Goal: Task Accomplishment & Management: Complete application form

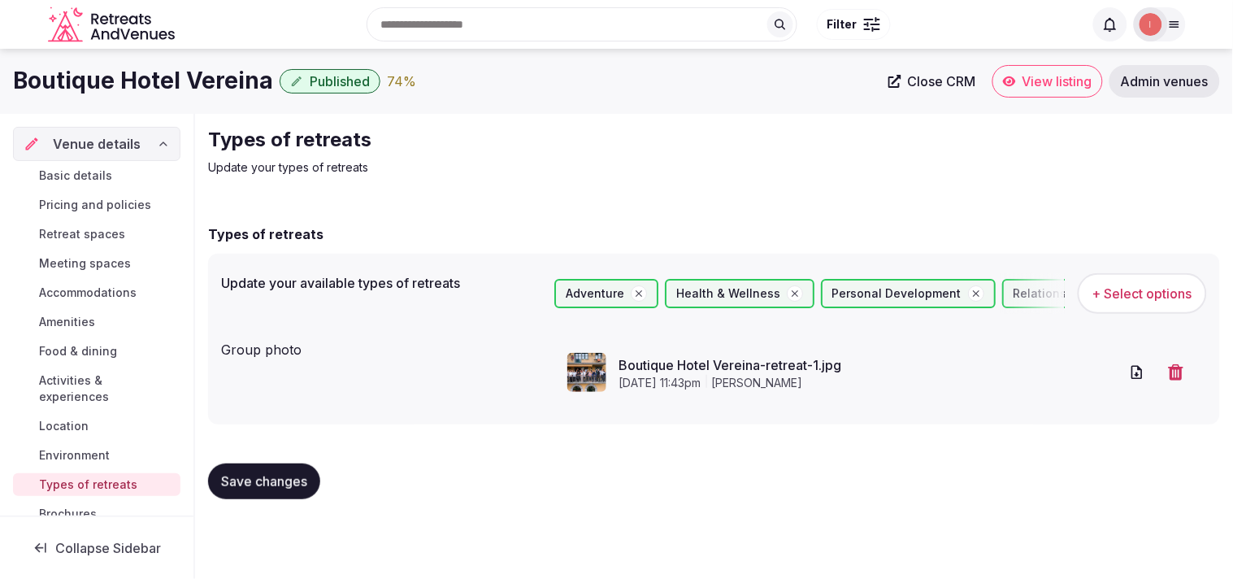
click at [947, 85] on span "Close CRM" at bounding box center [942, 81] width 68 height 16
click at [949, 76] on span "Close CRM" at bounding box center [942, 81] width 68 height 16
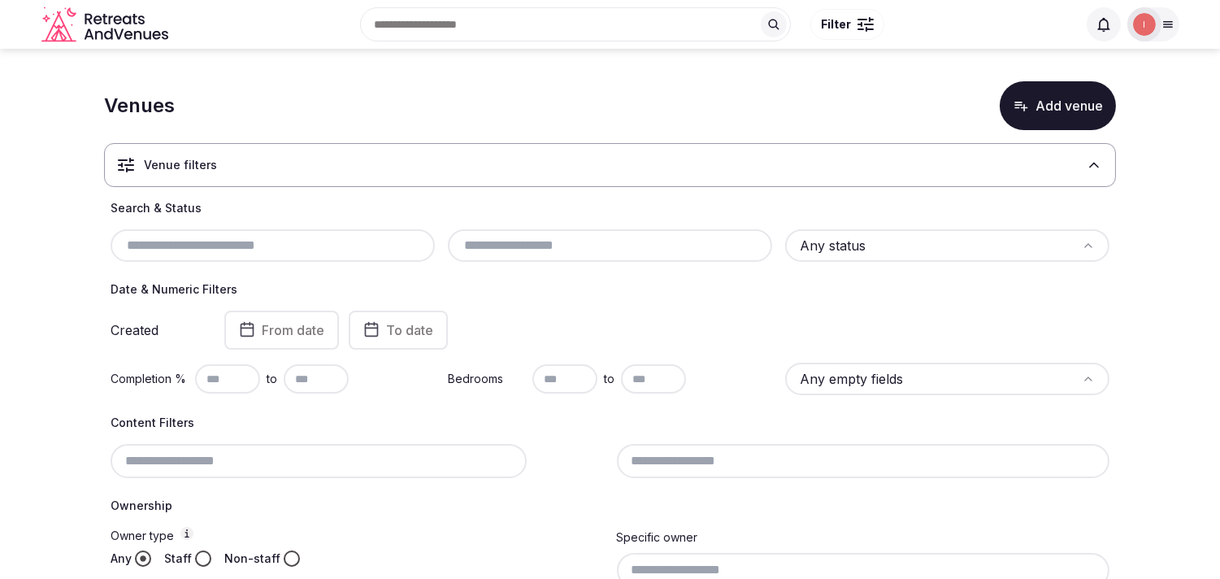
click at [301, 236] on input "text" at bounding box center [272, 246] width 311 height 20
paste input "**********"
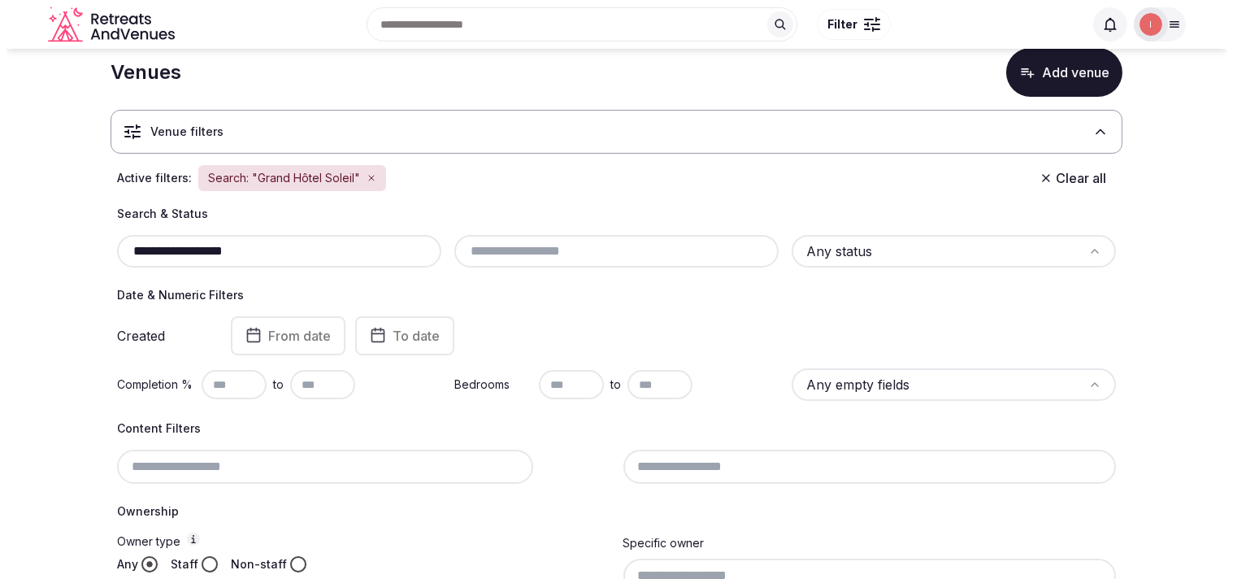
scroll to position [90, 0]
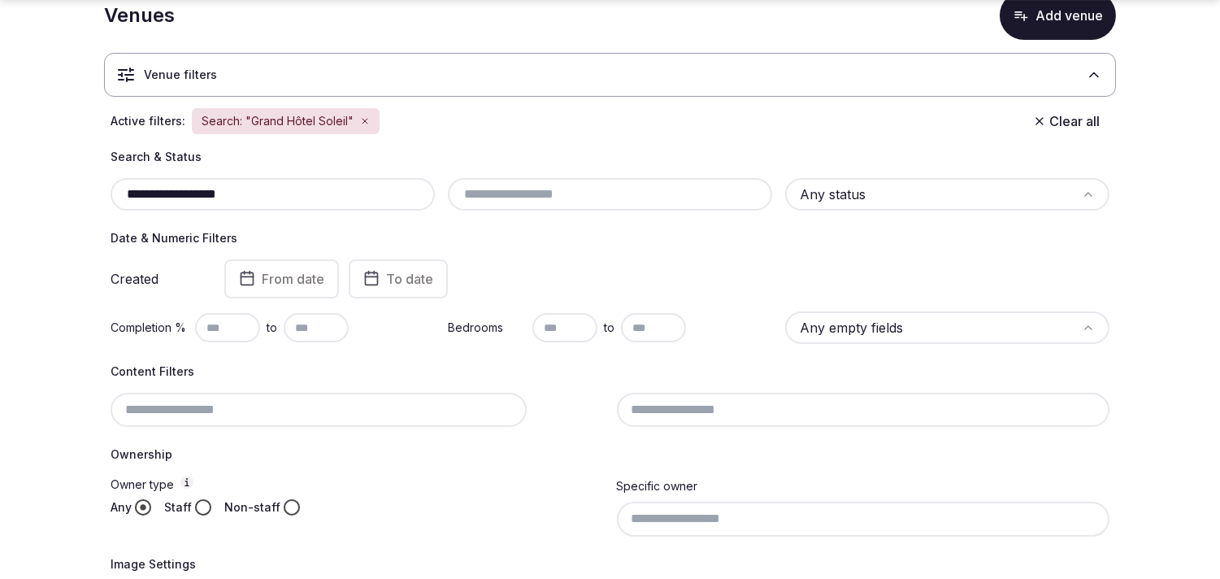
type input "**********"
click at [1078, 19] on button "Add venue" at bounding box center [1058, 15] width 116 height 49
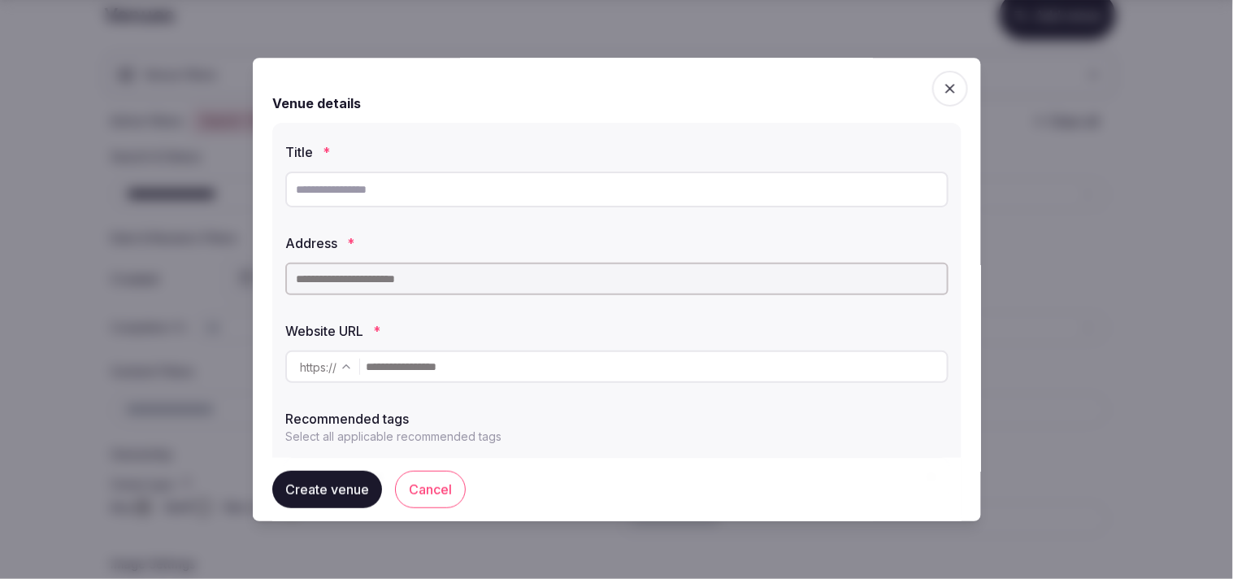
click at [434, 193] on input "text" at bounding box center [616, 190] width 663 height 36
paste input "**********"
type input "**********"
click at [382, 282] on input "text" at bounding box center [616, 279] width 663 height 33
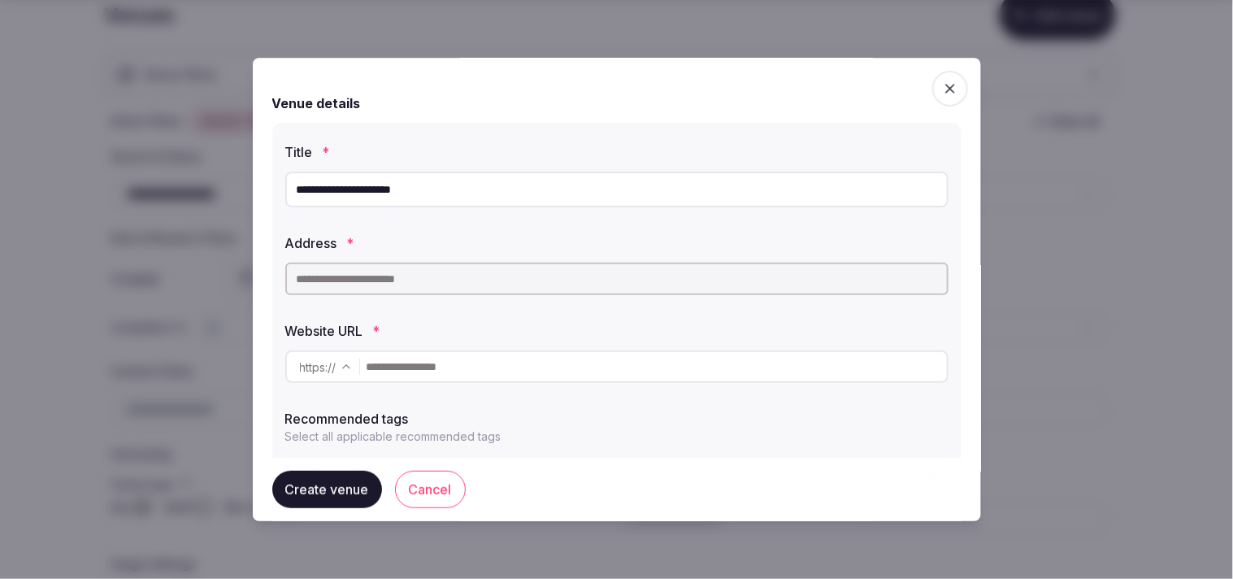
click at [367, 175] on input "**********" at bounding box center [616, 190] width 663 height 36
click at [403, 271] on input "text" at bounding box center [616, 279] width 663 height 33
paste input "**********"
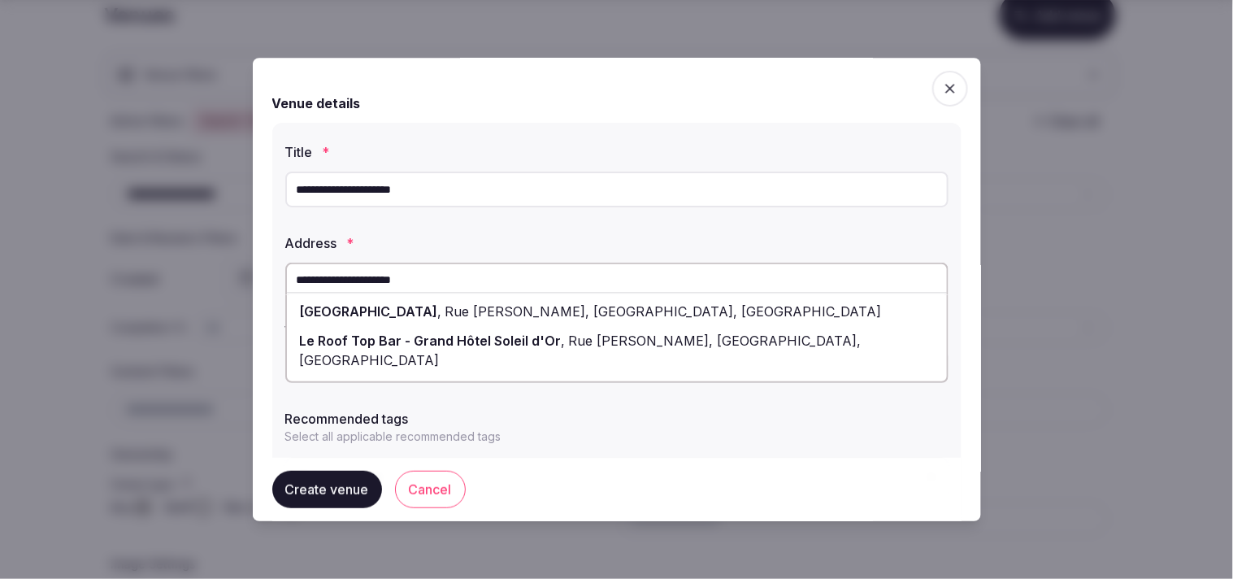
click at [398, 310] on span "Grand Hôtel Soleil d'Or - Hôtel Megève" at bounding box center [369, 311] width 138 height 16
type input "**********"
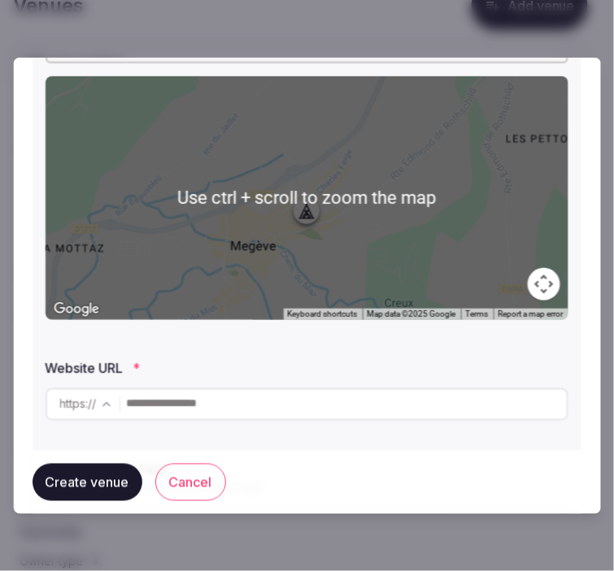
scroll to position [361, 0]
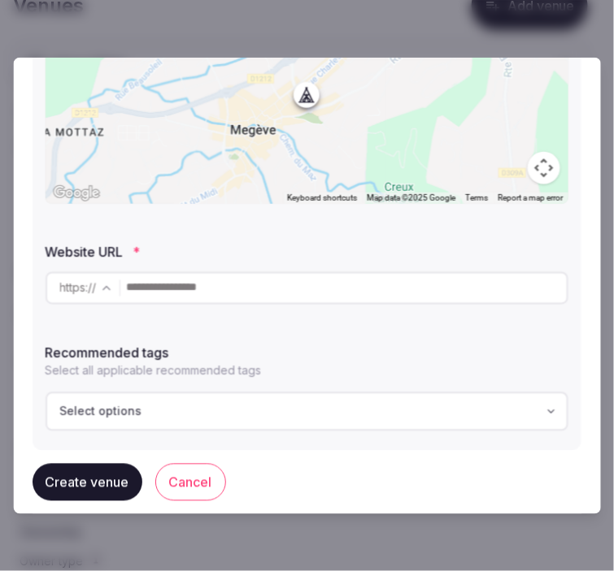
click at [245, 285] on input "text" at bounding box center [347, 287] width 440 height 33
paste input "**********"
type input "**********"
click at [102, 471] on button "Create venue" at bounding box center [88, 482] width 110 height 37
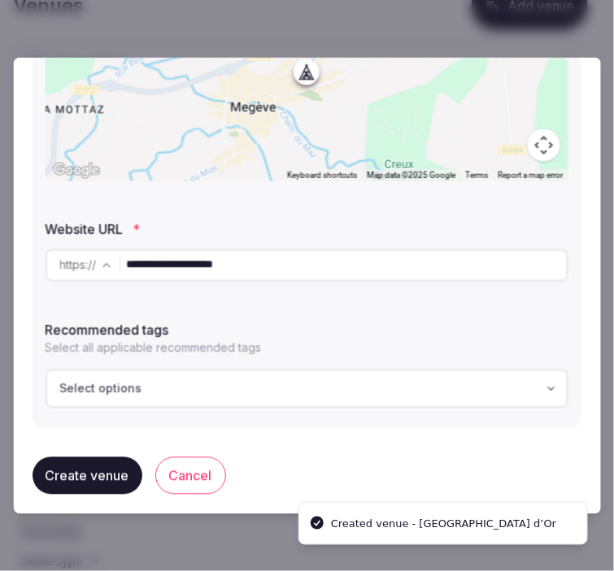
scroll to position [394, 0]
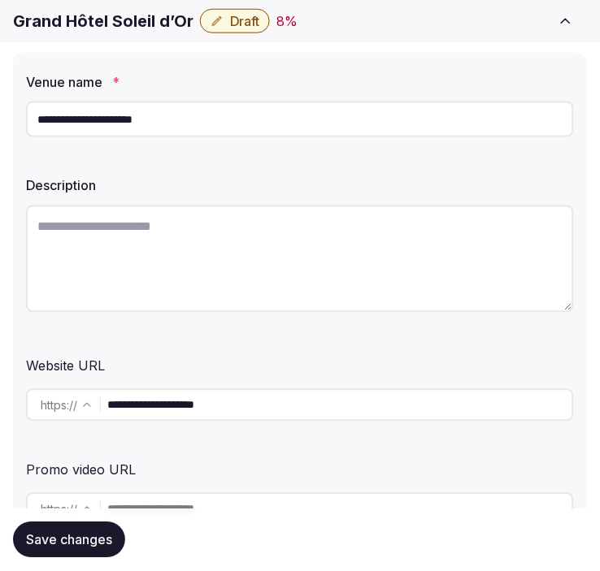
scroll to position [180, 0]
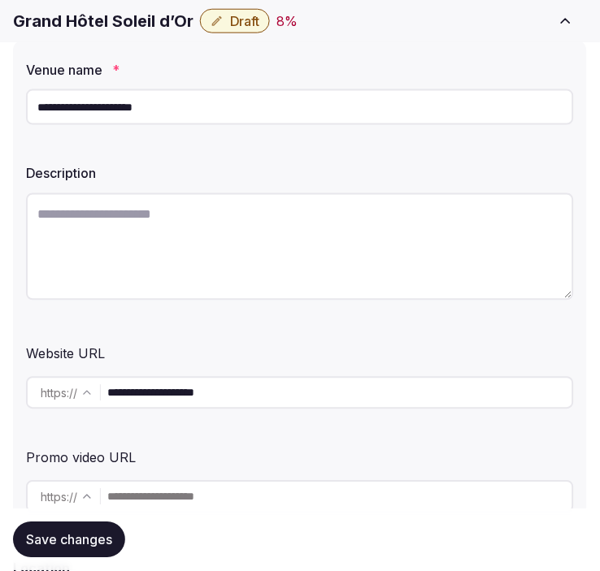
paste textarea "**********"
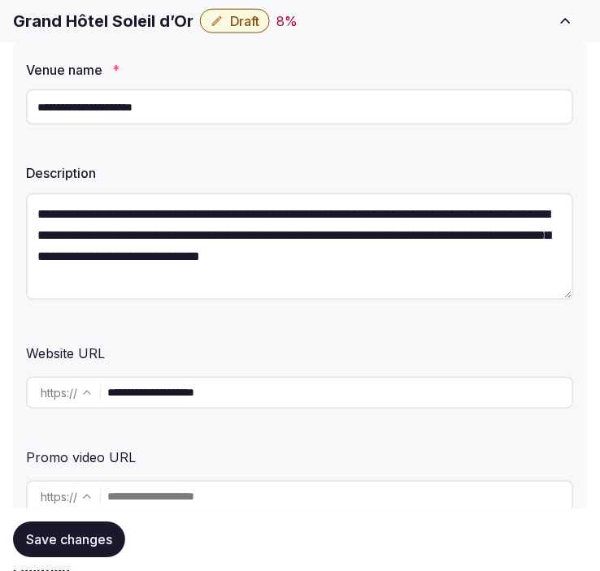
click at [319, 239] on textarea "**********" at bounding box center [300, 246] width 548 height 107
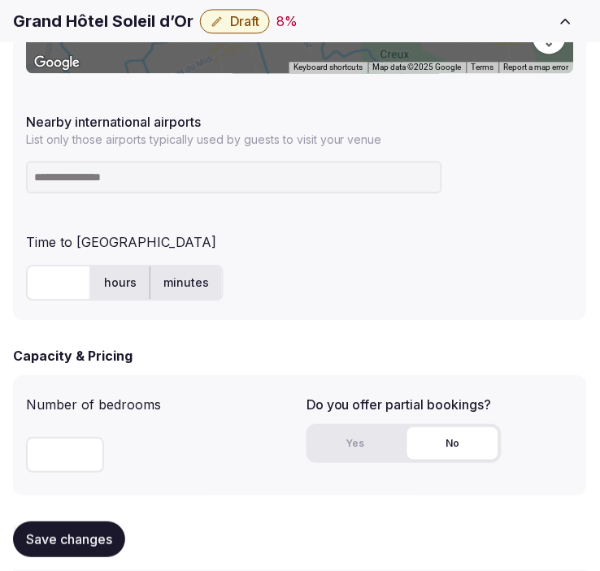
scroll to position [1174, 0]
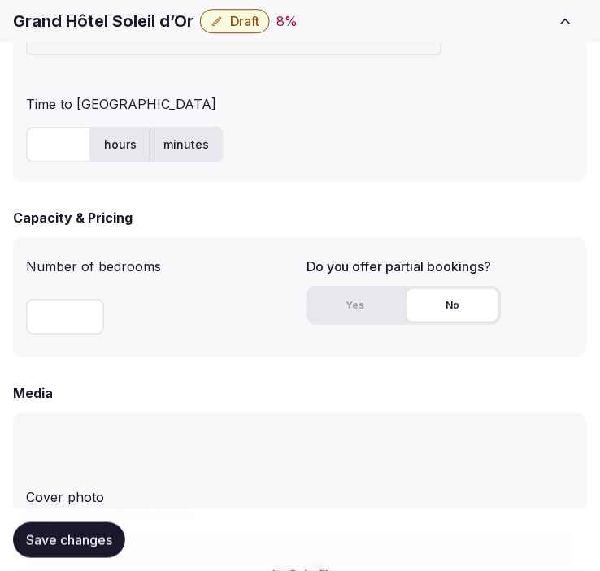
type textarea "**********"
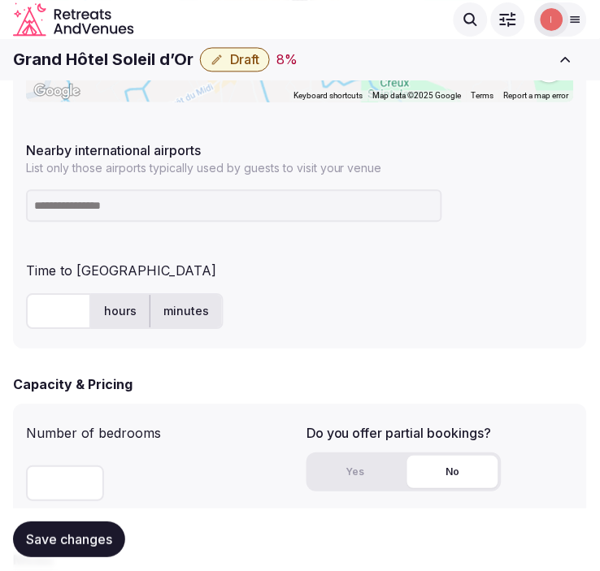
scroll to position [993, 0]
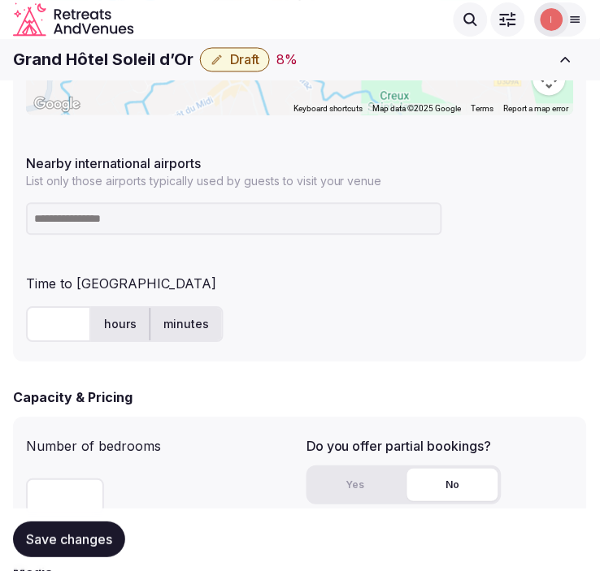
click at [94, 65] on h1 "Grand Hôtel Soleil d’Or" at bounding box center [103, 60] width 180 height 23
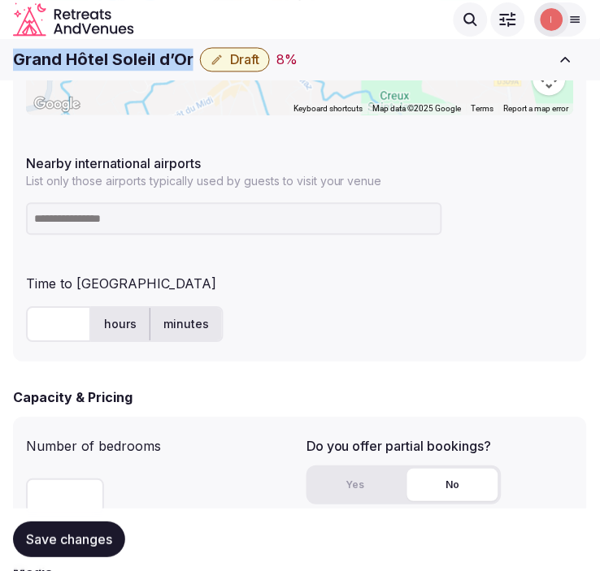
click at [94, 65] on h1 "Grand Hôtel Soleil d’Or" at bounding box center [103, 60] width 180 height 23
copy div "Grand Hôtel Soleil d’Or"
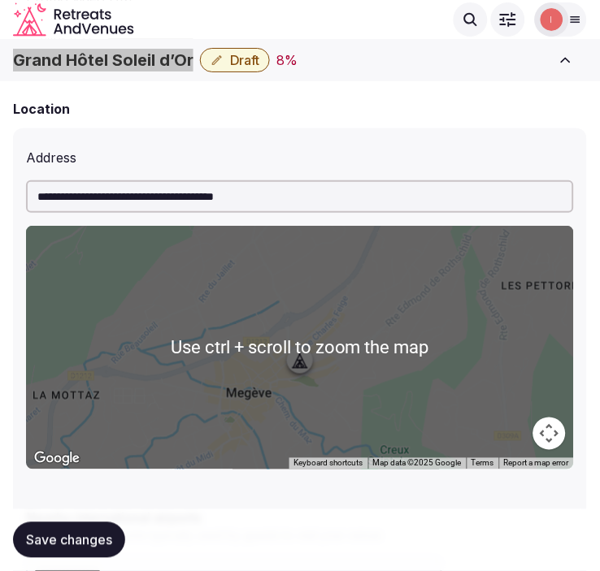
scroll to position [632, 0]
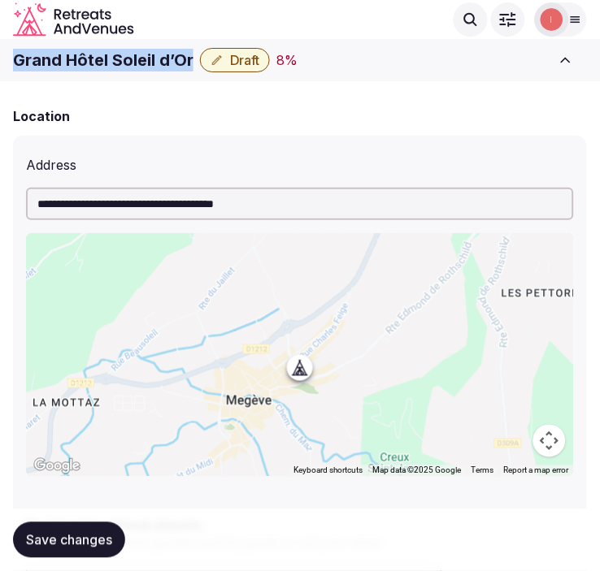
copy div "Grand Hôtel Soleil d’Or"
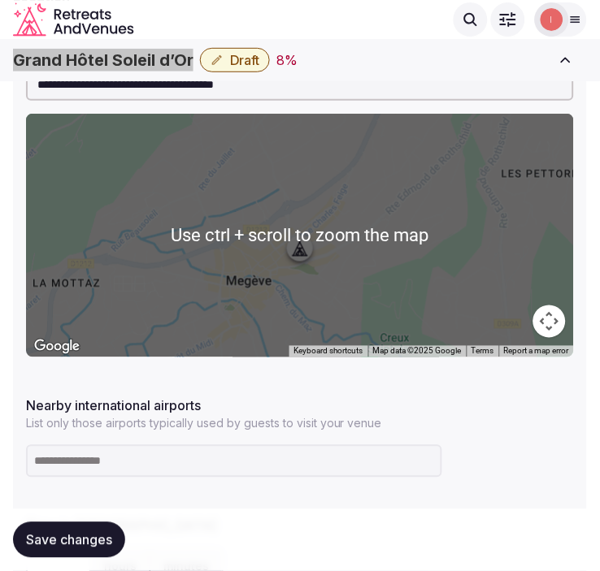
scroll to position [813, 0]
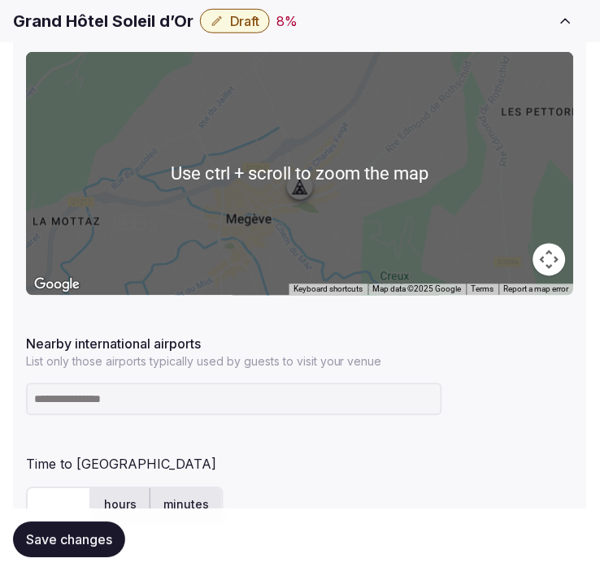
click at [122, 407] on input at bounding box center [234, 400] width 416 height 33
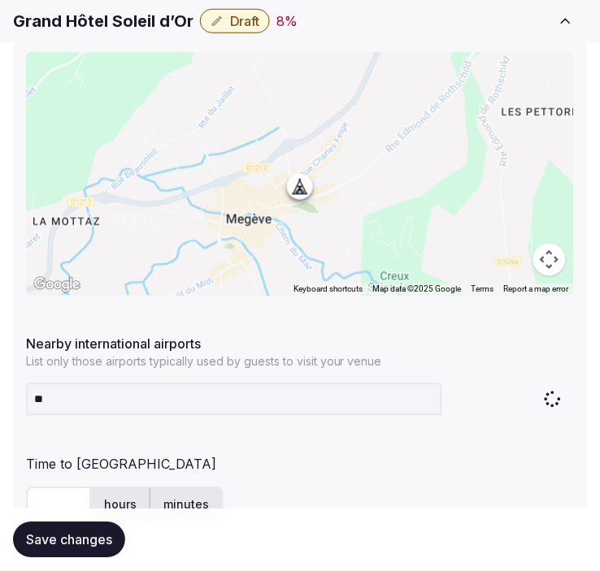
type input "***"
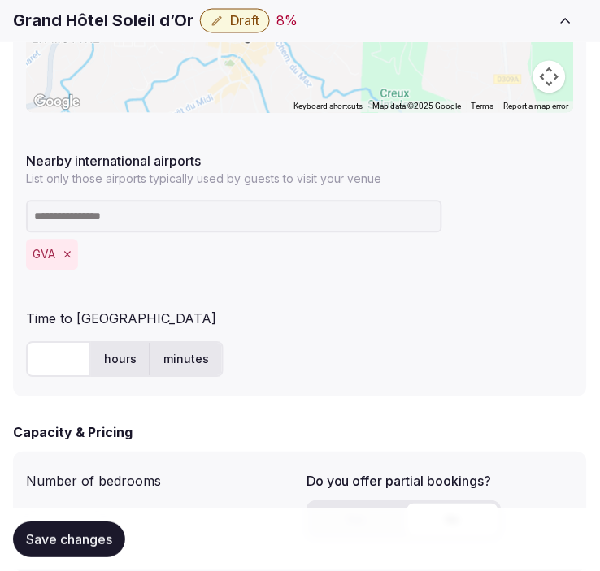
scroll to position [1083, 0]
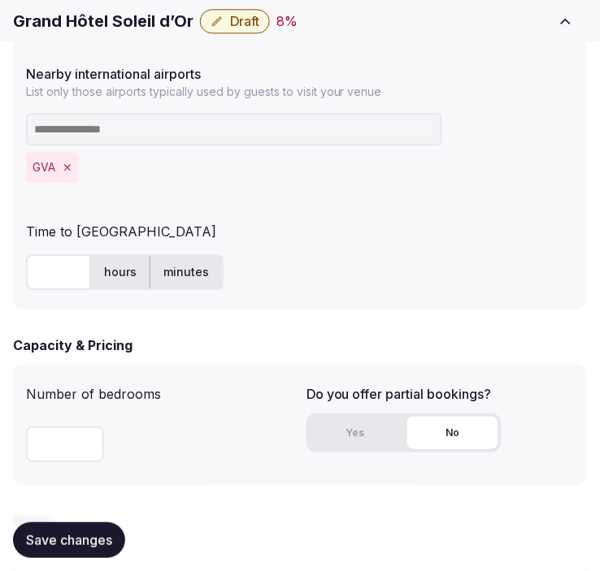
click at [41, 270] on input "text" at bounding box center [58, 272] width 65 height 36
type input "**"
click at [38, 447] on input "number" at bounding box center [65, 445] width 78 height 36
click at [58, 445] on input "number" at bounding box center [65, 445] width 78 height 36
type input "**"
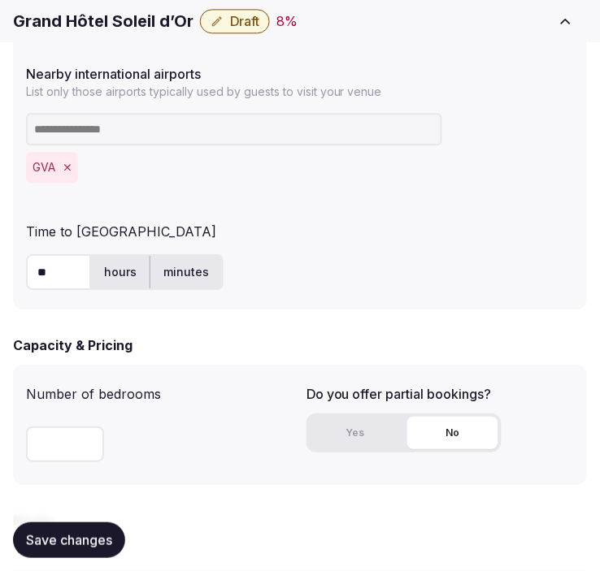
drag, startPoint x: 171, startPoint y: 416, endPoint x: 179, endPoint y: 410, distance: 9.9
click at [179, 410] on div "Number of bedrooms **" at bounding box center [159, 425] width 267 height 94
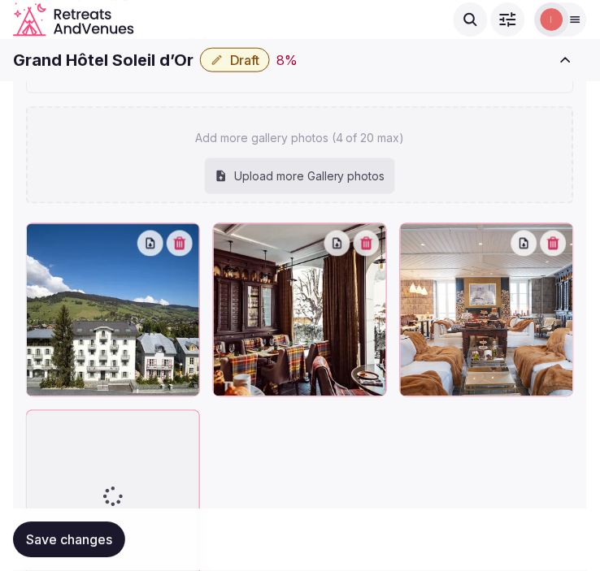
scroll to position [2136, 0]
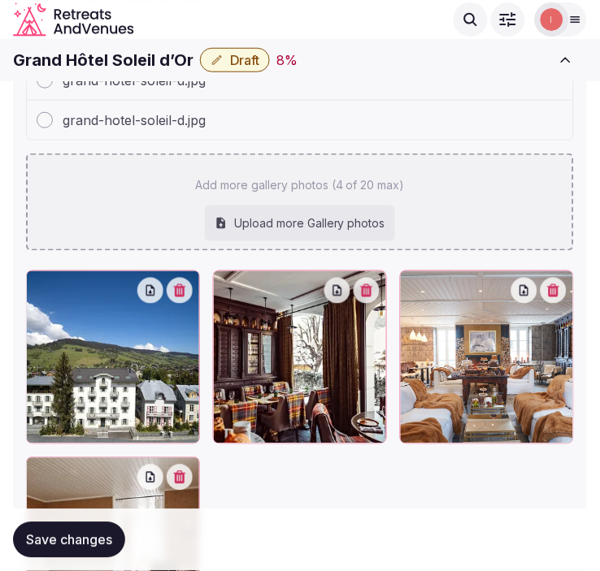
click at [409, 218] on div "caption.jpg grand-hotel-soleil-d.jpg grand-hotel-soleil-d.jpg Add more gallery …" at bounding box center [300, 135] width 548 height 231
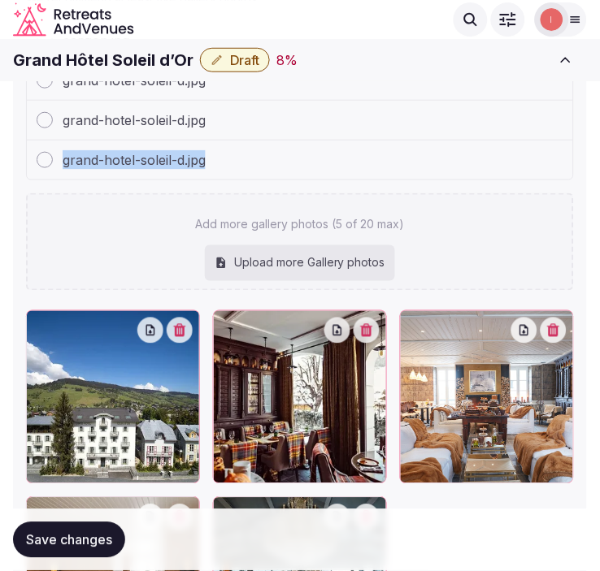
click at [46, 534] on span "Save changes" at bounding box center [69, 540] width 86 height 16
click at [231, 54] on button "Draft" at bounding box center [235, 60] width 70 height 24
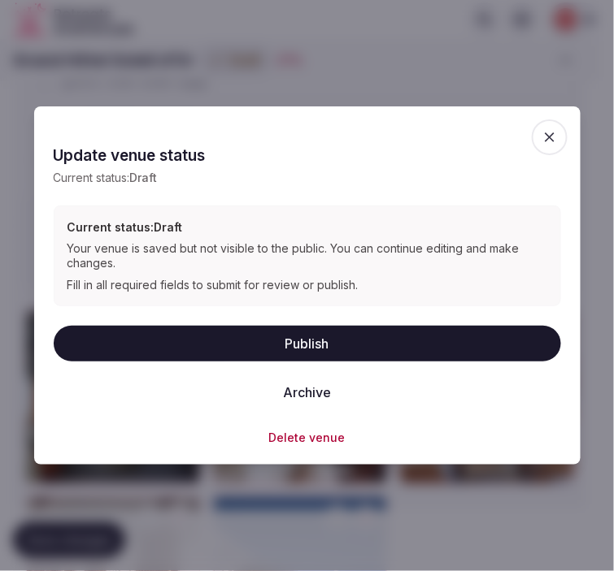
click at [332, 332] on button "Publish" at bounding box center [307, 344] width 507 height 36
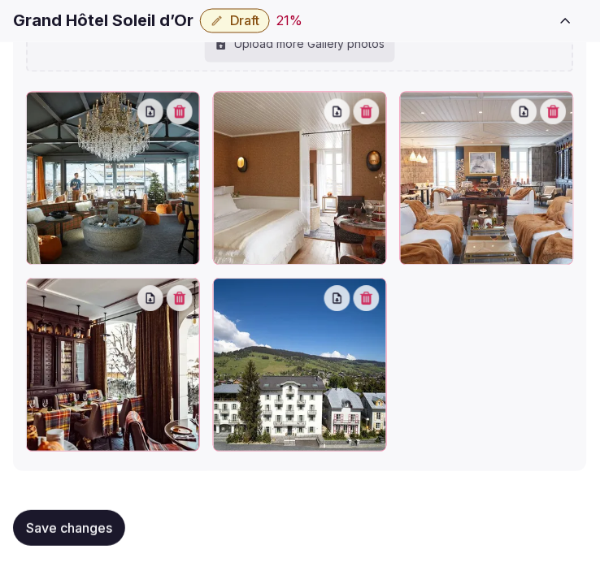
scroll to position [2357, 0]
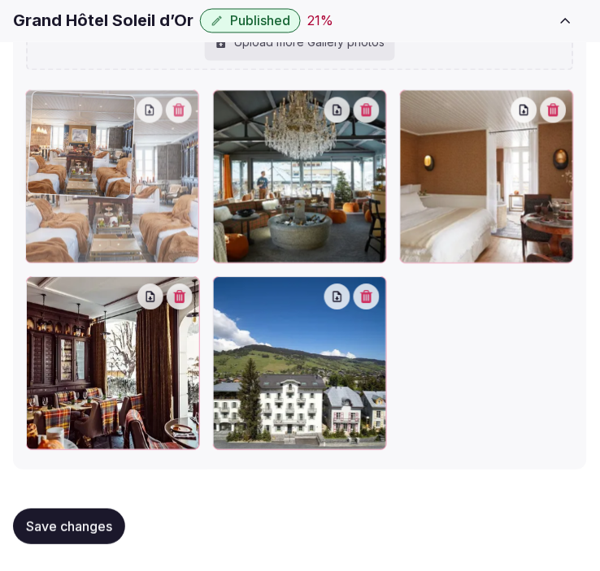
drag, startPoint x: 412, startPoint y: 106, endPoint x: 77, endPoint y: 118, distance: 335.1
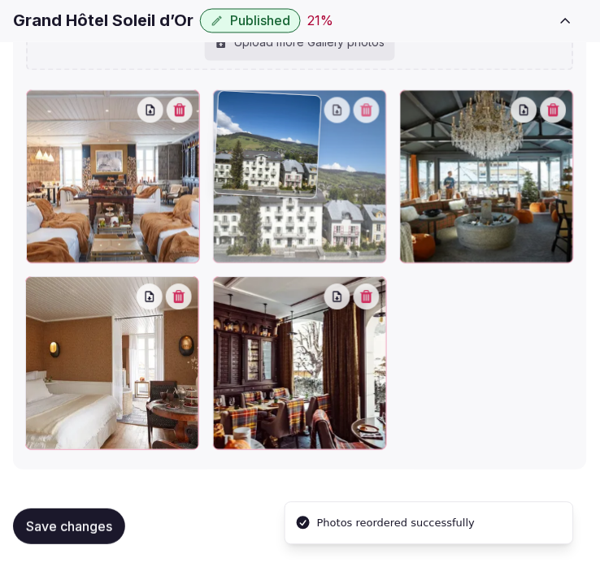
drag, startPoint x: 232, startPoint y: 288, endPoint x: 237, endPoint y: 174, distance: 113.9
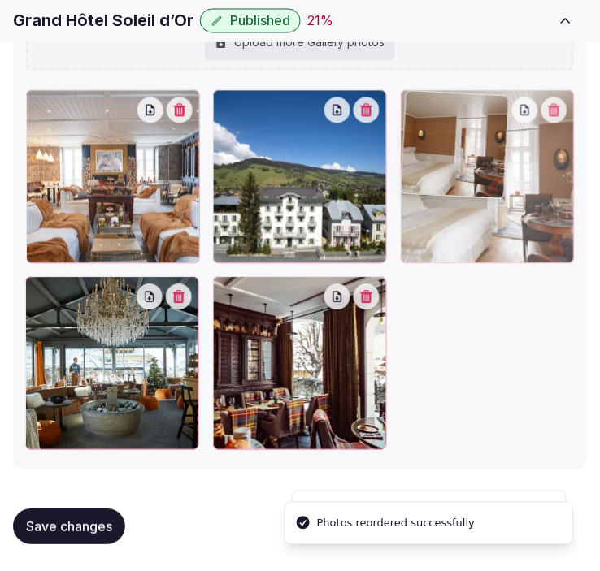
drag, startPoint x: 44, startPoint y: 295, endPoint x: 410, endPoint y: 167, distance: 387.7
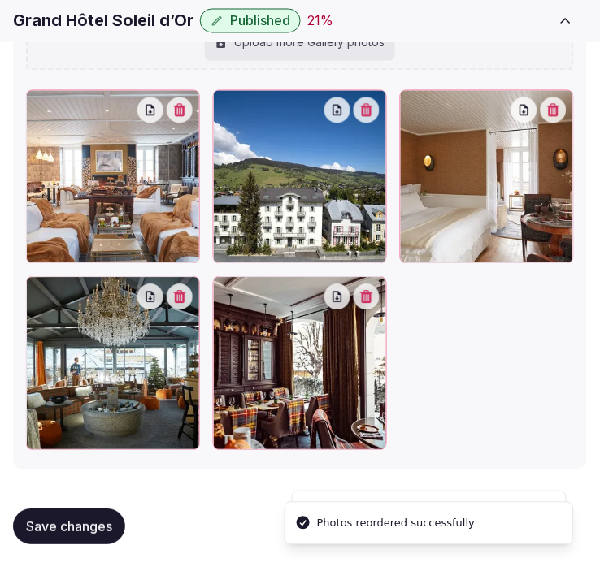
click at [41, 518] on button "Save changes" at bounding box center [69, 528] width 112 height 36
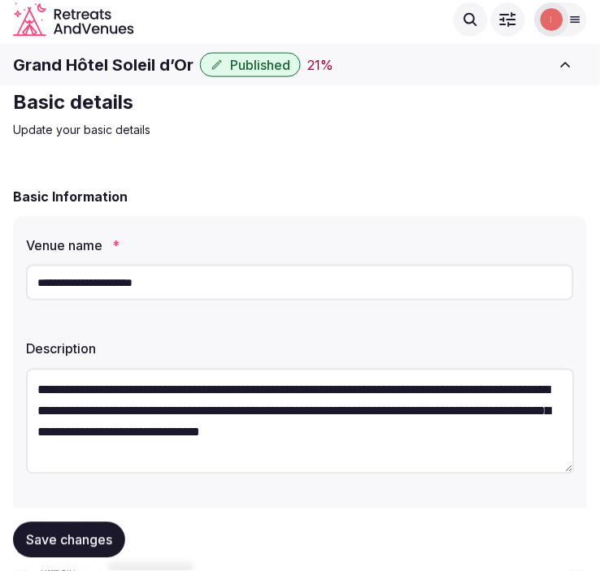
scroll to position [0, 0]
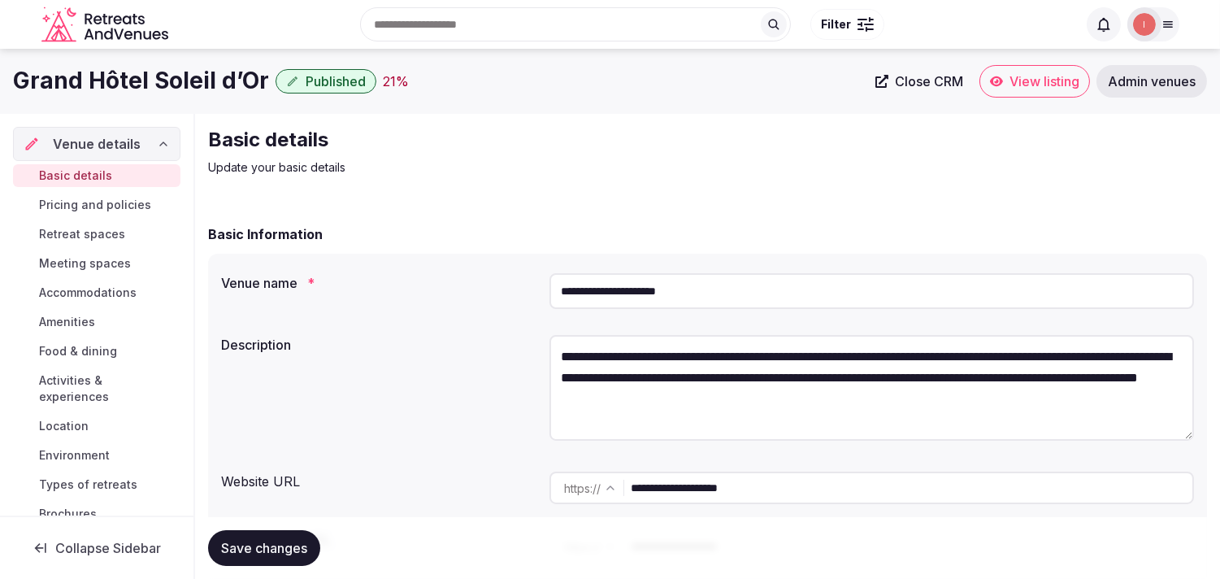
click at [112, 199] on span "Pricing and policies" at bounding box center [95, 205] width 112 height 16
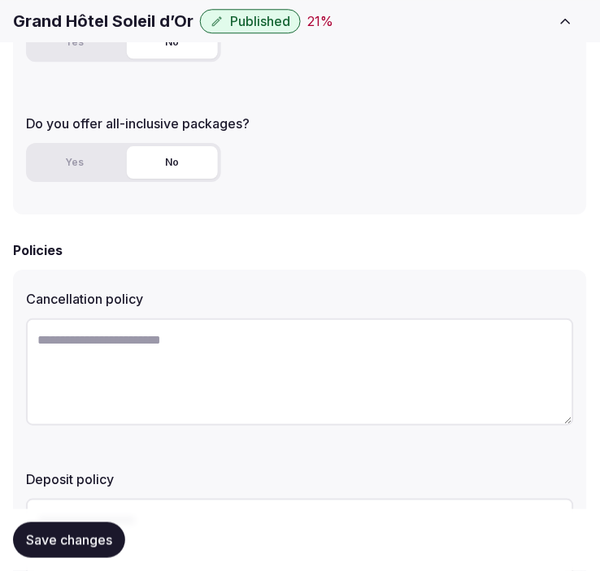
scroll to position [622, 0]
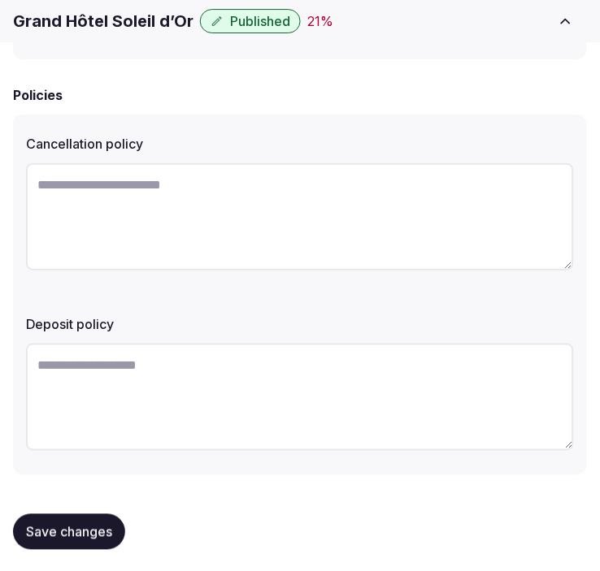
click at [387, 232] on textarea at bounding box center [300, 216] width 548 height 107
paste textarea "**********"
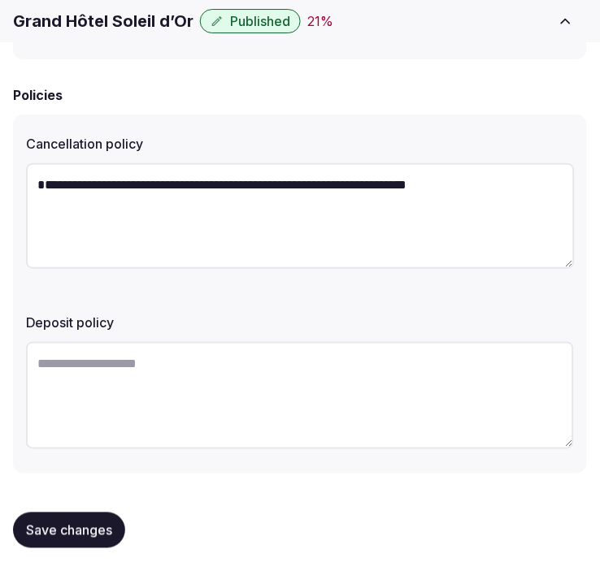
drag, startPoint x: 38, startPoint y: 197, endPoint x: 59, endPoint y: 150, distance: 51.7
click at [57, 150] on div "**********" at bounding box center [300, 204] width 548 height 153
type textarea "**********"
click at [101, 523] on span "Save changes" at bounding box center [69, 531] width 86 height 16
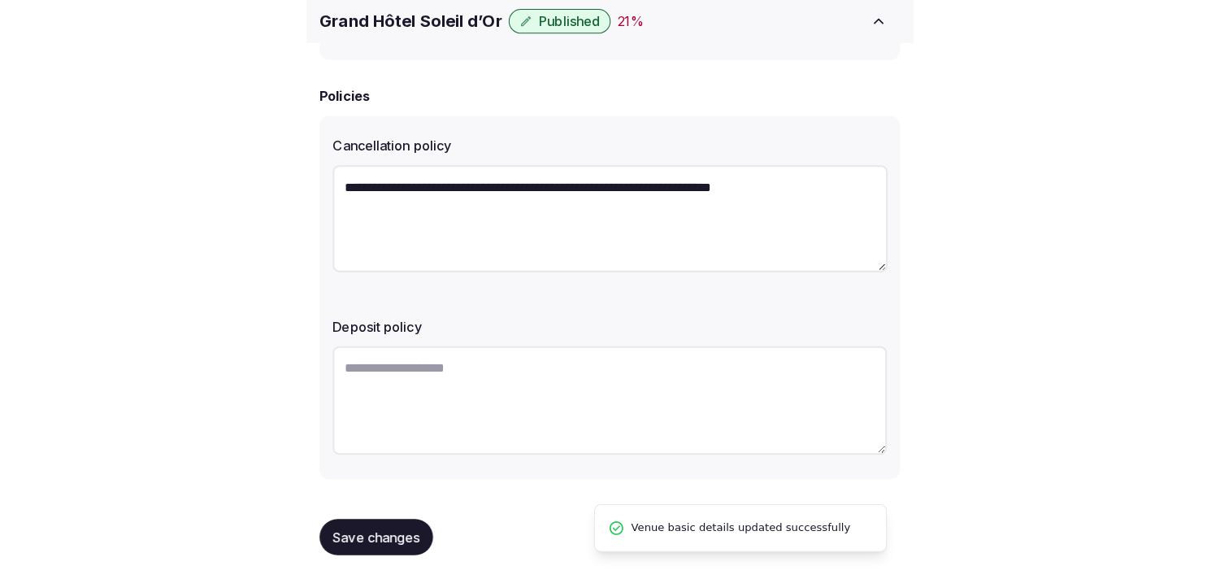
scroll to position [415, 0]
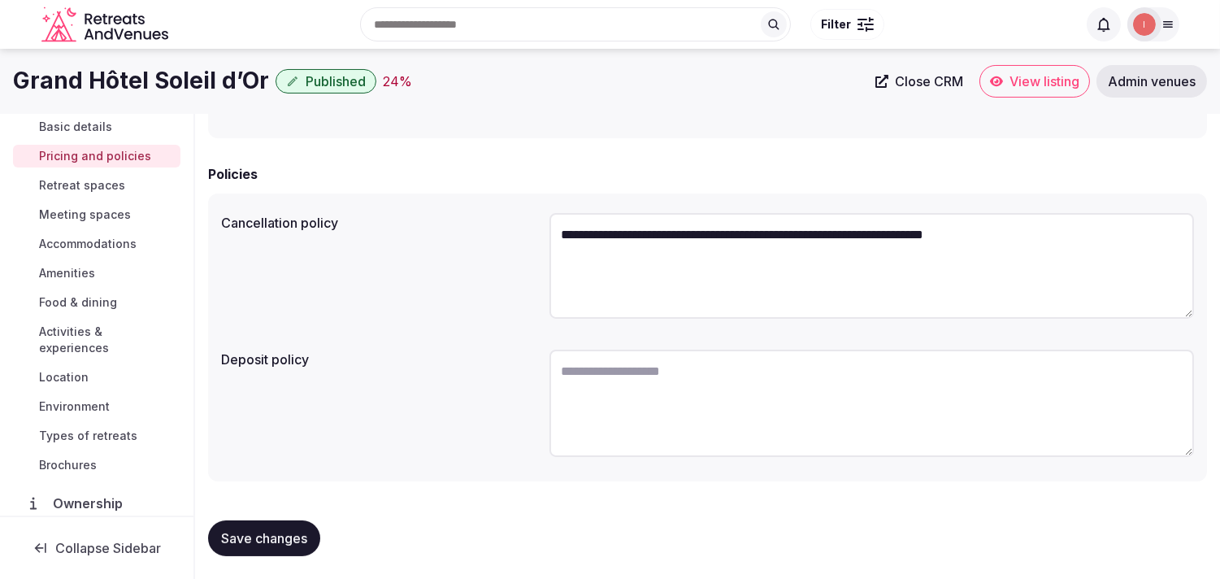
click at [115, 185] on span "Retreat spaces" at bounding box center [82, 185] width 86 height 16
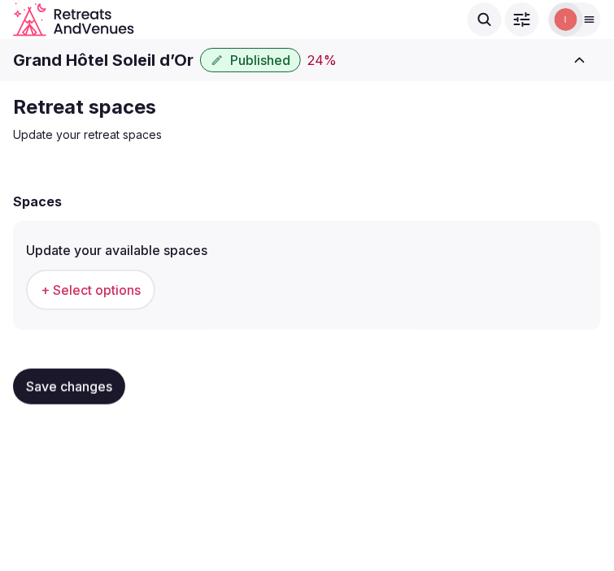
click at [41, 294] on span "+ Select options" at bounding box center [91, 290] width 100 height 18
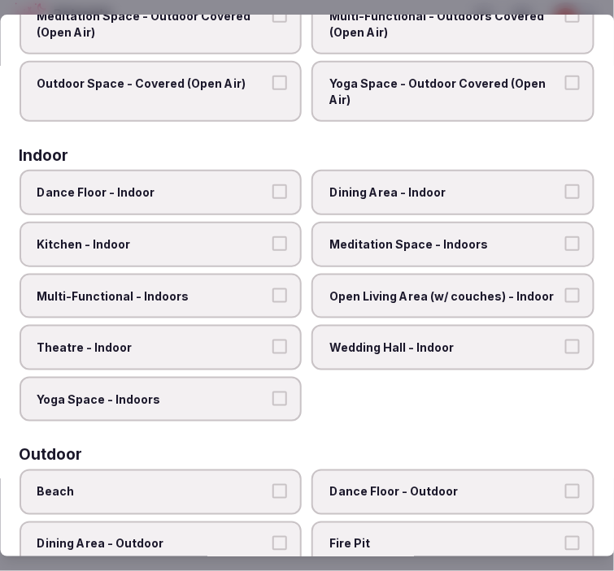
scroll to position [180, 0]
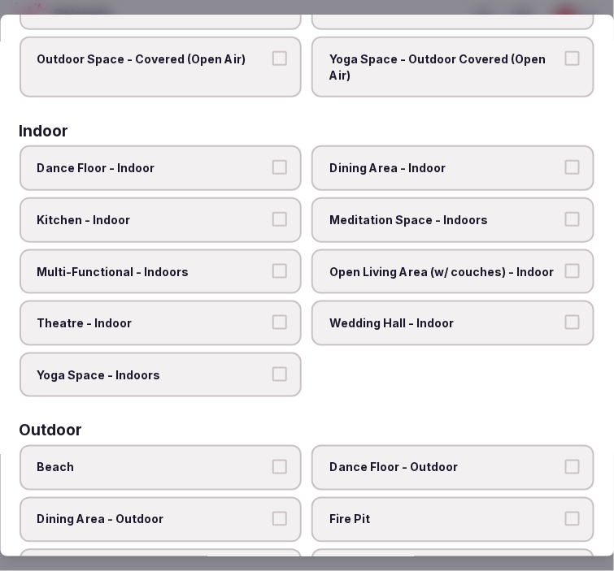
click at [419, 175] on label "Dining Area - Indoor" at bounding box center [453, 169] width 283 height 46
click at [565, 175] on button "Dining Area - Indoor" at bounding box center [572, 168] width 15 height 15
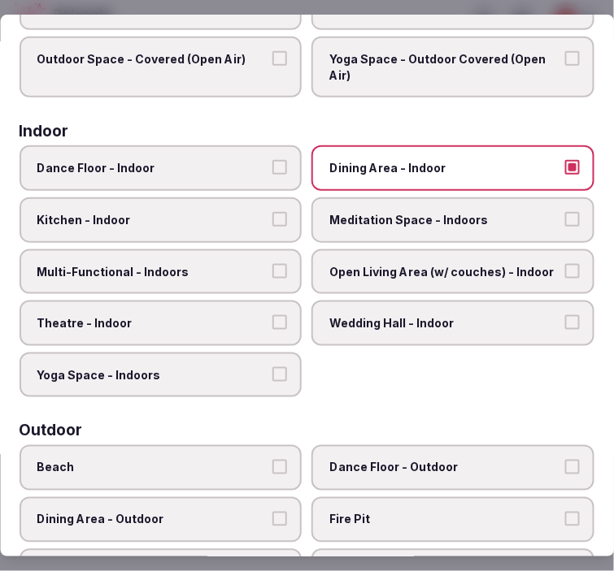
click at [253, 254] on label "Multi-Functional - Indoors" at bounding box center [161, 273] width 283 height 46
click at [273, 264] on button "Multi-Functional - Indoors" at bounding box center [280, 271] width 15 height 15
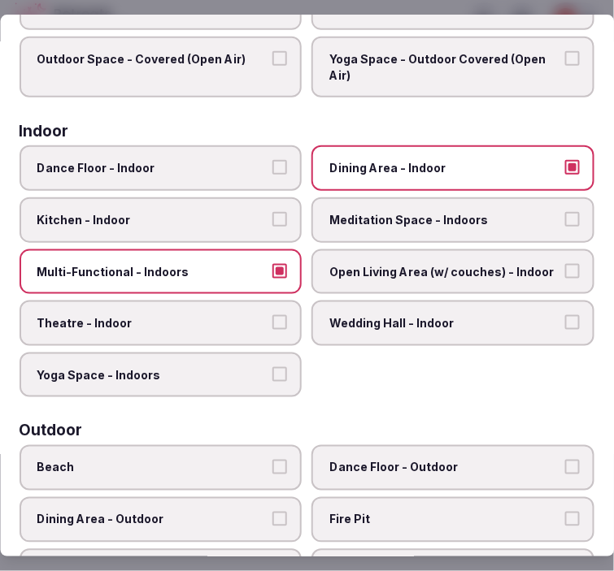
click at [390, 273] on label "Open Living Area (w/ couches) - Indoor" at bounding box center [453, 273] width 283 height 46
click at [565, 273] on button "Open Living Area (w/ couches) - Indoor" at bounding box center [572, 271] width 15 height 15
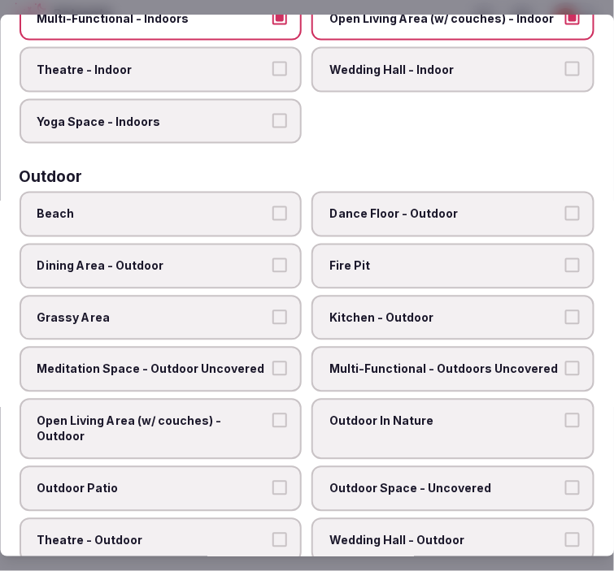
scroll to position [541, 0]
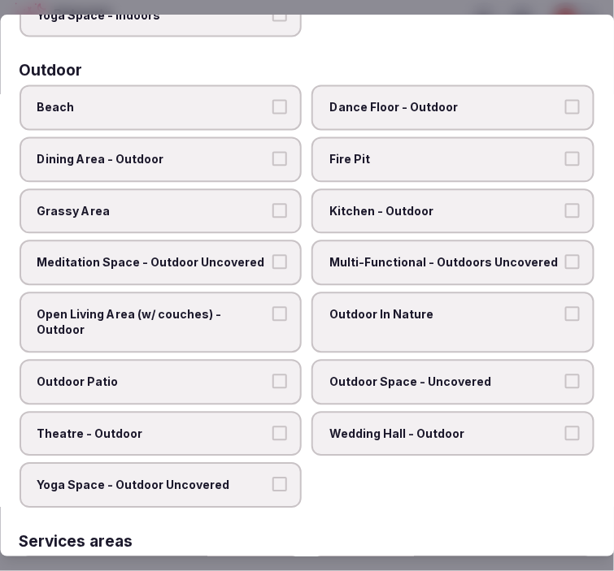
click at [384, 240] on label "Multi-Functional - Outdoors Uncovered" at bounding box center [453, 263] width 283 height 46
click at [565, 254] on button "Multi-Functional - Outdoors Uncovered" at bounding box center [572, 261] width 15 height 15
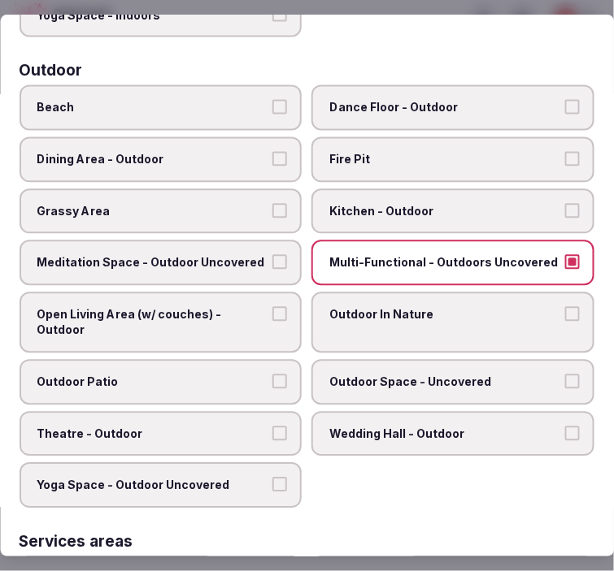
click at [228, 359] on label "Outdoor Patio" at bounding box center [161, 382] width 283 height 46
click at [273, 374] on button "Outdoor Patio" at bounding box center [280, 381] width 15 height 15
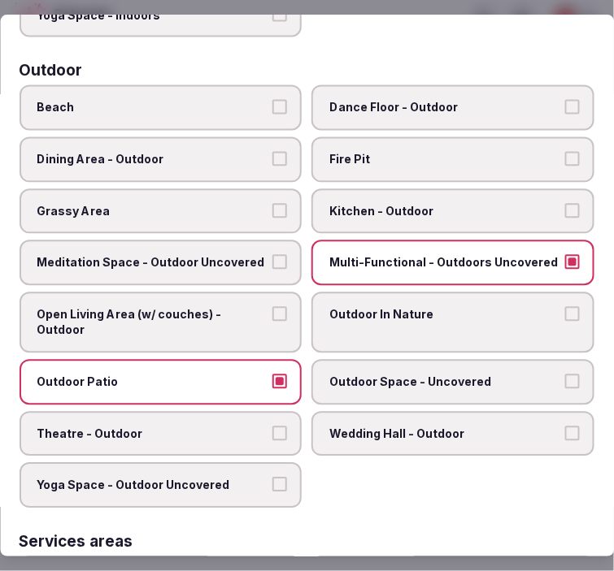
click at [347, 359] on label "Outdoor Space - Uncovered" at bounding box center [453, 382] width 283 height 46
click at [565, 374] on button "Outdoor Space - Uncovered" at bounding box center [572, 381] width 15 height 15
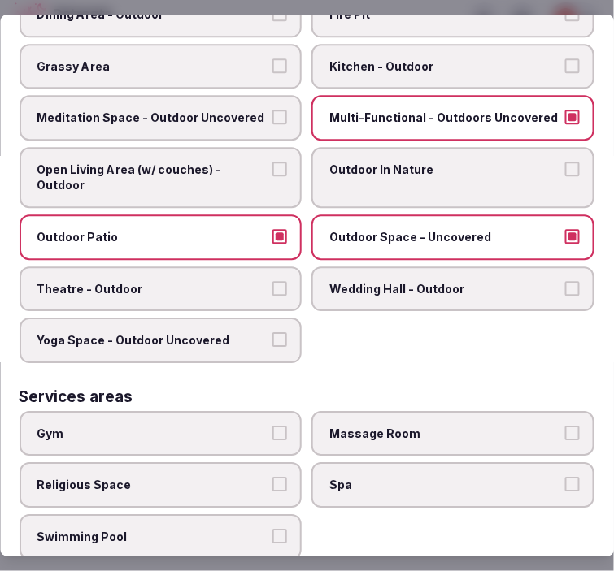
scroll to position [813, 0]
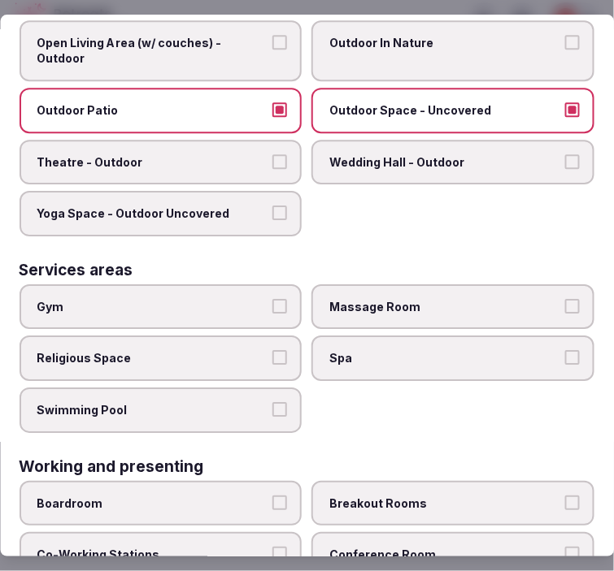
click at [272, 290] on label "Gym" at bounding box center [161, 307] width 283 height 46
click at [273, 299] on button "Gym" at bounding box center [280, 306] width 15 height 15
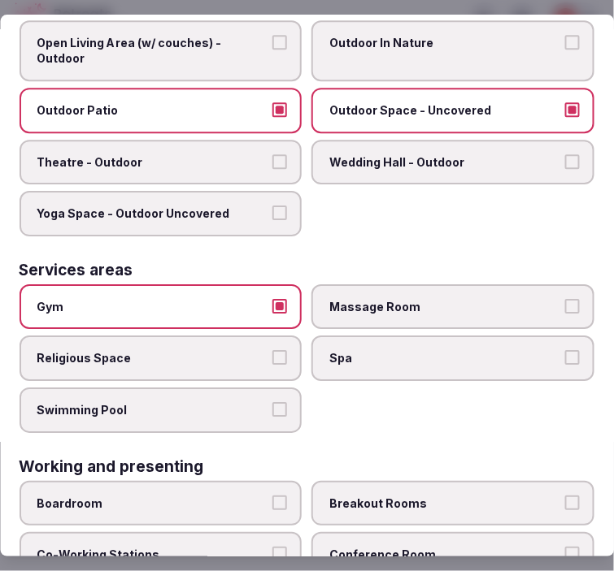
click at [252, 402] on span "Swimming Pool" at bounding box center [152, 410] width 231 height 16
click at [273, 402] on button "Swimming Pool" at bounding box center [280, 409] width 15 height 15
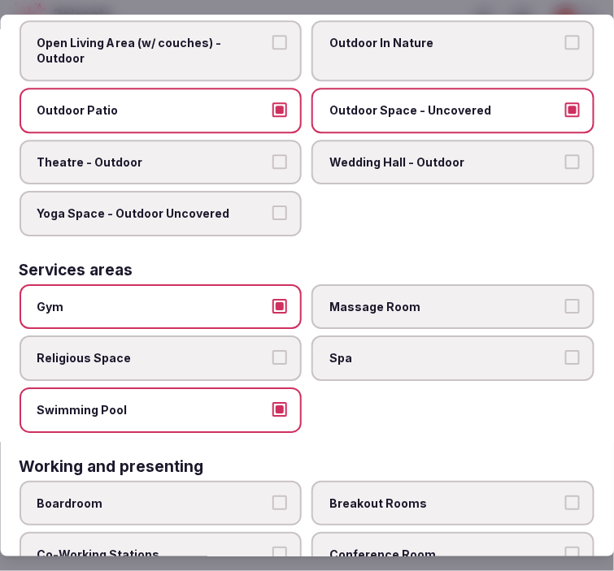
click at [462, 299] on span "Massage Room" at bounding box center [445, 307] width 231 height 16
click at [565, 299] on button "Massage Room" at bounding box center [572, 306] width 15 height 15
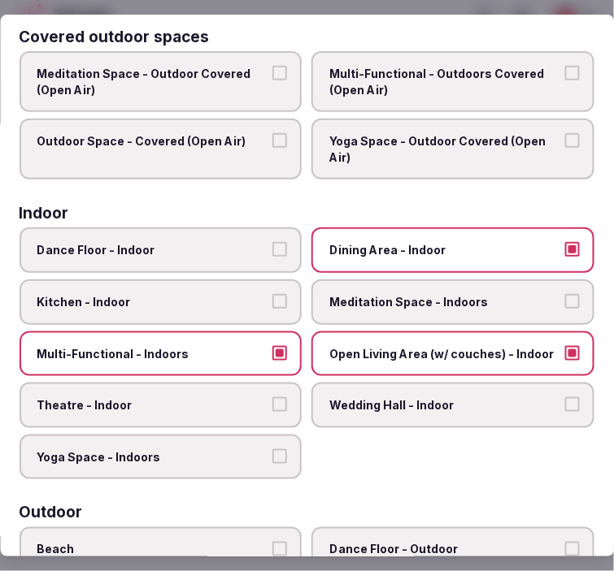
scroll to position [0, 0]
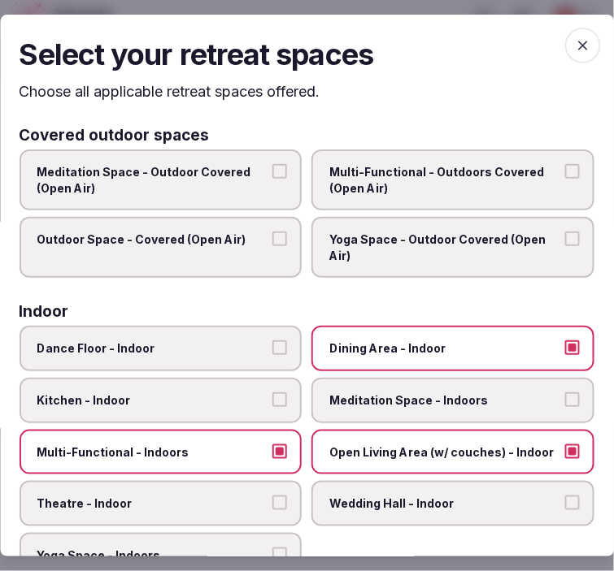
click at [575, 38] on icon "button" at bounding box center [583, 45] width 16 height 16
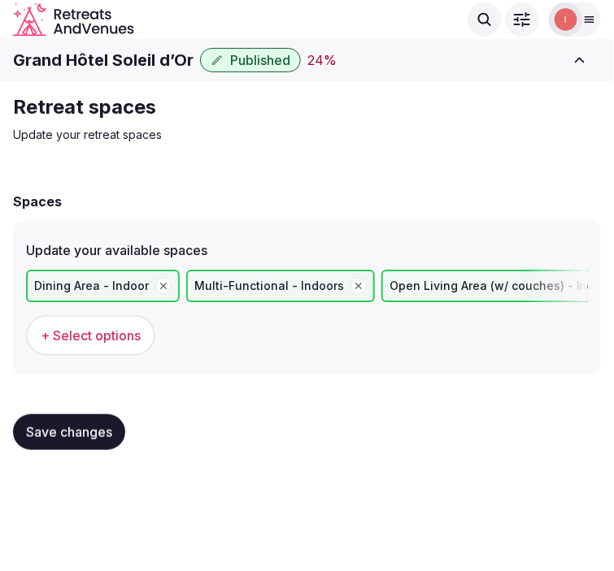
click at [99, 415] on button "Save changes" at bounding box center [69, 433] width 112 height 36
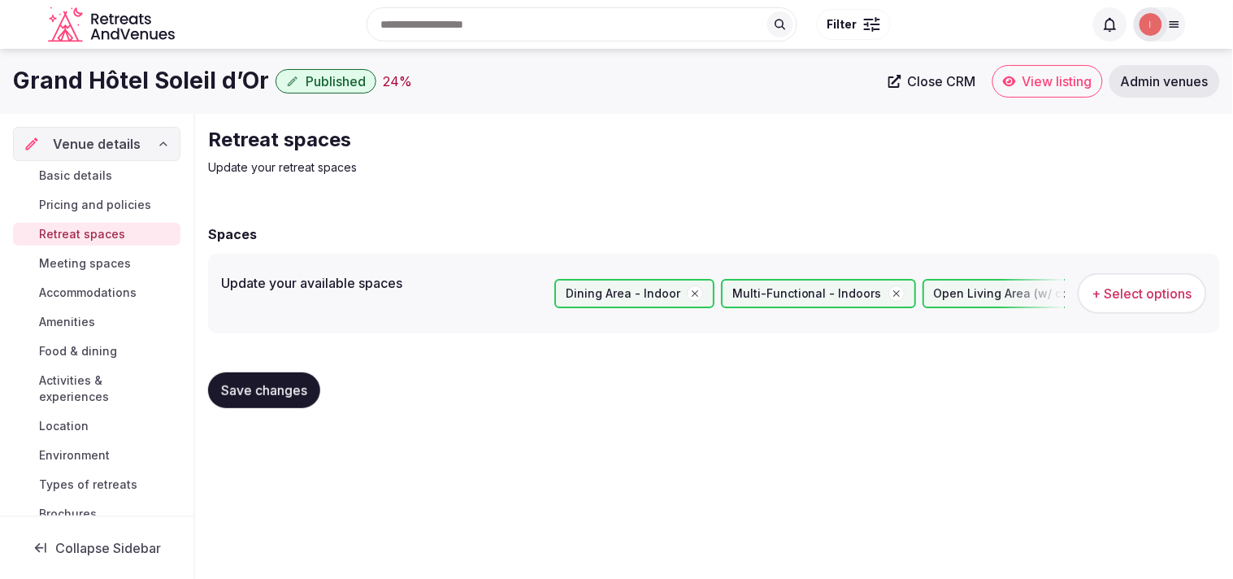
click at [85, 263] on span "Meeting spaces" at bounding box center [85, 263] width 92 height 16
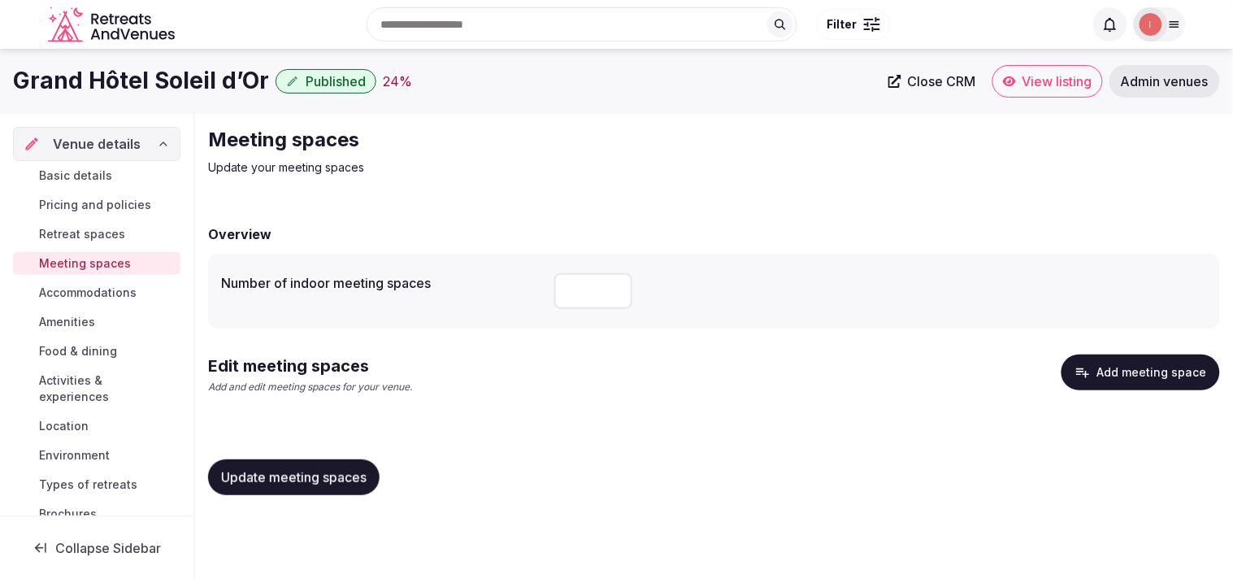
click at [1170, 371] on button "Add meeting space" at bounding box center [1141, 372] width 159 height 36
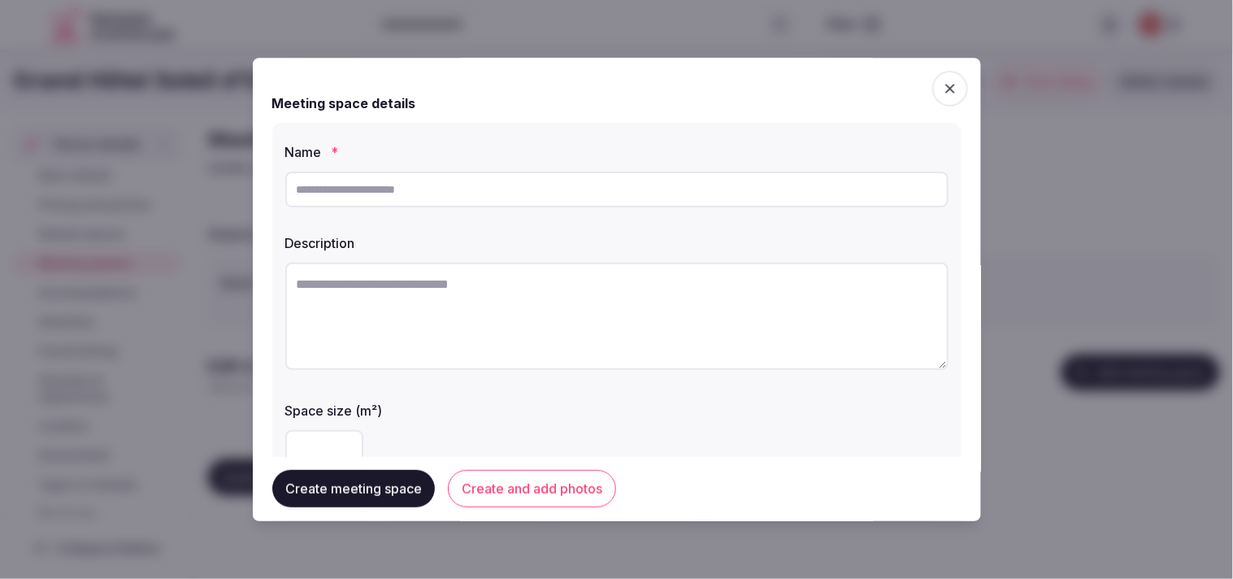
click at [944, 87] on icon "button" at bounding box center [950, 88] width 16 height 16
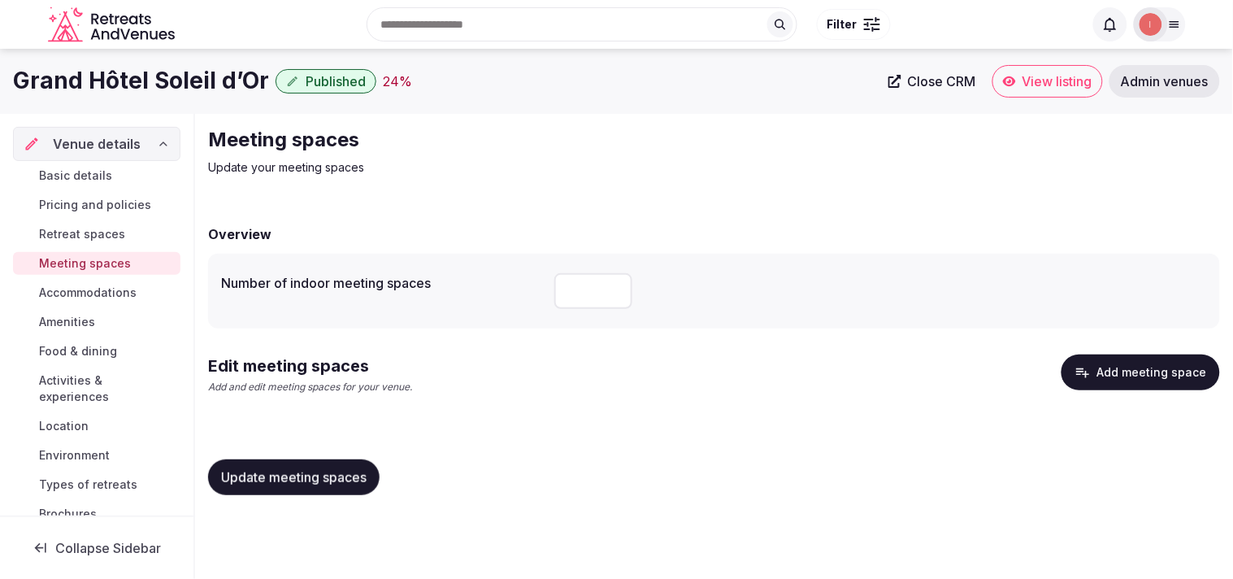
click at [586, 291] on input "number" at bounding box center [593, 291] width 78 height 36
type input "*"
click at [307, 469] on span "Update meeting spaces" at bounding box center [293, 477] width 145 height 16
click at [1161, 359] on button "Add meeting space" at bounding box center [1141, 372] width 159 height 36
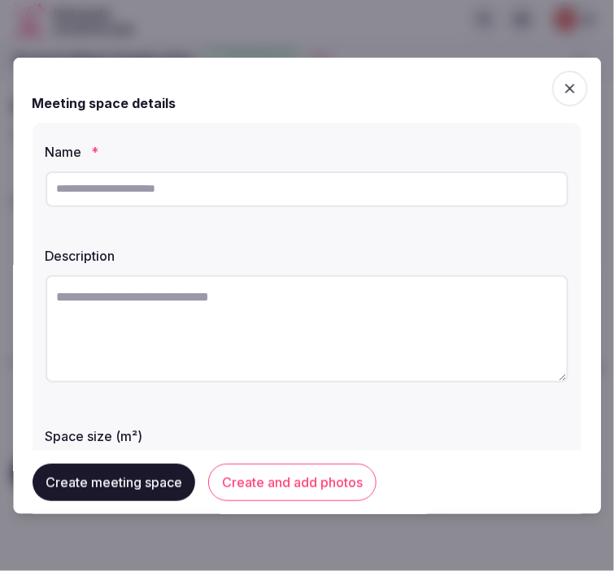
click at [257, 176] on input "text" at bounding box center [307, 189] width 523 height 36
paste input "******"
type input "******"
click at [444, 363] on textarea at bounding box center [307, 328] width 523 height 107
paste textarea "**********"
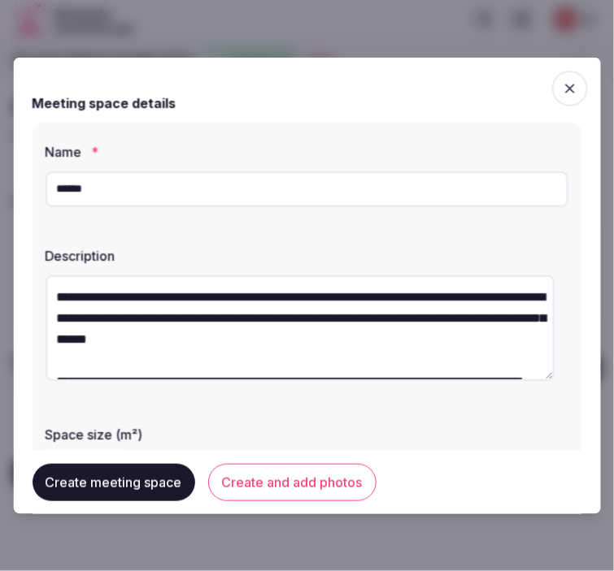
scroll to position [30, 0]
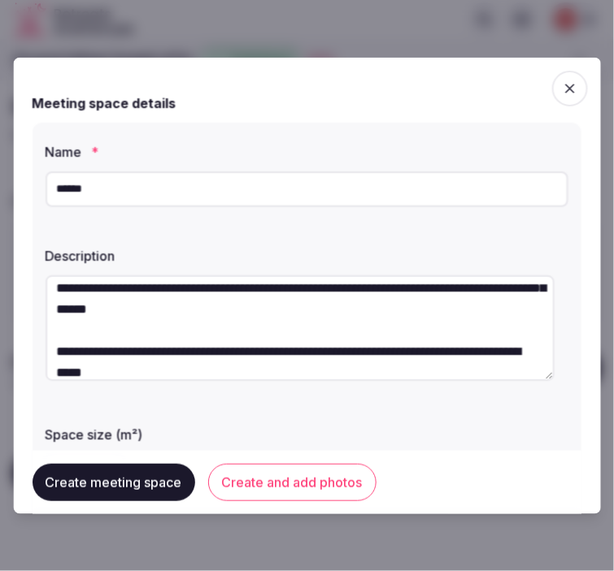
type textarea "**********"
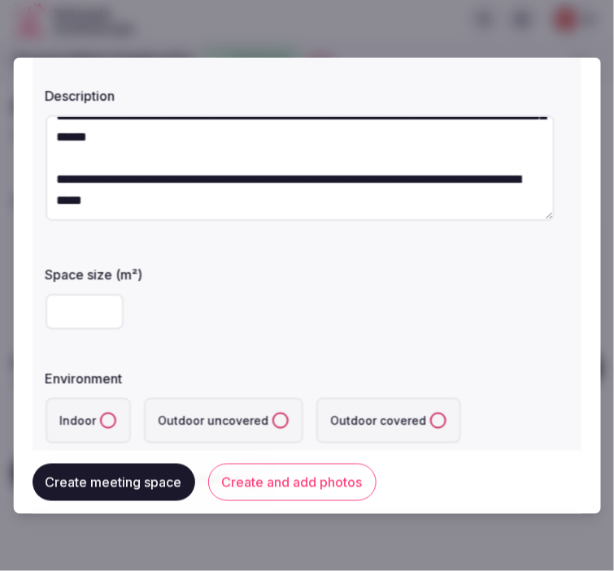
scroll to position [271, 0]
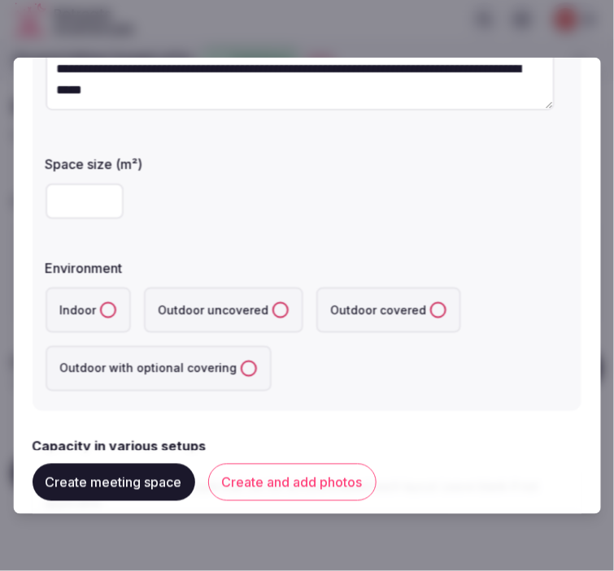
drag, startPoint x: 76, startPoint y: 204, endPoint x: 95, endPoint y: 200, distance: 19.1
click at [83, 203] on input "number" at bounding box center [85, 201] width 78 height 36
click at [54, 206] on input "number" at bounding box center [85, 201] width 78 height 36
type input "***"
click at [101, 311] on button "Indoor" at bounding box center [108, 310] width 16 height 16
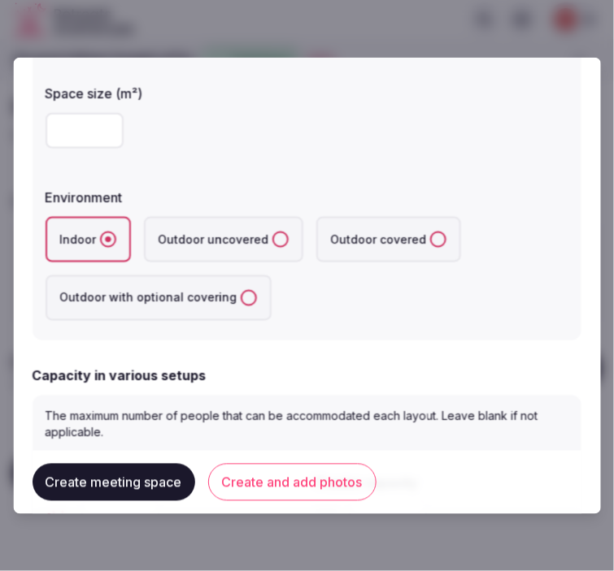
scroll to position [451, 0]
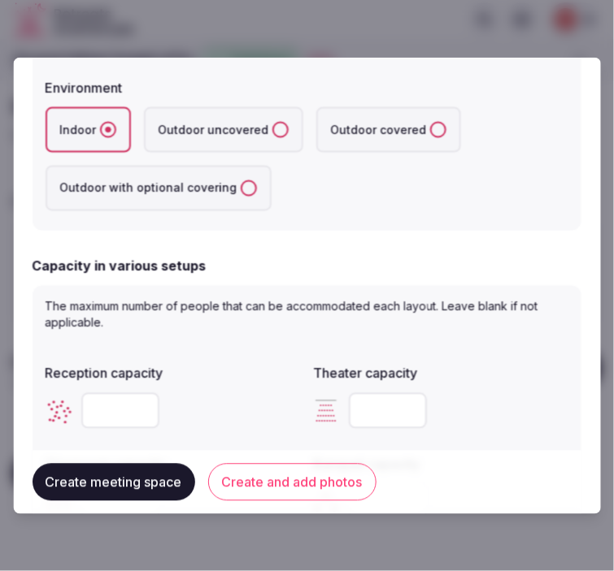
click at [109, 411] on input "number" at bounding box center [120, 411] width 78 height 36
type input "**"
click at [533, 370] on label "Theater capacity" at bounding box center [441, 373] width 255 height 13
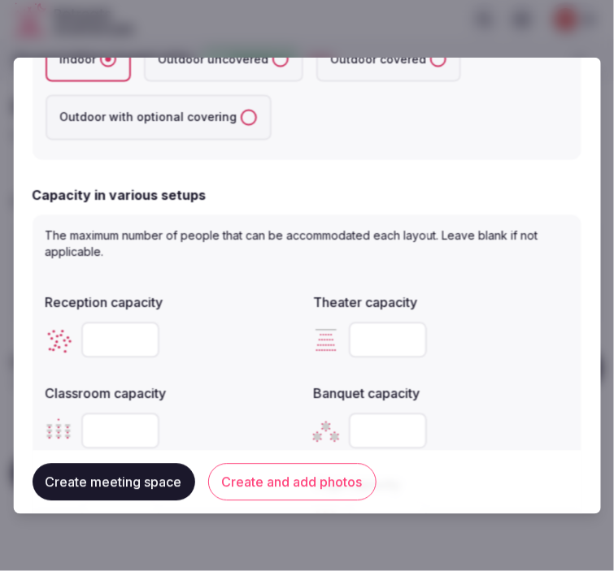
scroll to position [632, 0]
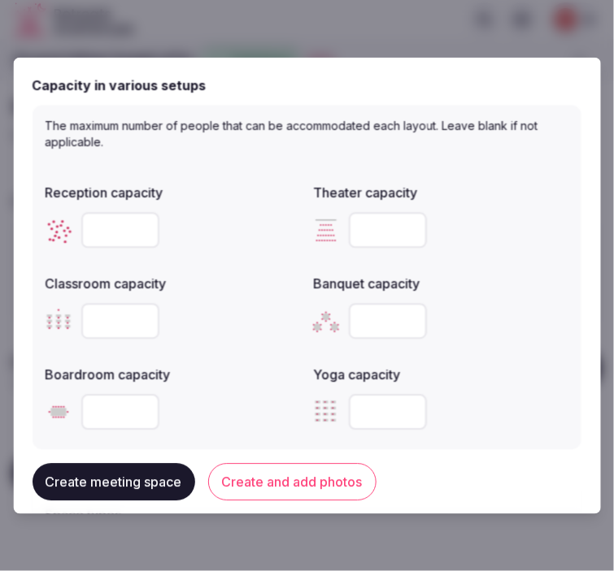
click at [111, 417] on input "number" at bounding box center [120, 412] width 78 height 36
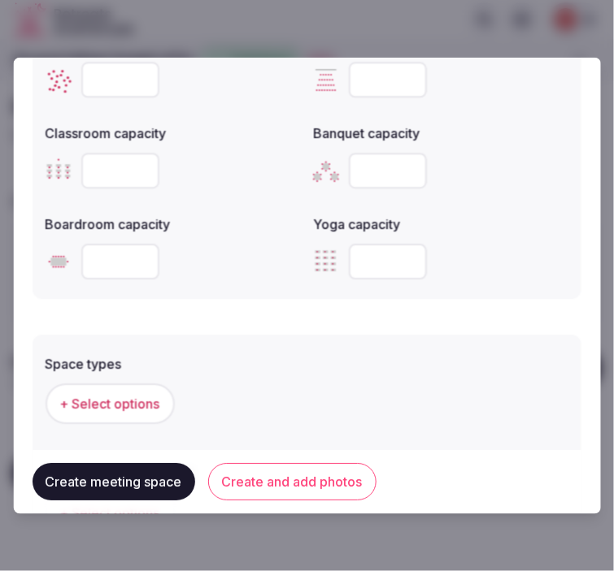
scroll to position [813, 0]
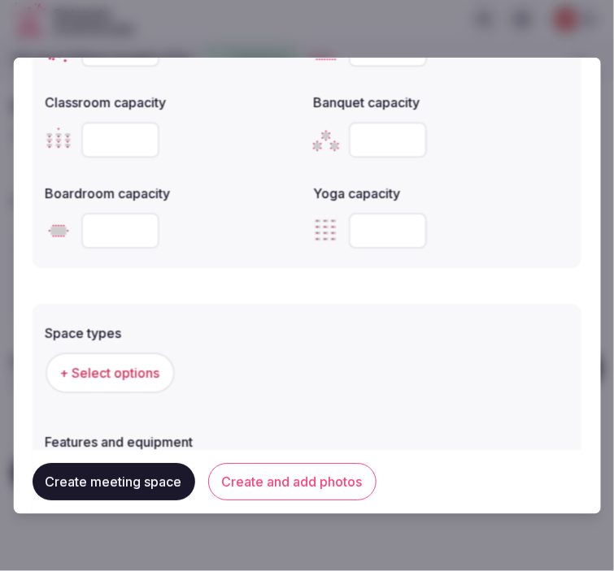
type input "**"
click at [127, 369] on span "+ Select options" at bounding box center [110, 373] width 100 height 18
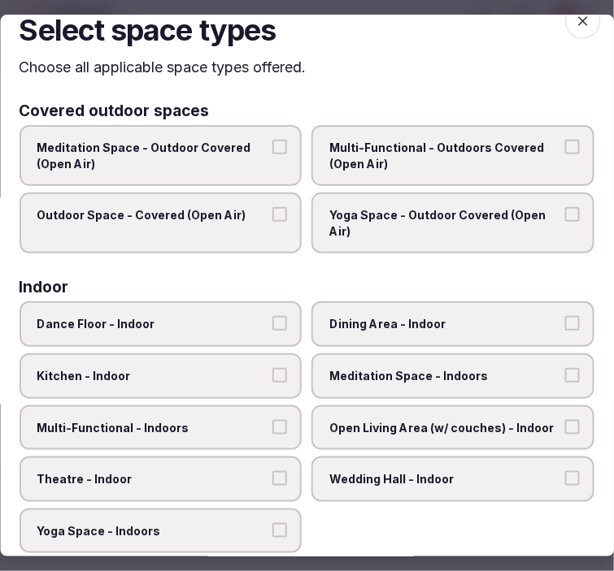
scroll to position [90, 0]
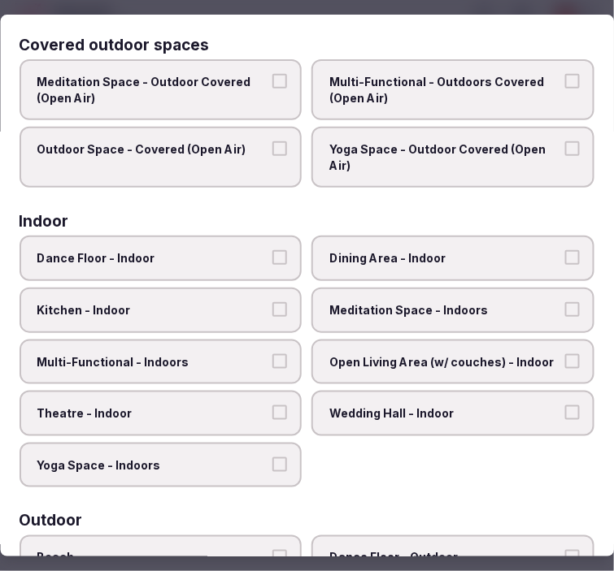
click at [408, 258] on span "Dining Area - Indoor" at bounding box center [445, 259] width 231 height 16
click at [565, 258] on button "Dining Area - Indoor" at bounding box center [572, 258] width 15 height 15
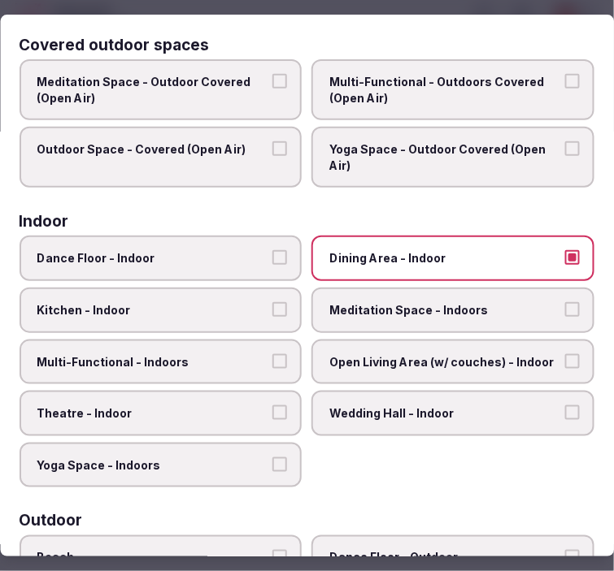
click at [354, 354] on span "Open Living Area (w/ couches) - Indoor" at bounding box center [445, 362] width 231 height 16
click at [565, 354] on button "Open Living Area (w/ couches) - Indoor" at bounding box center [572, 361] width 15 height 15
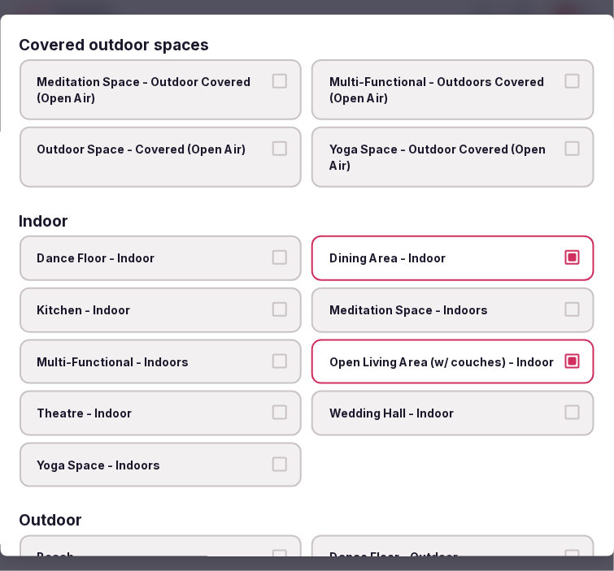
scroll to position [0, 0]
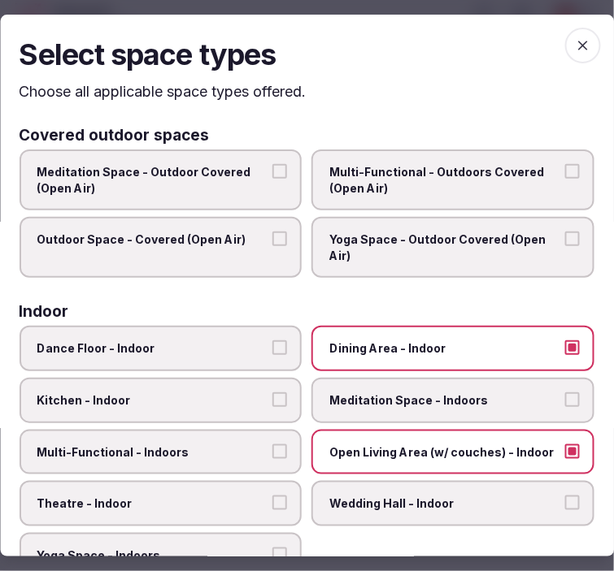
click at [565, 44] on span "button" at bounding box center [583, 46] width 36 height 36
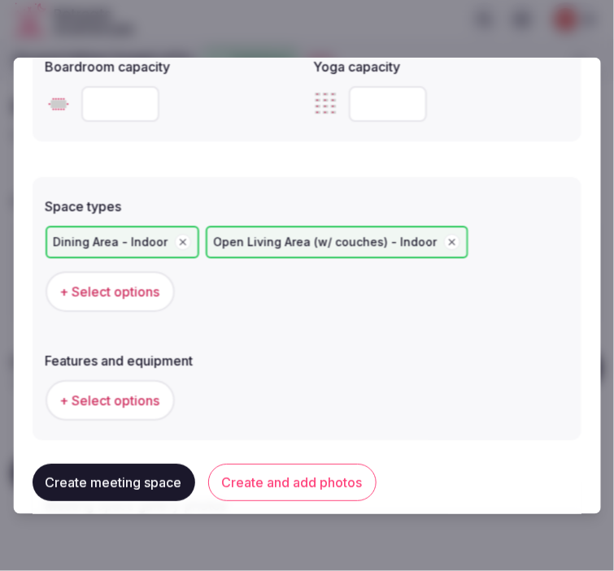
scroll to position [1083, 0]
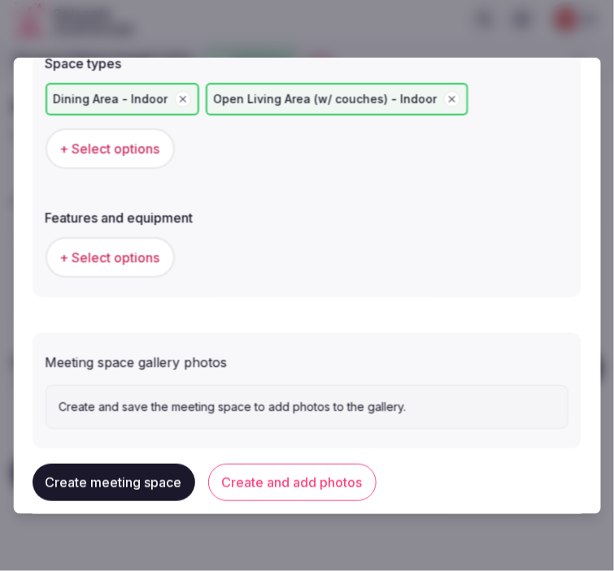
click at [122, 261] on button "+ Select options" at bounding box center [110, 257] width 129 height 41
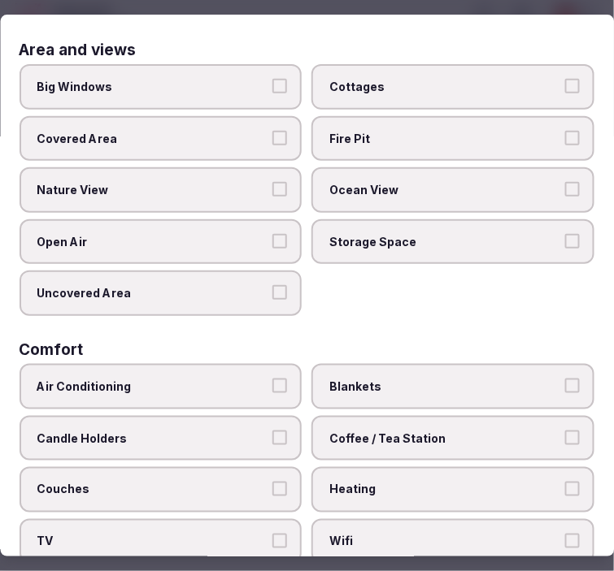
scroll to position [0, 0]
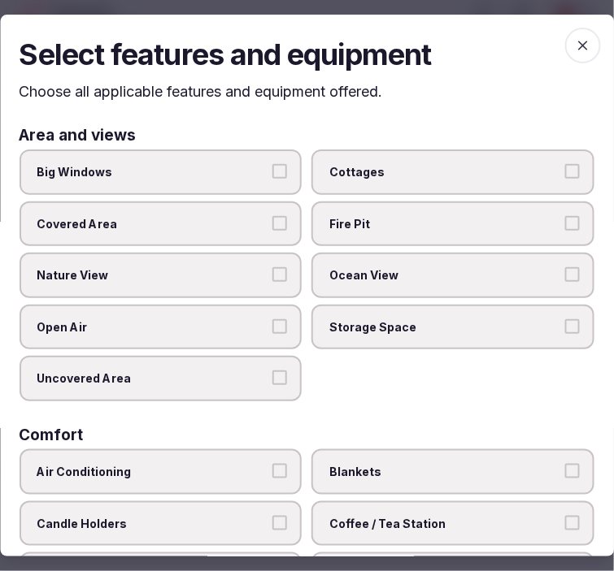
click at [264, 169] on label "Big Windows" at bounding box center [161, 173] width 283 height 46
click at [273, 169] on button "Big Windows" at bounding box center [280, 171] width 15 height 15
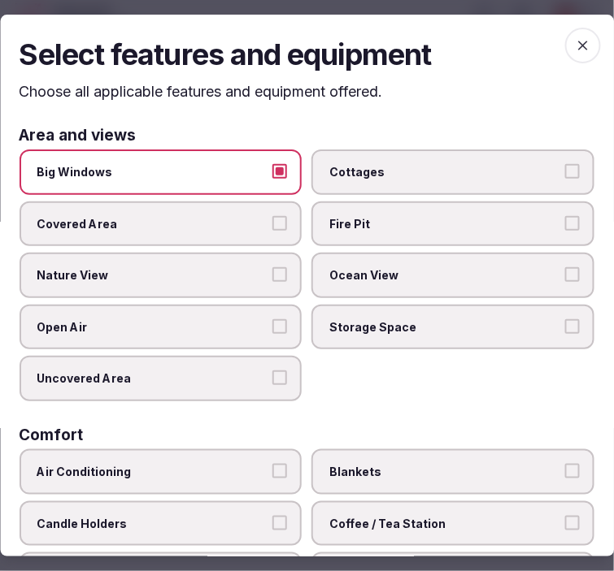
click at [245, 280] on label "Nature View" at bounding box center [161, 276] width 283 height 46
click at [273, 280] on button "Nature View" at bounding box center [280, 274] width 15 height 15
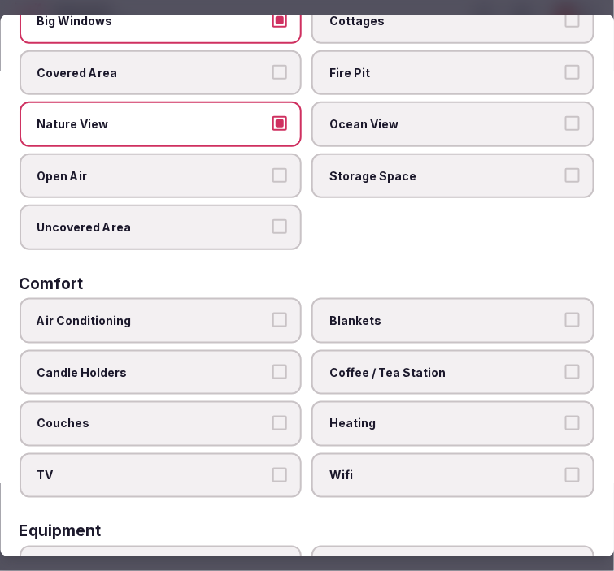
scroll to position [180, 0]
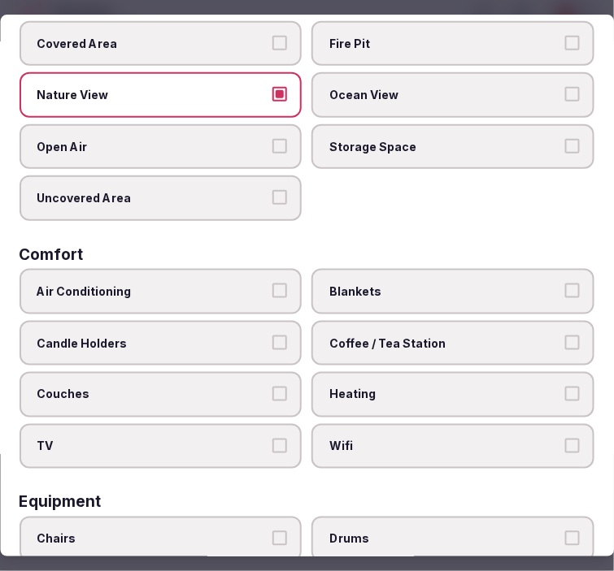
click at [71, 302] on label "Air Conditioning" at bounding box center [161, 292] width 283 height 46
click at [273, 298] on button "Air Conditioning" at bounding box center [280, 291] width 15 height 15
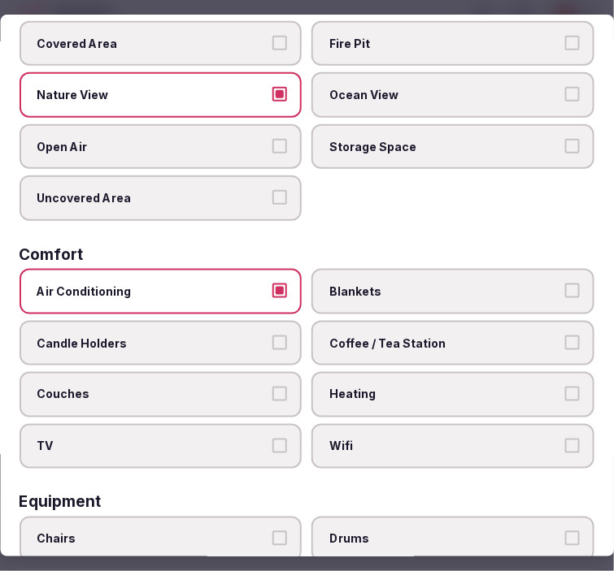
click at [317, 424] on label "Wifi" at bounding box center [453, 447] width 283 height 46
click at [565, 439] on button "Wifi" at bounding box center [572, 446] width 15 height 15
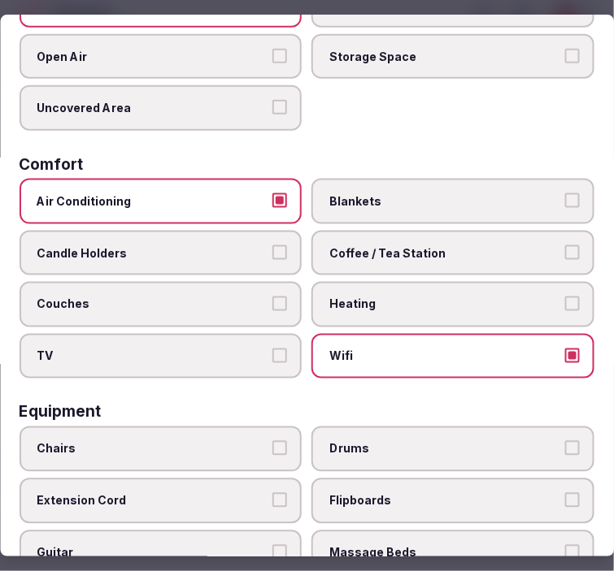
click at [428, 245] on span "Coffee / Tea Station" at bounding box center [445, 253] width 231 height 16
click at [565, 245] on button "Coffee / Tea Station" at bounding box center [572, 252] width 15 height 15
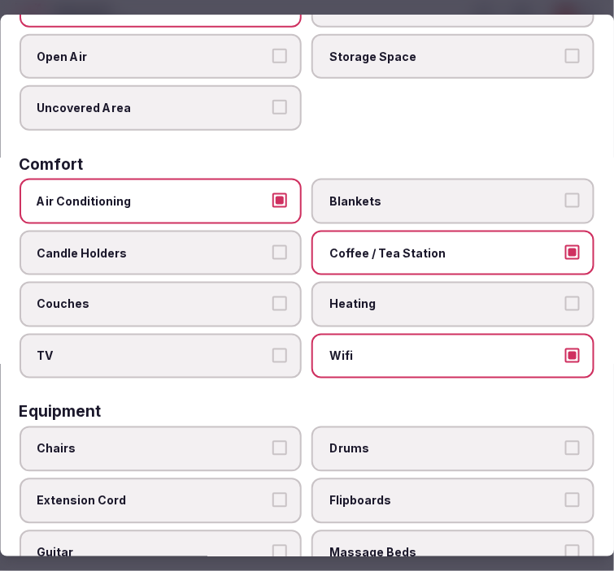
scroll to position [451, 0]
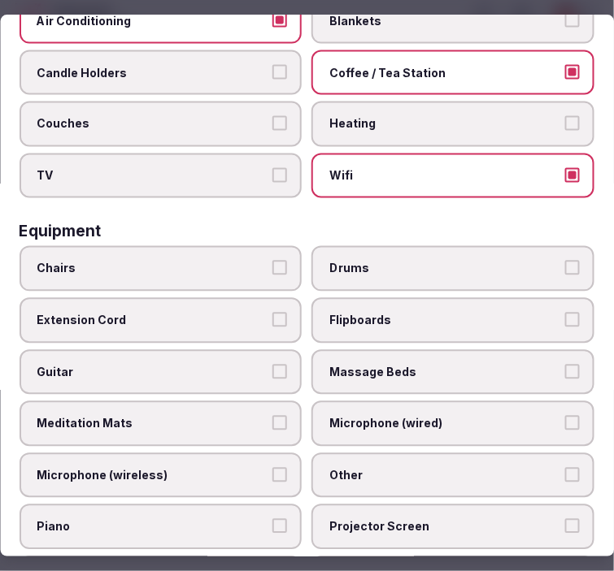
click at [240, 262] on span "Chairs" at bounding box center [152, 270] width 231 height 16
click at [273, 262] on button "Chairs" at bounding box center [280, 269] width 15 height 15
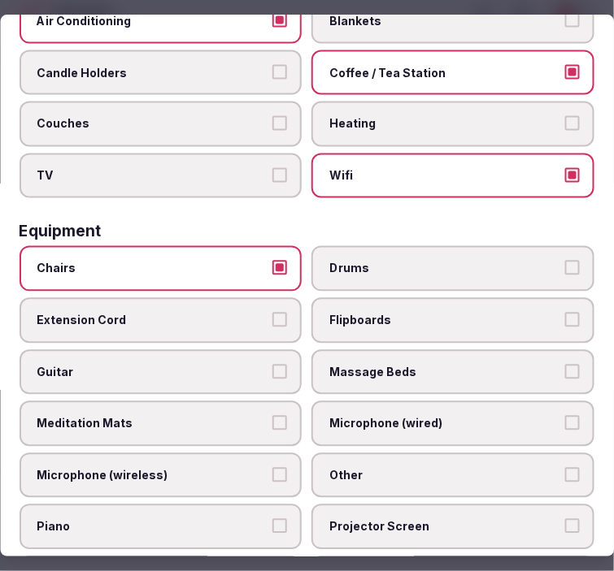
scroll to position [541, 0]
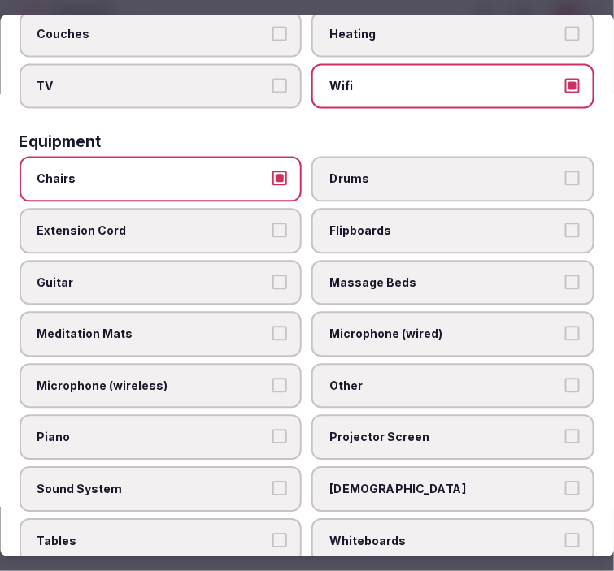
click at [387, 363] on label "Other" at bounding box center [453, 386] width 283 height 46
click at [565, 378] on button "Other" at bounding box center [572, 385] width 15 height 15
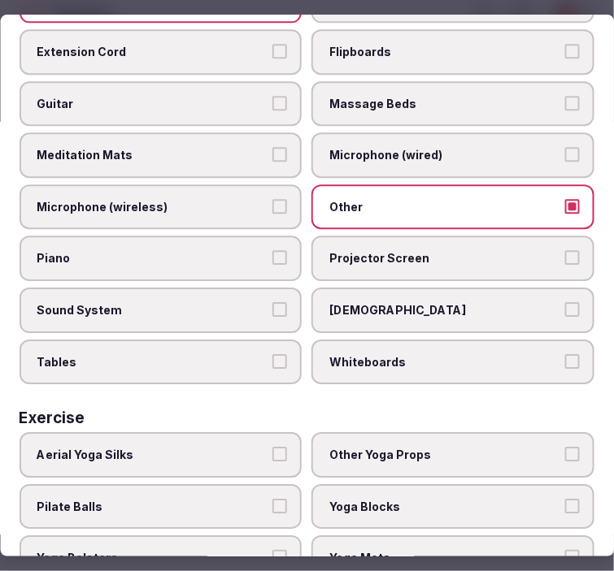
scroll to position [722, 0]
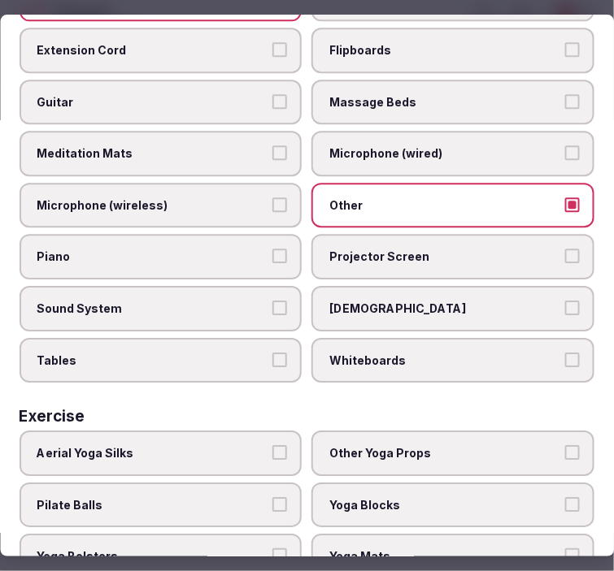
click at [257, 343] on label "Tables" at bounding box center [161, 361] width 283 height 46
click at [273, 353] on button "Tables" at bounding box center [280, 360] width 15 height 15
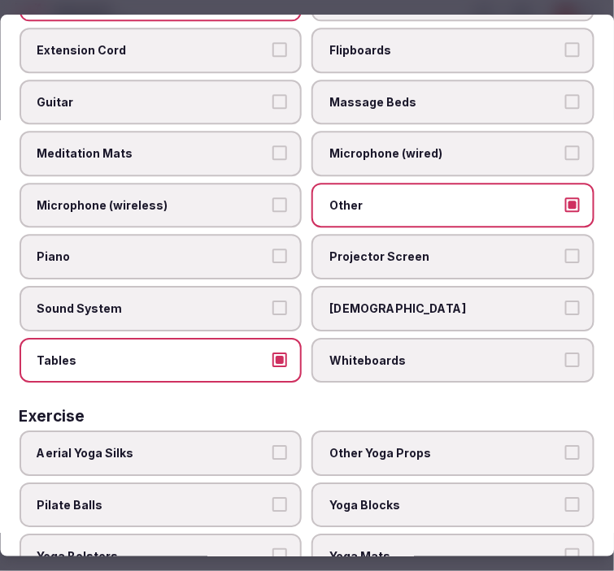
scroll to position [632, 0]
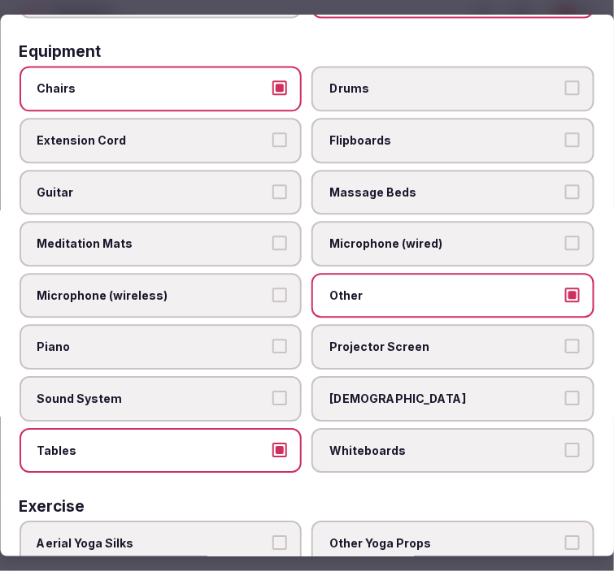
click at [428, 132] on span "Flipboards" at bounding box center [445, 140] width 231 height 16
click at [565, 132] on button "Flipboards" at bounding box center [572, 139] width 15 height 15
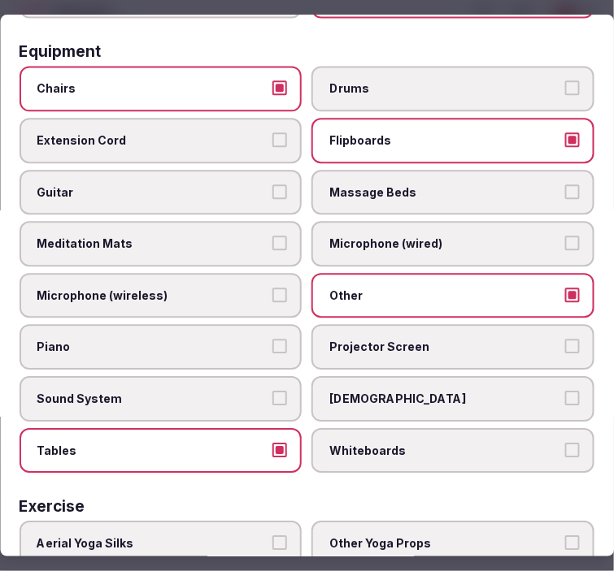
scroll to position [784, 0]
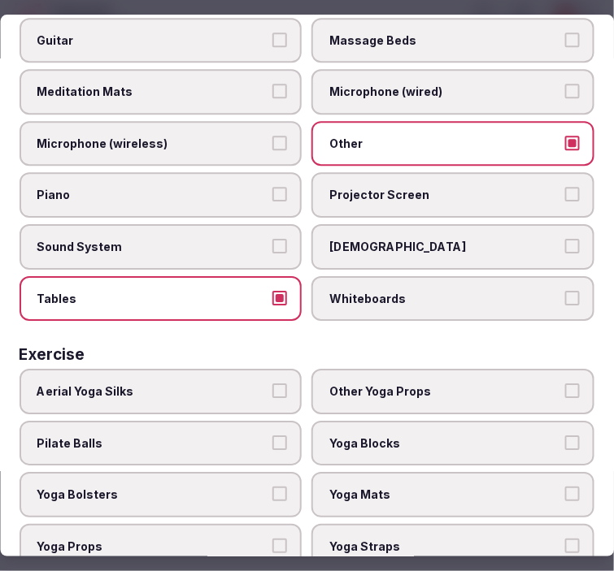
drag, startPoint x: 161, startPoint y: 221, endPoint x: 189, endPoint y: 286, distance: 70.7
click at [163, 239] on span "Sound System" at bounding box center [152, 247] width 231 height 16
click at [273, 239] on button "Sound System" at bounding box center [280, 246] width 15 height 15
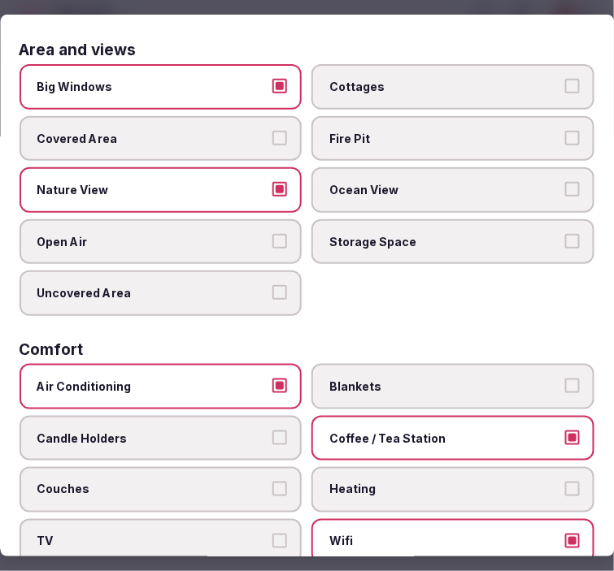
scroll to position [0, 0]
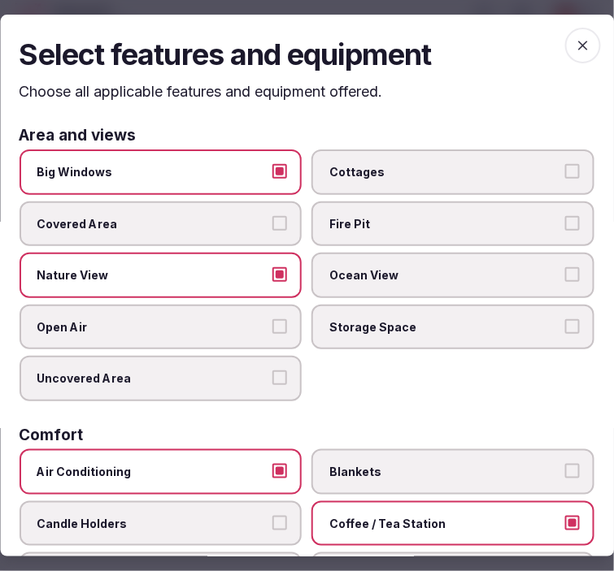
click at [575, 39] on icon "button" at bounding box center [583, 45] width 16 height 16
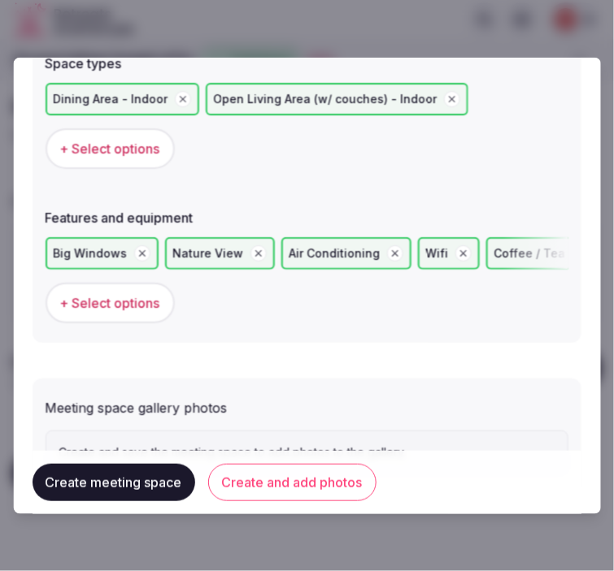
drag, startPoint x: 257, startPoint y: 482, endPoint x: 262, endPoint y: 467, distance: 15.4
click at [258, 477] on button "Create and add photos" at bounding box center [292, 482] width 168 height 37
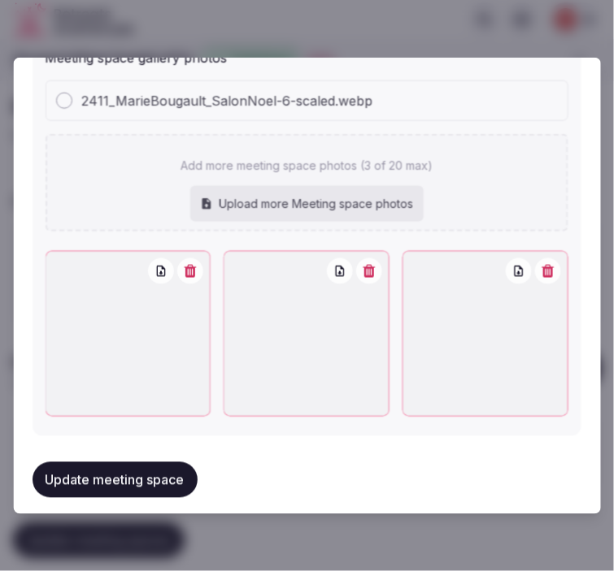
scroll to position [1436, 0]
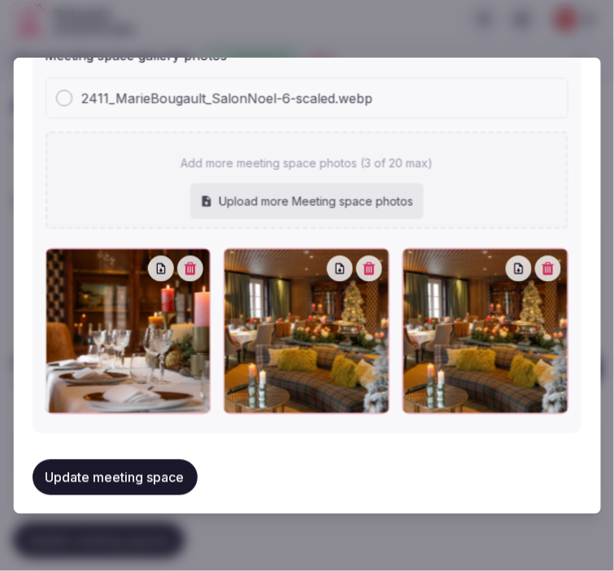
click at [535, 262] on button "button" at bounding box center [548, 269] width 26 height 26
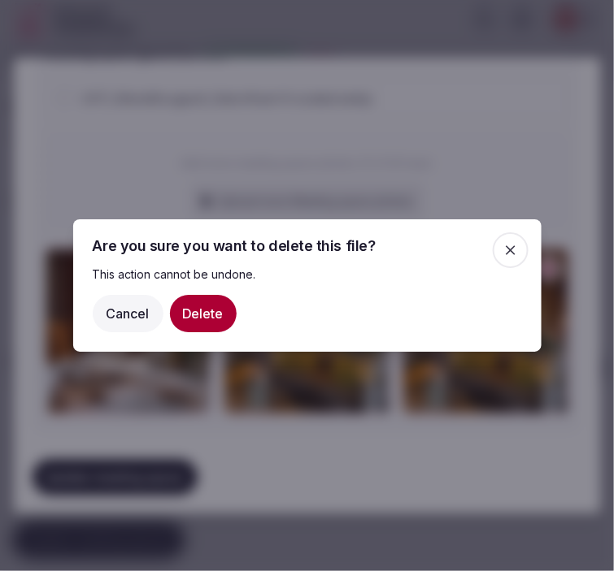
click at [216, 310] on button "Delete" at bounding box center [203, 313] width 67 height 37
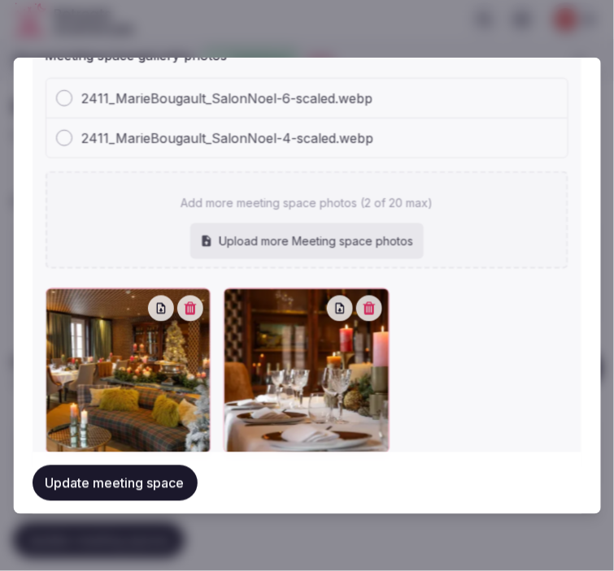
click at [90, 489] on button "Update meeting space" at bounding box center [115, 484] width 165 height 36
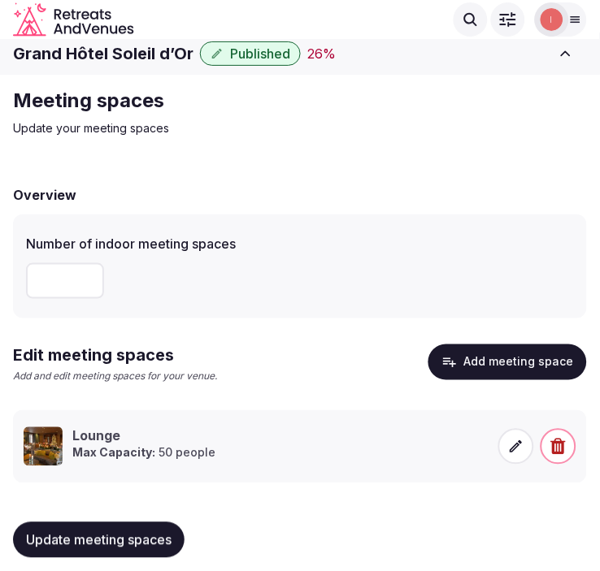
scroll to position [19, 0]
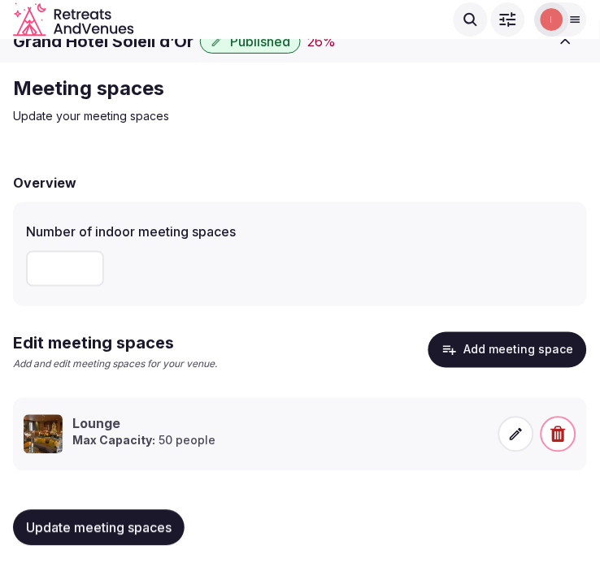
click at [119, 523] on span "Update meeting spaces" at bounding box center [98, 528] width 145 height 16
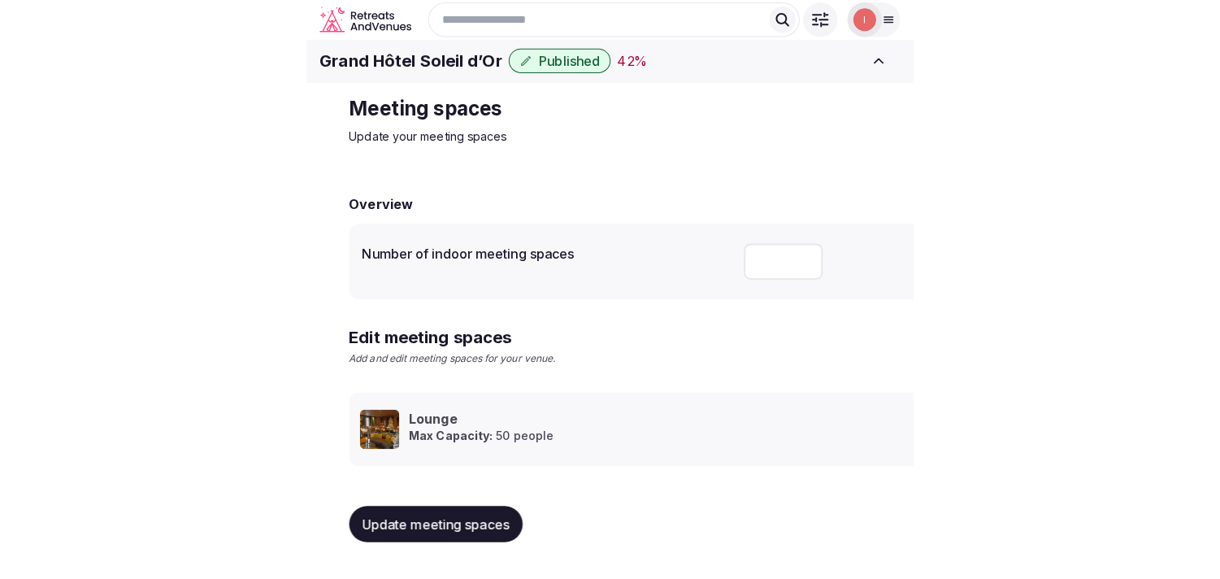
scroll to position [15, 0]
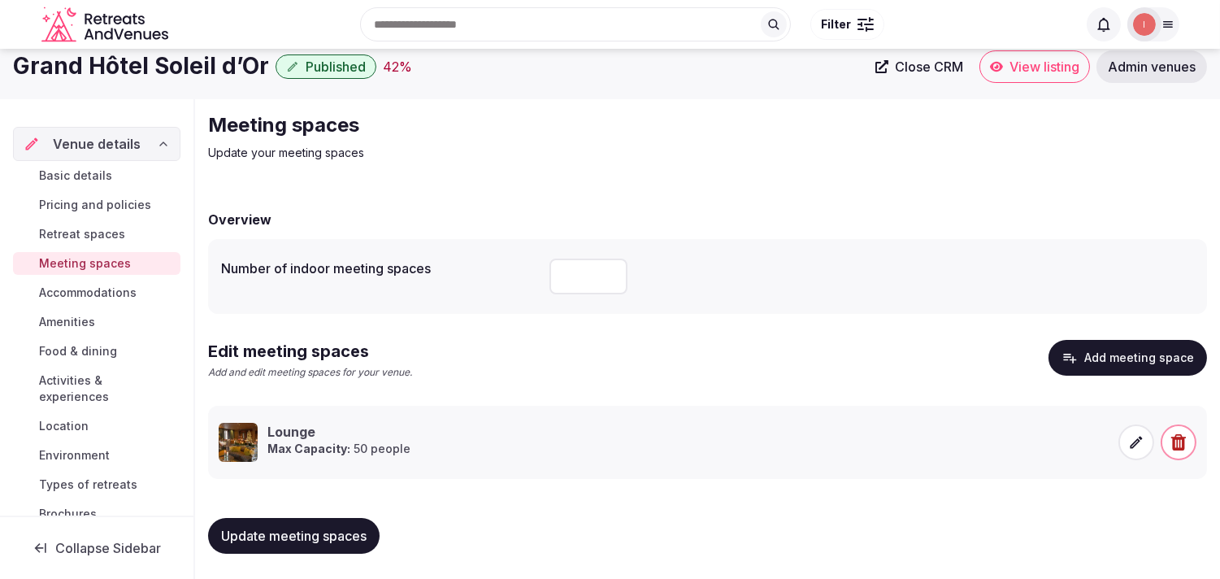
click at [84, 285] on span "Accommodations" at bounding box center [88, 292] width 98 height 16
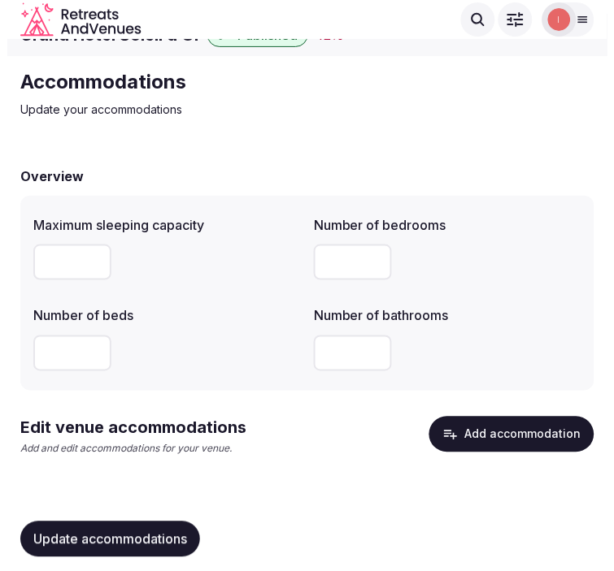
scroll to position [37, 0]
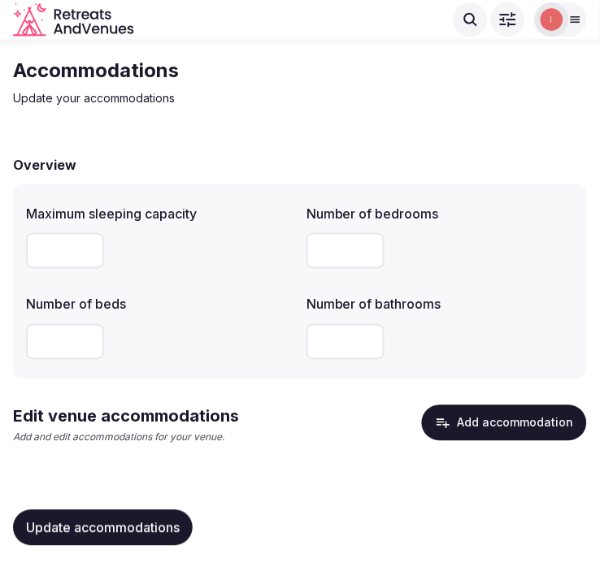
click at [526, 418] on button "Add accommodation" at bounding box center [504, 424] width 165 height 36
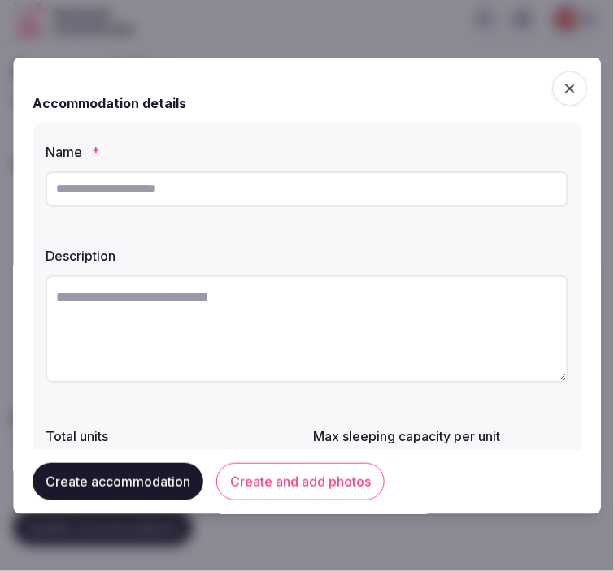
click at [307, 185] on input "text" at bounding box center [307, 189] width 523 height 36
paste input "**********"
drag, startPoint x: 192, startPoint y: 179, endPoint x: 34, endPoint y: 193, distance: 158.4
click at [34, 193] on div "**********" at bounding box center [307, 362] width 549 height 480
type input "**********"
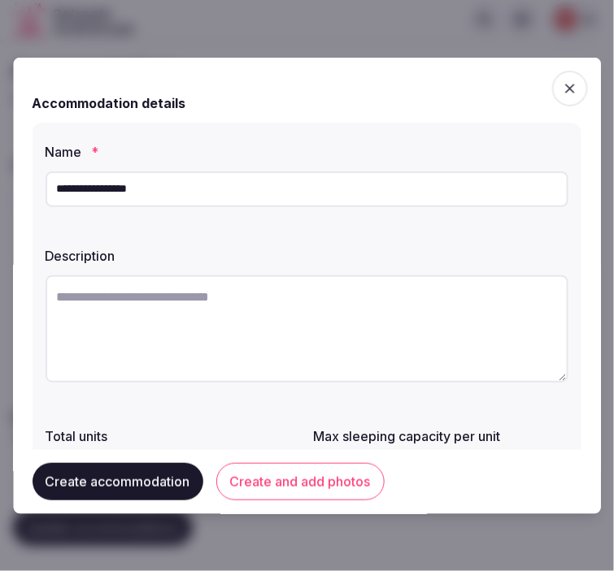
click at [297, 280] on textarea at bounding box center [307, 328] width 523 height 107
click at [297, 294] on textarea at bounding box center [307, 328] width 523 height 107
paste textarea "**********"
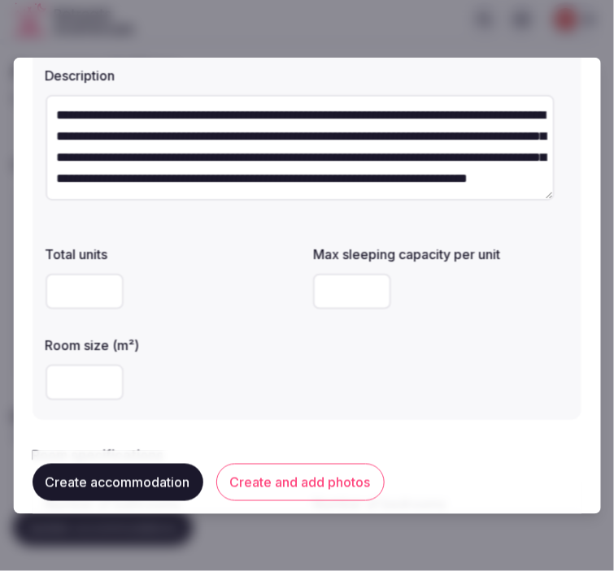
scroll to position [271, 0]
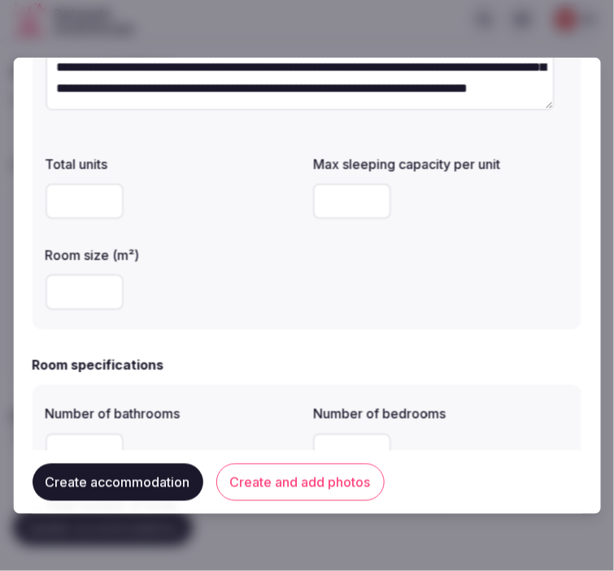
type textarea "**********"
click at [71, 286] on input "number" at bounding box center [85, 292] width 78 height 36
type input "*"
type input "**"
click at [224, 402] on div "Number of bathrooms" at bounding box center [173, 408] width 255 height 23
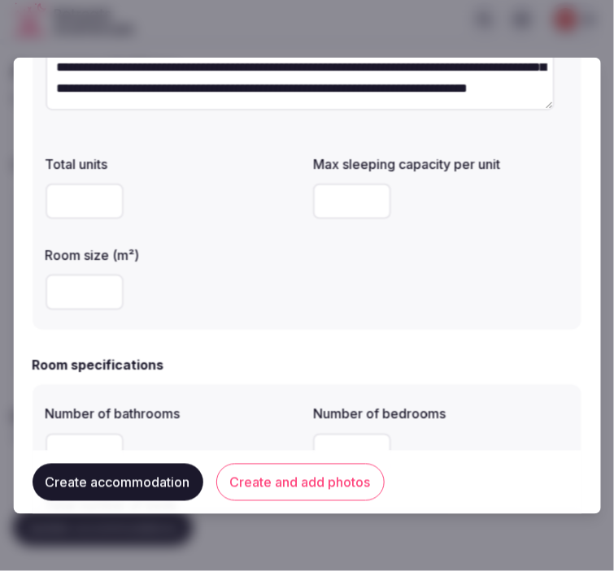
scroll to position [361, 0]
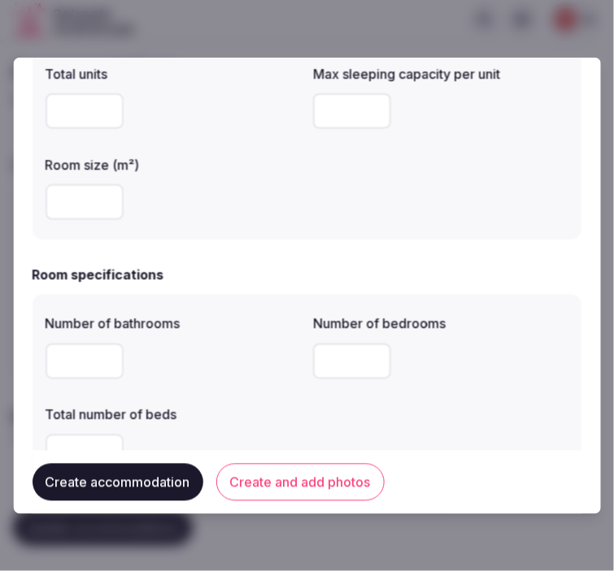
click at [79, 346] on input "number" at bounding box center [85, 361] width 78 height 36
type input "*"
click at [325, 360] on input "*" at bounding box center [353, 361] width 78 height 36
type input "*"
click at [236, 401] on div "Total number of beds" at bounding box center [173, 409] width 255 height 23
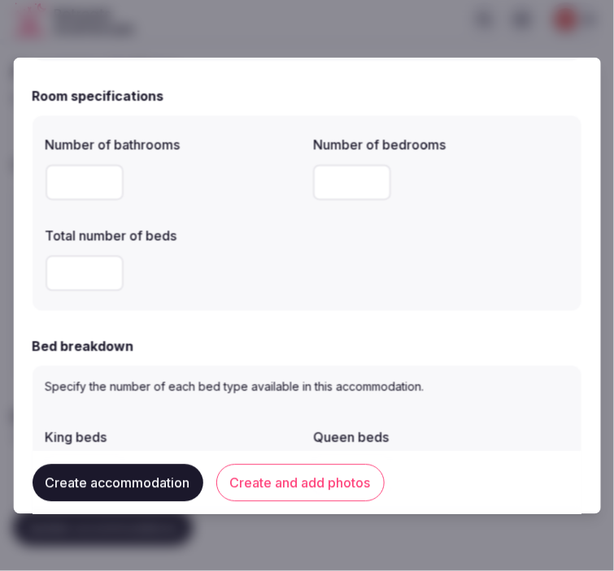
scroll to position [541, 0]
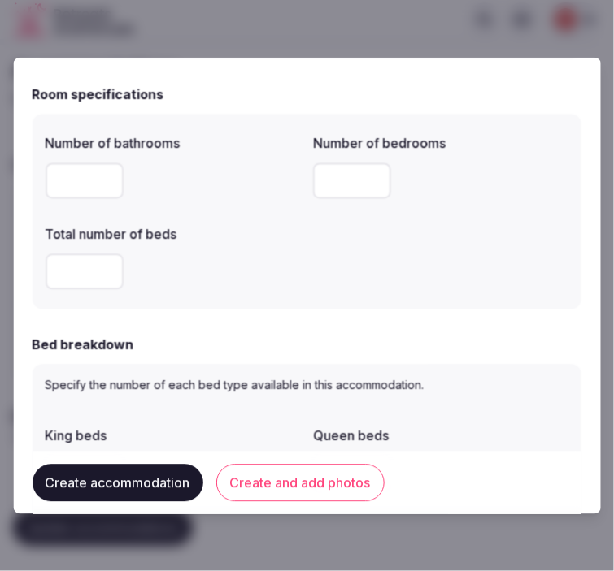
click at [70, 267] on input "number" at bounding box center [85, 272] width 78 height 36
type input "*"
click at [191, 306] on div "Number of bathrooms * Number of bedrooms * Total number of beds *" at bounding box center [307, 211] width 549 height 195
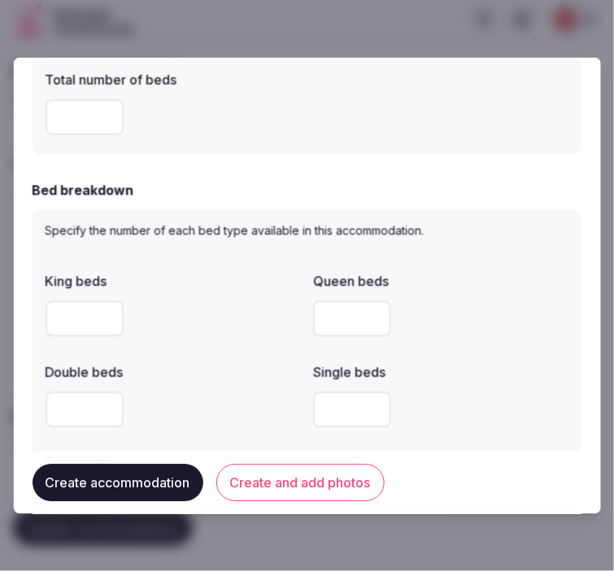
scroll to position [722, 0]
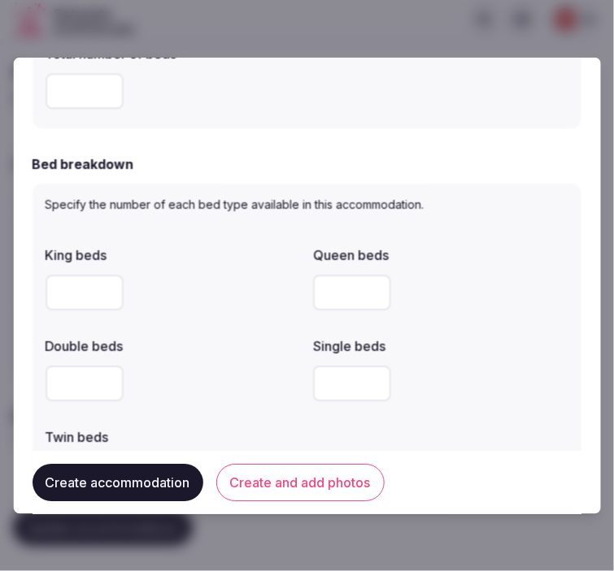
click at [83, 382] on input "number" at bounding box center [85, 384] width 78 height 36
type input "*"
click at [314, 393] on input "number" at bounding box center [353, 384] width 78 height 36
type input "*"
click at [315, 428] on div "King beds Queen beds Double beds * Single beds * Twin beds" at bounding box center [307, 369] width 523 height 260
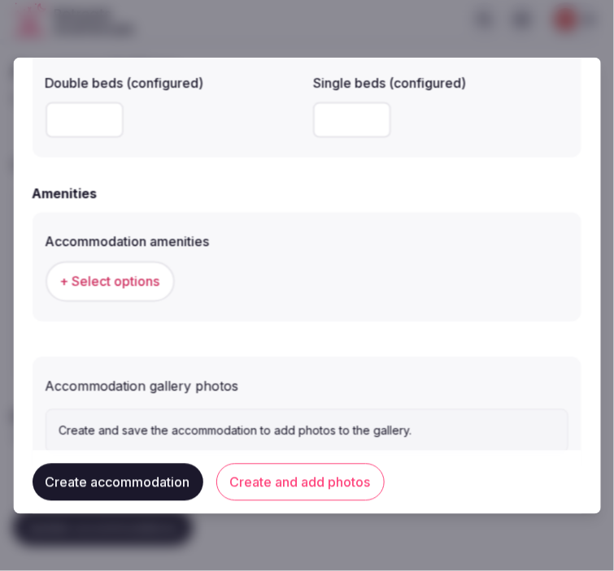
scroll to position [1558, 0]
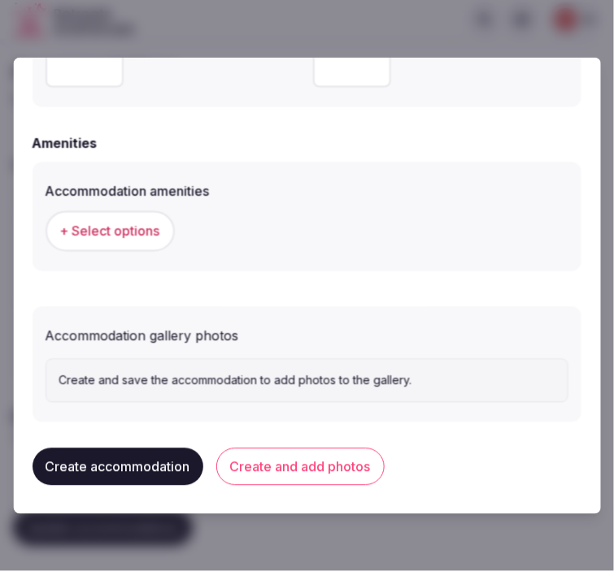
click at [125, 230] on span "+ Select options" at bounding box center [110, 231] width 100 height 18
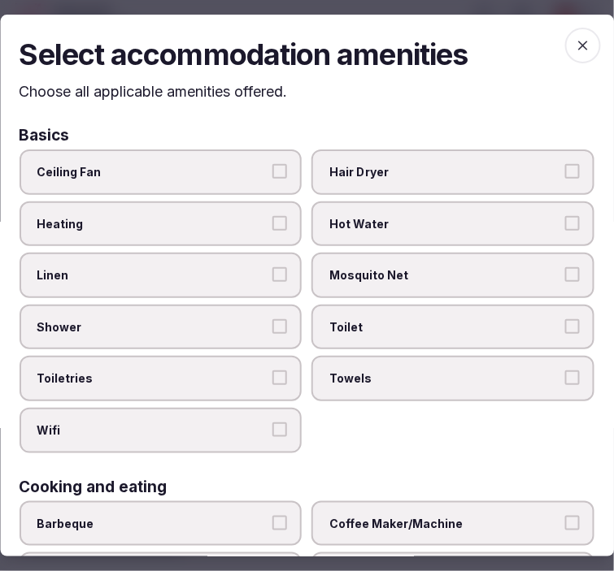
drag, startPoint x: 180, startPoint y: 165, endPoint x: 180, endPoint y: 174, distance: 8.9
click at [180, 167] on span "Ceiling Fan" at bounding box center [152, 172] width 231 height 16
click at [273, 167] on button "Ceiling Fan" at bounding box center [280, 171] width 15 height 15
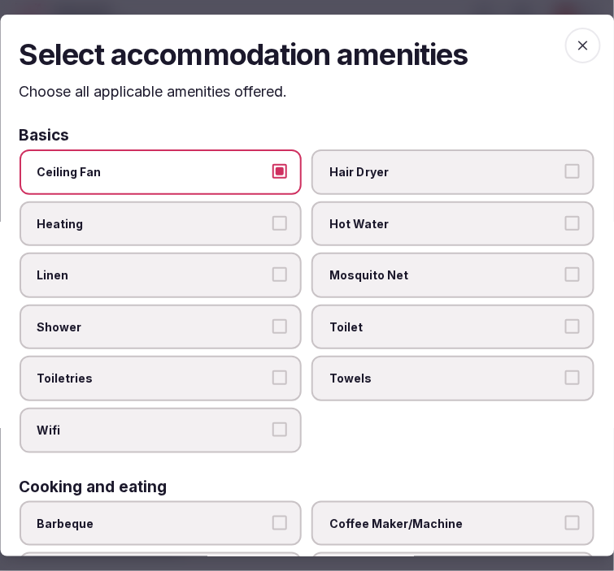
click at [228, 180] on label "Ceiling Fan" at bounding box center [161, 173] width 283 height 46
click at [273, 179] on button "Ceiling Fan" at bounding box center [280, 171] width 15 height 15
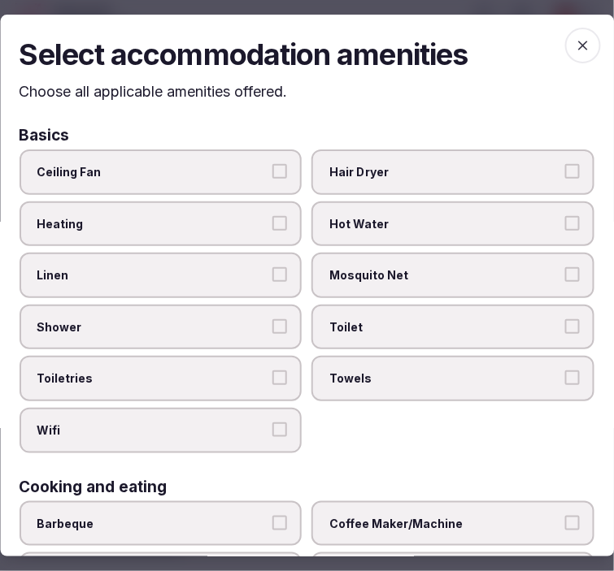
click at [232, 267] on span "Linen" at bounding box center [152, 275] width 231 height 16
click at [273, 267] on button "Linen" at bounding box center [280, 274] width 15 height 15
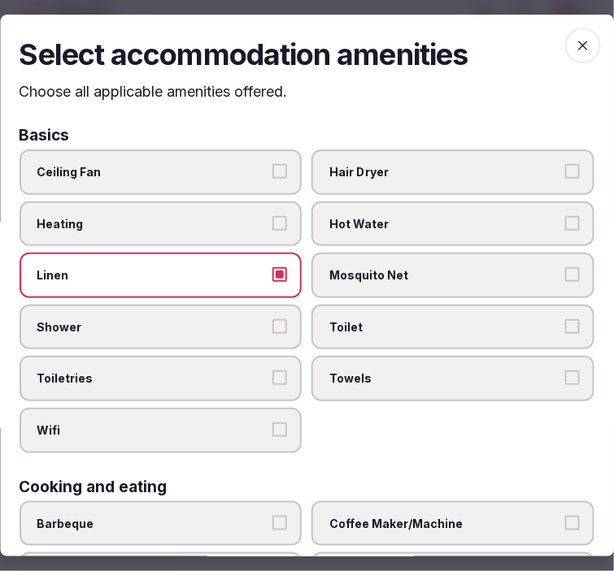
click at [234, 320] on span "Shower" at bounding box center [152, 327] width 231 height 16
click at [273, 320] on button "Shower" at bounding box center [280, 326] width 15 height 15
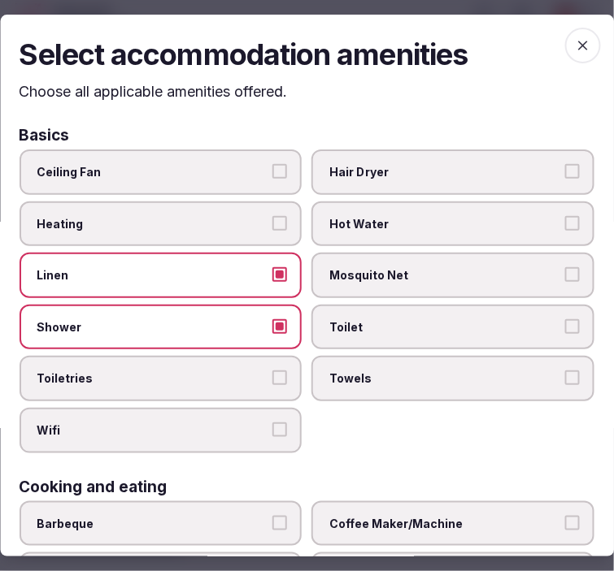
click at [253, 362] on label "Toiletries" at bounding box center [161, 380] width 283 height 46
click at [273, 371] on button "Toiletries" at bounding box center [280, 378] width 15 height 15
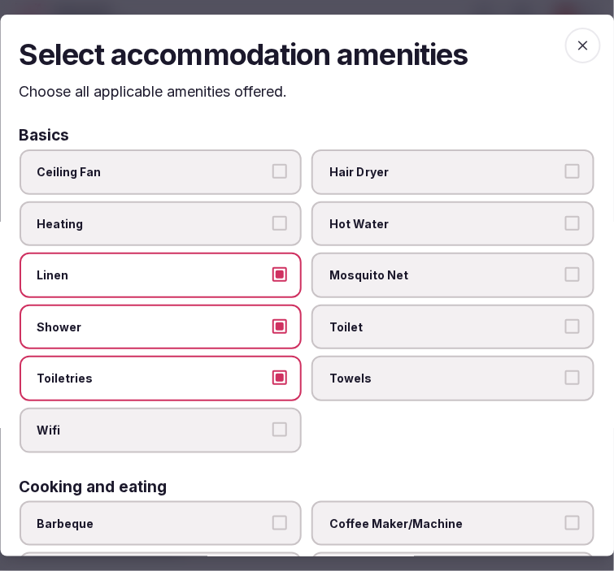
drag, startPoint x: 266, startPoint y: 413, endPoint x: 356, endPoint y: 405, distance: 90.6
click at [285, 408] on label "Wifi" at bounding box center [161, 431] width 283 height 46
click at [285, 423] on button "Wifi" at bounding box center [280, 430] width 15 height 15
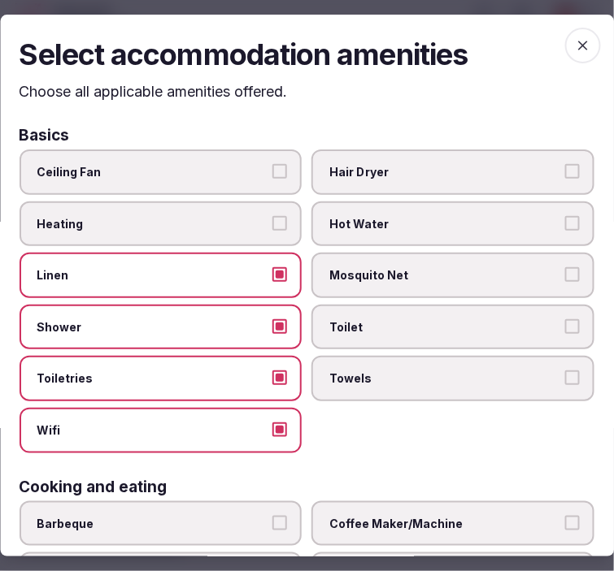
drag, startPoint x: 368, startPoint y: 380, endPoint x: 375, endPoint y: 337, distance: 42.8
click at [374, 360] on label "Towels" at bounding box center [453, 380] width 283 height 46
click at [565, 371] on button "Towels" at bounding box center [572, 378] width 15 height 15
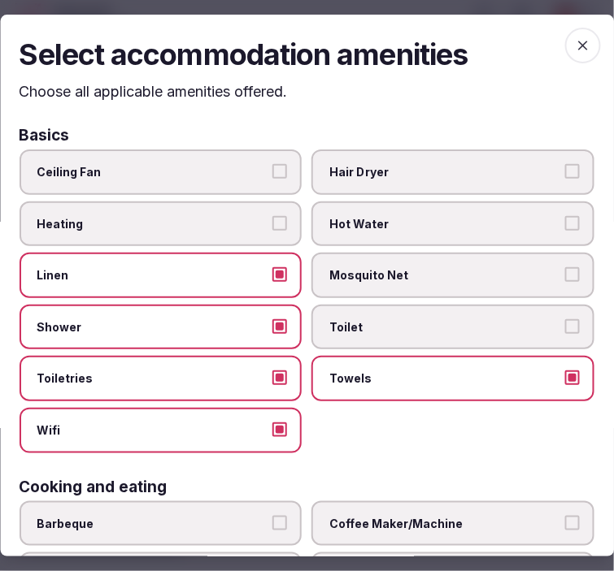
click at [377, 325] on span "Toilet" at bounding box center [445, 327] width 231 height 16
click at [565, 325] on button "Toilet" at bounding box center [572, 326] width 15 height 15
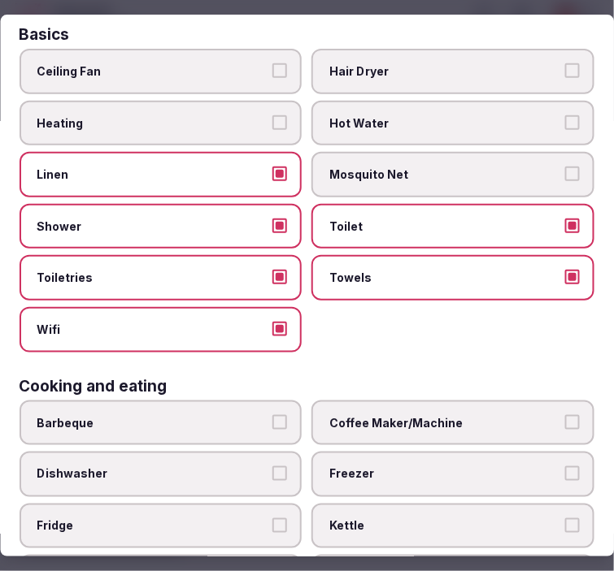
scroll to position [271, 0]
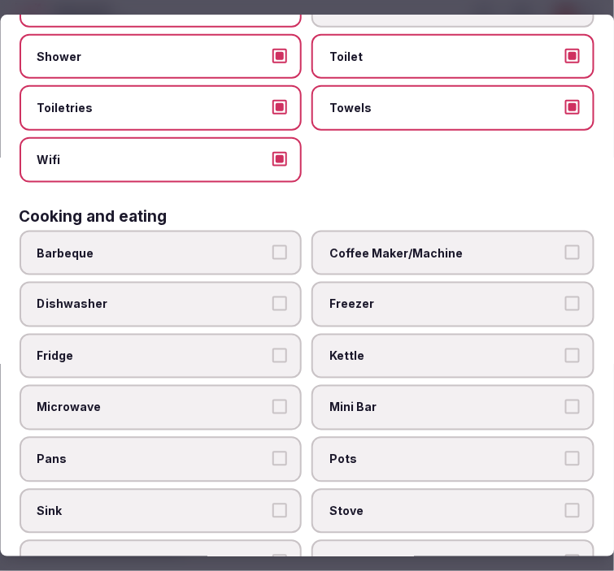
click at [395, 254] on label "Coffee Maker/Machine" at bounding box center [453, 254] width 283 height 46
click at [565, 254] on button "Coffee Maker/Machine" at bounding box center [572, 252] width 15 height 15
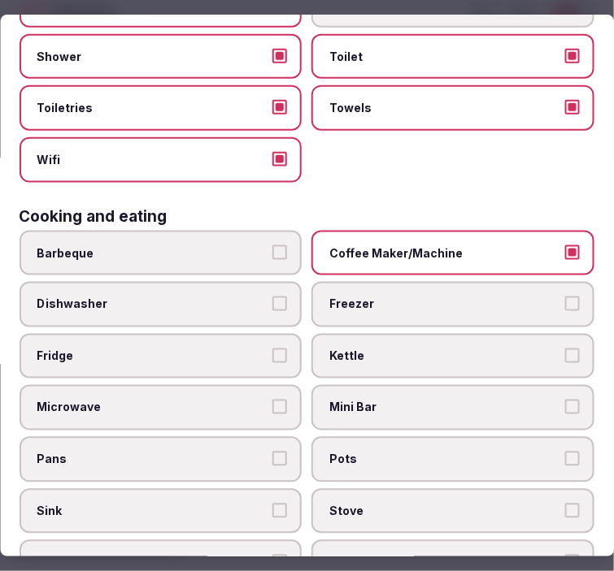
click at [386, 401] on span "Mini Bar" at bounding box center [445, 409] width 231 height 16
click at [565, 401] on button "Mini Bar" at bounding box center [572, 408] width 15 height 15
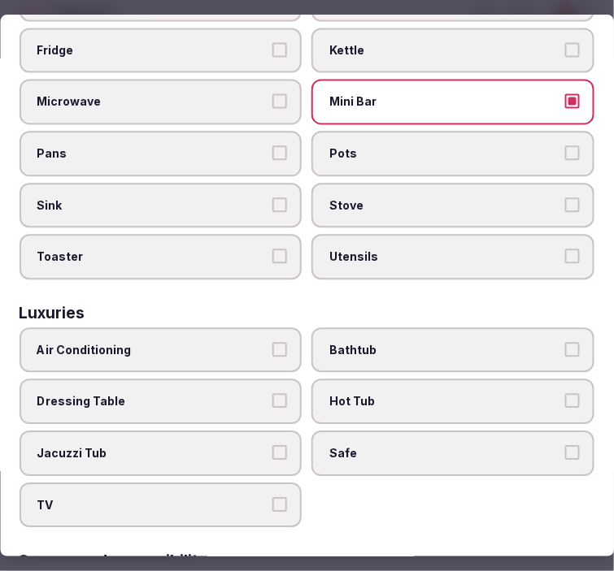
scroll to position [632, 0]
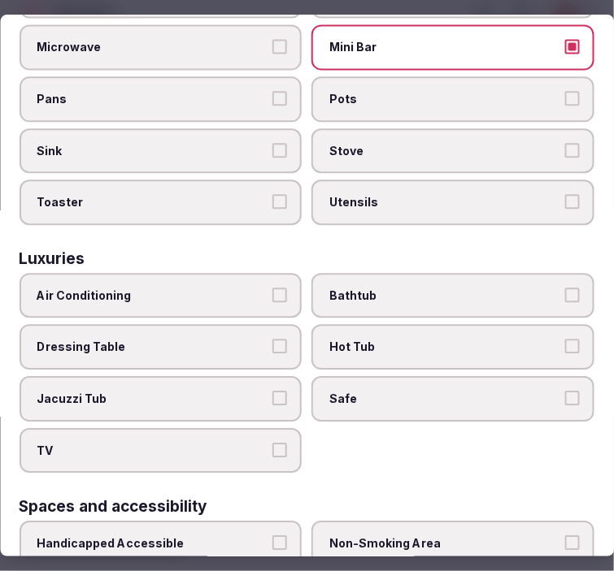
click at [206, 288] on span "Air Conditioning" at bounding box center [152, 296] width 231 height 16
click at [273, 288] on button "Air Conditioning" at bounding box center [280, 295] width 15 height 15
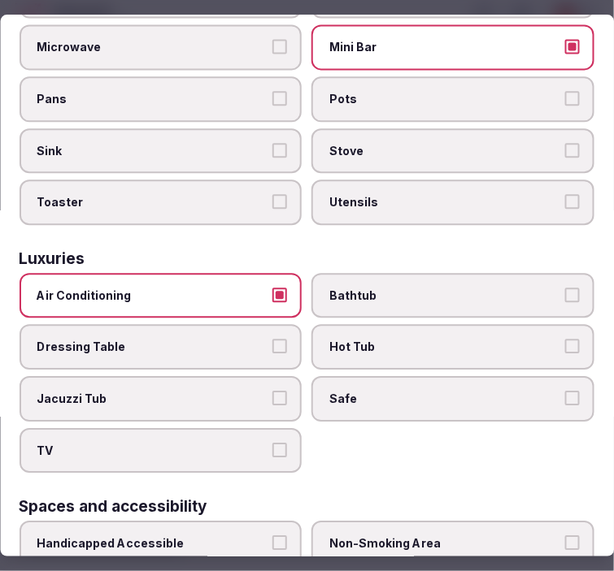
drag, startPoint x: 343, startPoint y: 285, endPoint x: 345, endPoint y: 293, distance: 8.3
click at [345, 284] on label "Bathtub" at bounding box center [453, 296] width 283 height 46
click at [336, 376] on label "Safe" at bounding box center [453, 399] width 283 height 46
click at [565, 391] on button "Safe" at bounding box center [572, 398] width 15 height 15
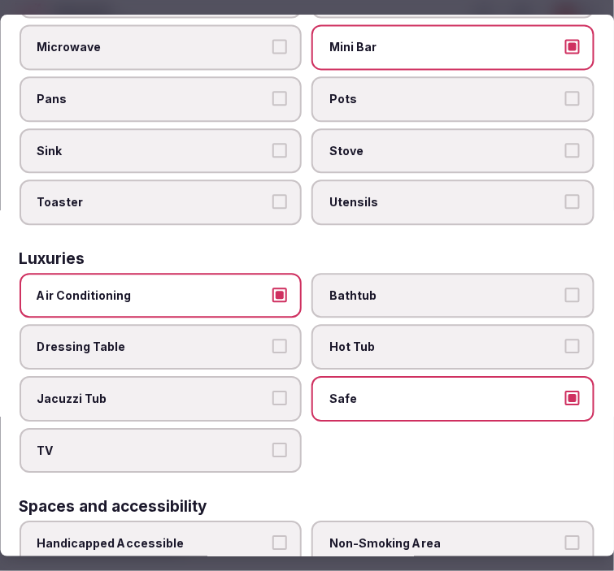
click at [246, 399] on div "Air Conditioning Bathtub Dressing Table Hot Tub Jacuzzi Tub Safe TV" at bounding box center [307, 373] width 575 height 200
click at [232, 443] on span "TV" at bounding box center [152, 451] width 231 height 16
click at [273, 443] on button "TV" at bounding box center [280, 450] width 15 height 15
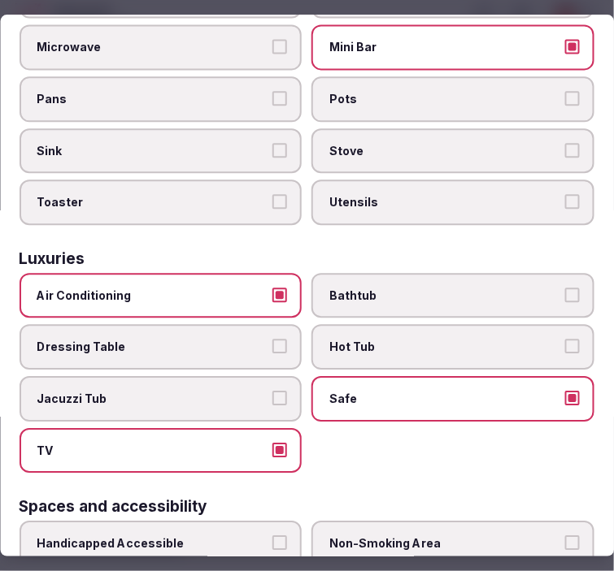
click at [448, 288] on label "Bathtub" at bounding box center [453, 296] width 283 height 46
click at [565, 288] on button "Bathtub" at bounding box center [572, 295] width 15 height 15
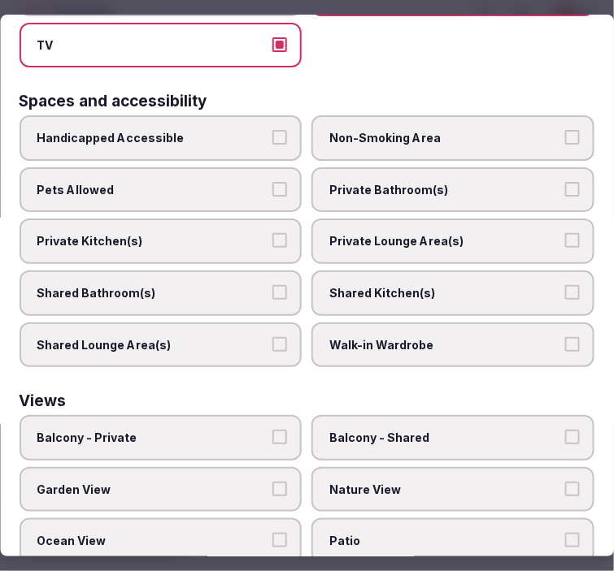
scroll to position [1076, 0]
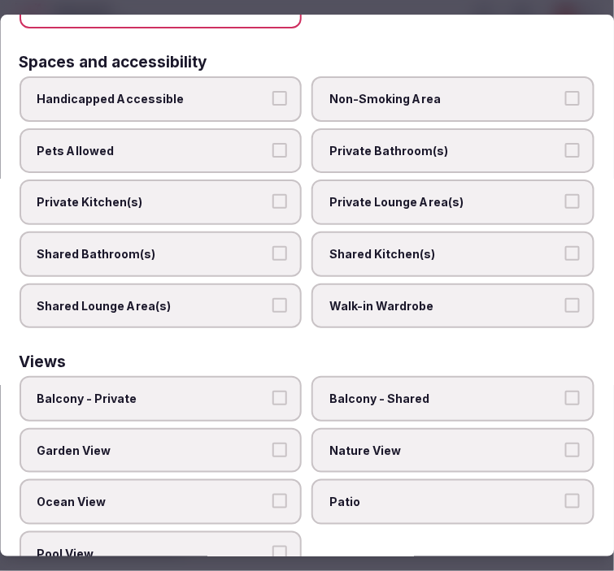
click at [429, 143] on span "Private Bathroom(s)" at bounding box center [445, 151] width 231 height 16
click at [565, 143] on button "Private Bathroom(s)" at bounding box center [572, 150] width 15 height 15
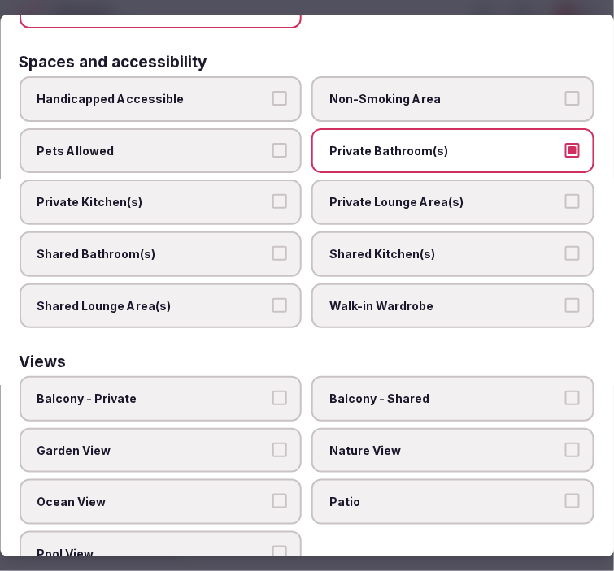
click at [445, 194] on span "Private Lounge Area(s)" at bounding box center [445, 202] width 231 height 16
click at [565, 194] on button "Private Lounge Area(s)" at bounding box center [572, 201] width 15 height 15
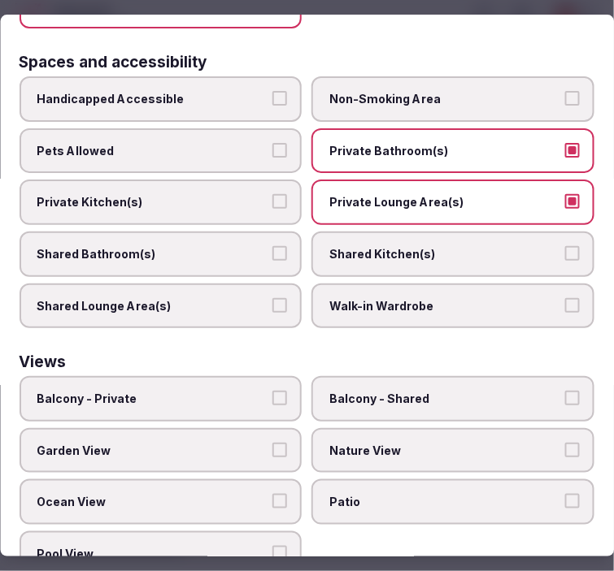
click at [234, 391] on span "Balcony - Private" at bounding box center [152, 399] width 231 height 16
click at [273, 391] on button "Balcony - Private" at bounding box center [280, 398] width 15 height 15
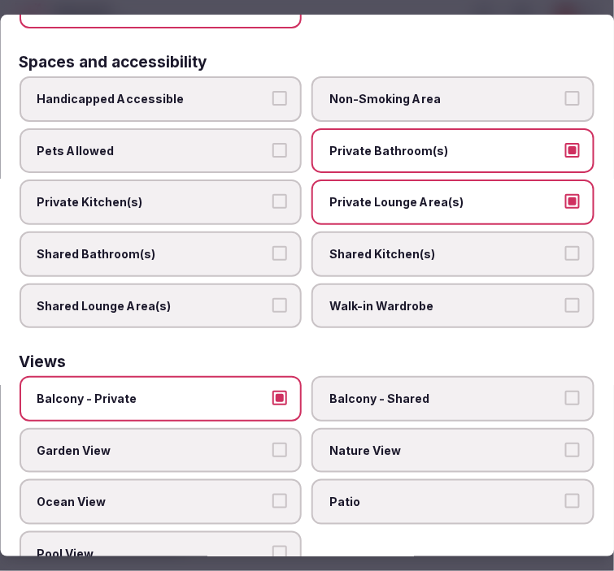
click at [358, 428] on label "Nature View" at bounding box center [453, 451] width 283 height 46
click at [565, 443] on button "Nature View" at bounding box center [572, 450] width 15 height 15
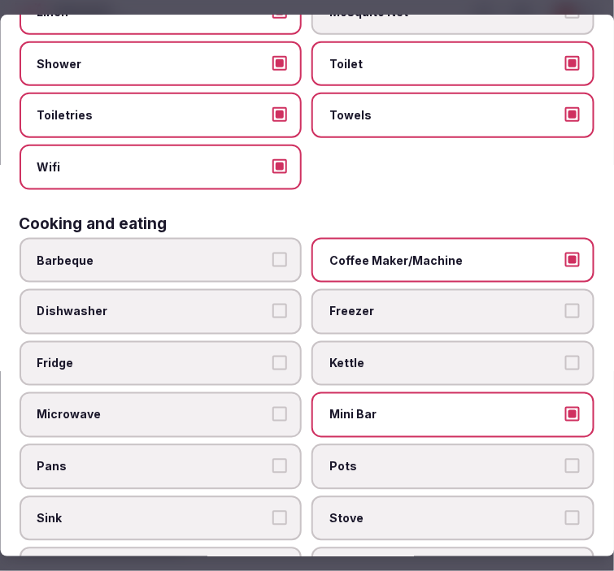
scroll to position [0, 0]
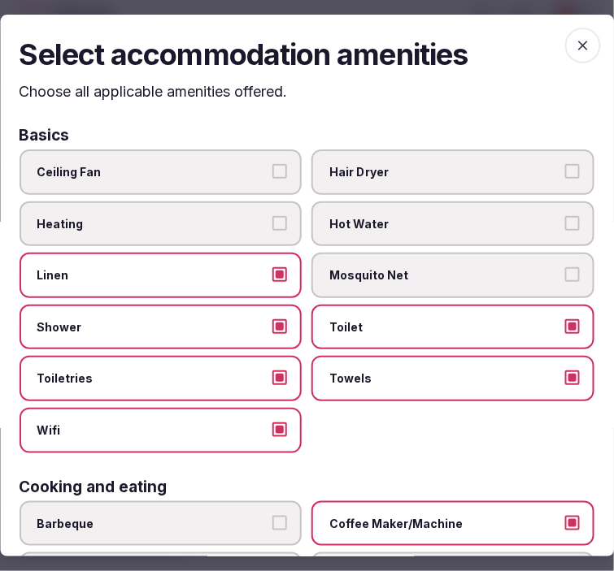
click at [577, 39] on icon "button" at bounding box center [583, 45] width 16 height 16
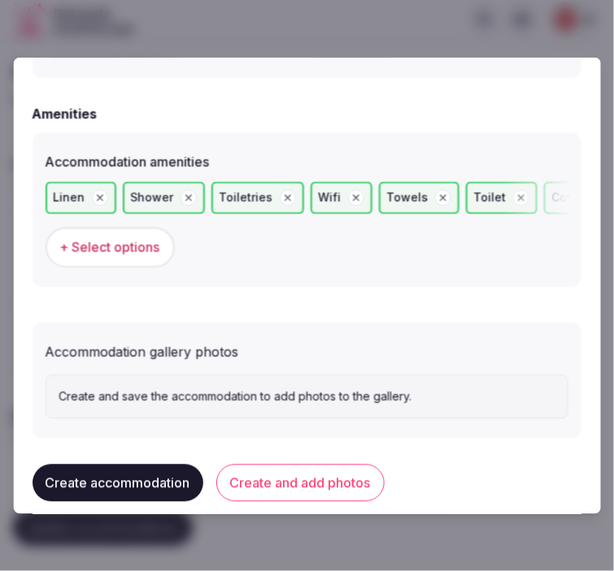
scroll to position [1603, 0]
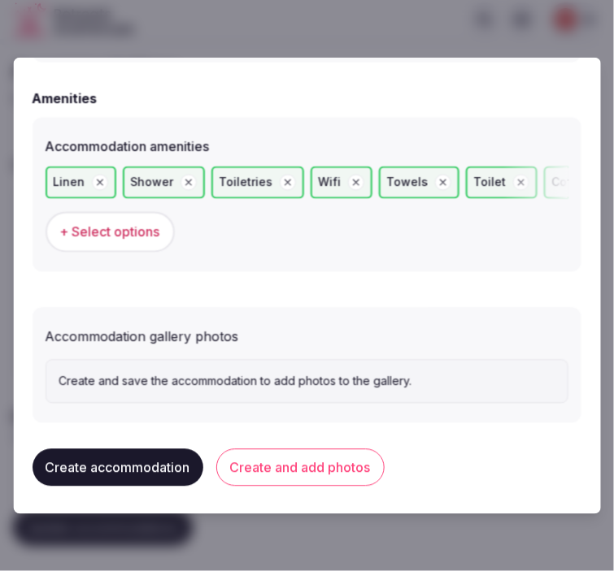
click at [254, 457] on button "Create and add photos" at bounding box center [300, 467] width 168 height 37
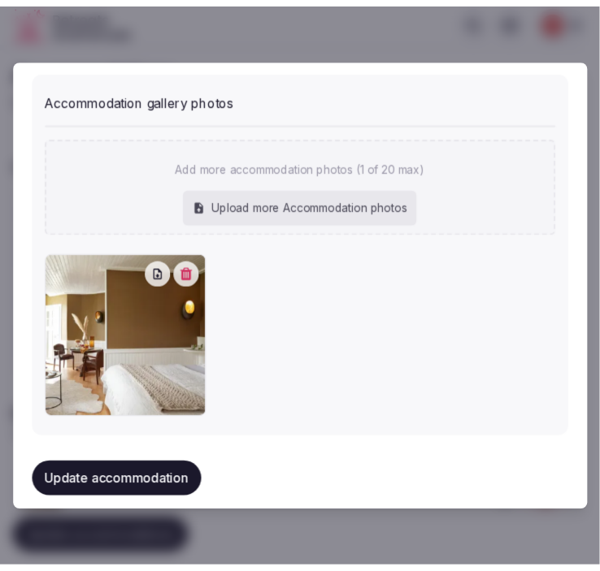
scroll to position [1850, 0]
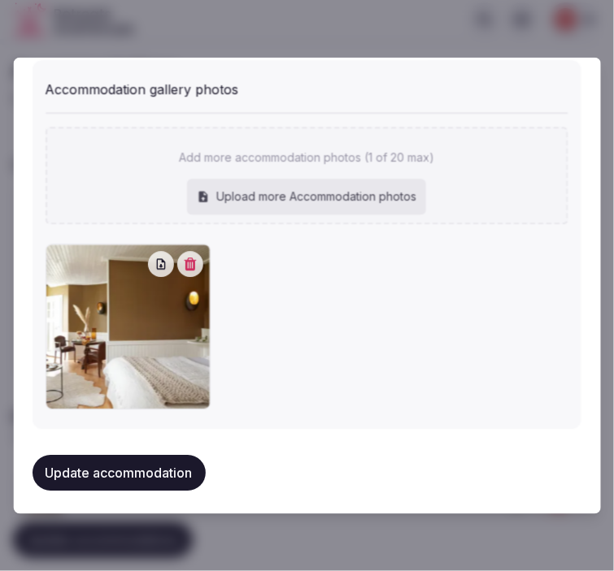
click at [112, 470] on button "Update accommodation" at bounding box center [119, 473] width 173 height 36
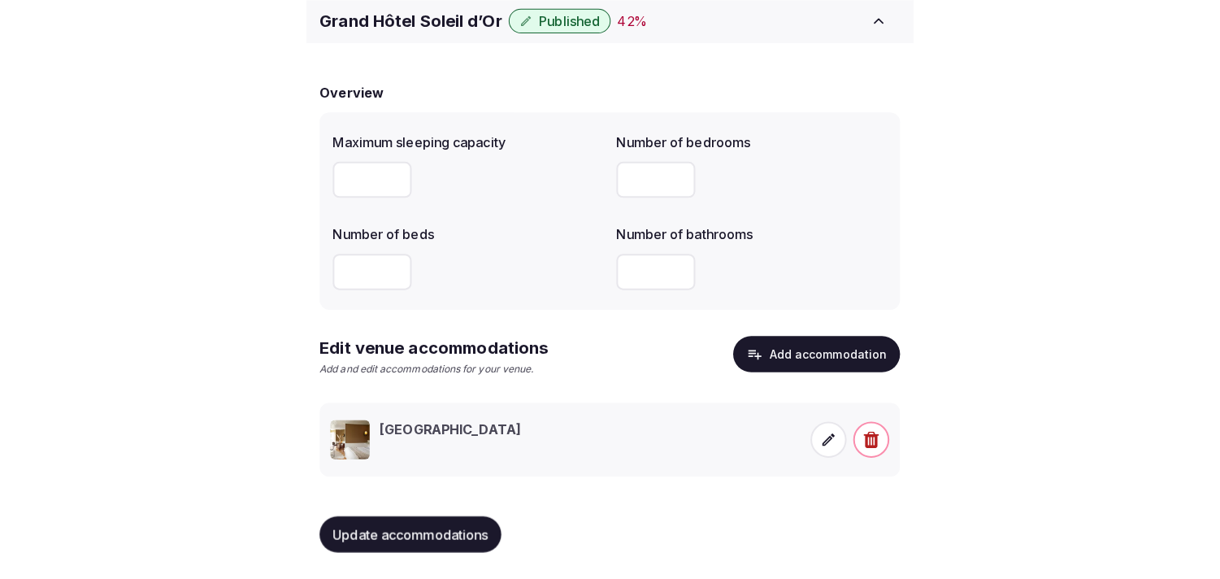
scroll to position [76, 0]
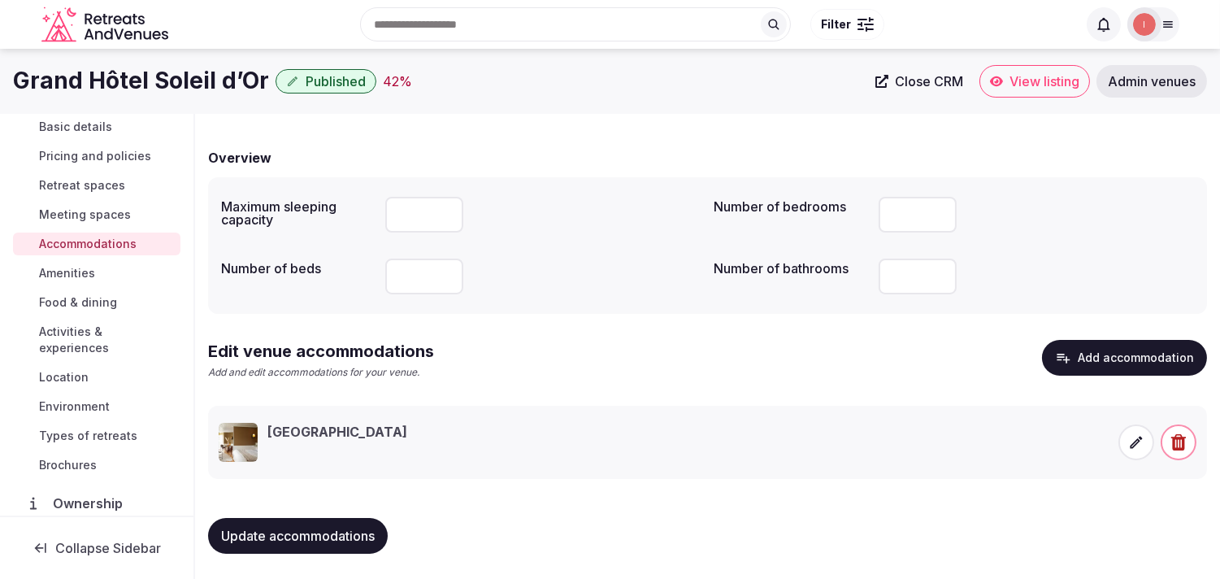
click at [76, 271] on span "Amenities" at bounding box center [67, 273] width 56 height 16
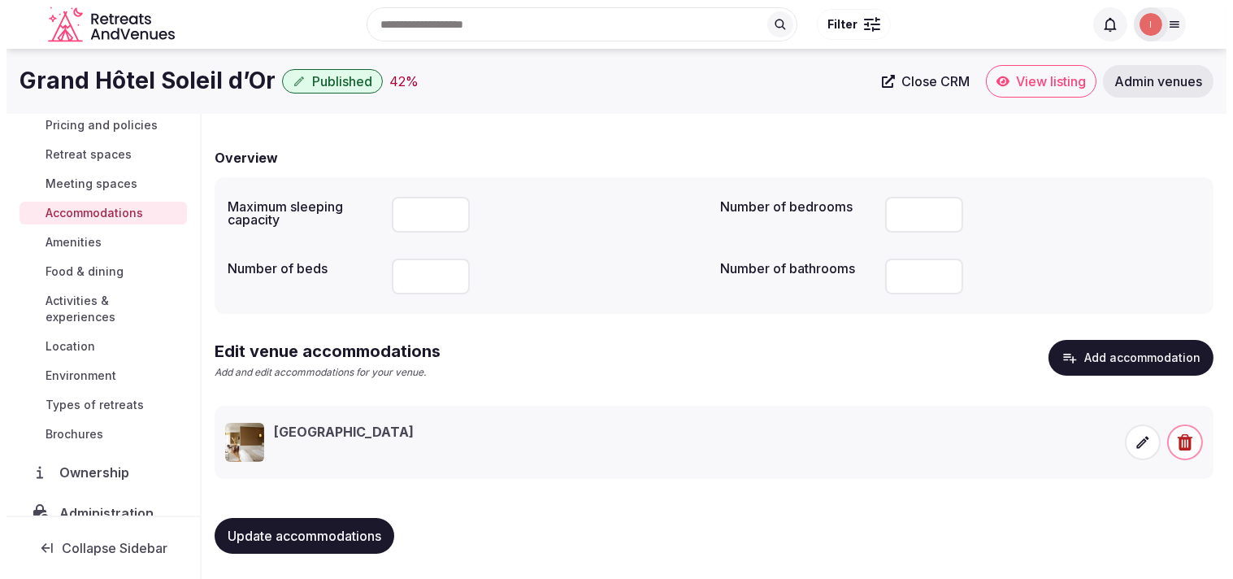
scroll to position [0, 0]
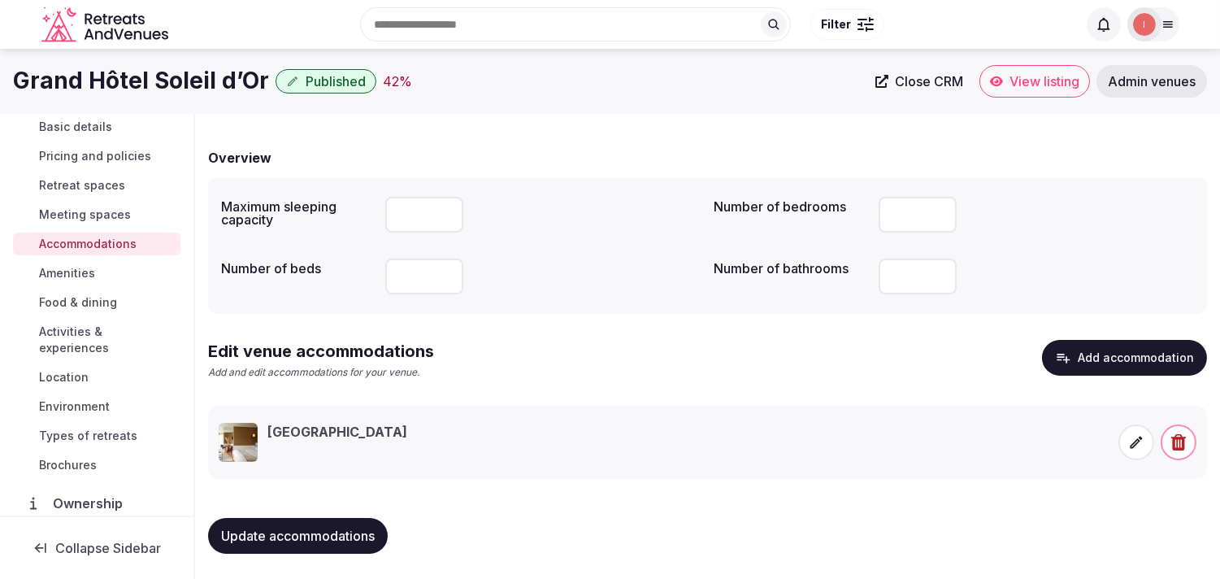
click at [351, 431] on h3 "Suite La Montagne" at bounding box center [337, 432] width 140 height 18
click at [1135, 444] on icon at bounding box center [1137, 442] width 12 height 12
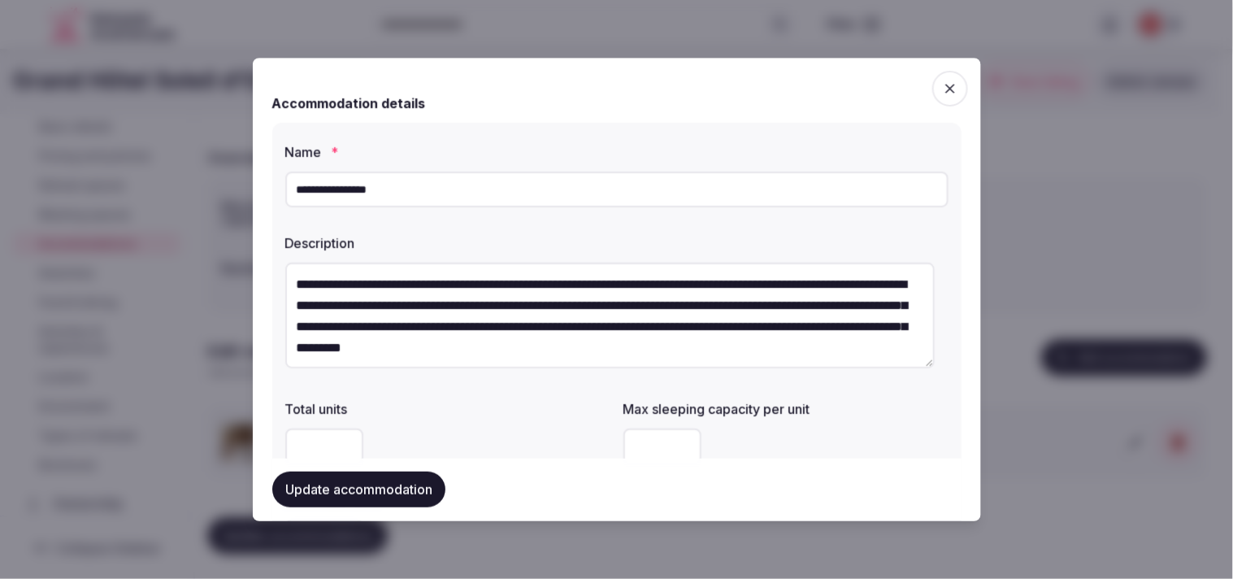
scroll to position [78, 0]
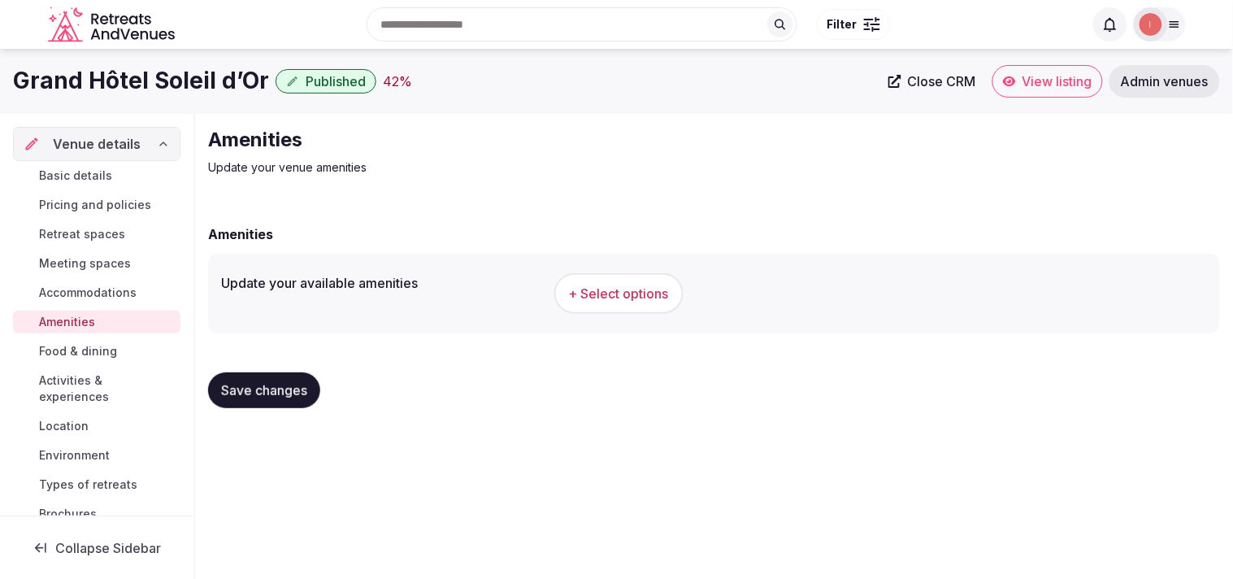
click at [93, 295] on span "Accommodations" at bounding box center [88, 292] width 98 height 16
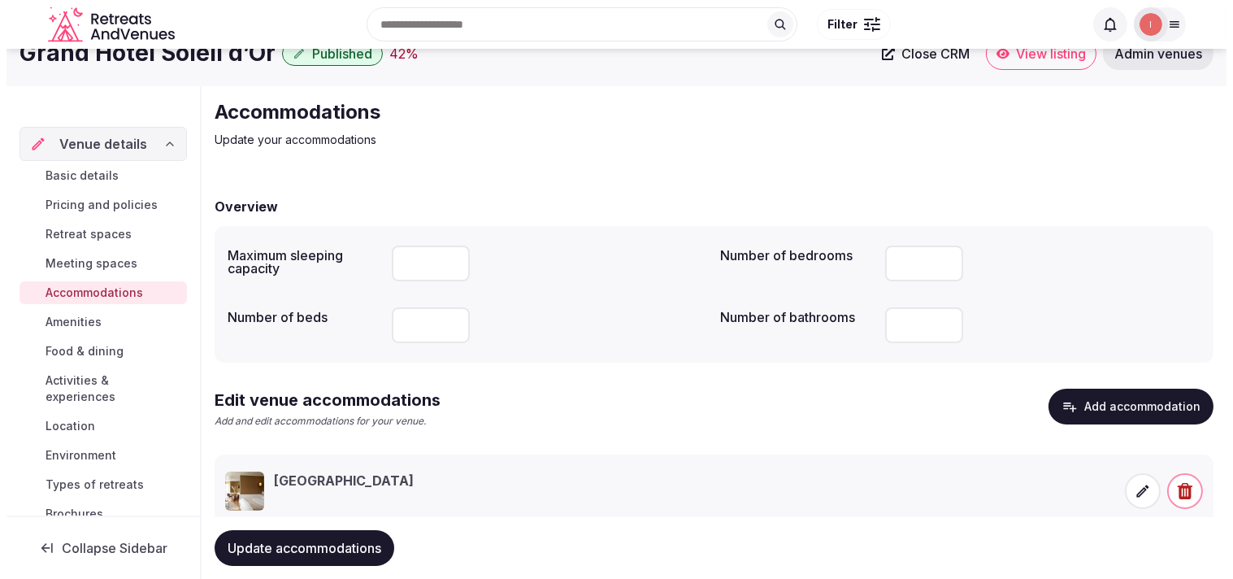
scroll to position [76, 0]
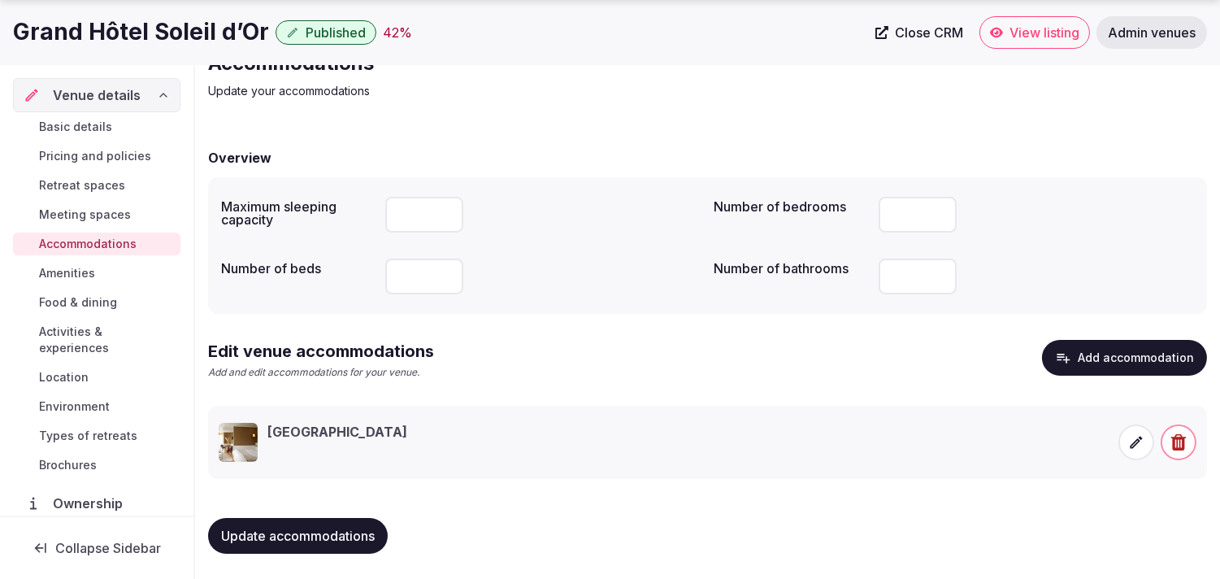
click at [1136, 443] on icon at bounding box center [1136, 442] width 16 height 16
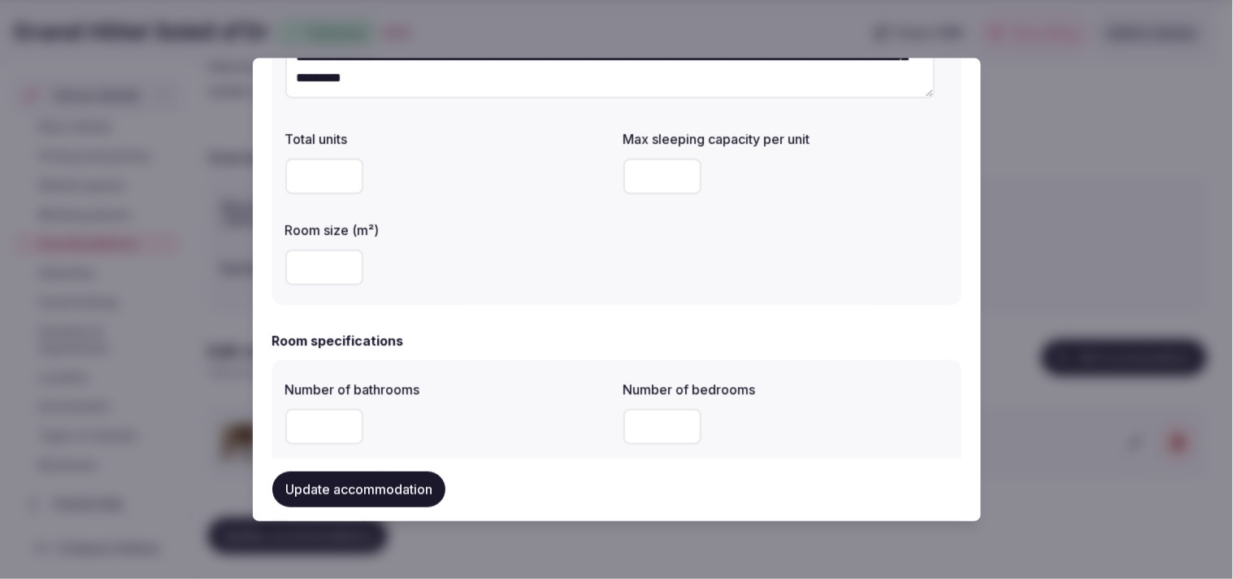
scroll to position [271, 0]
click at [671, 171] on input "*" at bounding box center [662, 176] width 78 height 36
type input "*"
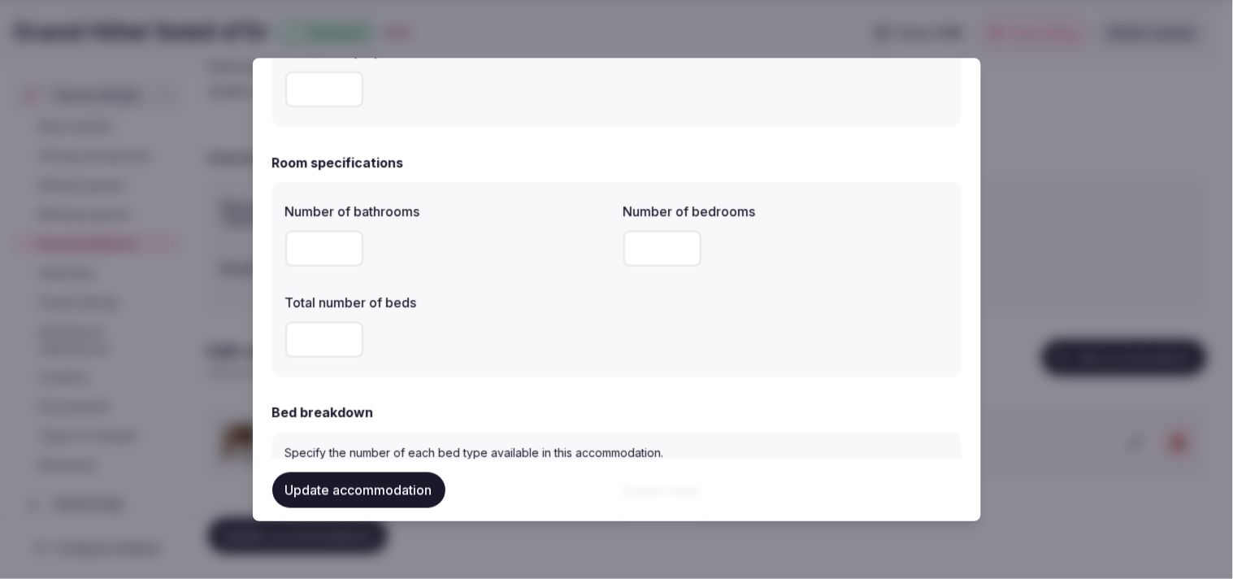
scroll to position [451, 0]
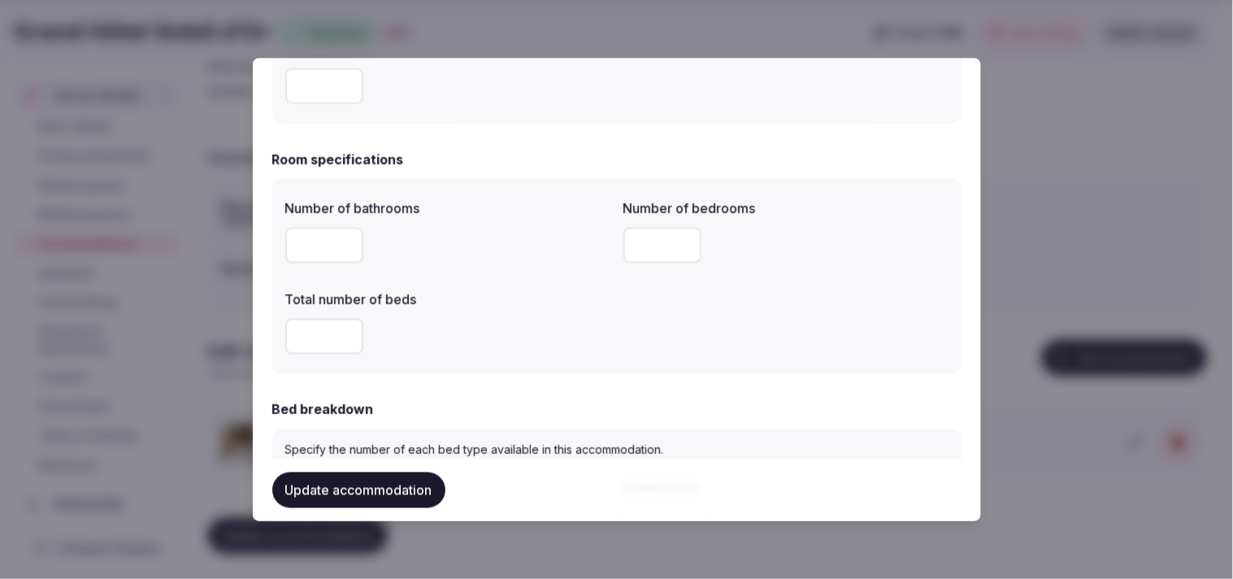
type input "*"
click at [401, 492] on button "Update accommodation" at bounding box center [358, 490] width 173 height 36
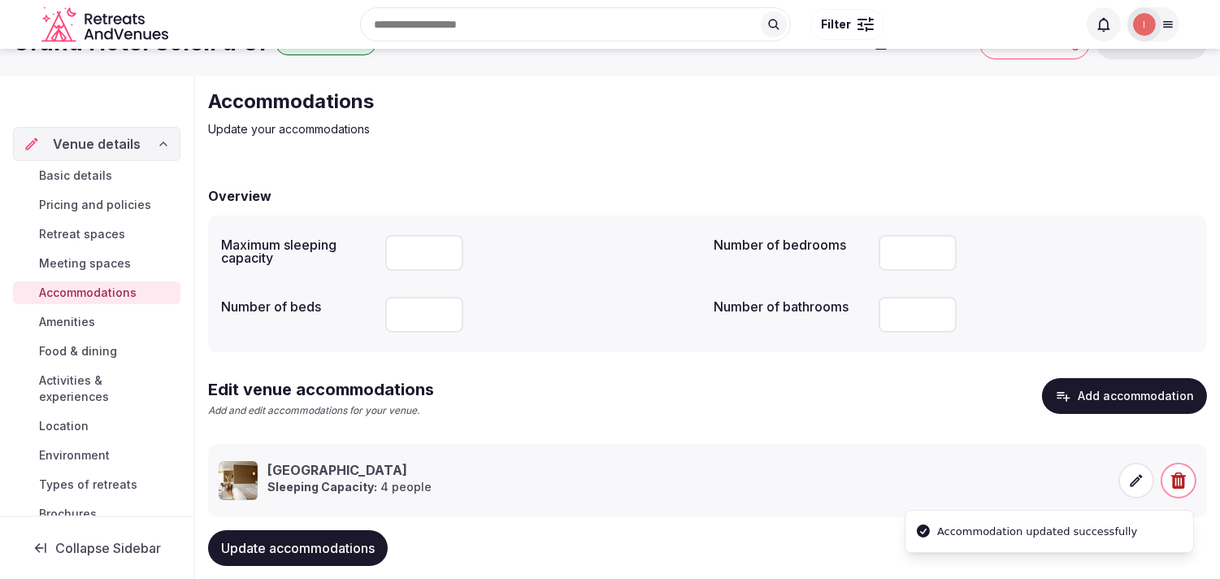
scroll to position [76, 0]
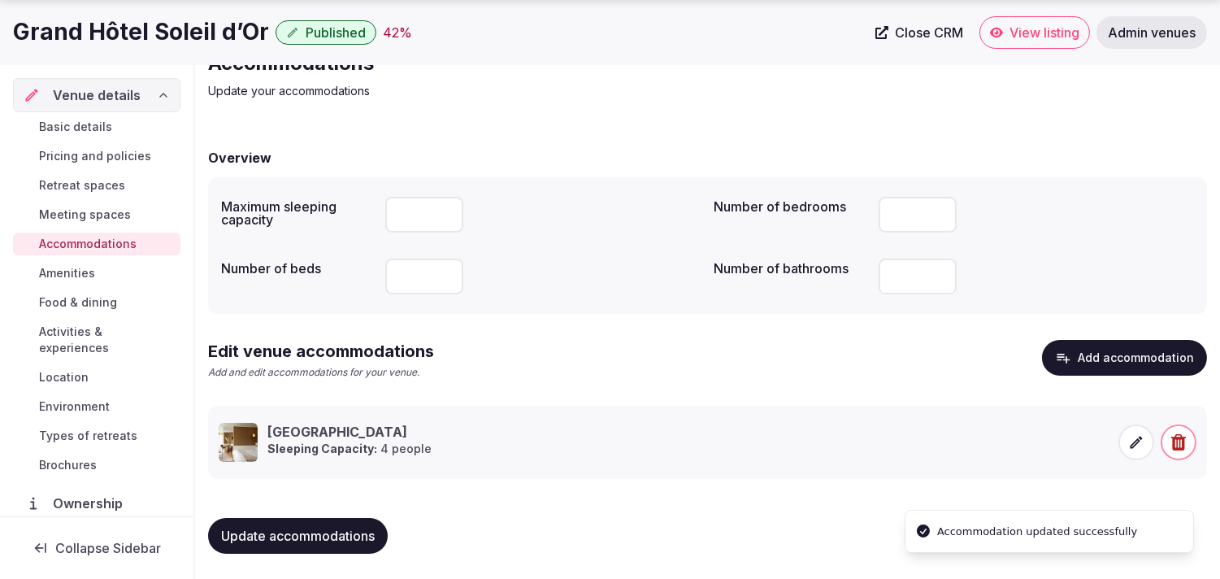
click at [62, 271] on span "Amenities" at bounding box center [67, 273] width 56 height 16
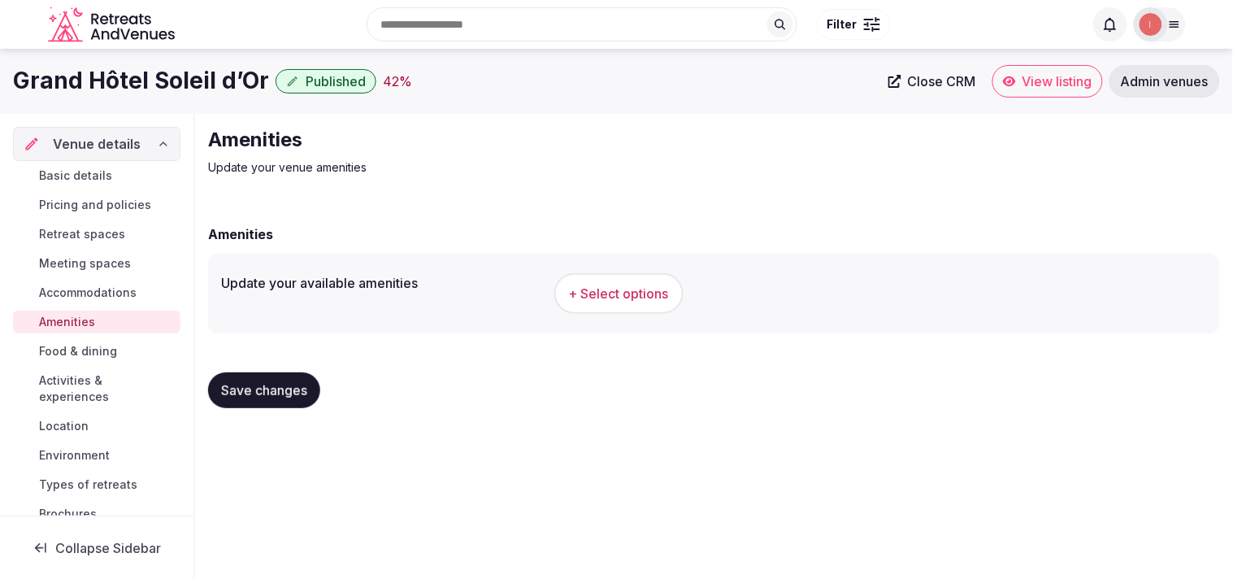
click at [671, 284] on button "+ Select options" at bounding box center [618, 293] width 129 height 41
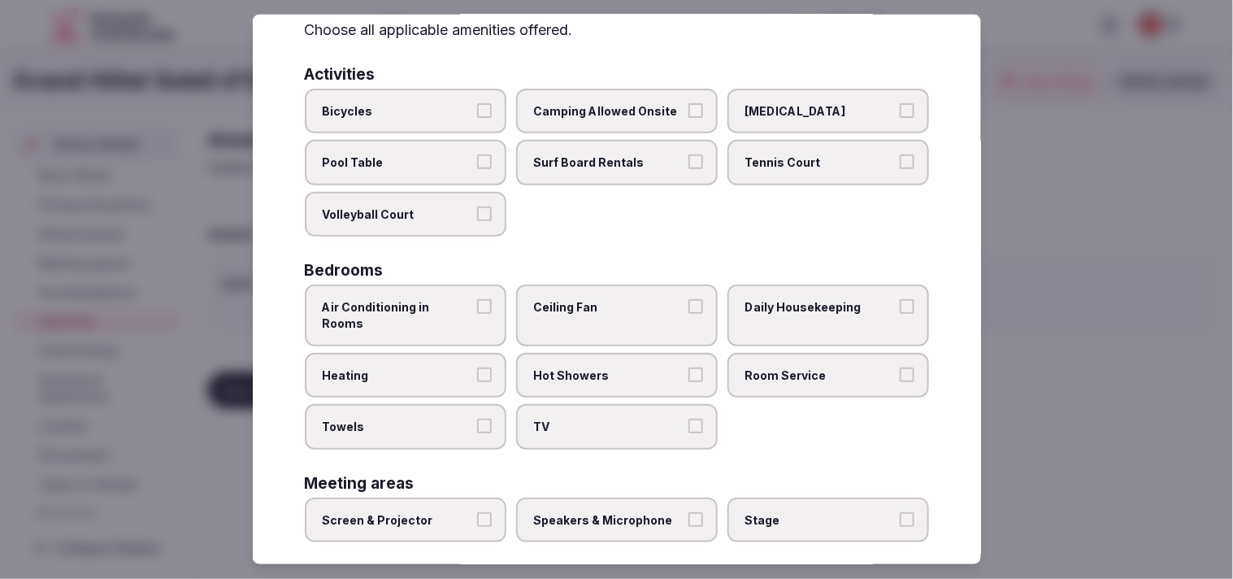
scroll to position [180, 0]
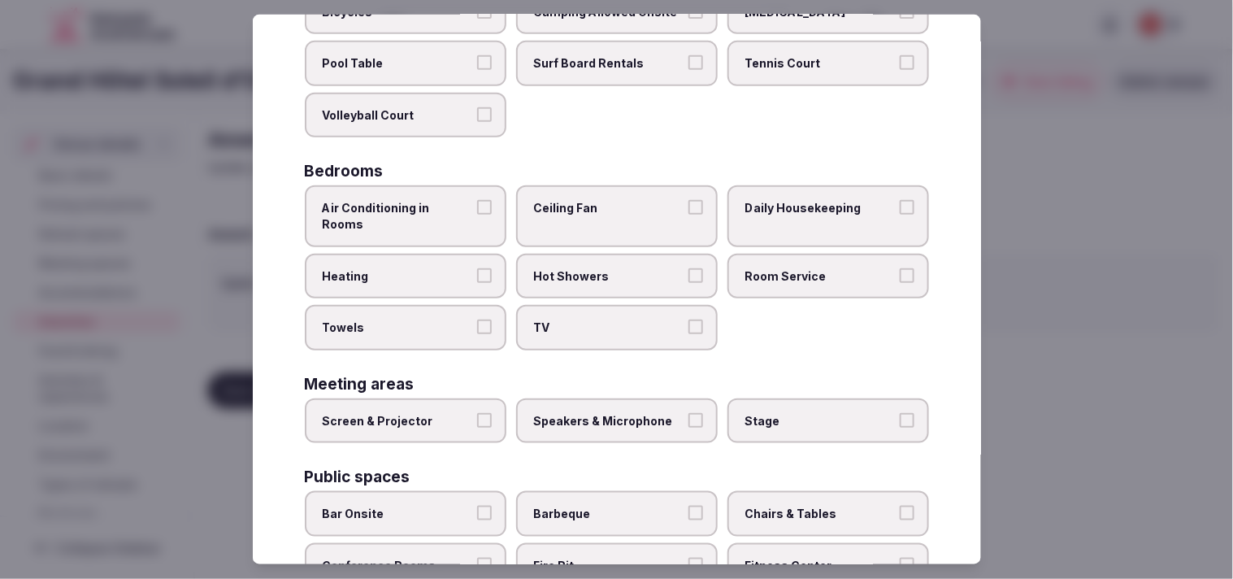
click at [493, 208] on label "Air Conditioning in Rooms" at bounding box center [406, 215] width 202 height 61
click at [492, 208] on button "Air Conditioning in Rooms" at bounding box center [484, 207] width 15 height 15
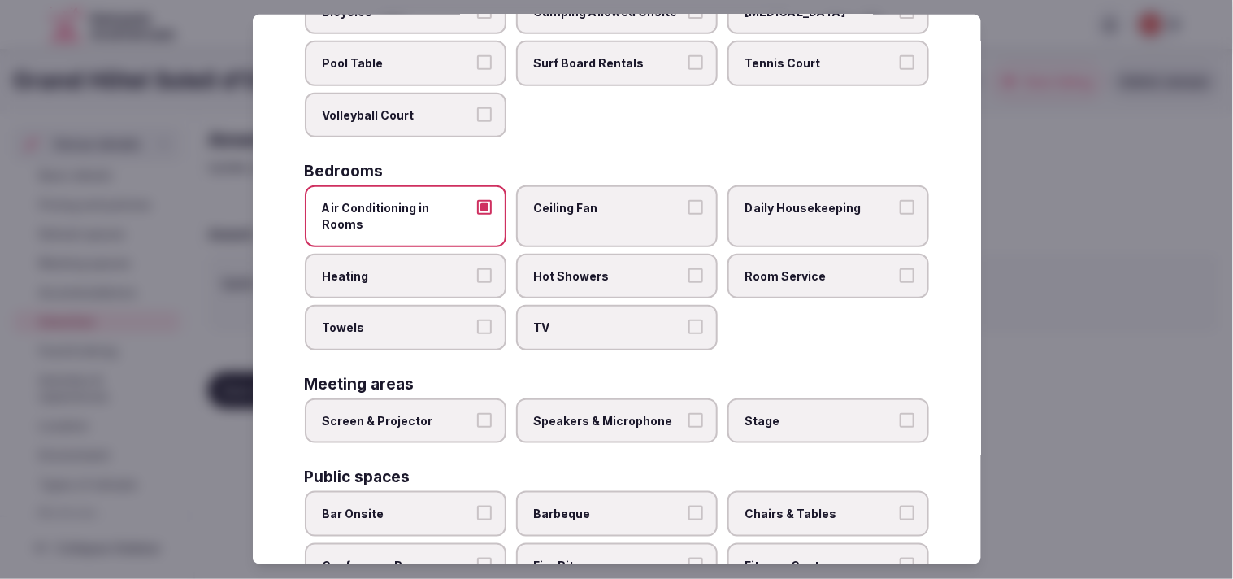
click at [746, 200] on span "Daily Housekeeping" at bounding box center [820, 208] width 150 height 16
click at [900, 200] on button "Daily Housekeeping" at bounding box center [907, 207] width 15 height 15
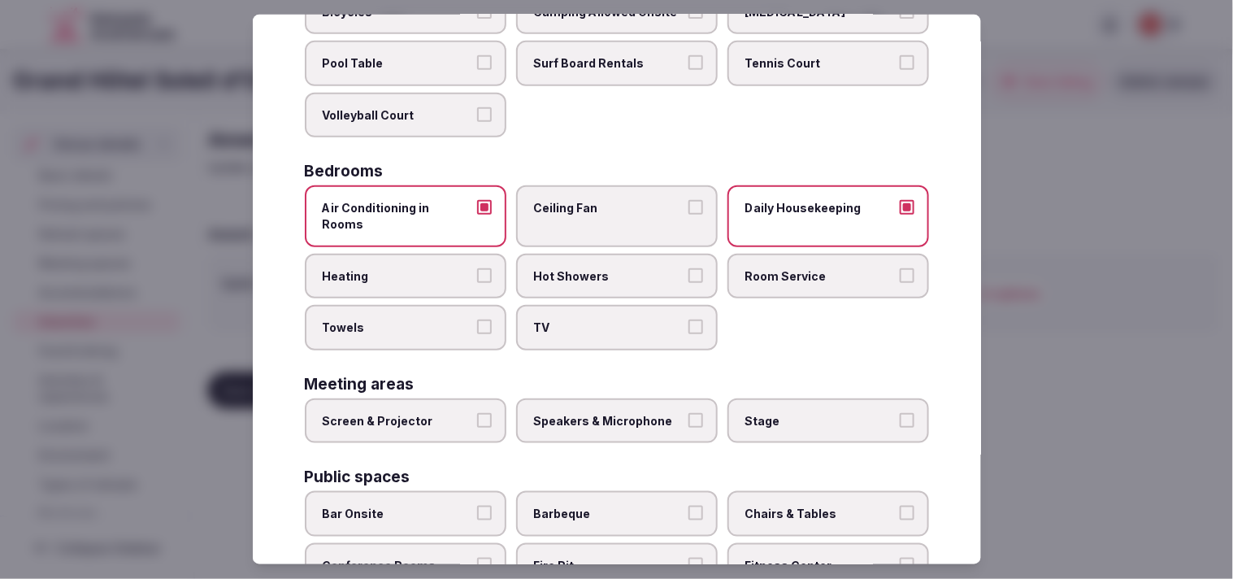
click at [590, 267] on span "Hot Showers" at bounding box center [609, 275] width 150 height 16
click at [688, 267] on button "Hot Showers" at bounding box center [695, 274] width 15 height 15
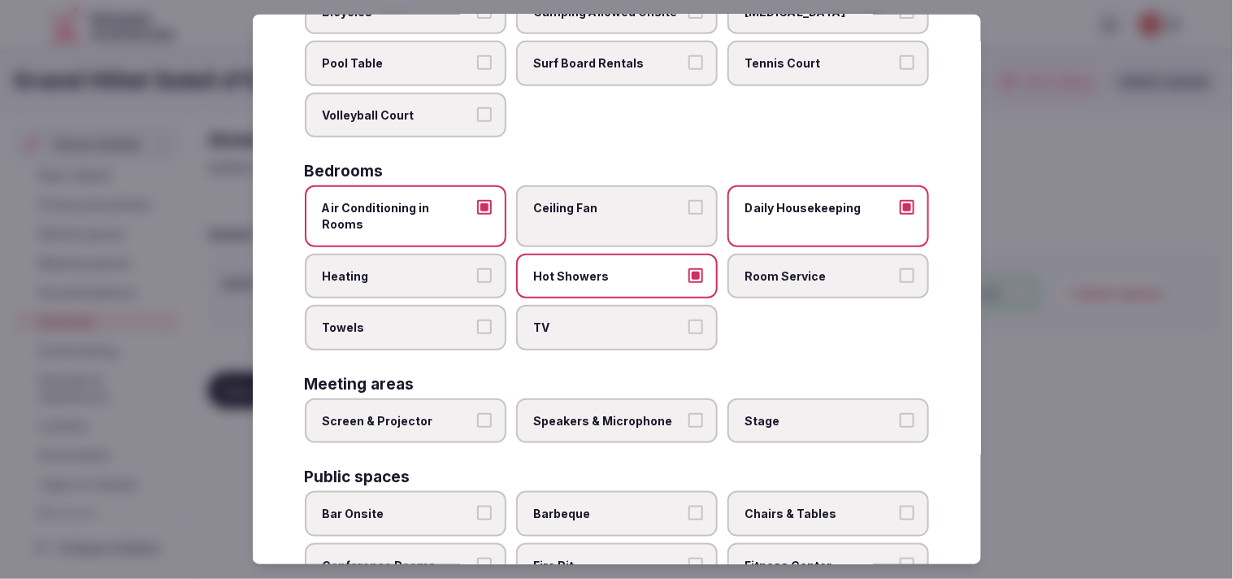
click at [614, 319] on span "TV" at bounding box center [609, 327] width 150 height 16
click at [688, 319] on button "TV" at bounding box center [695, 326] width 15 height 15
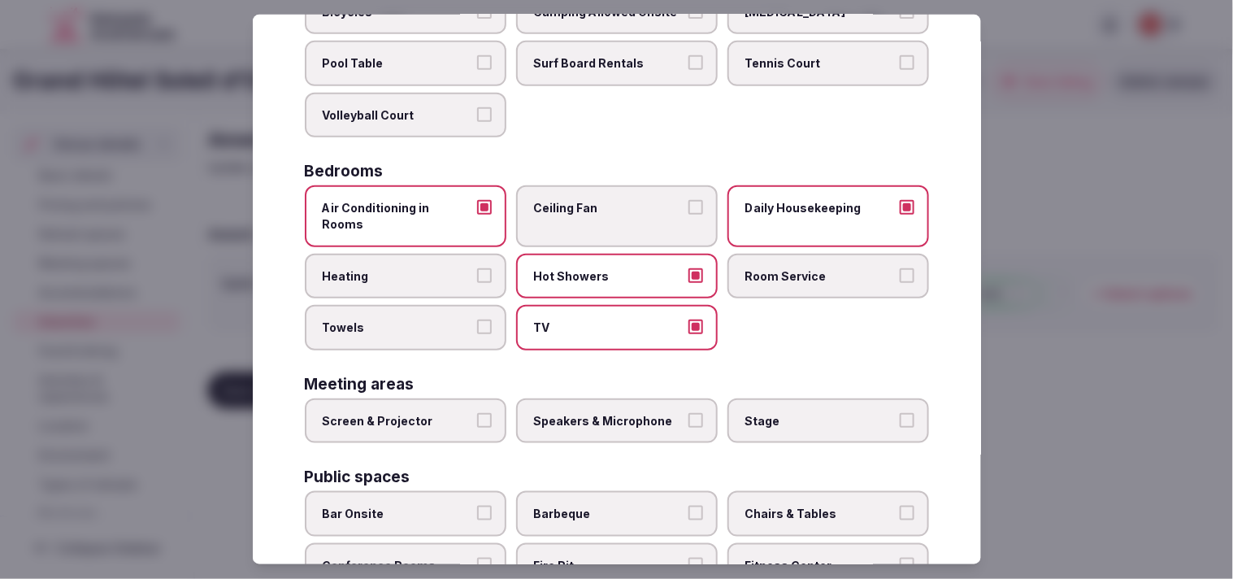
drag, startPoint x: 439, startPoint y: 305, endPoint x: 628, endPoint y: 270, distance: 191.8
click at [439, 319] on span "Towels" at bounding box center [398, 327] width 150 height 16
click at [477, 319] on button "Towels" at bounding box center [484, 326] width 15 height 15
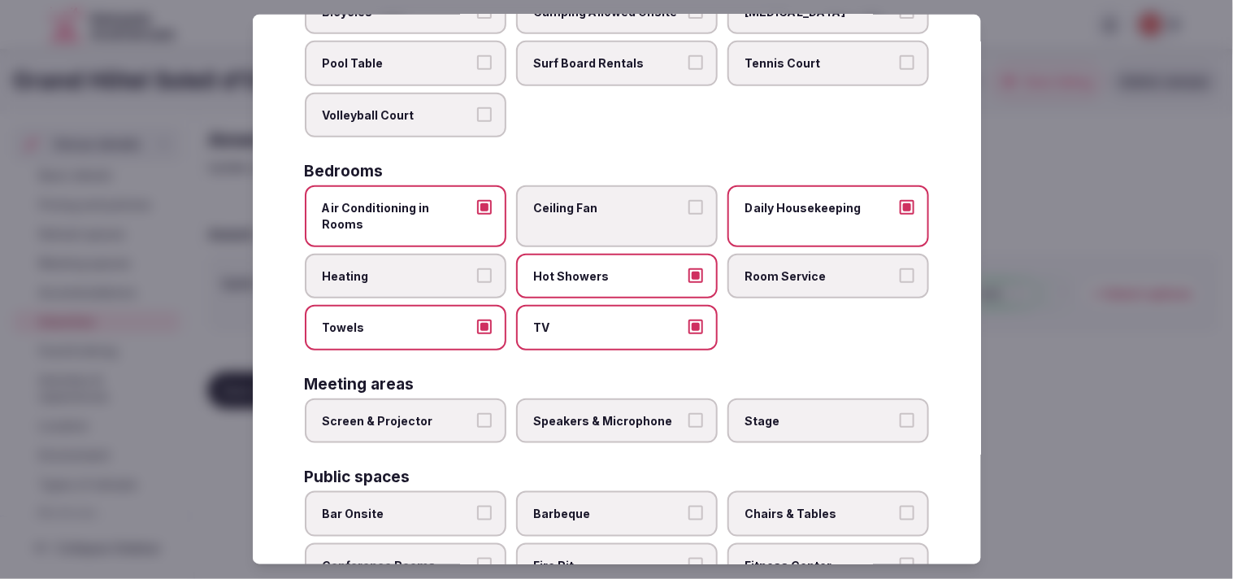
click at [797, 267] on span "Room Service" at bounding box center [820, 275] width 150 height 16
click at [900, 267] on button "Room Service" at bounding box center [907, 274] width 15 height 15
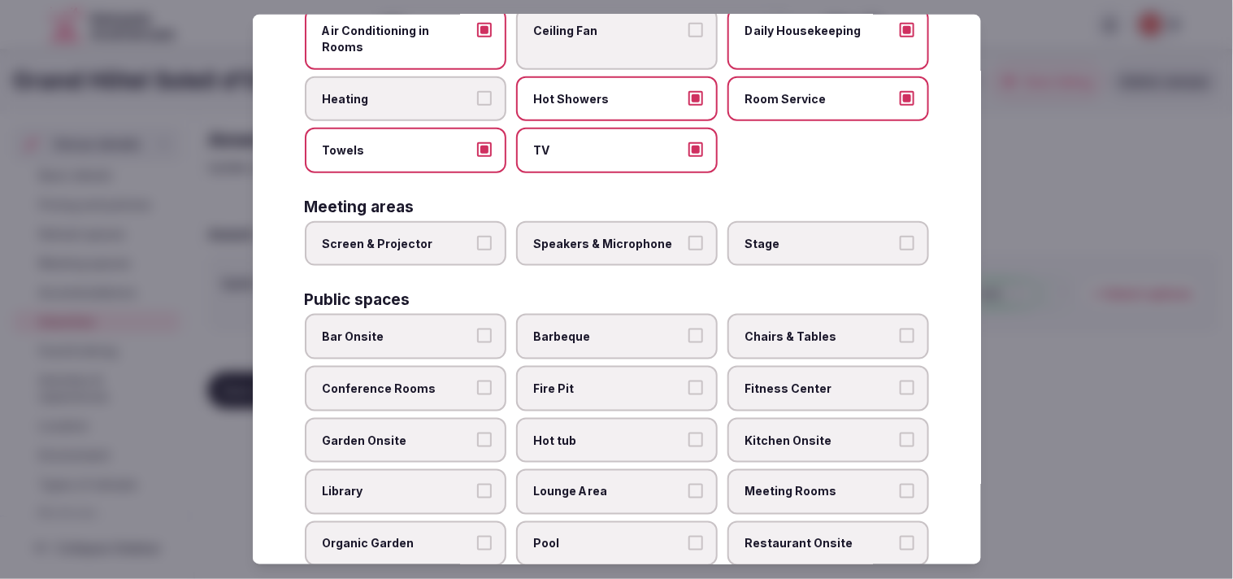
scroll to position [361, 0]
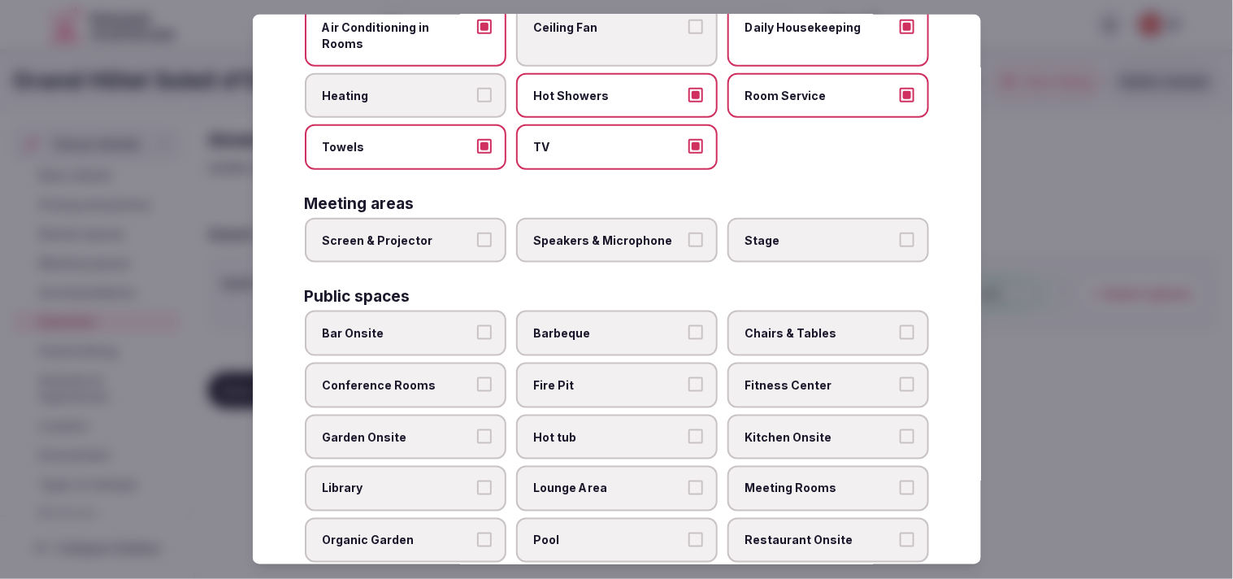
click at [458, 224] on label "Screen & Projector" at bounding box center [406, 241] width 202 height 46
click at [477, 232] on button "Screen & Projector" at bounding box center [484, 239] width 15 height 15
click at [458, 226] on label "Screen & Projector" at bounding box center [406, 241] width 202 height 46
click at [477, 232] on button "Screen & Projector" at bounding box center [484, 239] width 15 height 15
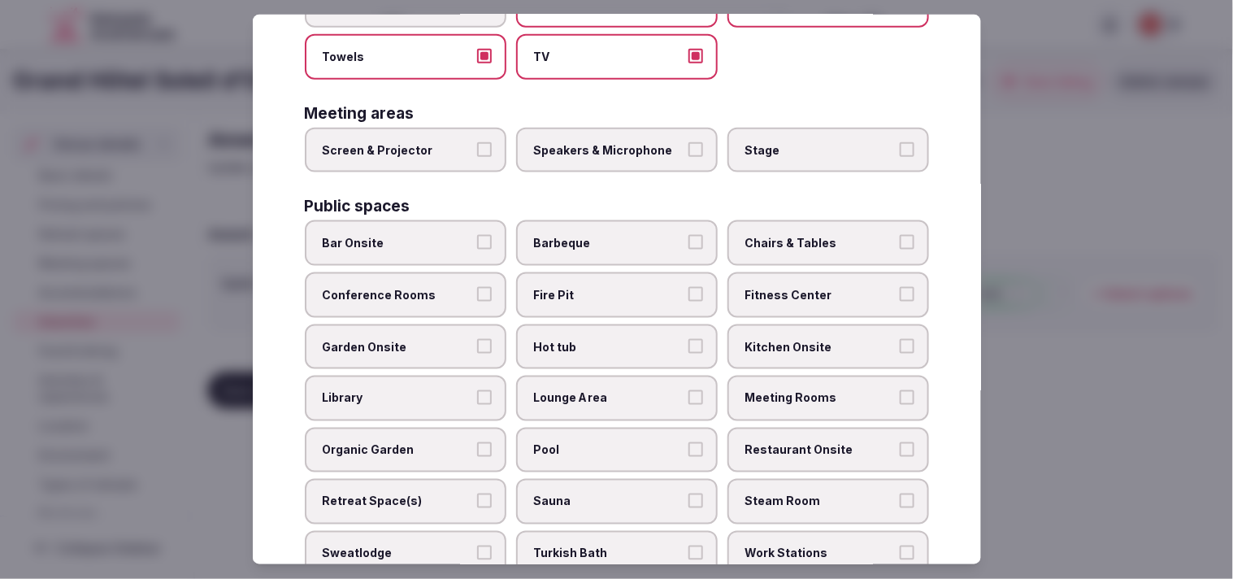
click at [688, 142] on button "Speakers & Microphone" at bounding box center [695, 149] width 15 height 15
click at [456, 235] on span "Bar Onsite" at bounding box center [398, 243] width 150 height 16
click at [477, 235] on button "Bar Onsite" at bounding box center [484, 242] width 15 height 15
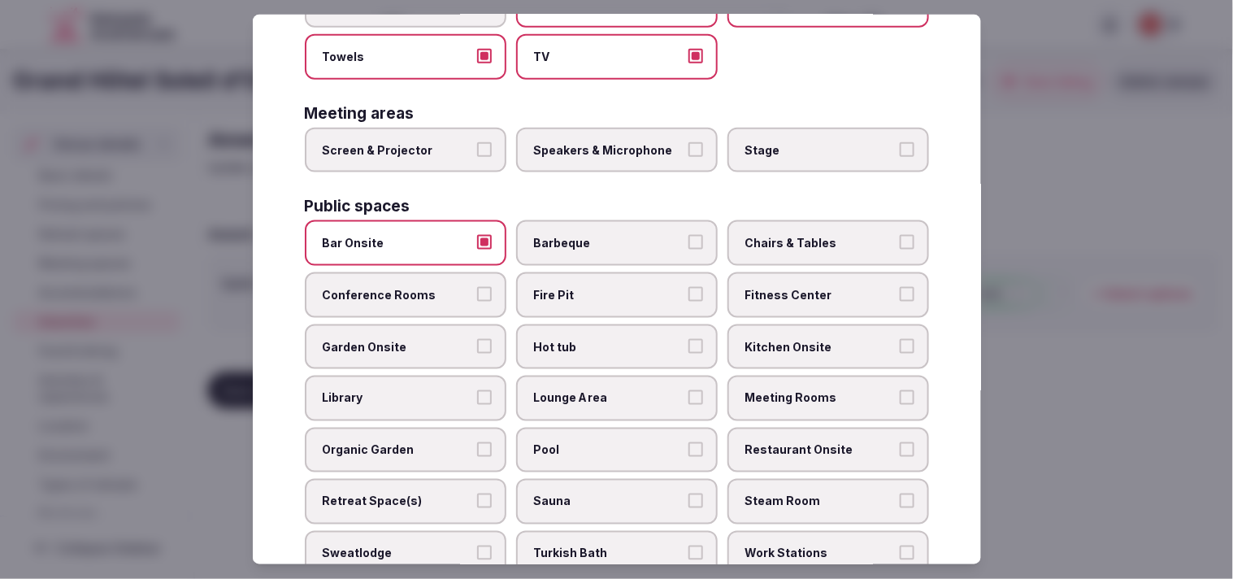
click at [787, 235] on span "Chairs & Tables" at bounding box center [820, 243] width 150 height 16
click at [900, 235] on button "Chairs & Tables" at bounding box center [907, 242] width 15 height 15
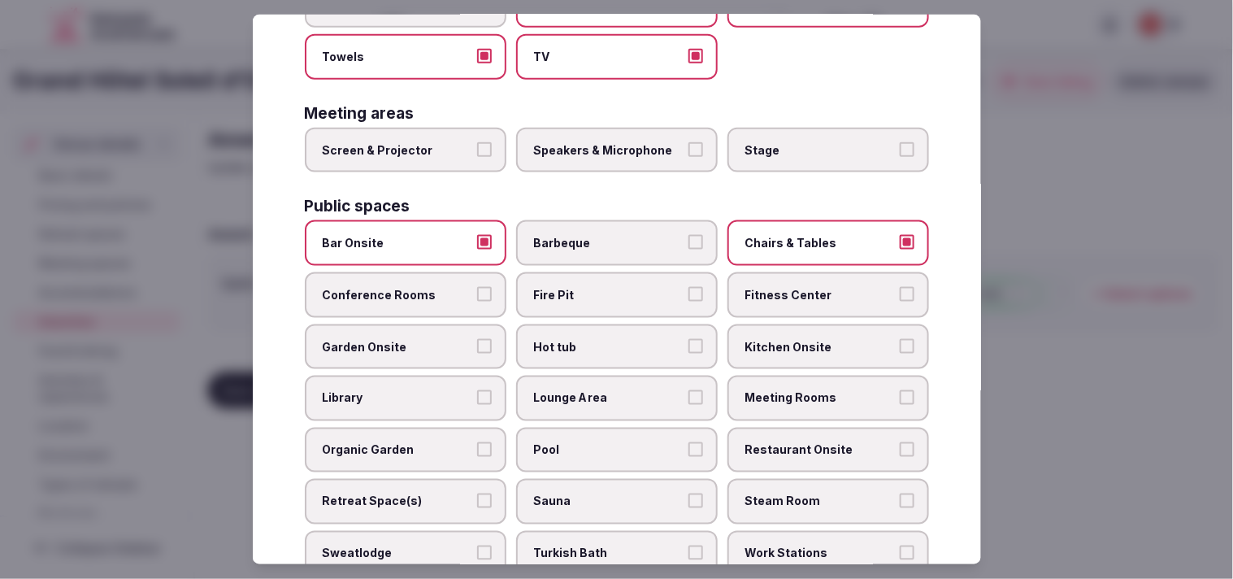
click at [619, 338] on span "Hot tub" at bounding box center [609, 346] width 150 height 16
click at [688, 338] on button "Hot tub" at bounding box center [695, 345] width 15 height 15
click at [619, 338] on span "Hot tub" at bounding box center [609, 346] width 150 height 16
click at [688, 338] on button "Hot tub" at bounding box center [695, 345] width 15 height 15
click at [548, 376] on label "Lounge Area" at bounding box center [617, 399] width 202 height 46
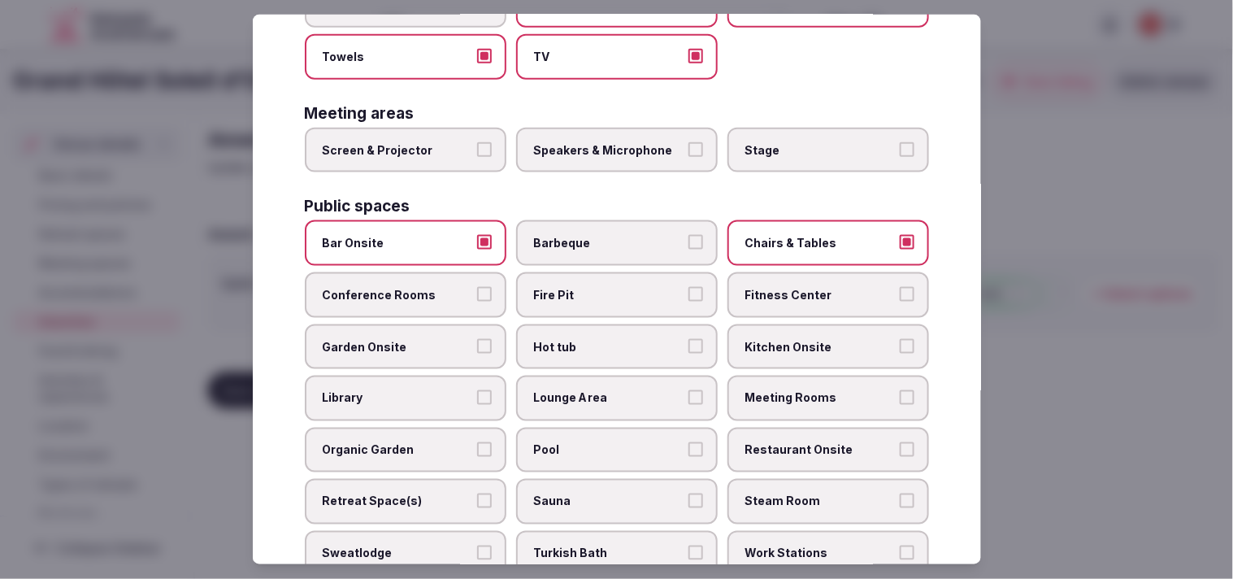
click at [688, 390] on button "Lounge Area" at bounding box center [695, 397] width 15 height 15
click at [586, 442] on span "Pool" at bounding box center [609, 450] width 150 height 16
click at [688, 442] on button "Pool" at bounding box center [695, 449] width 15 height 15
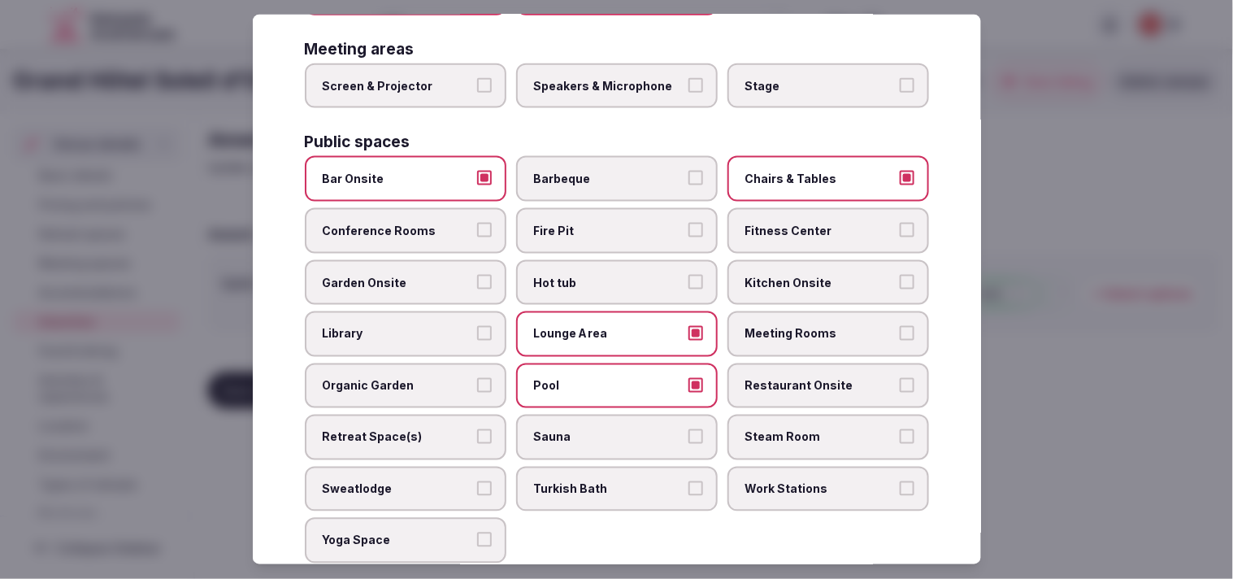
scroll to position [541, 0]
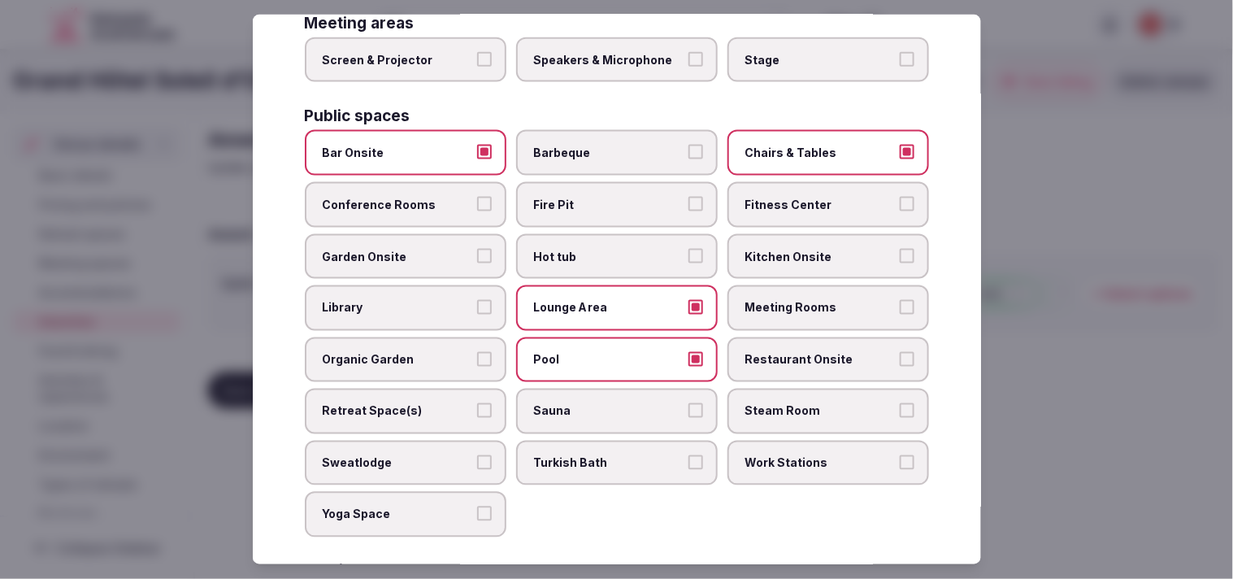
click at [766, 352] on span "Restaurant Onsite" at bounding box center [820, 360] width 150 height 16
click at [900, 352] on button "Restaurant Onsite" at bounding box center [907, 359] width 15 height 15
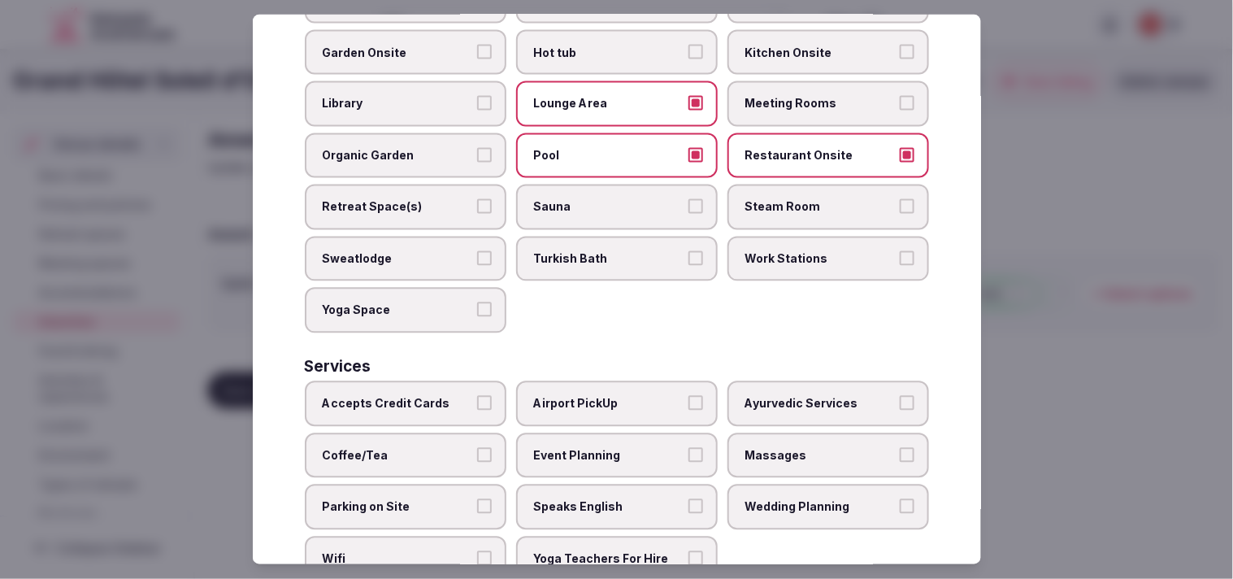
scroll to position [757, 0]
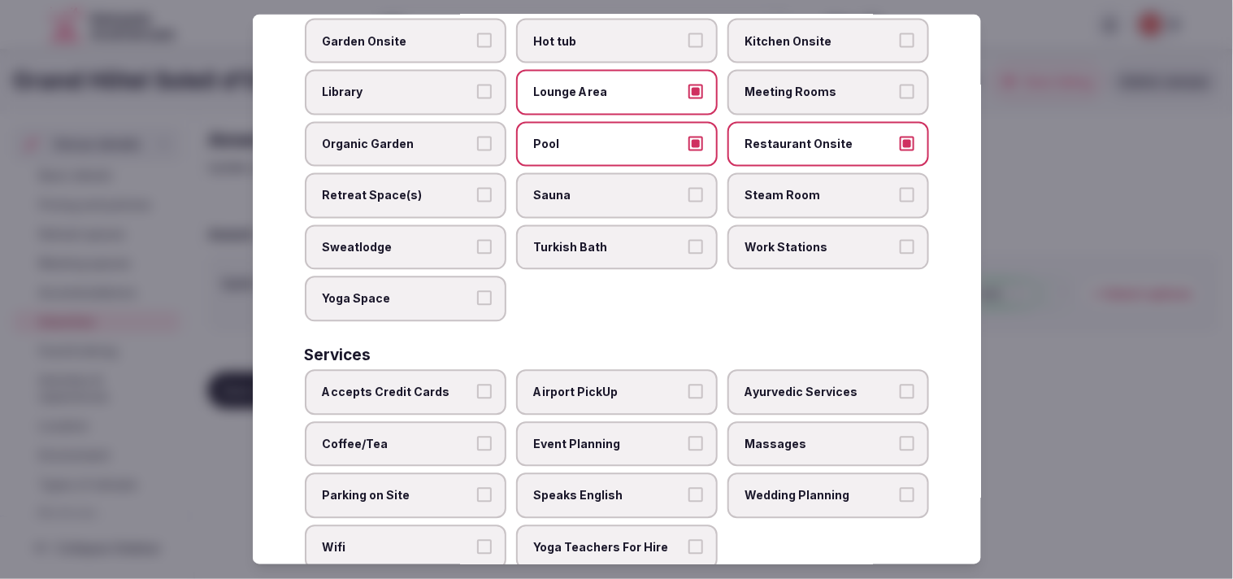
click at [484, 370] on label "Accepts Credit Cards" at bounding box center [406, 393] width 202 height 46
click at [484, 384] on button "Accepts Credit Cards" at bounding box center [484, 391] width 15 height 15
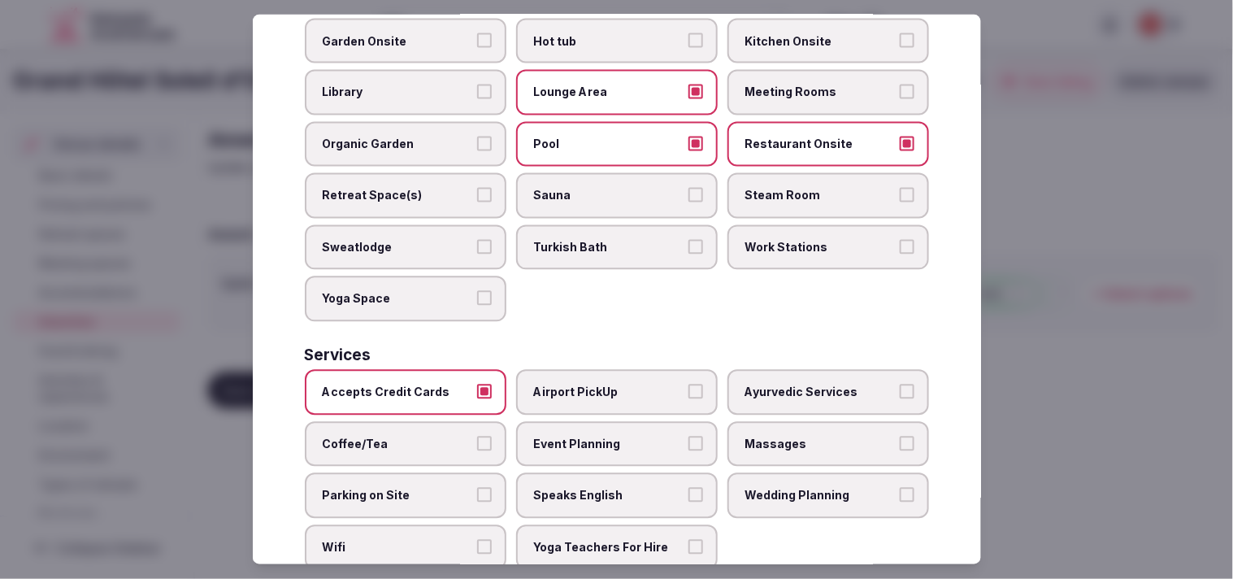
click at [774, 436] on span "Massages" at bounding box center [820, 444] width 150 height 16
click at [900, 436] on button "Massages" at bounding box center [907, 443] width 15 height 15
drag, startPoint x: 610, startPoint y: 448, endPoint x: 636, endPoint y: 452, distance: 27.1
click at [612, 488] on span "Speaks English" at bounding box center [609, 496] width 150 height 16
drag, startPoint x: 579, startPoint y: 455, endPoint x: 623, endPoint y: 453, distance: 44.0
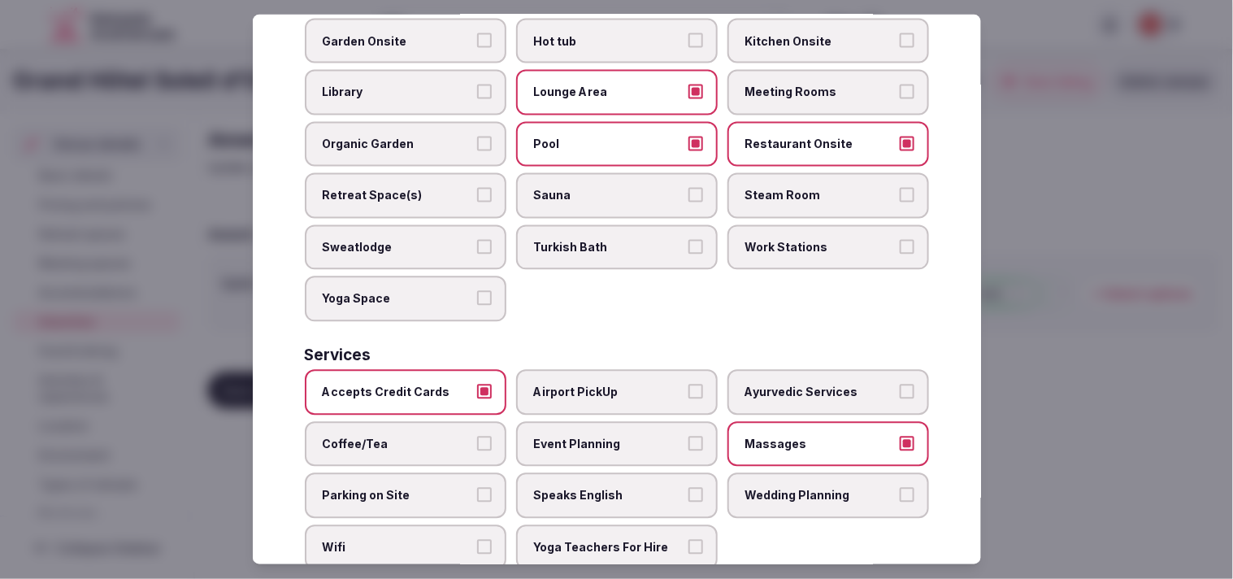
click at [580, 488] on span "Speaks English" at bounding box center [609, 496] width 150 height 16
click at [688, 488] on button "Speaks English" at bounding box center [695, 495] width 15 height 15
click at [467, 525] on label "Wifi" at bounding box center [406, 548] width 202 height 46
click at [477, 540] on button "Wifi" at bounding box center [484, 547] width 15 height 15
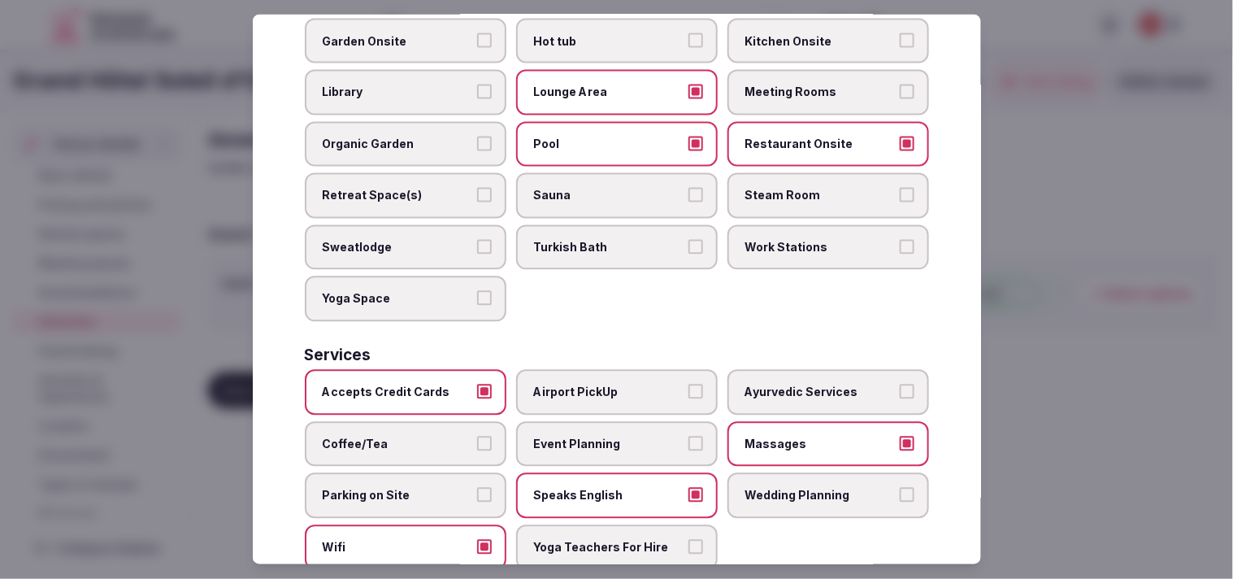
click at [489, 421] on label "Coffee/Tea" at bounding box center [406, 444] width 202 height 46
click at [489, 436] on button "Coffee/Tea" at bounding box center [484, 443] width 15 height 15
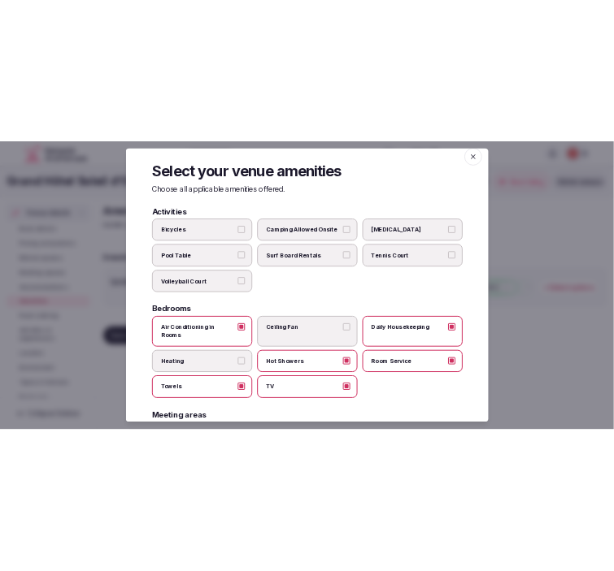
scroll to position [0, 0]
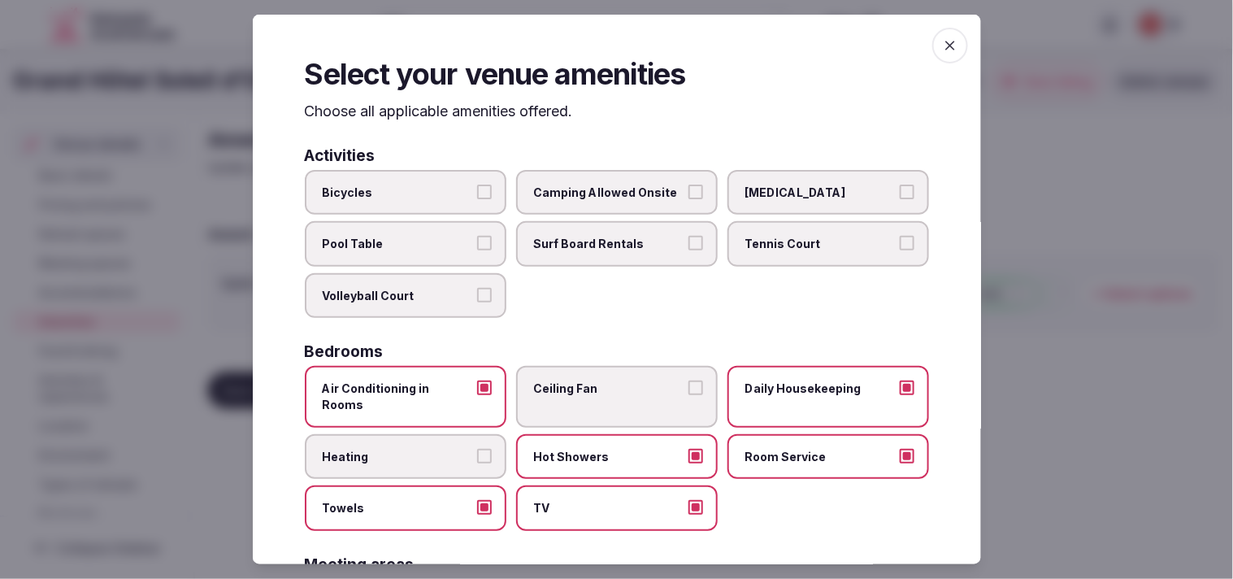
click at [932, 46] on span "button" at bounding box center [950, 46] width 36 height 36
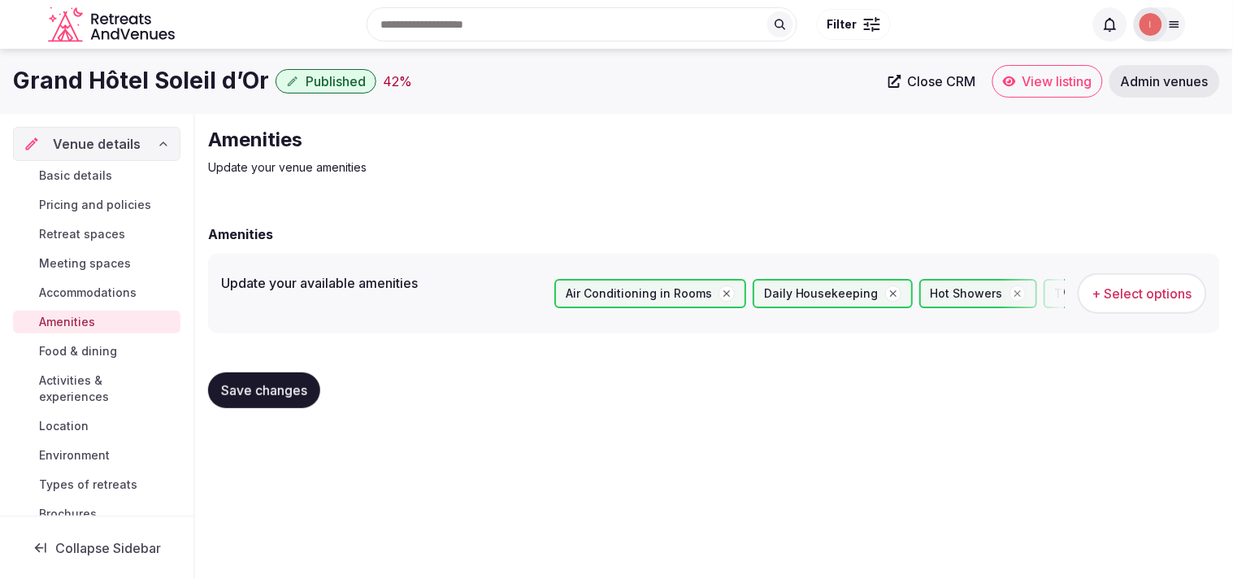
drag, startPoint x: 250, startPoint y: 400, endPoint x: 264, endPoint y: 391, distance: 16.5
click at [254, 400] on button "Save changes" at bounding box center [264, 390] width 112 height 36
click at [232, 401] on button "Save changes" at bounding box center [264, 390] width 112 height 36
click at [98, 345] on span "Food & dining" at bounding box center [78, 351] width 78 height 16
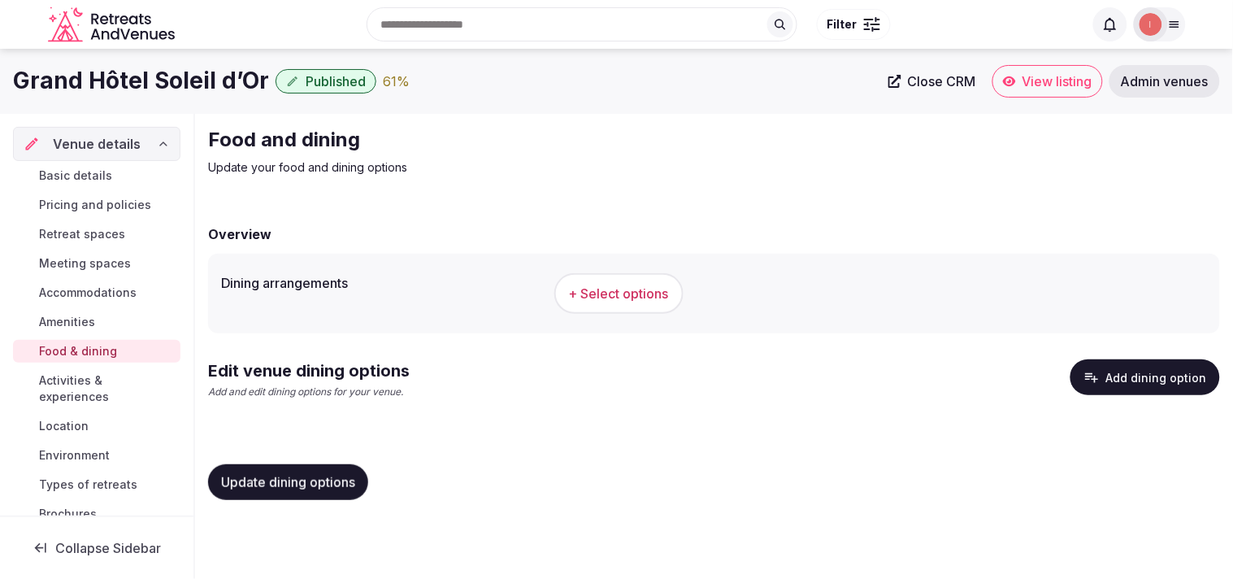
click at [574, 287] on span "+ Select options" at bounding box center [619, 293] width 100 height 18
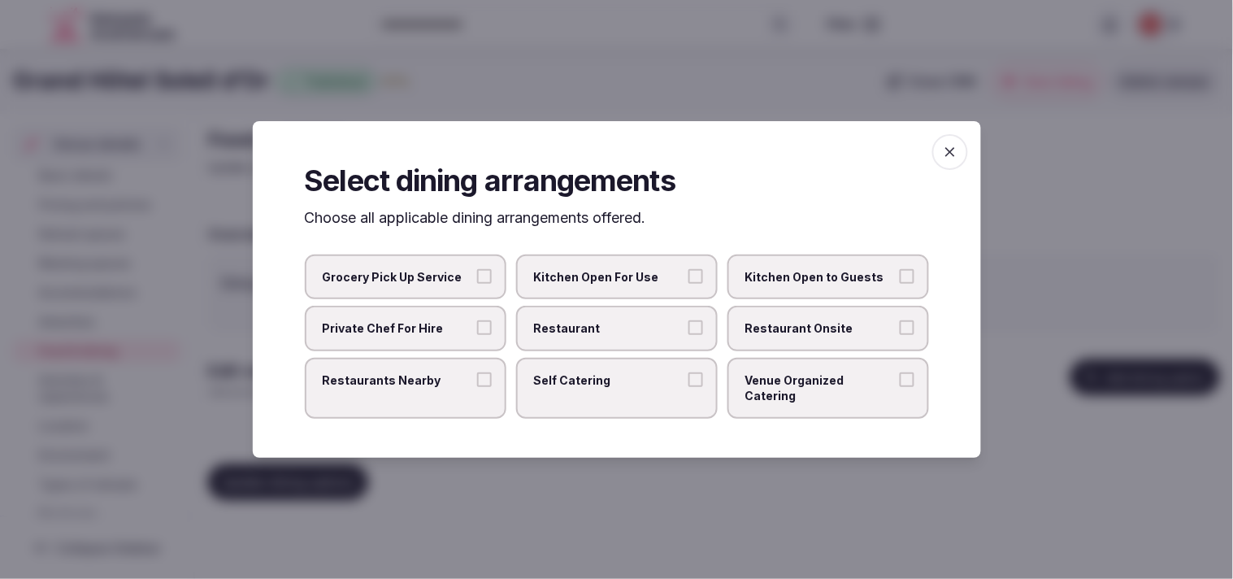
click at [788, 350] on label "Restaurant Onsite" at bounding box center [828, 329] width 202 height 46
click at [900, 335] on button "Restaurant Onsite" at bounding box center [907, 327] width 15 height 15
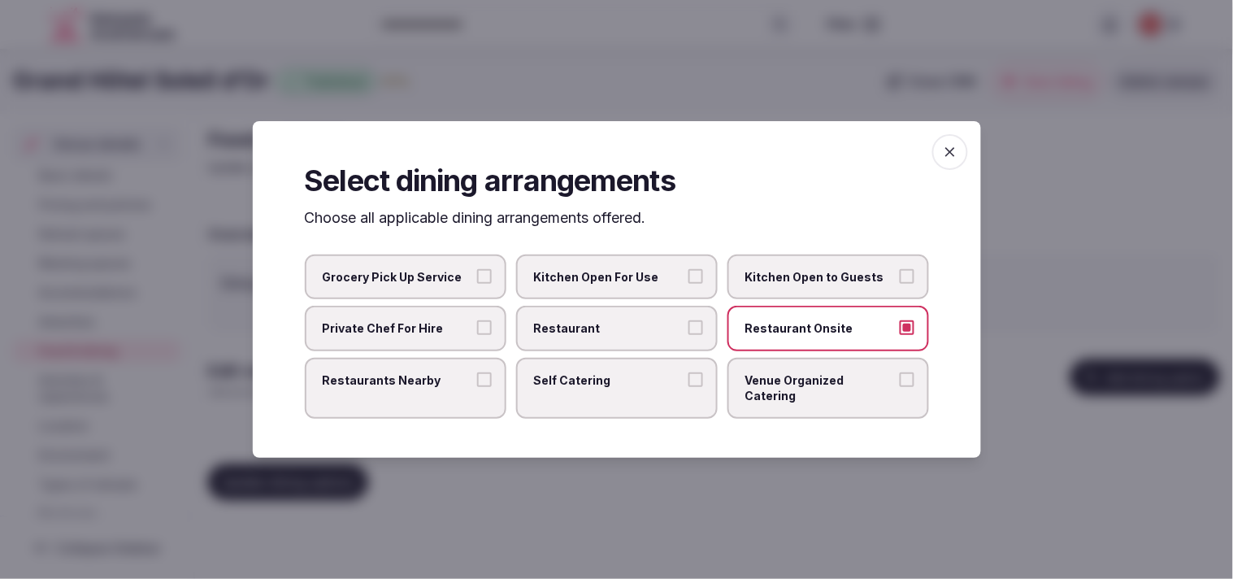
click at [671, 327] on label "Restaurant" at bounding box center [617, 329] width 202 height 46
click at [688, 327] on button "Restaurant" at bounding box center [695, 327] width 15 height 15
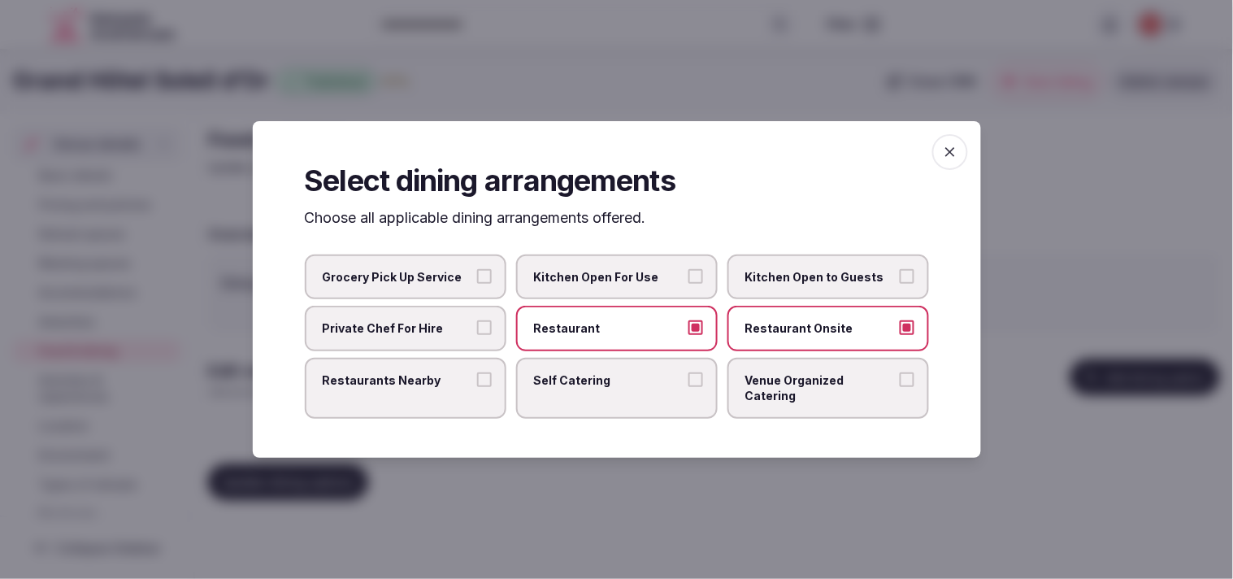
click at [463, 383] on span "Restaurants Nearby" at bounding box center [398, 380] width 150 height 16
click at [477, 383] on button "Restaurants Nearby" at bounding box center [484, 379] width 15 height 15
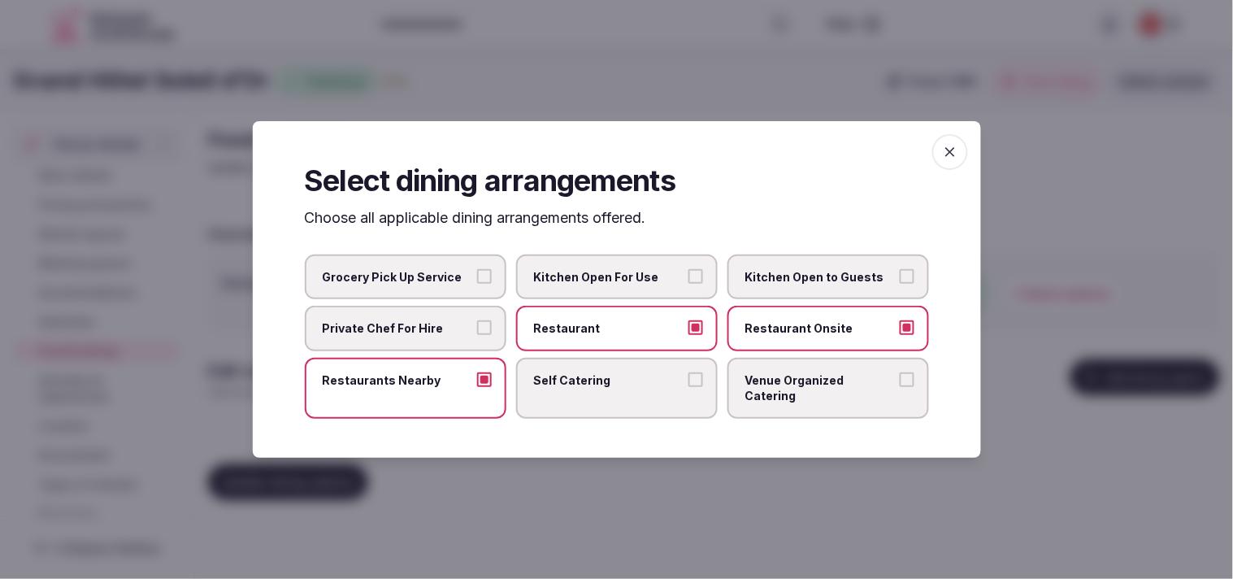
click at [914, 167] on div "Select dining arrangements Choose all applicable dining arrangements offered. G…" at bounding box center [617, 289] width 728 height 337
click at [938, 158] on span "button" at bounding box center [950, 152] width 36 height 36
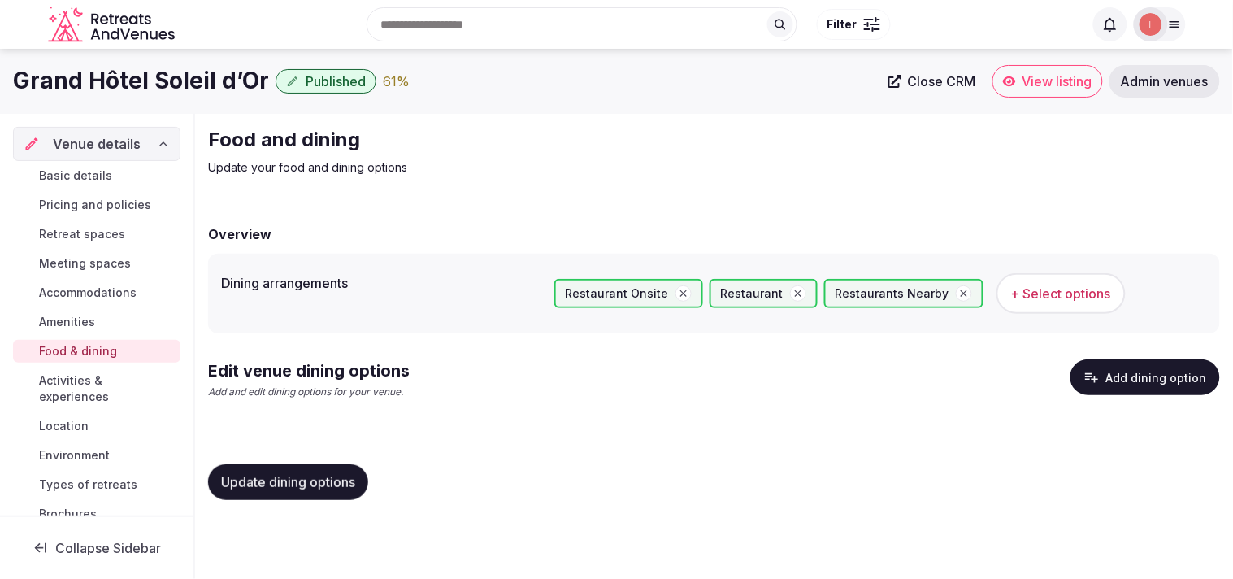
drag, startPoint x: 289, startPoint y: 484, endPoint x: 492, endPoint y: 452, distance: 205.0
click at [306, 483] on span "Update dining options" at bounding box center [288, 482] width 134 height 16
click at [1079, 386] on button "Add dining option" at bounding box center [1145, 377] width 150 height 36
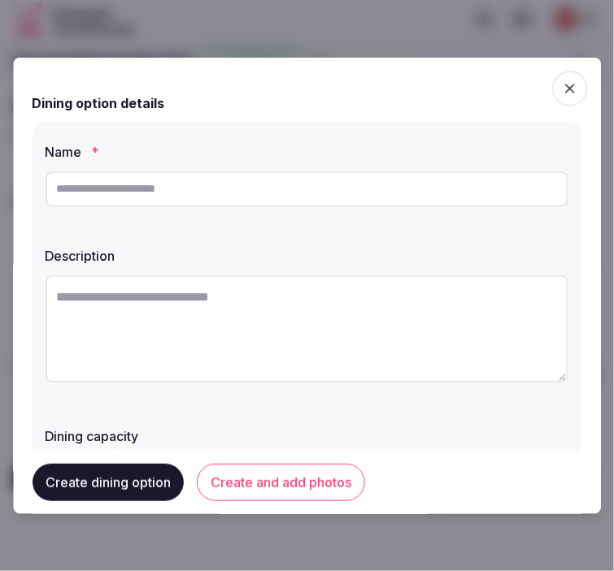
click at [338, 204] on input "text" at bounding box center [307, 189] width 523 height 36
paste input "**********"
type input "**********"
click at [391, 296] on textarea at bounding box center [307, 328] width 523 height 107
paste textarea "**********"
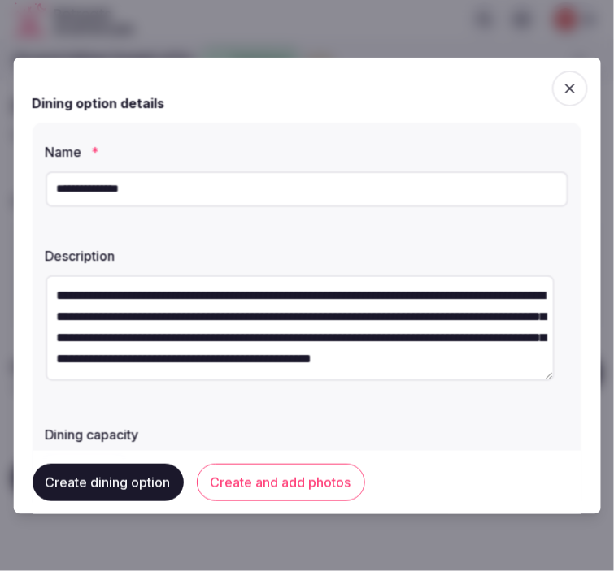
scroll to position [90, 0]
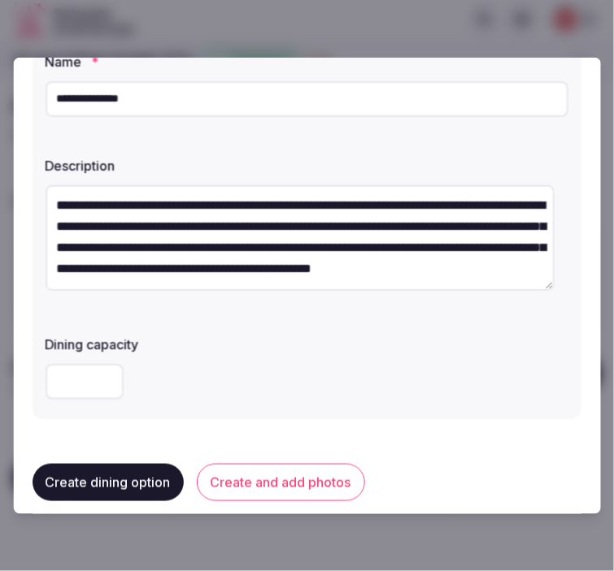
type textarea "**********"
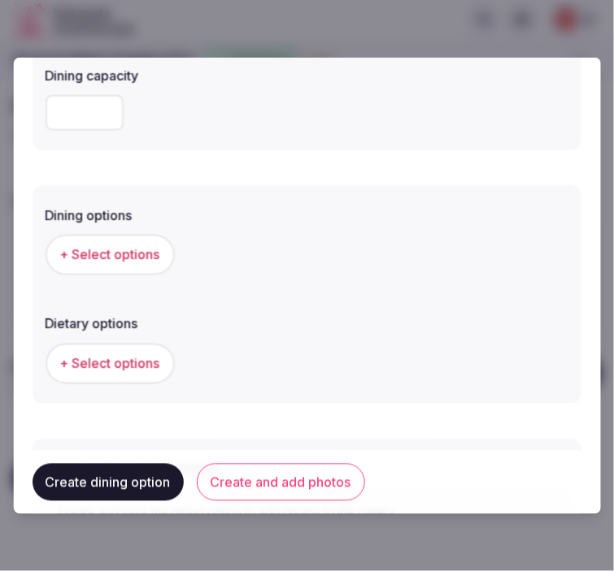
scroll to position [361, 0]
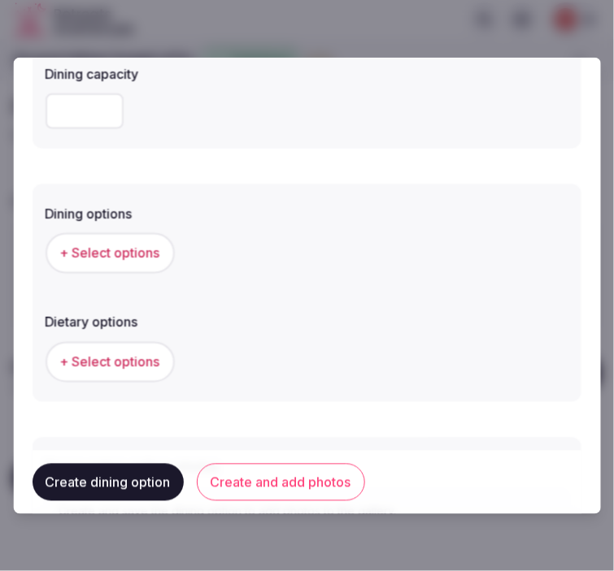
click at [135, 253] on span "+ Select options" at bounding box center [110, 253] width 100 height 18
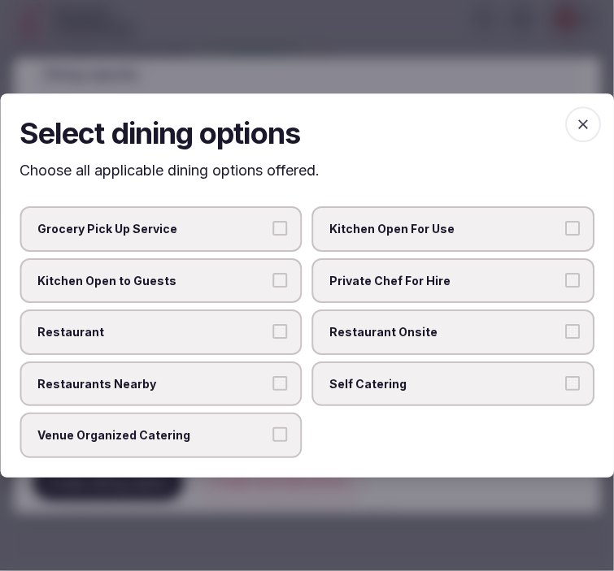
click at [395, 327] on span "Restaurant Onsite" at bounding box center [445, 332] width 231 height 16
click at [565, 327] on button "Restaurant Onsite" at bounding box center [572, 331] width 15 height 15
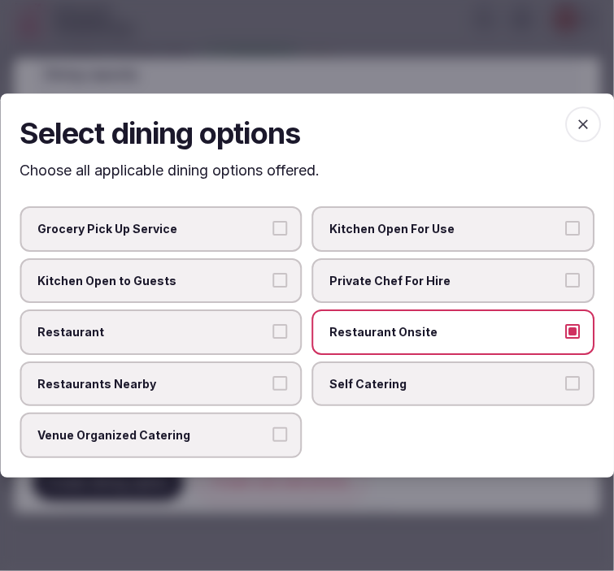
click at [163, 327] on span "Restaurant" at bounding box center [152, 332] width 231 height 16
click at [273, 327] on button "Restaurant" at bounding box center [280, 331] width 15 height 15
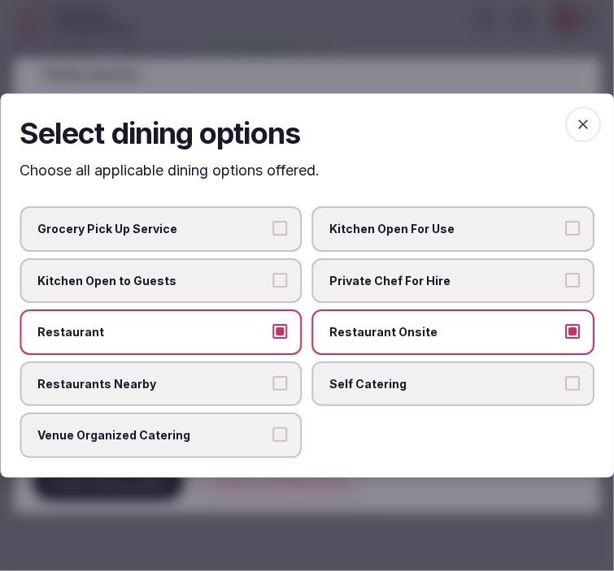
click at [575, 122] on icon "button" at bounding box center [583, 124] width 16 height 16
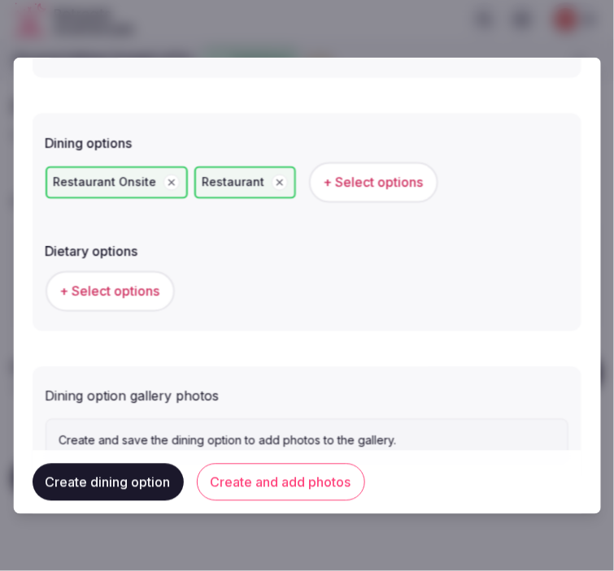
scroll to position [493, 0]
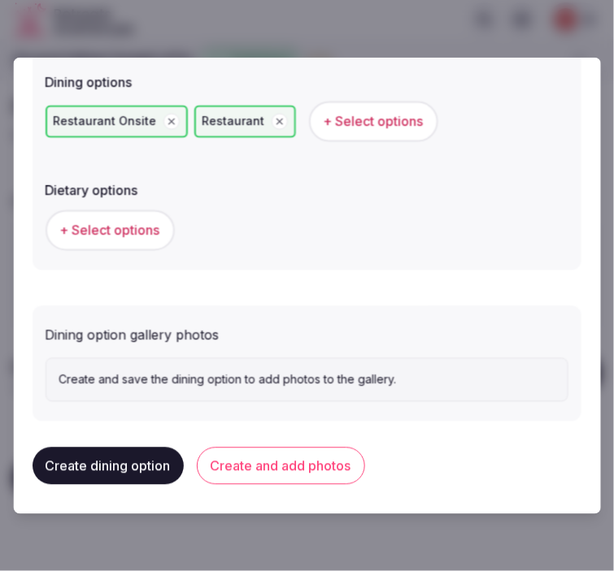
click at [241, 456] on button "Create and add photos" at bounding box center [281, 466] width 168 height 37
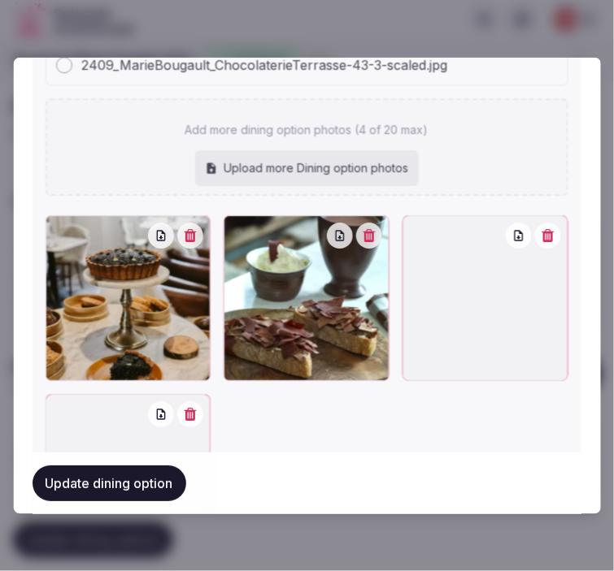
scroll to position [912, 0]
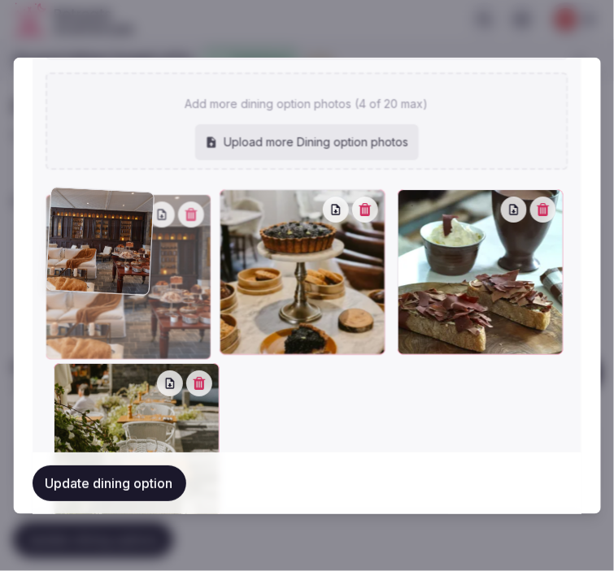
drag, startPoint x: 57, startPoint y: 367, endPoint x: 69, endPoint y: 285, distance: 83.0
click at [71, 286] on div at bounding box center [129, 277] width 166 height 166
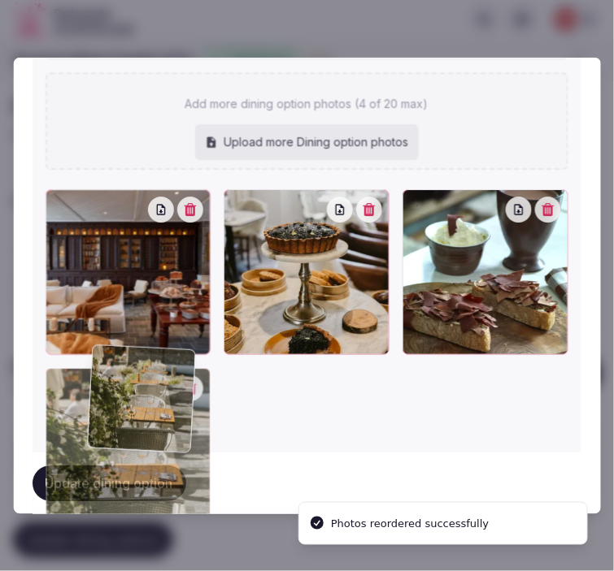
drag, startPoint x: 60, startPoint y: 380, endPoint x: 256, endPoint y: 332, distance: 201.9
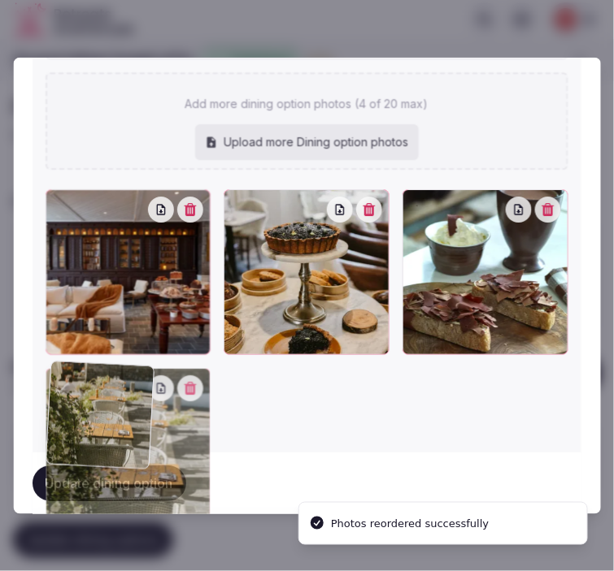
click at [136, 355] on div at bounding box center [307, 361] width 523 height 344
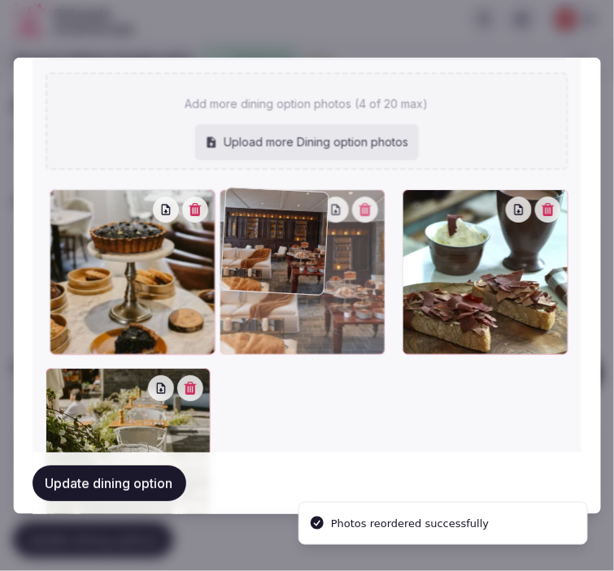
drag, startPoint x: 256, startPoint y: 332, endPoint x: 295, endPoint y: 362, distance: 49.3
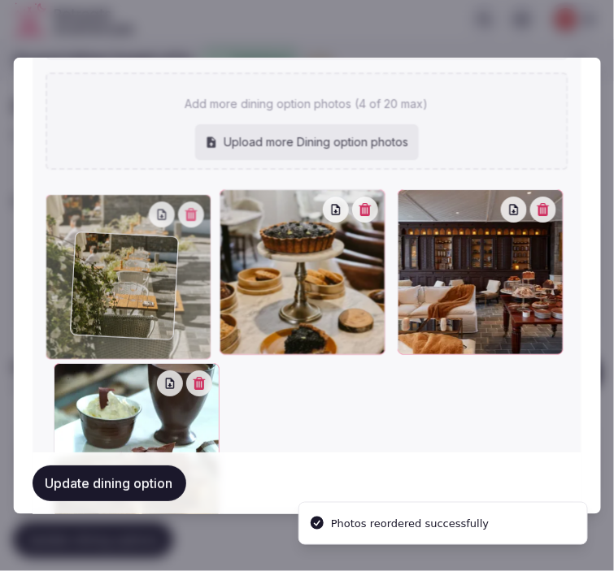
drag, startPoint x: 45, startPoint y: 366, endPoint x: 72, endPoint y: 239, distance: 129.6
click at [72, 239] on div at bounding box center [129, 277] width 166 height 166
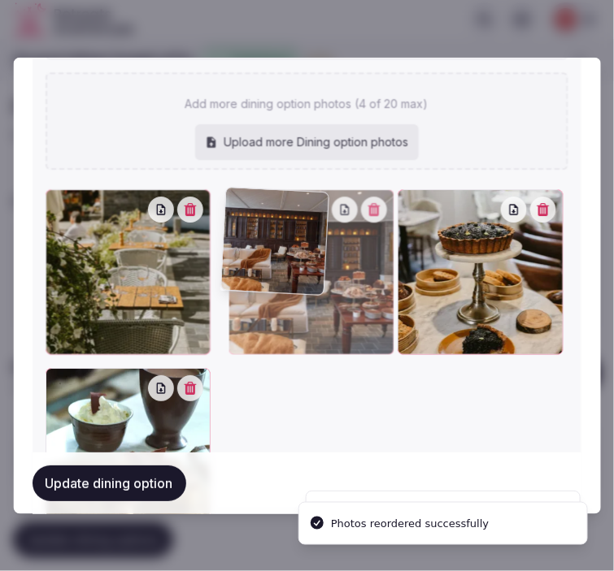
drag, startPoint x: 415, startPoint y: 201, endPoint x: 277, endPoint y: 223, distance: 139.1
click at [277, 223] on div at bounding box center [311, 272] width 166 height 166
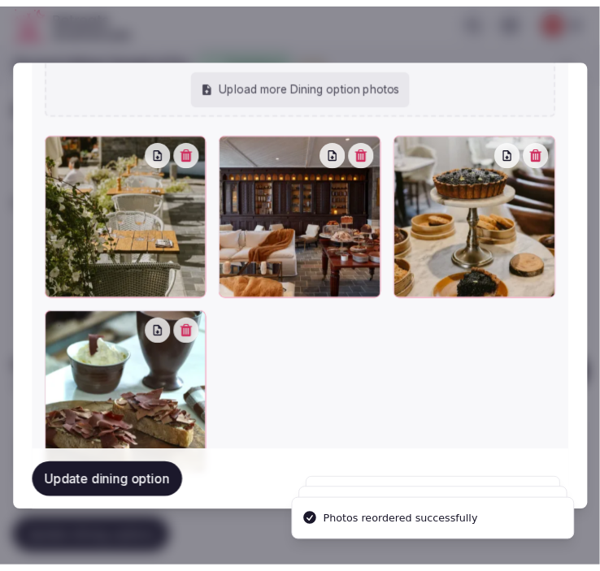
scroll to position [1033, 0]
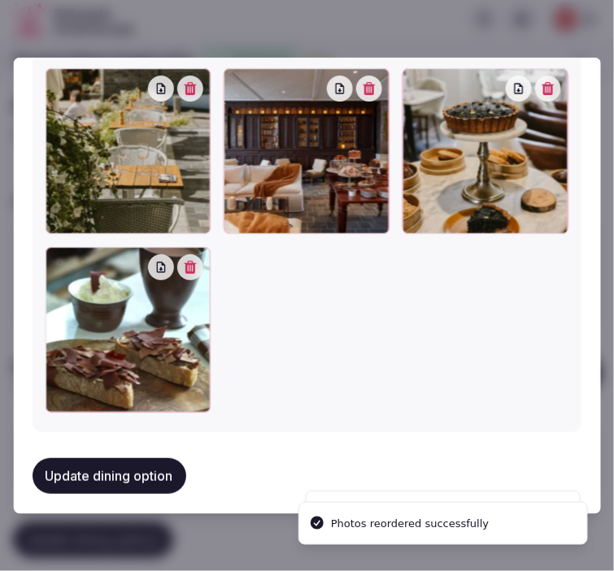
click at [117, 464] on button "Update dining option" at bounding box center [110, 476] width 154 height 36
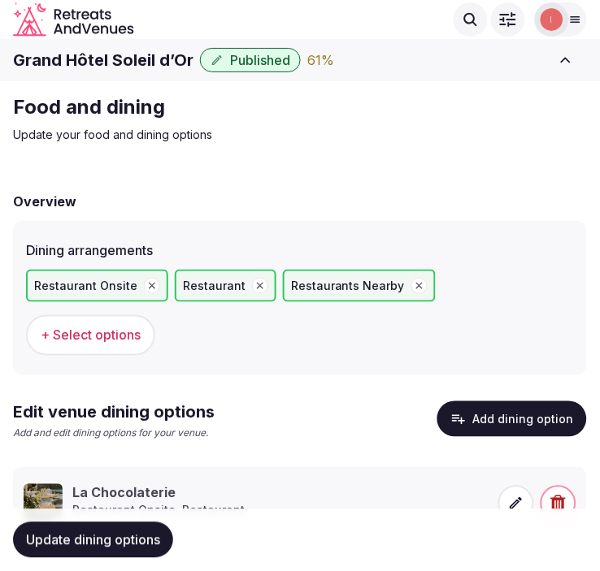
click at [128, 525] on button "Update dining options" at bounding box center [93, 541] width 160 height 36
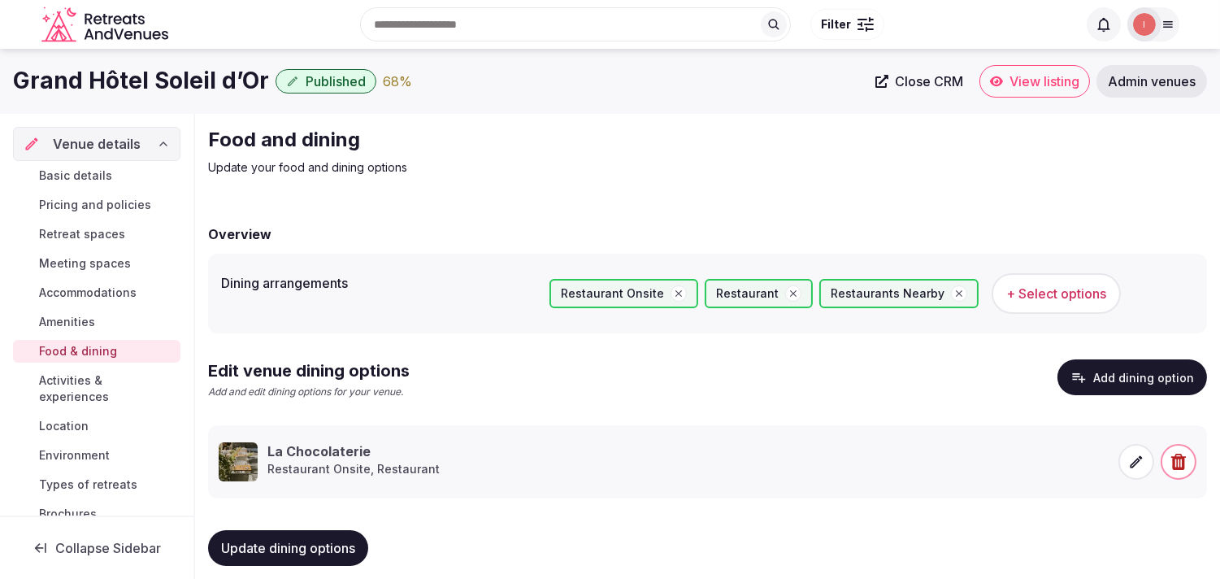
click at [82, 376] on span "Activities & experiences" at bounding box center [106, 388] width 135 height 33
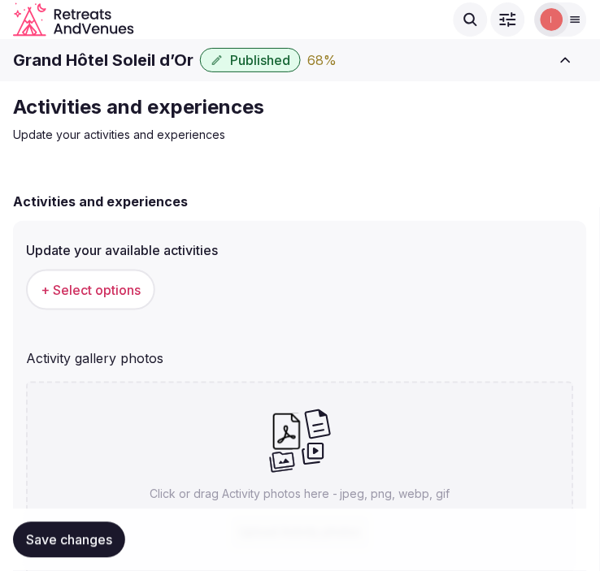
click at [140, 287] on span "+ Select options" at bounding box center [91, 290] width 100 height 18
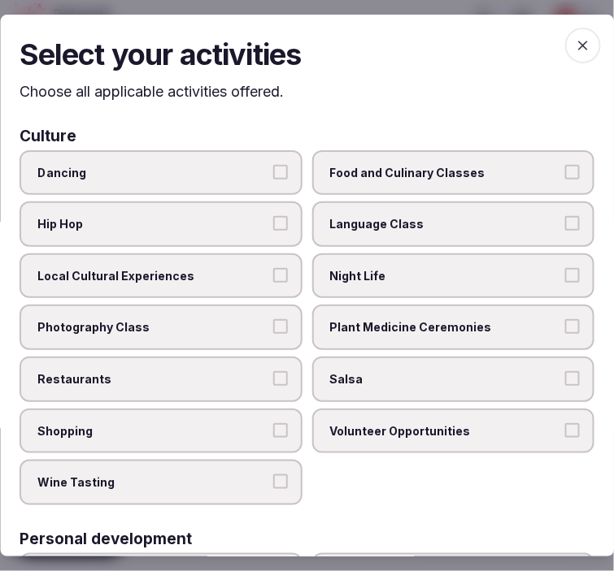
click at [273, 270] on button "Local Cultural Experiences" at bounding box center [280, 274] width 15 height 15
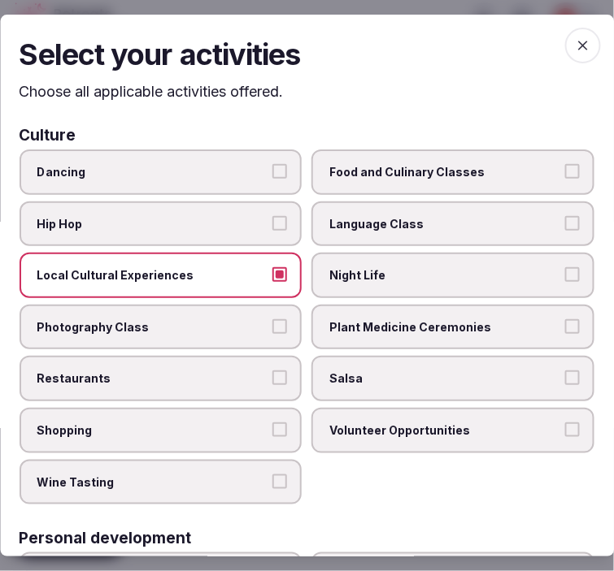
click at [269, 359] on label "Restaurants" at bounding box center [161, 380] width 283 height 46
click at [273, 371] on button "Restaurants" at bounding box center [280, 378] width 15 height 15
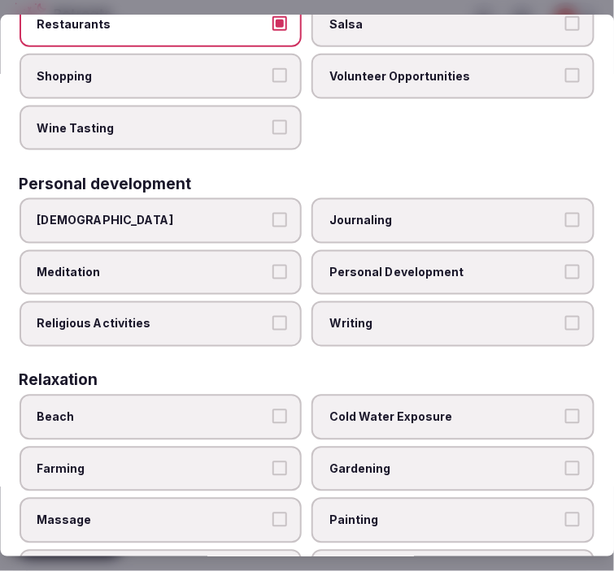
scroll to position [361, 0]
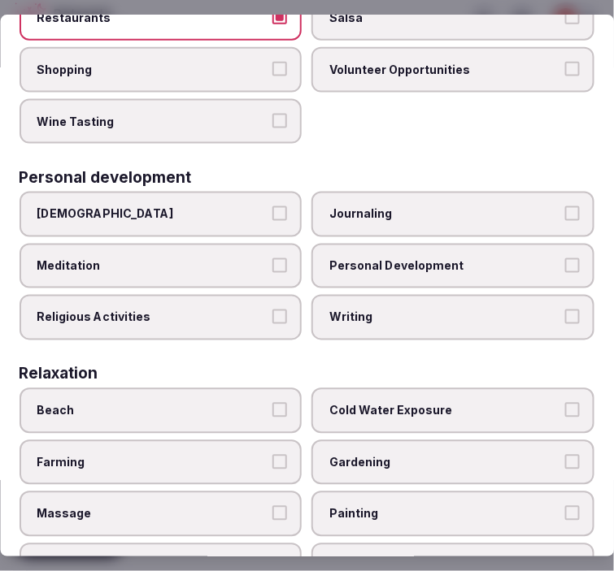
click at [382, 264] on label "Personal Development" at bounding box center [453, 267] width 283 height 46
click at [565, 264] on button "Personal Development" at bounding box center [572, 265] width 15 height 15
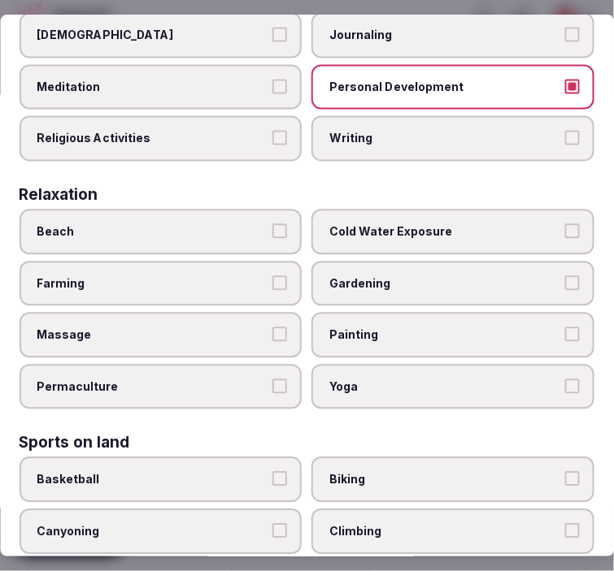
scroll to position [541, 0]
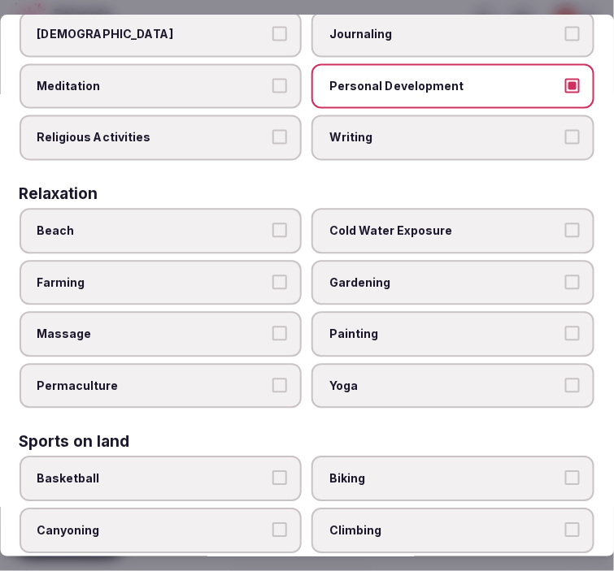
click at [265, 315] on label "Massage" at bounding box center [161, 334] width 283 height 46
click at [273, 326] on button "Massage" at bounding box center [280, 333] width 15 height 15
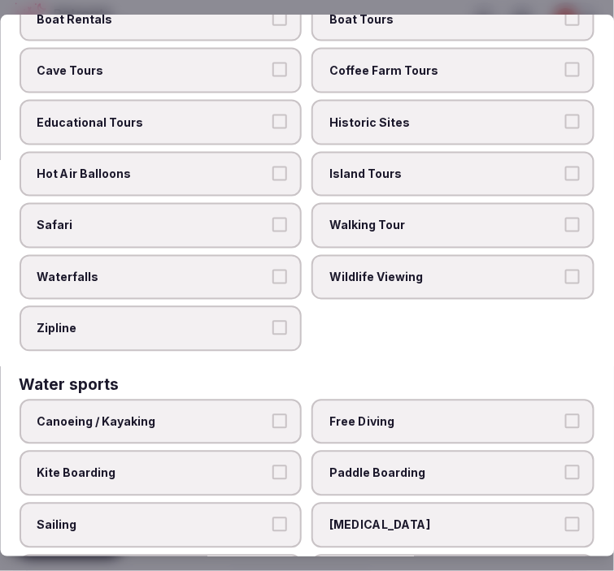
scroll to position [1620, 0]
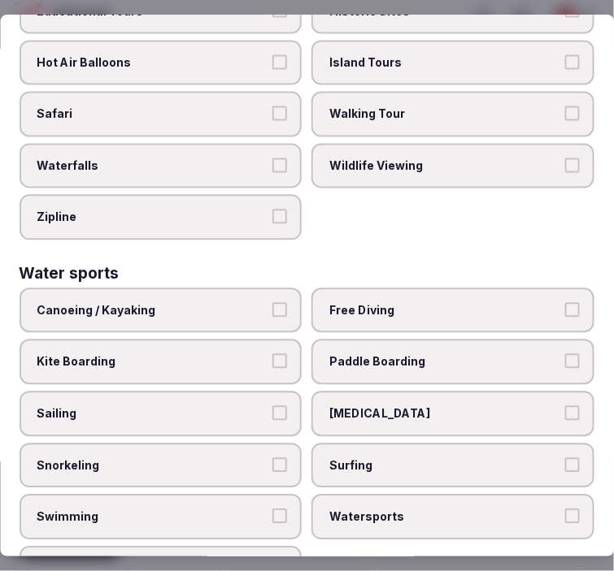
click at [161, 494] on label "Swimming" at bounding box center [161, 517] width 283 height 46
click at [273, 509] on button "Swimming" at bounding box center [280, 516] width 15 height 15
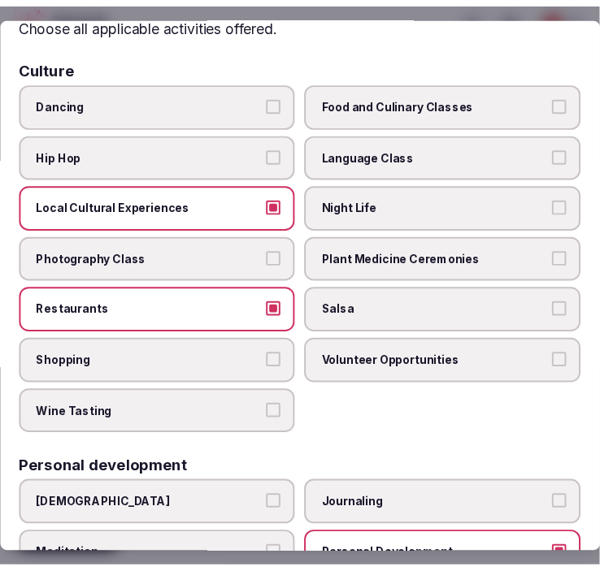
scroll to position [0, 0]
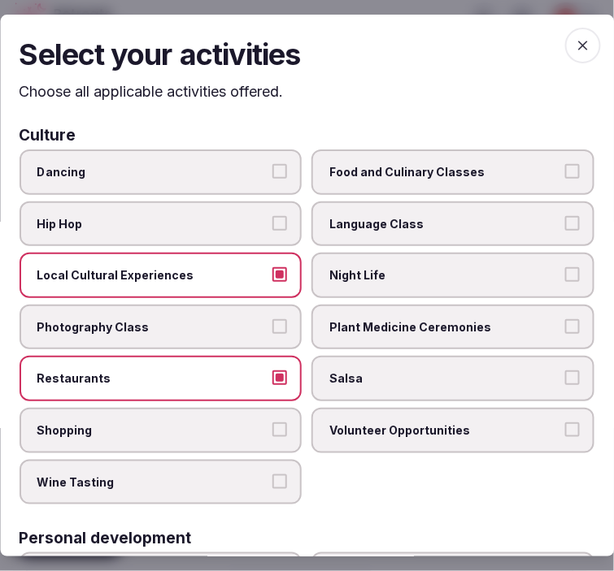
click at [567, 31] on span "button" at bounding box center [583, 46] width 36 height 36
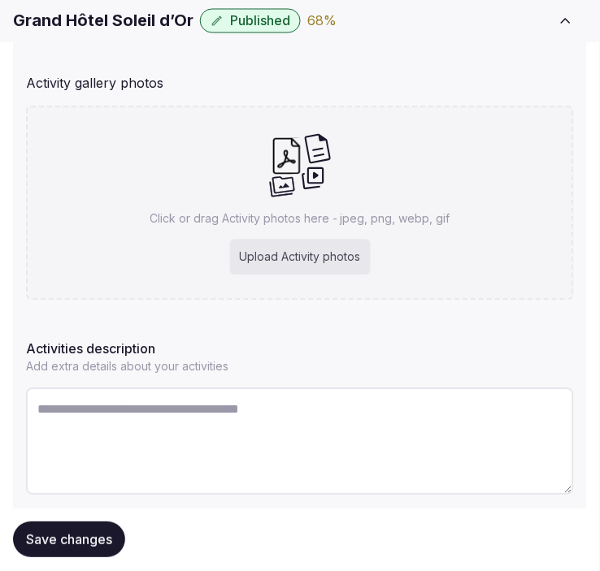
scroll to position [361, 0]
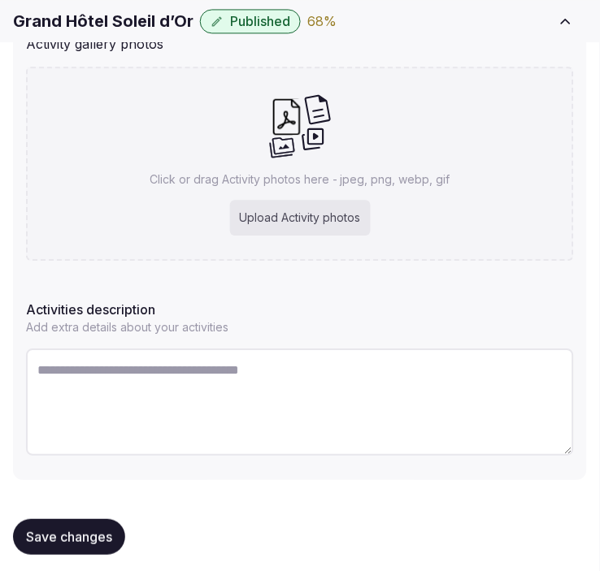
click at [273, 380] on textarea at bounding box center [300, 402] width 548 height 107
drag, startPoint x: 273, startPoint y: 380, endPoint x: 293, endPoint y: 374, distance: 21.1
paste textarea "**********"
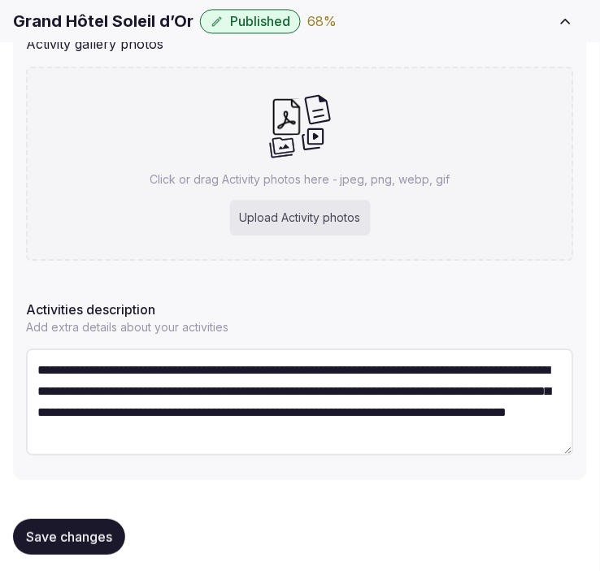
scroll to position [29, 0]
type textarea "**********"
click at [72, 19] on h1 "Grand Hôtel Soleil d’Or" at bounding box center [103, 21] width 180 height 23
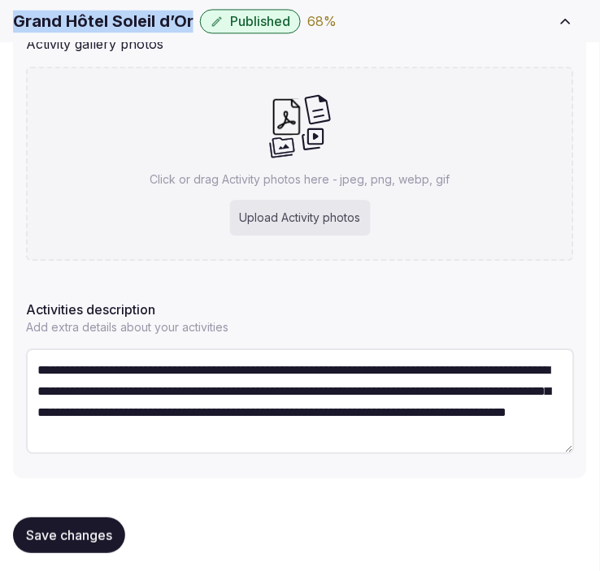
click at [72, 19] on h1 "Grand Hôtel Soleil d’Or" at bounding box center [103, 21] width 180 height 23
copy div "Grand Hôtel Soleil d’Or"
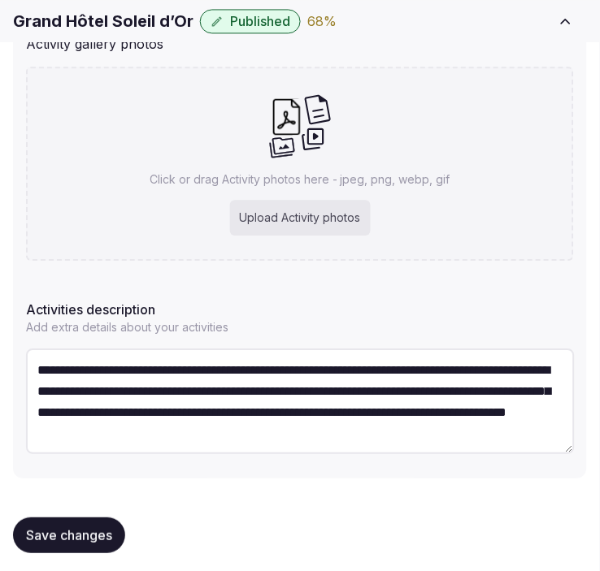
click at [341, 229] on div "Upload Activity photos" at bounding box center [300, 218] width 141 height 36
type input "**********"
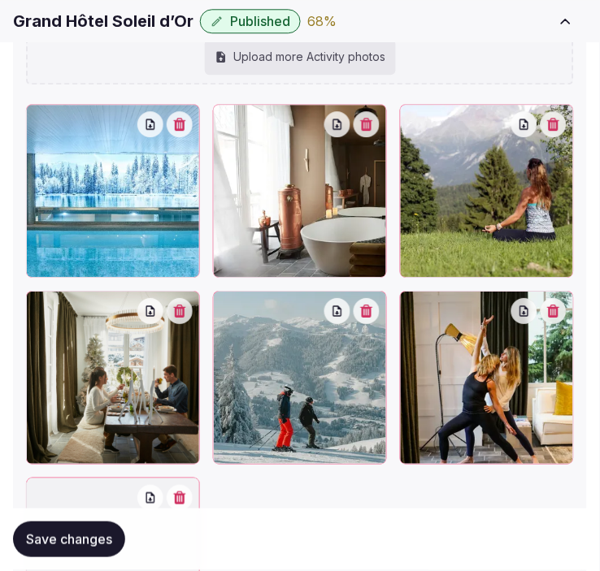
scroll to position [541, 0]
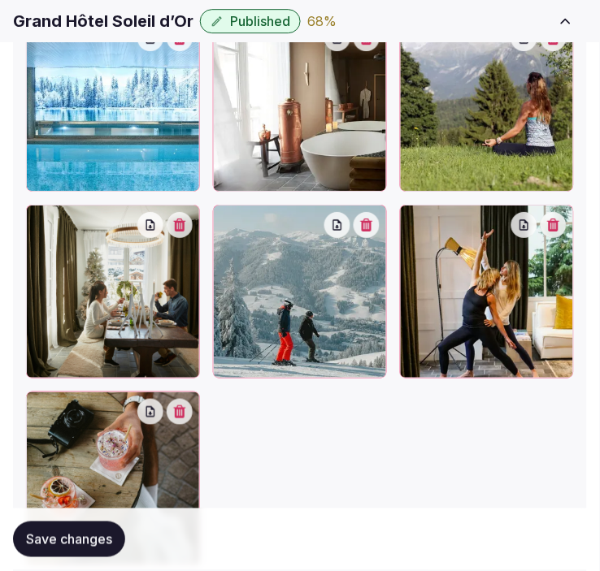
click at [111, 540] on span "Save changes" at bounding box center [69, 540] width 86 height 16
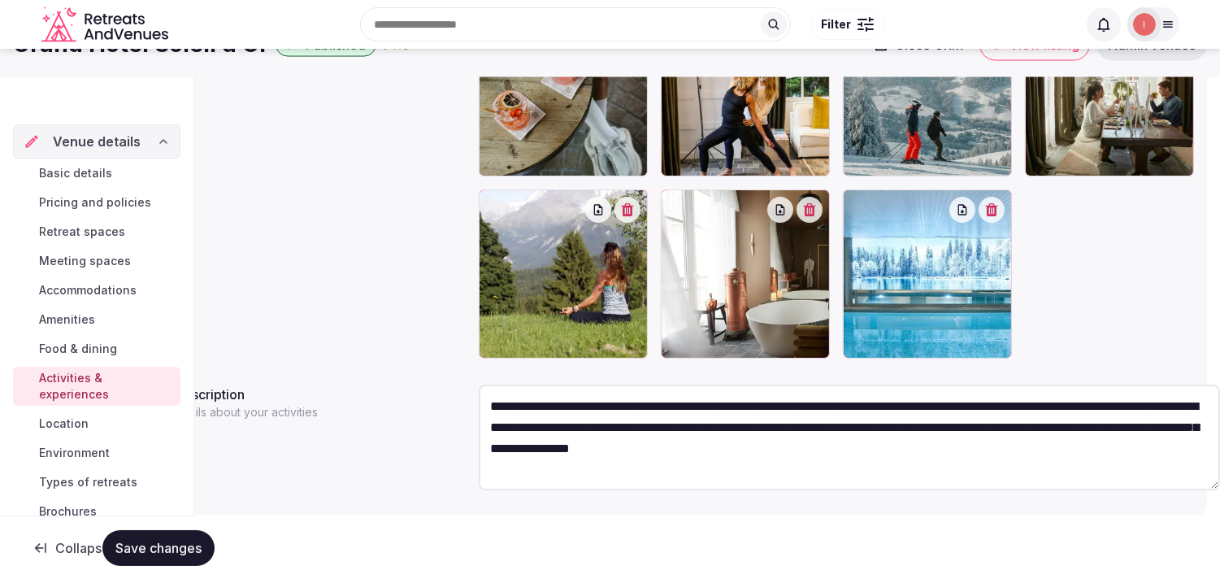
scroll to position [29, 0]
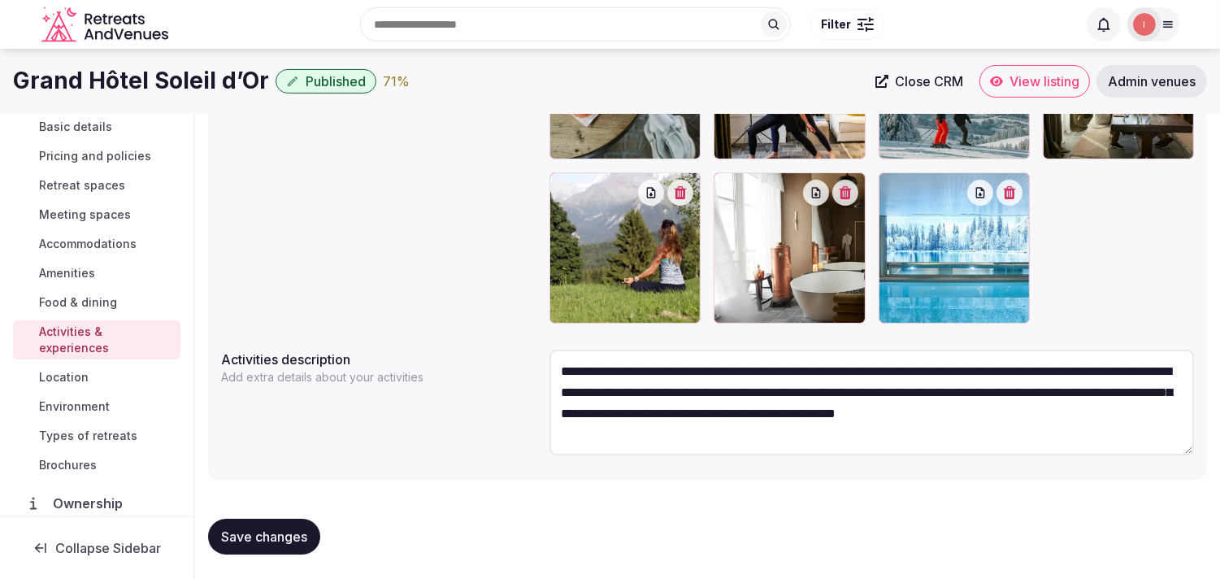
click at [273, 536] on span "Save changes" at bounding box center [264, 536] width 86 height 16
click at [62, 371] on span "Location" at bounding box center [64, 377] width 50 height 16
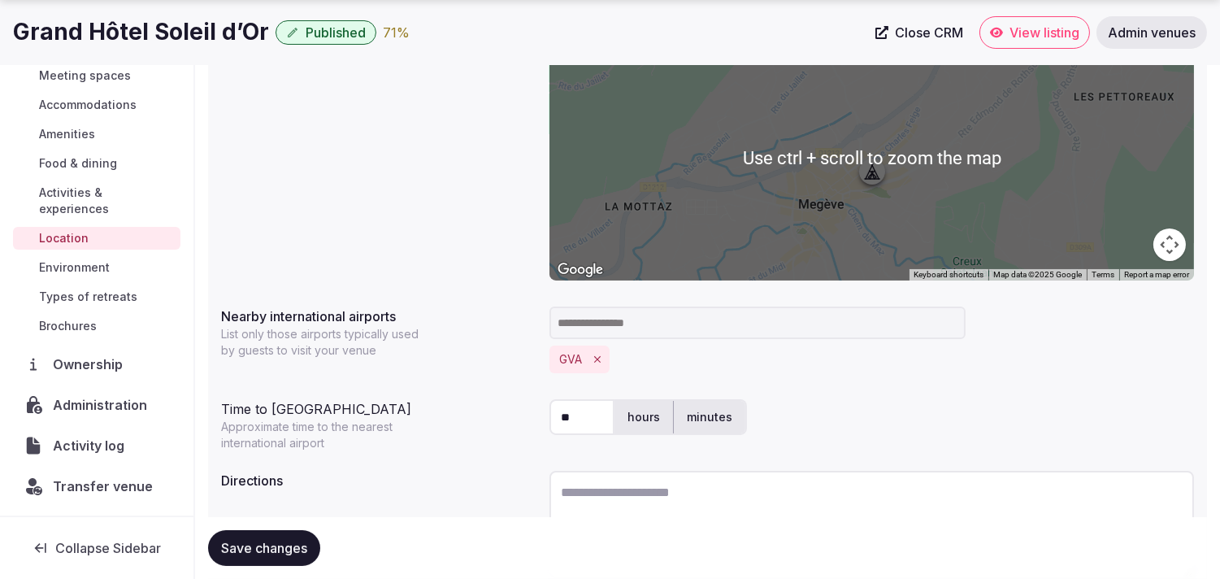
scroll to position [404, 0]
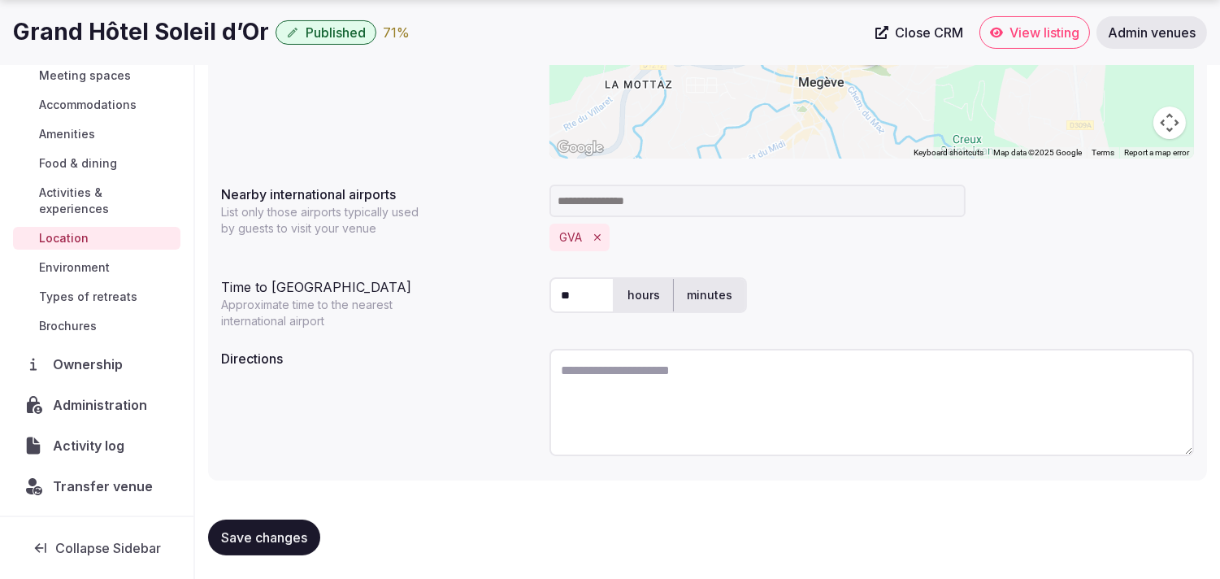
click at [80, 262] on span "Environment" at bounding box center [74, 267] width 71 height 16
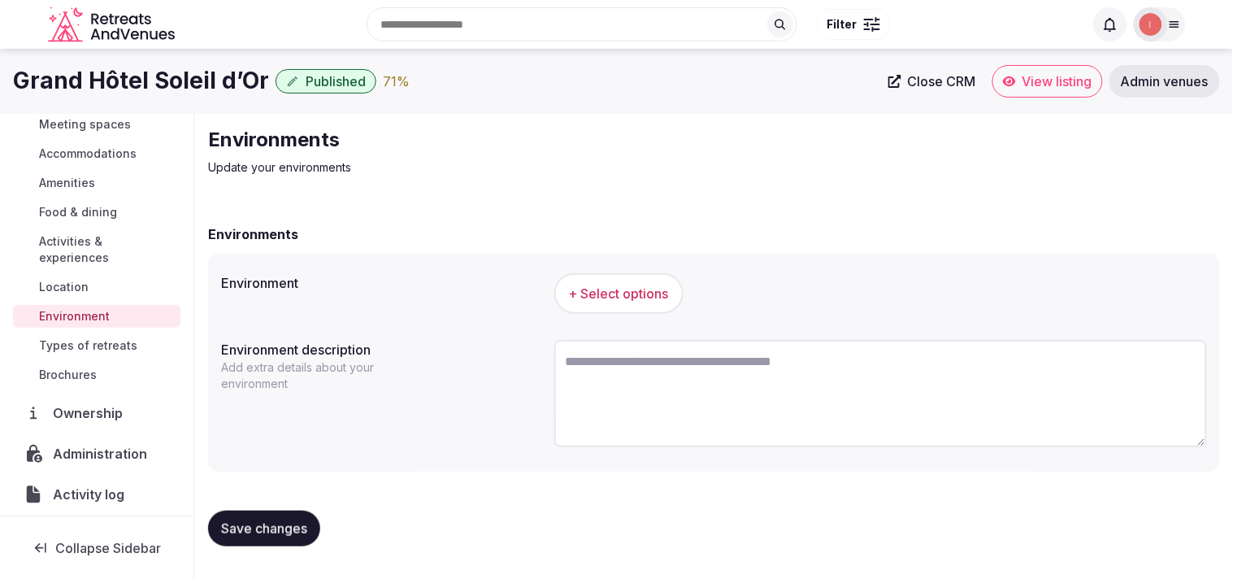
click at [615, 296] on span "+ Select options" at bounding box center [619, 293] width 100 height 18
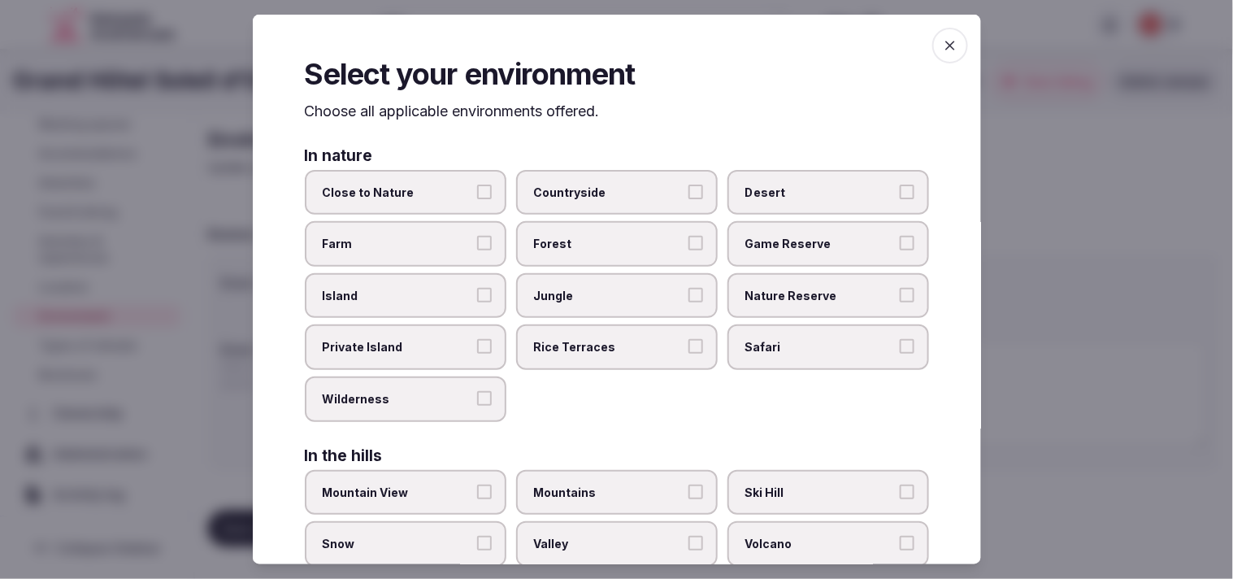
click at [432, 198] on span "Close to Nature" at bounding box center [398, 192] width 150 height 16
click at [477, 198] on button "Close to Nature" at bounding box center [484, 191] width 15 height 15
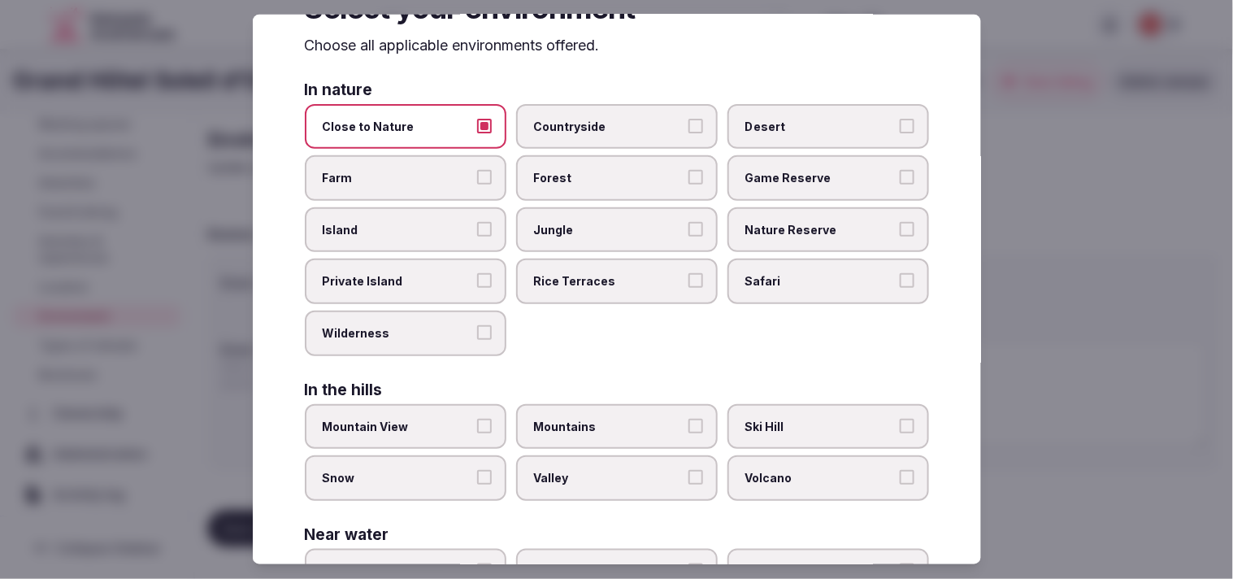
scroll to position [90, 0]
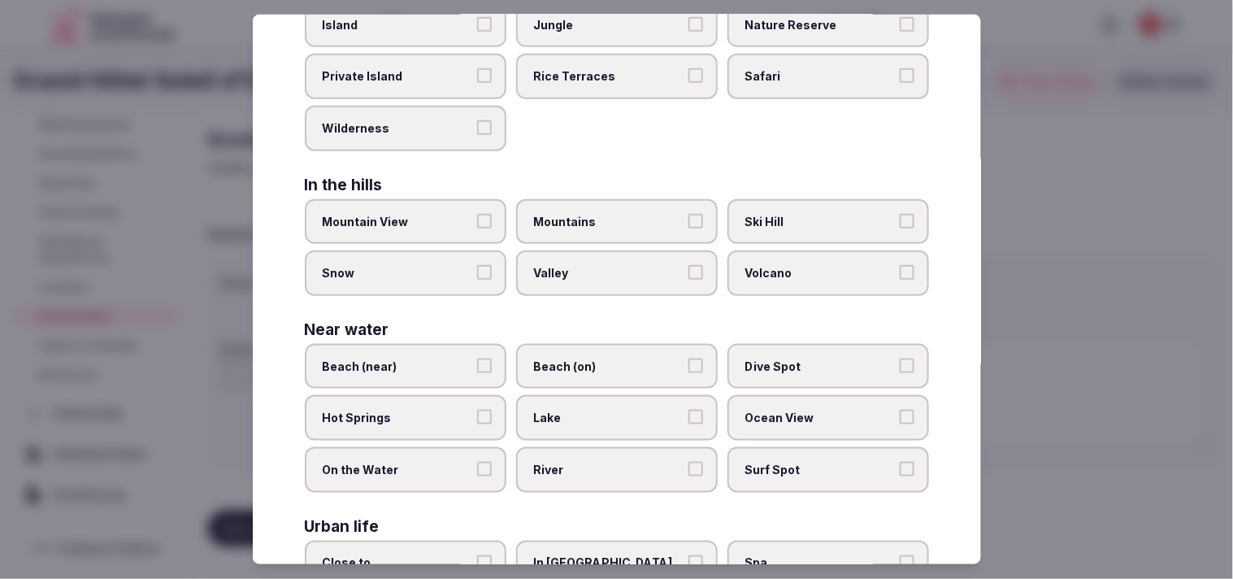
click at [441, 224] on label "Mountain View" at bounding box center [406, 221] width 202 height 46
click at [477, 224] on button "Mountain View" at bounding box center [484, 220] width 15 height 15
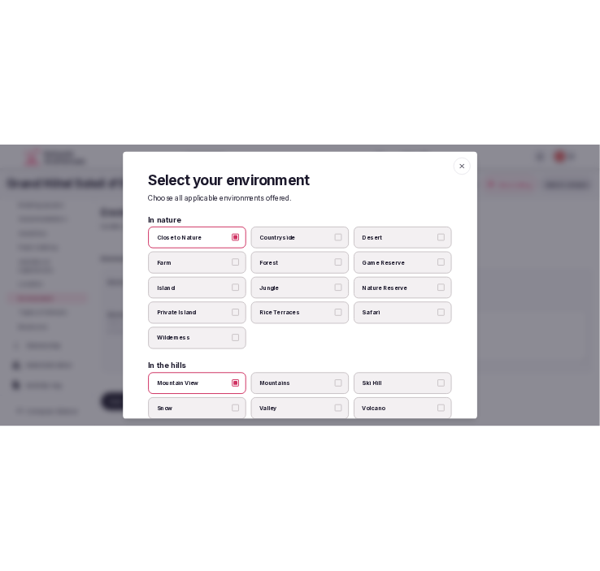
scroll to position [0, 0]
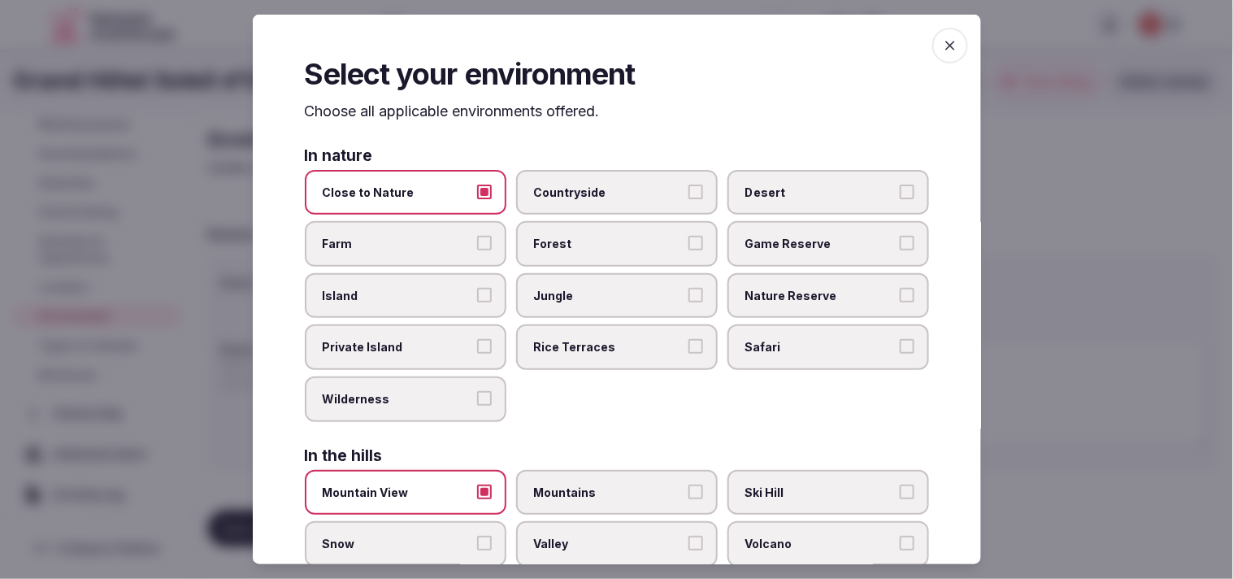
click at [942, 47] on icon "button" at bounding box center [950, 45] width 16 height 16
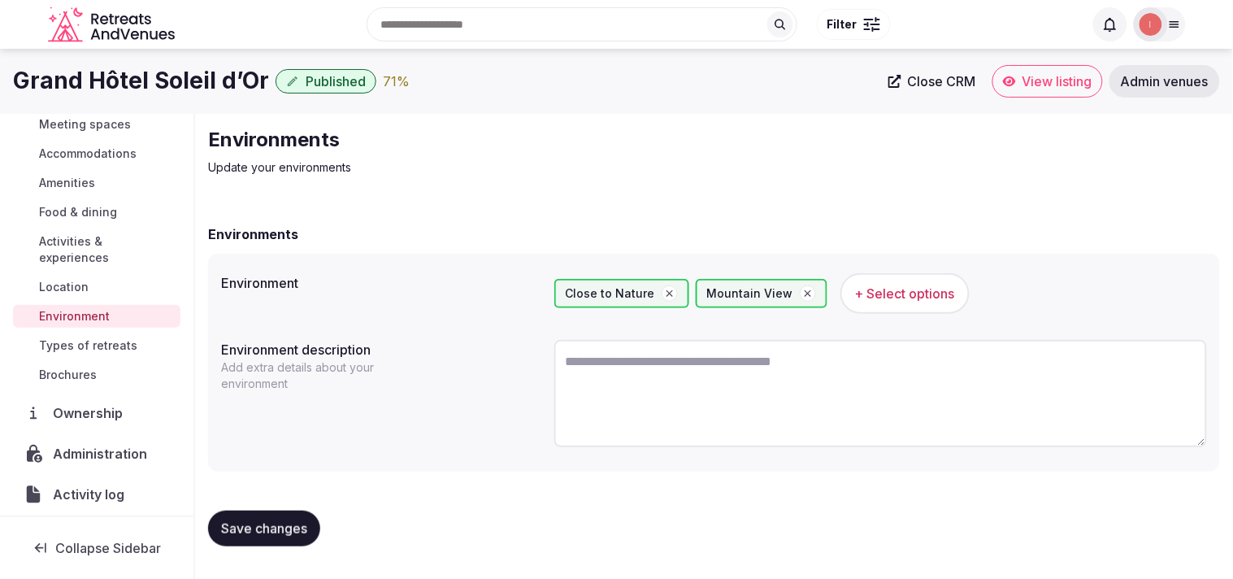
click at [263, 515] on button "Save changes" at bounding box center [264, 528] width 112 height 36
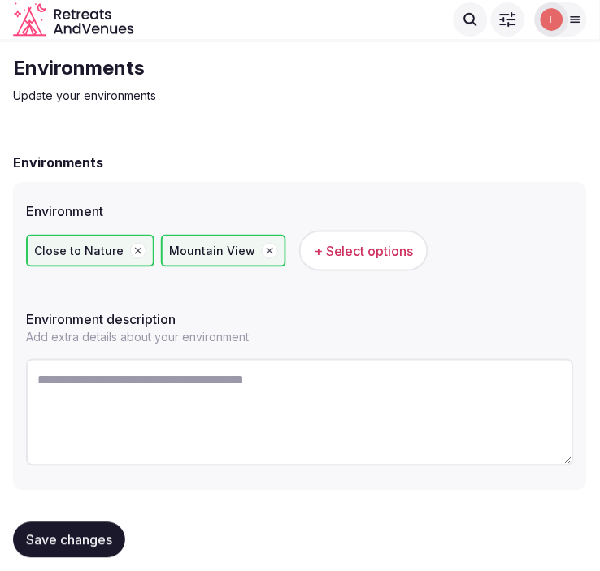
scroll to position [55, 0]
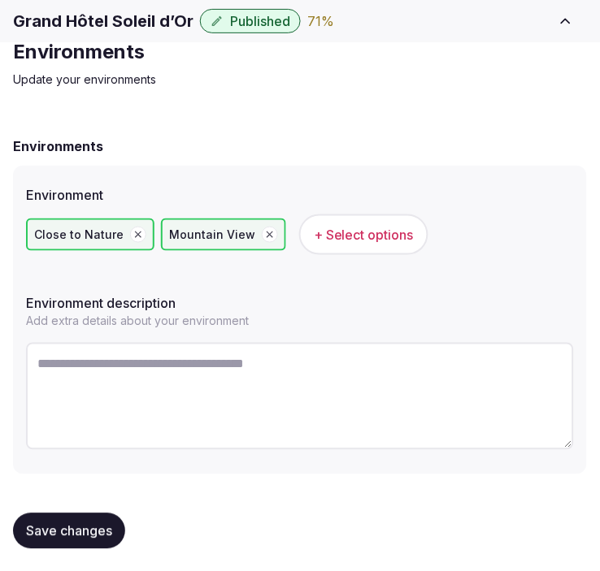
click at [61, 529] on span "Save changes" at bounding box center [69, 531] width 86 height 16
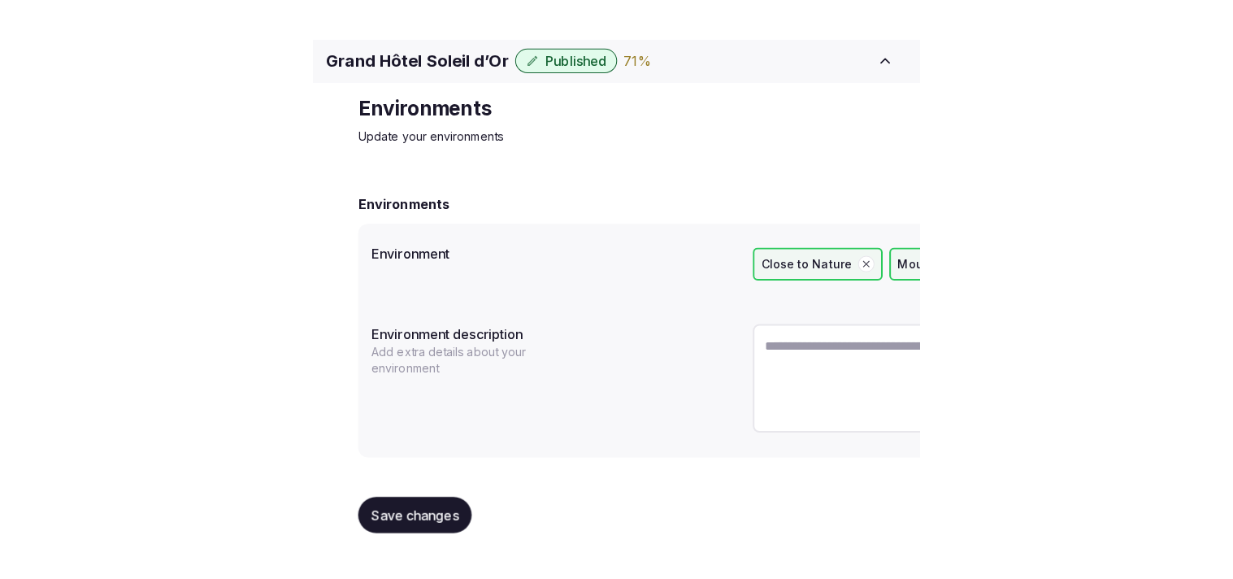
scroll to position [0, 0]
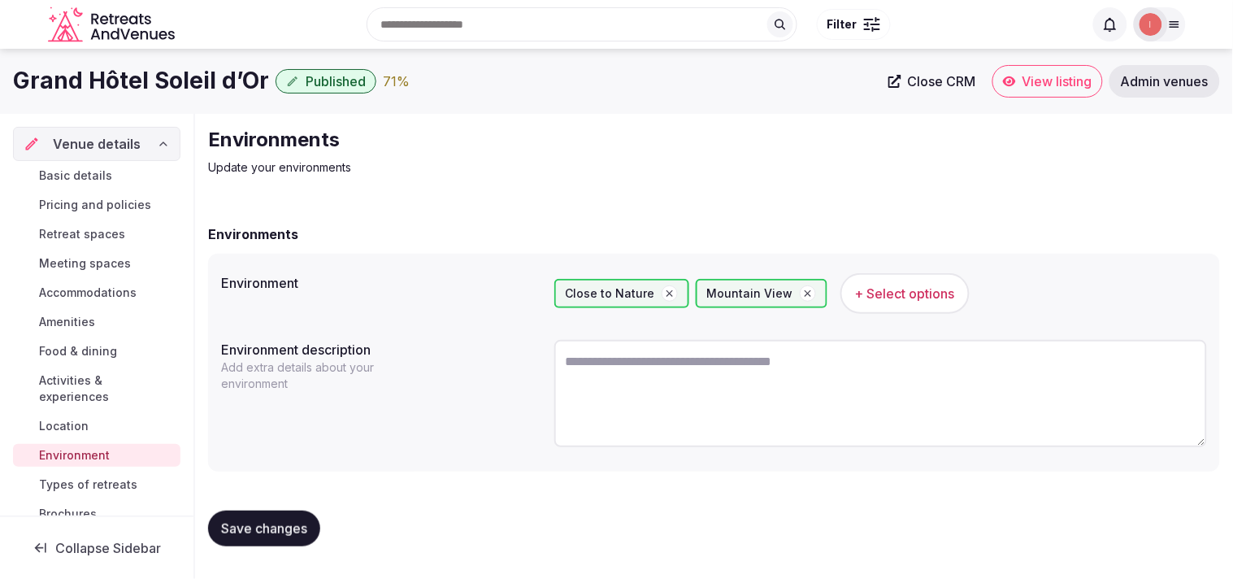
click at [67, 489] on span "Types of retreats" at bounding box center [88, 484] width 98 height 16
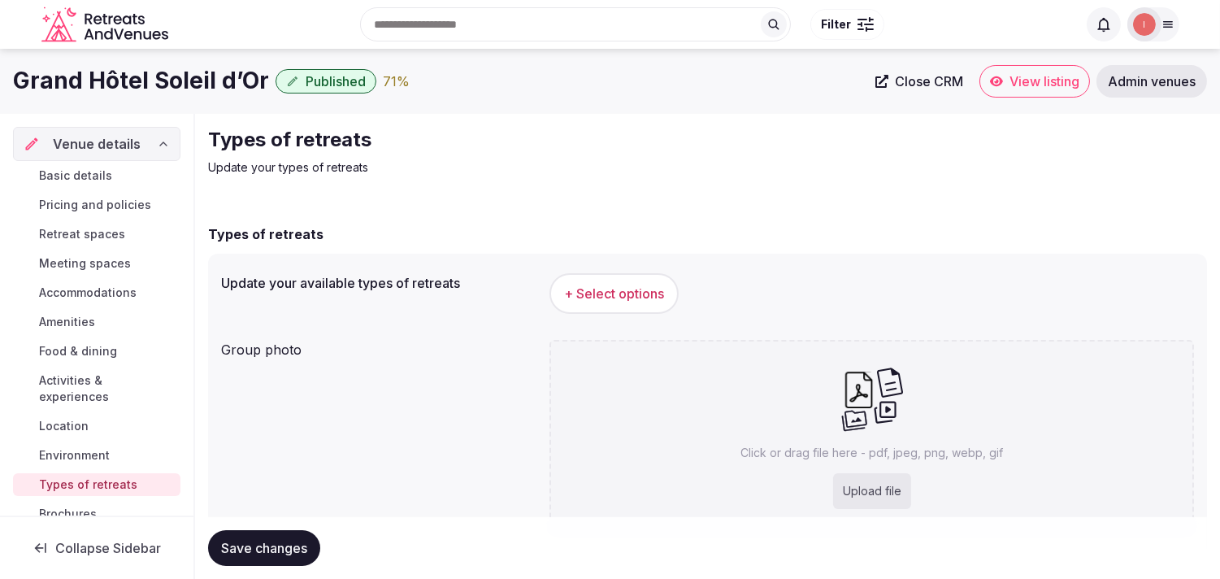
click at [651, 287] on span "+ Select options" at bounding box center [614, 293] width 100 height 18
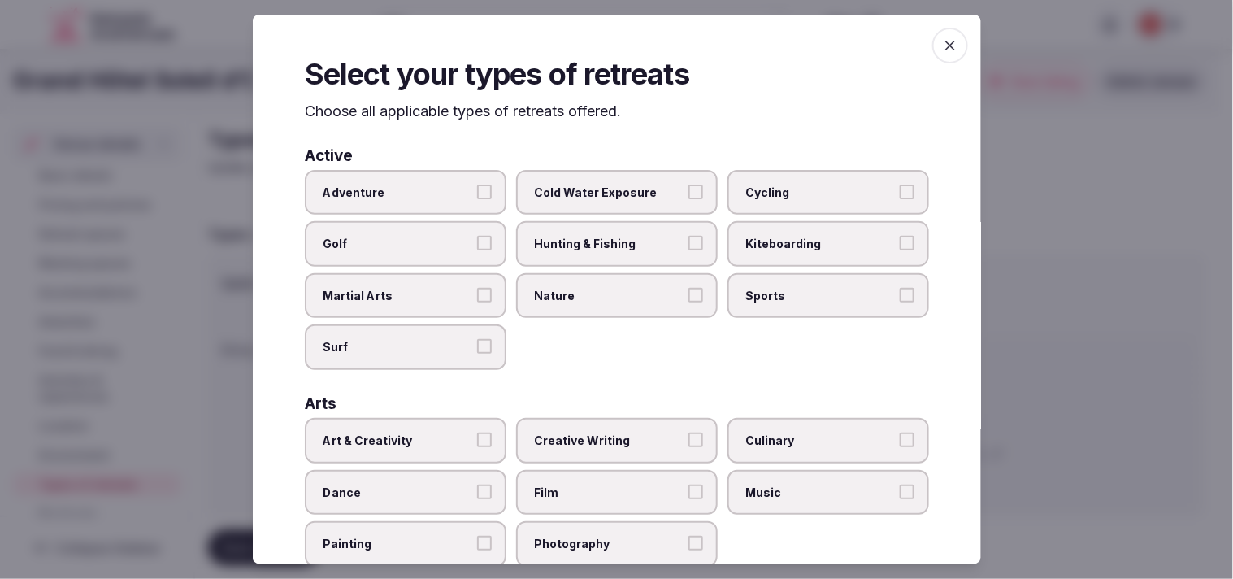
click at [586, 289] on span "Nature" at bounding box center [609, 296] width 150 height 16
click at [688, 289] on button "Nature" at bounding box center [695, 295] width 15 height 15
drag, startPoint x: 439, startPoint y: 183, endPoint x: 445, endPoint y: 195, distance: 13.5
click at [441, 184] on span "Adventure" at bounding box center [398, 192] width 150 height 16
click at [477, 184] on button "Adventure" at bounding box center [484, 191] width 15 height 15
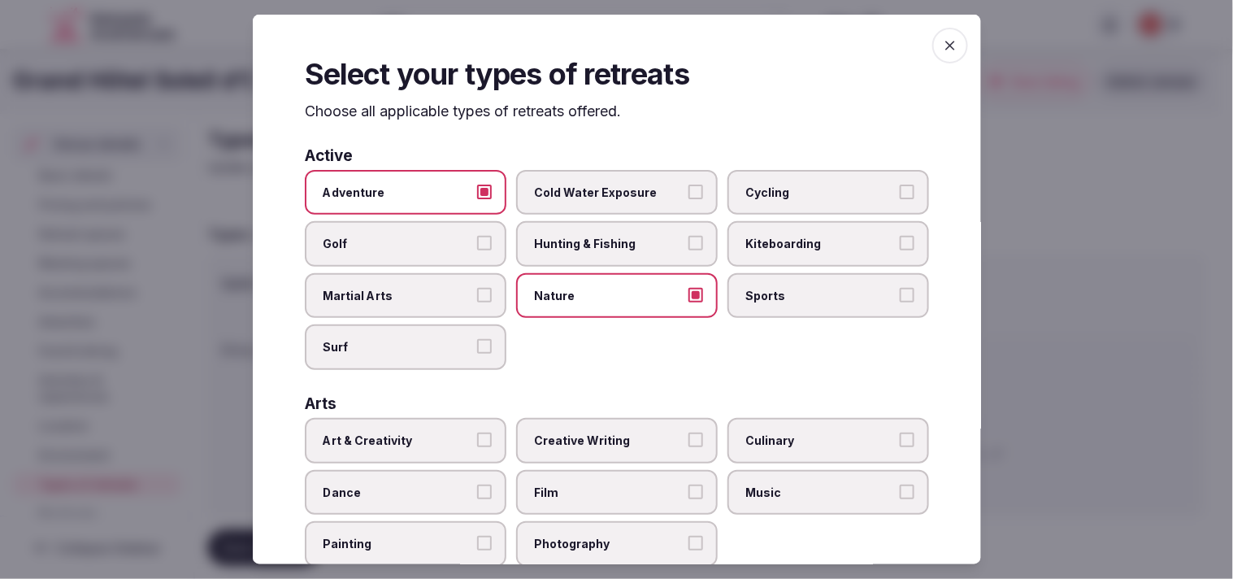
scroll to position [271, 0]
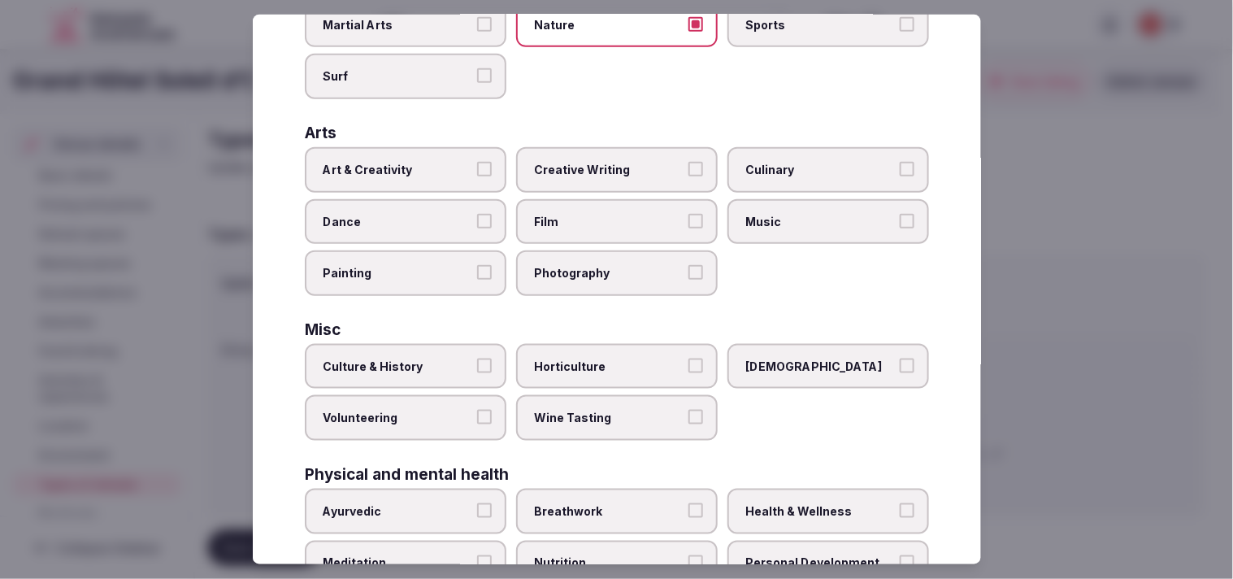
drag, startPoint x: 449, startPoint y: 164, endPoint x: 467, endPoint y: 215, distance: 53.5
click at [450, 166] on span "Art & Creativity" at bounding box center [398, 170] width 150 height 16
click at [477, 166] on button "Art & Creativity" at bounding box center [484, 169] width 15 height 15
click at [477, 358] on button "Culture & History" at bounding box center [484, 365] width 15 height 15
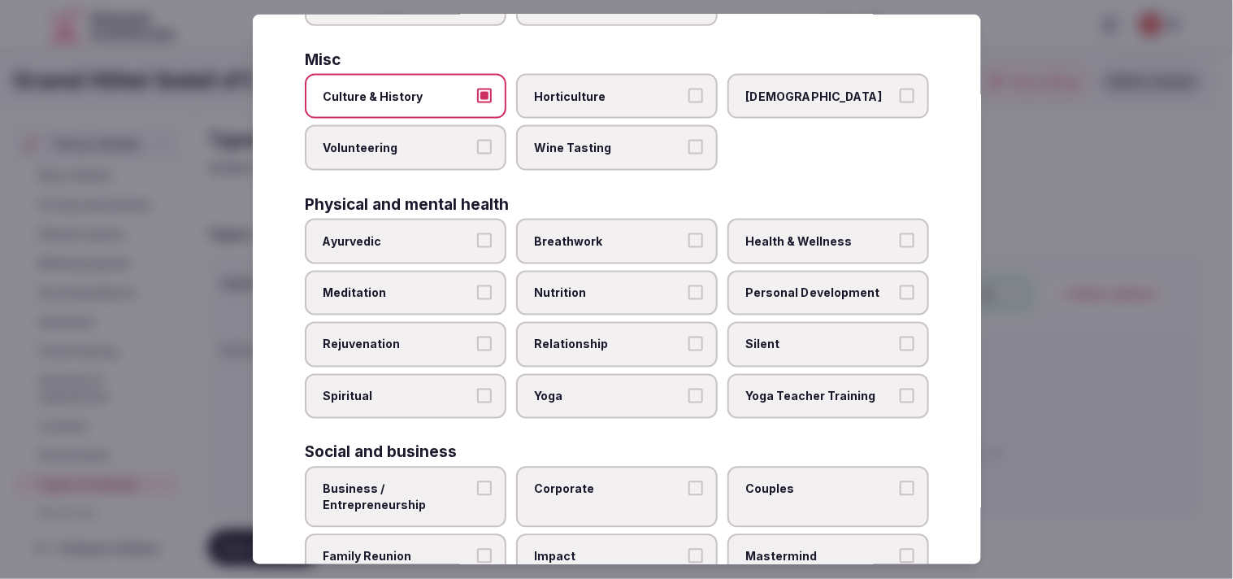
scroll to position [541, 0]
click at [806, 284] on label "Personal Development" at bounding box center [828, 292] width 202 height 46
click at [900, 284] on button "Personal Development" at bounding box center [907, 291] width 15 height 15
drag, startPoint x: 790, startPoint y: 225, endPoint x: 702, endPoint y: 319, distance: 128.8
click at [789, 232] on span "Health & Wellness" at bounding box center [820, 240] width 150 height 16
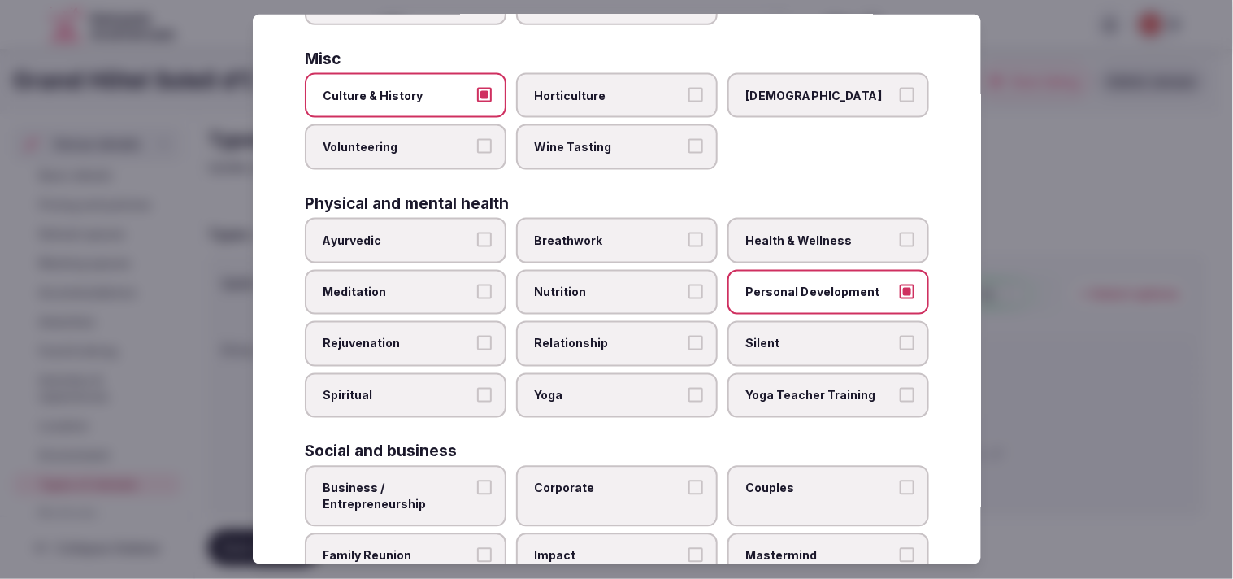
click at [900, 232] on button "Health & Wellness" at bounding box center [907, 239] width 15 height 15
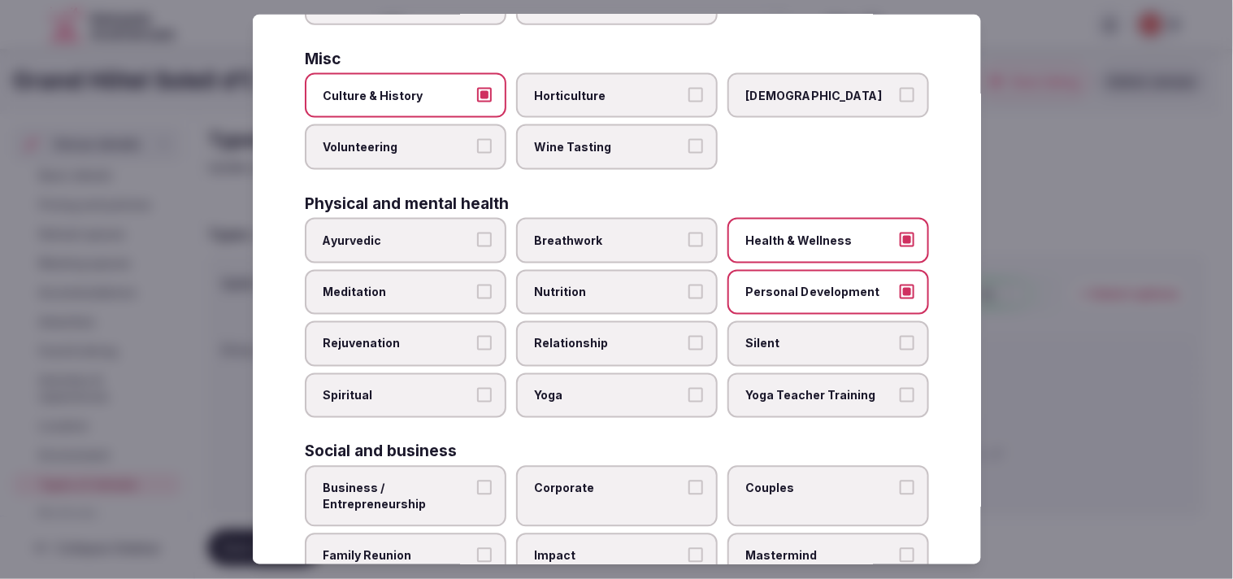
click at [693, 336] on button "Relationship" at bounding box center [695, 343] width 15 height 15
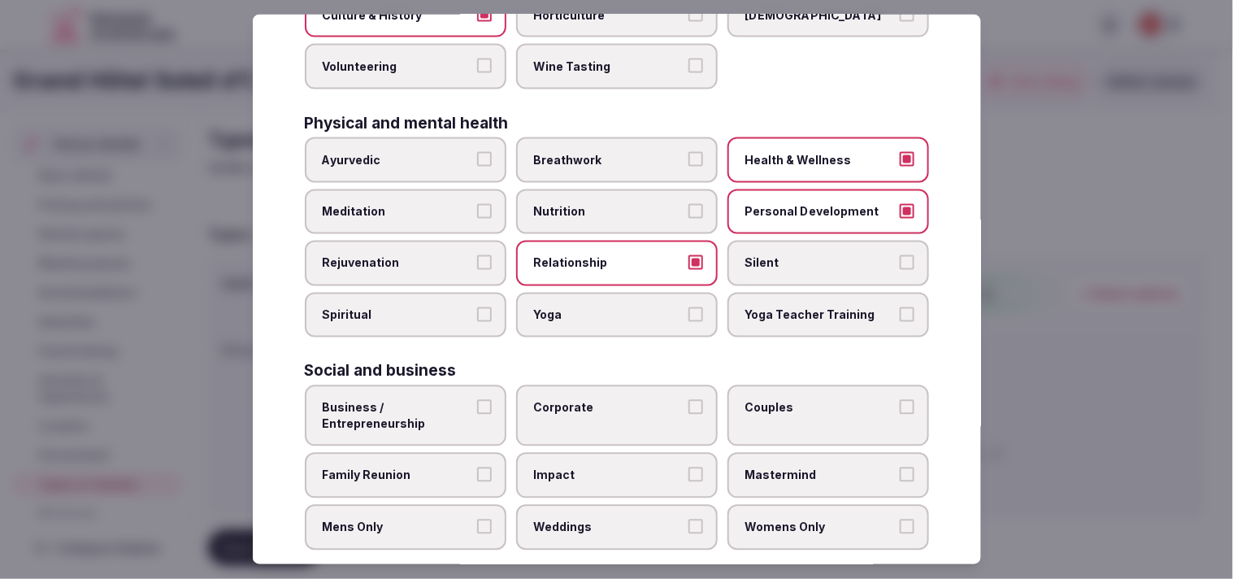
click at [654, 203] on span "Nutrition" at bounding box center [609, 211] width 150 height 16
click at [688, 203] on button "Nutrition" at bounding box center [695, 210] width 15 height 15
drag, startPoint x: 460, startPoint y: 393, endPoint x: 626, endPoint y: 425, distance: 168.8
click at [467, 400] on span "Business / Entrepreneurship" at bounding box center [398, 416] width 150 height 32
click at [477, 400] on button "Business / Entrepreneurship" at bounding box center [484, 407] width 15 height 15
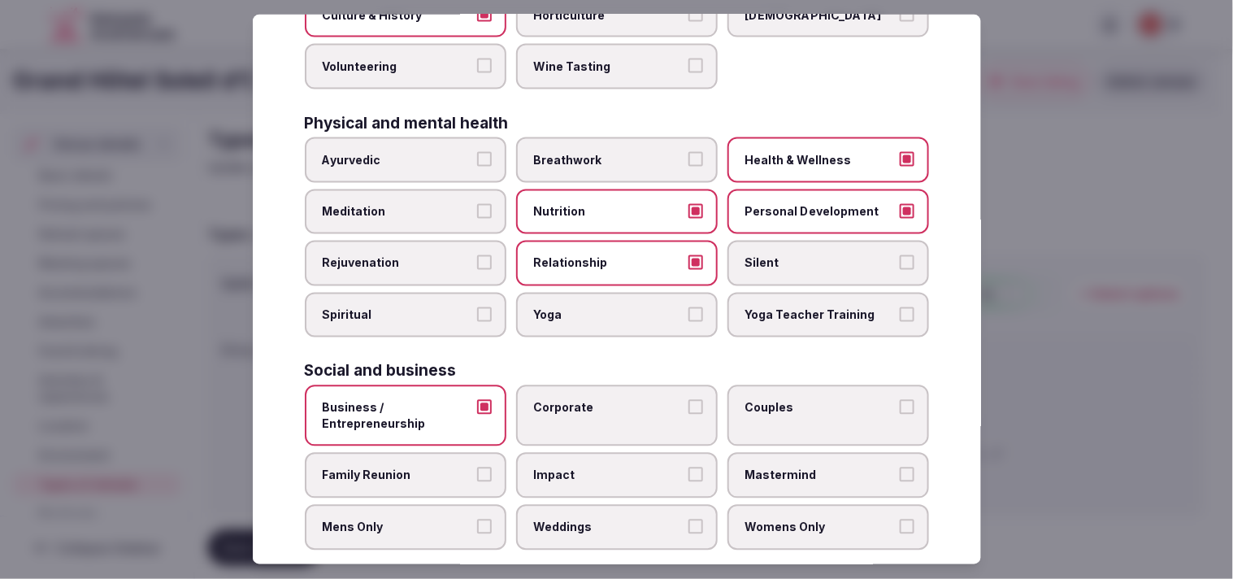
click at [676, 397] on label "Corporate" at bounding box center [617, 415] width 202 height 61
click at [688, 400] on button "Corporate" at bounding box center [695, 407] width 15 height 15
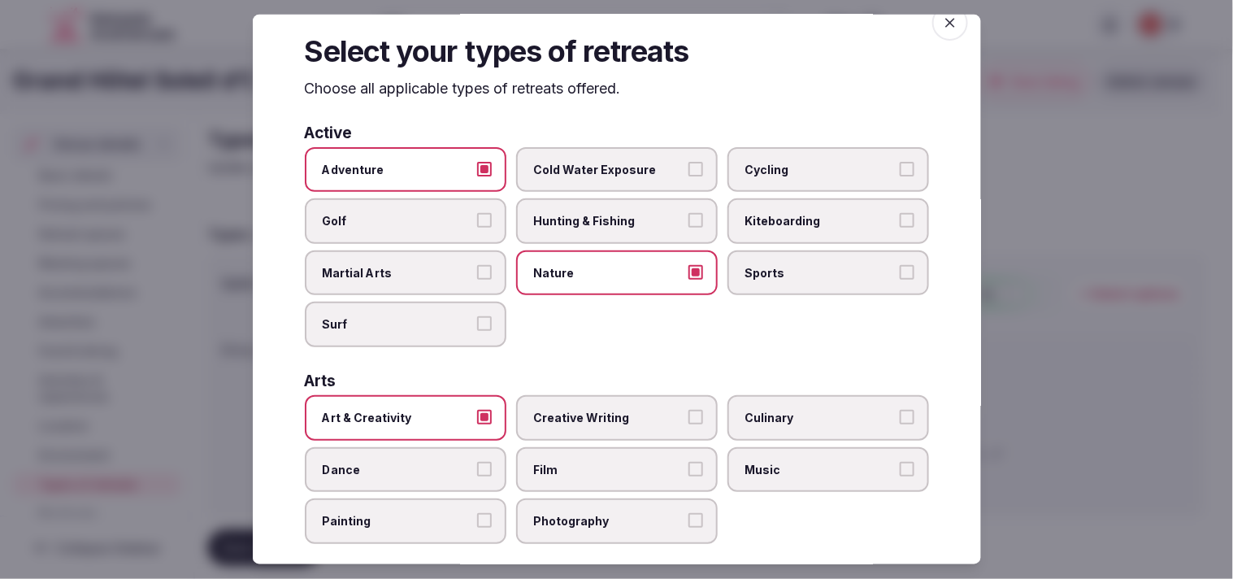
scroll to position [0, 0]
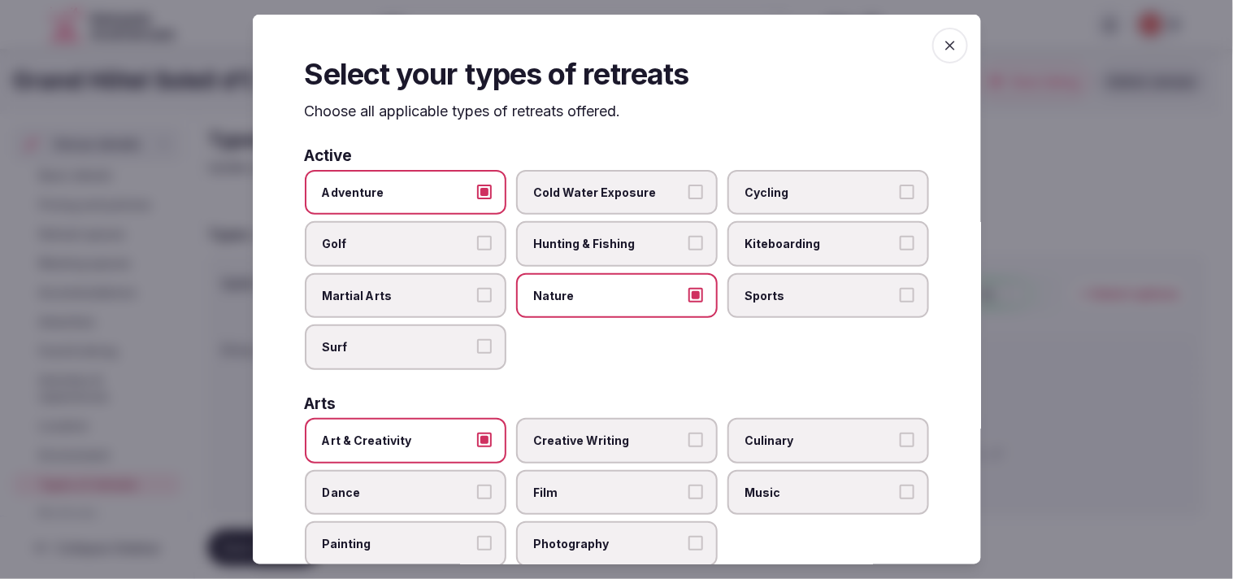
click at [942, 47] on icon "button" at bounding box center [950, 45] width 16 height 16
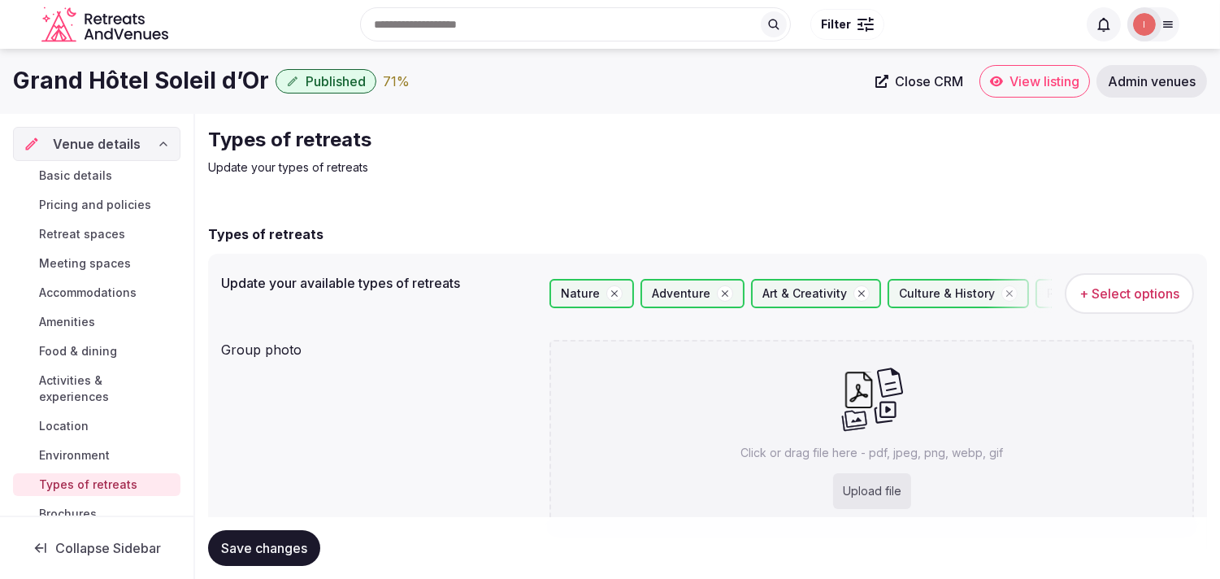
click at [833, 436] on div "Click or drag file here - pdf, jpeg, png, webp, gif Upload file" at bounding box center [871, 437] width 645 height 194
type input "**********"
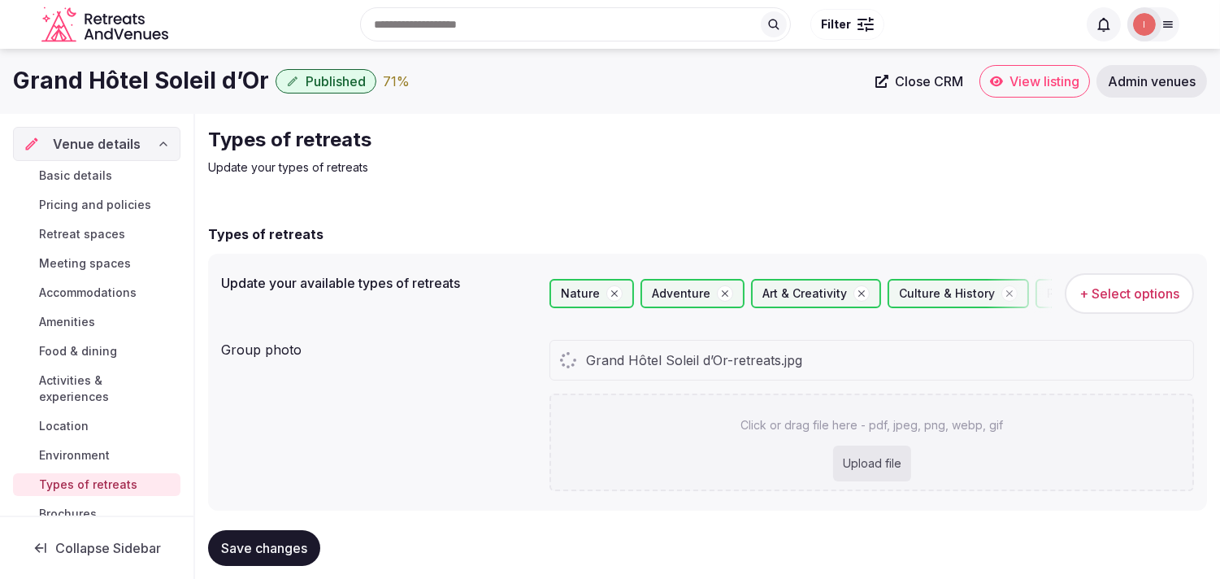
click at [1094, 299] on span "+ Select options" at bounding box center [1129, 293] width 100 height 18
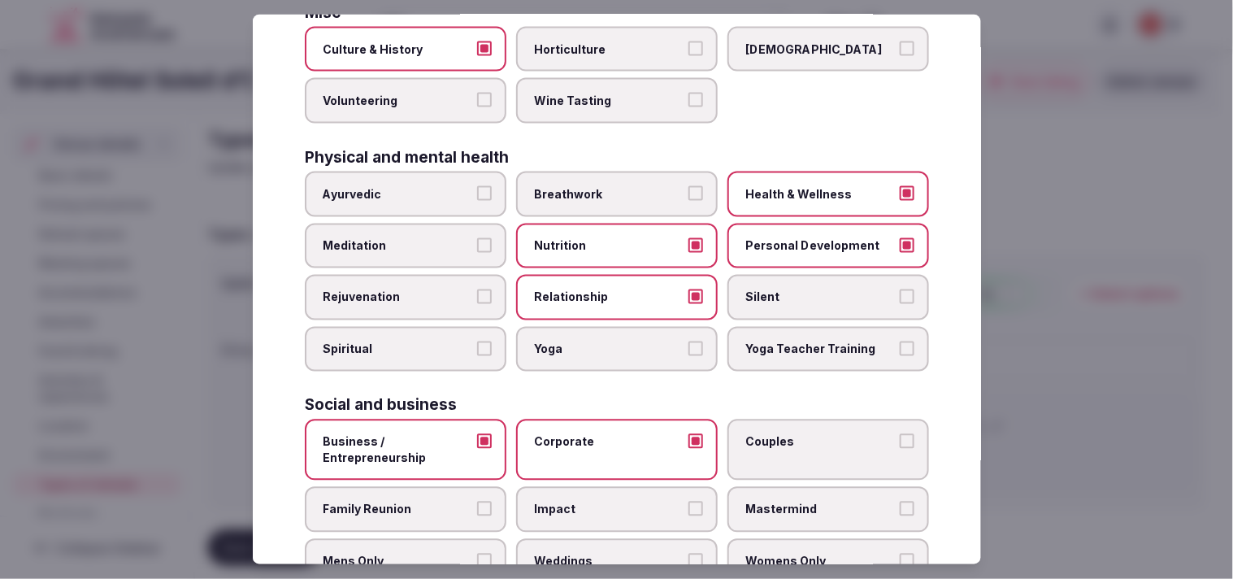
scroll to position [622, 0]
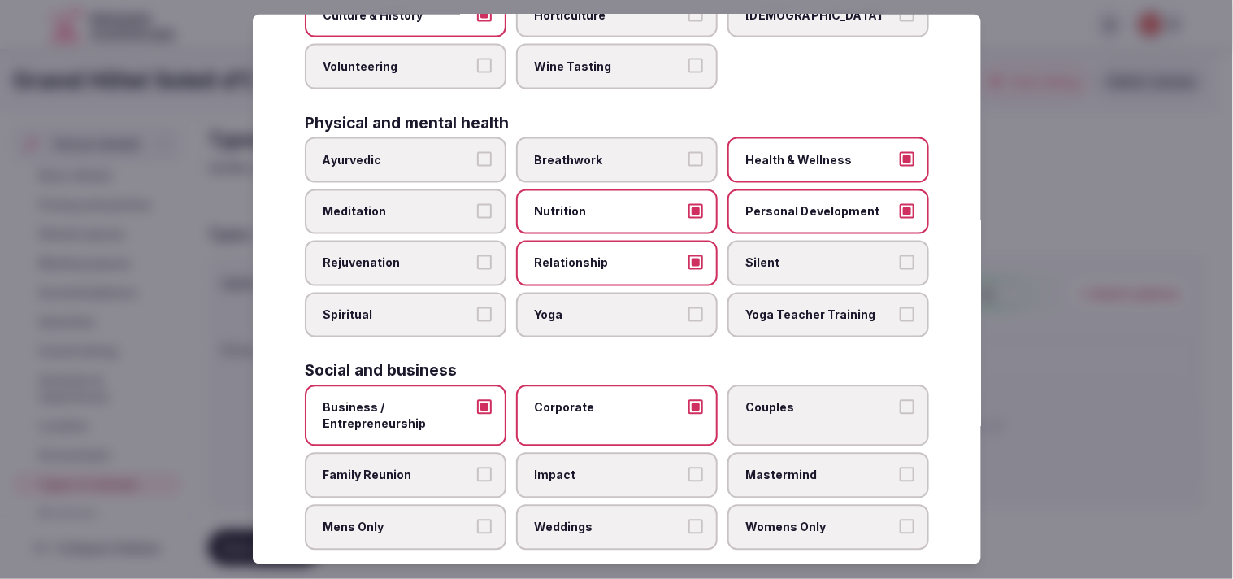
click at [588, 311] on label "Yoga" at bounding box center [617, 316] width 202 height 46
click at [688, 311] on button "Yoga" at bounding box center [695, 314] width 15 height 15
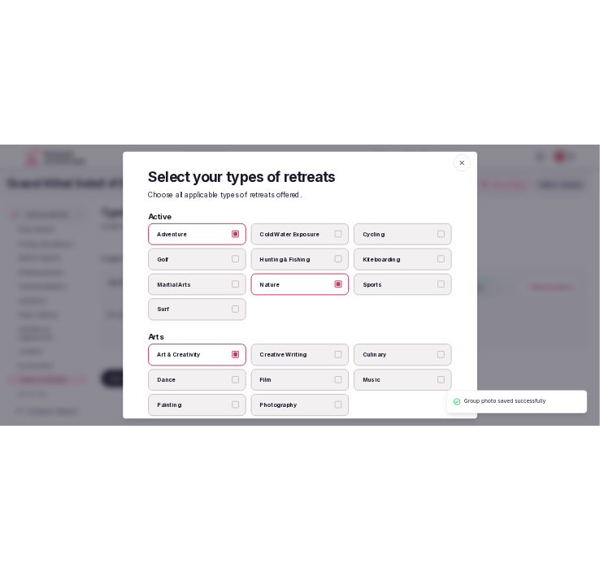
scroll to position [0, 0]
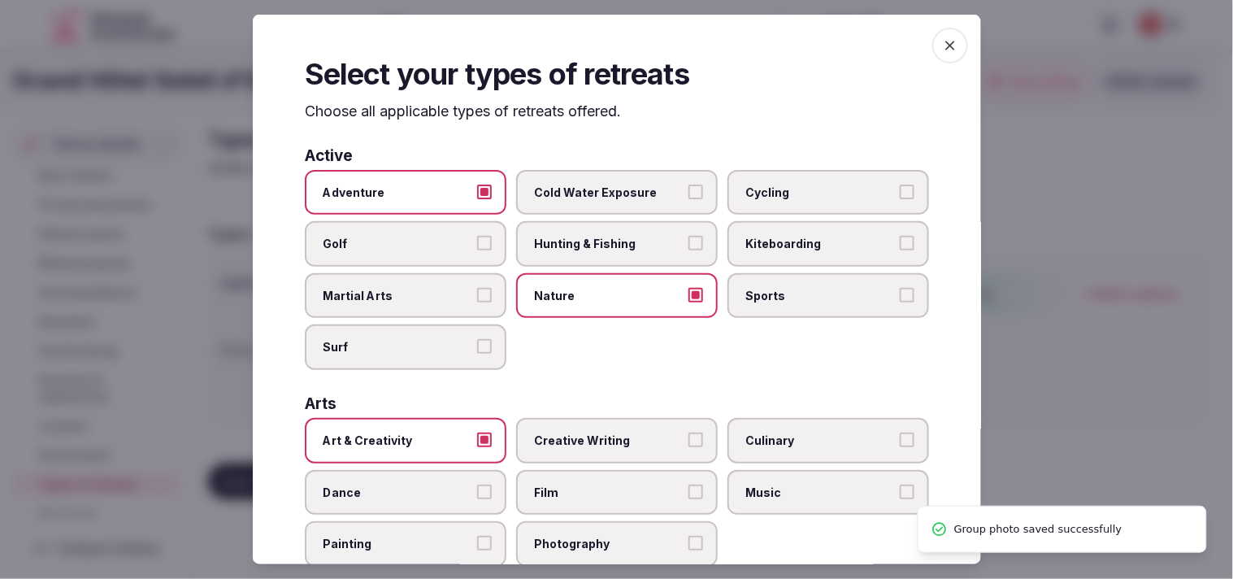
drag, startPoint x: 936, startPoint y: 46, endPoint x: 789, endPoint y: 173, distance: 193.6
click at [945, 47] on icon "button" at bounding box center [950, 46] width 10 height 10
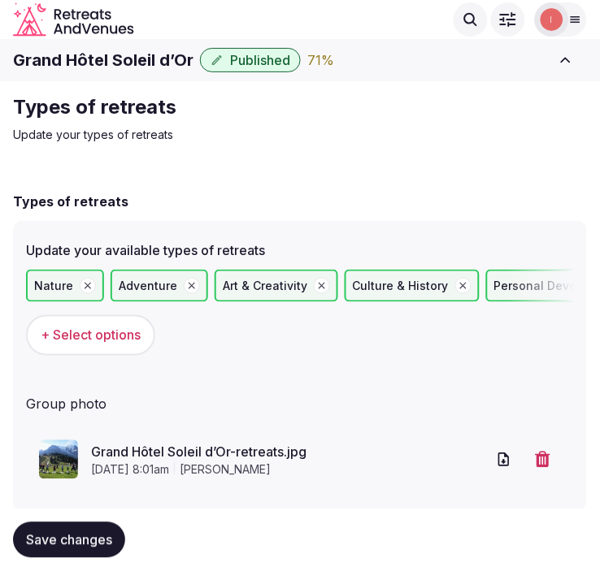
click at [114, 62] on h1 "Grand Hôtel Soleil d’Or" at bounding box center [103, 60] width 180 height 23
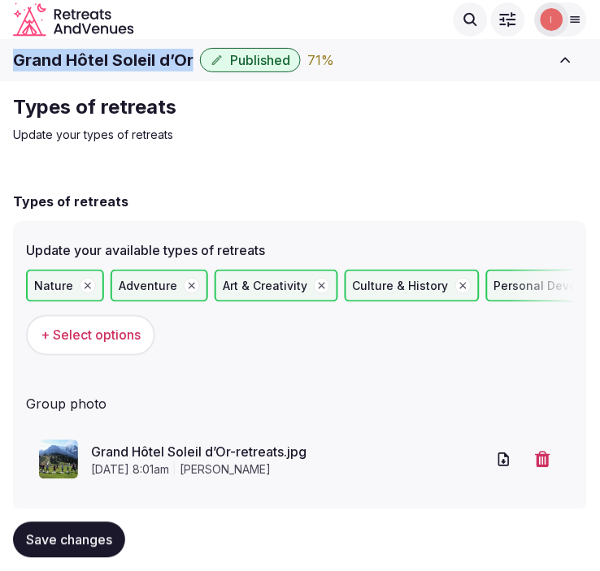
click at [114, 62] on h1 "Grand Hôtel Soleil d’Or" at bounding box center [103, 60] width 180 height 23
copy div "Grand Hôtel Soleil d’Or"
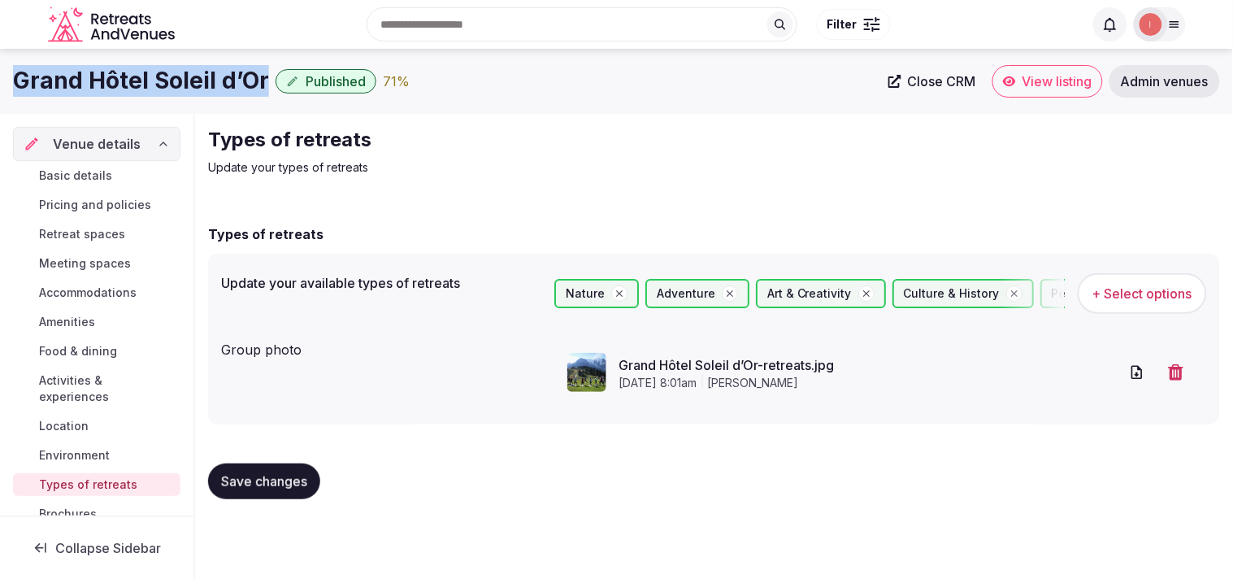
click at [104, 166] on link "Basic details" at bounding box center [96, 175] width 167 height 23
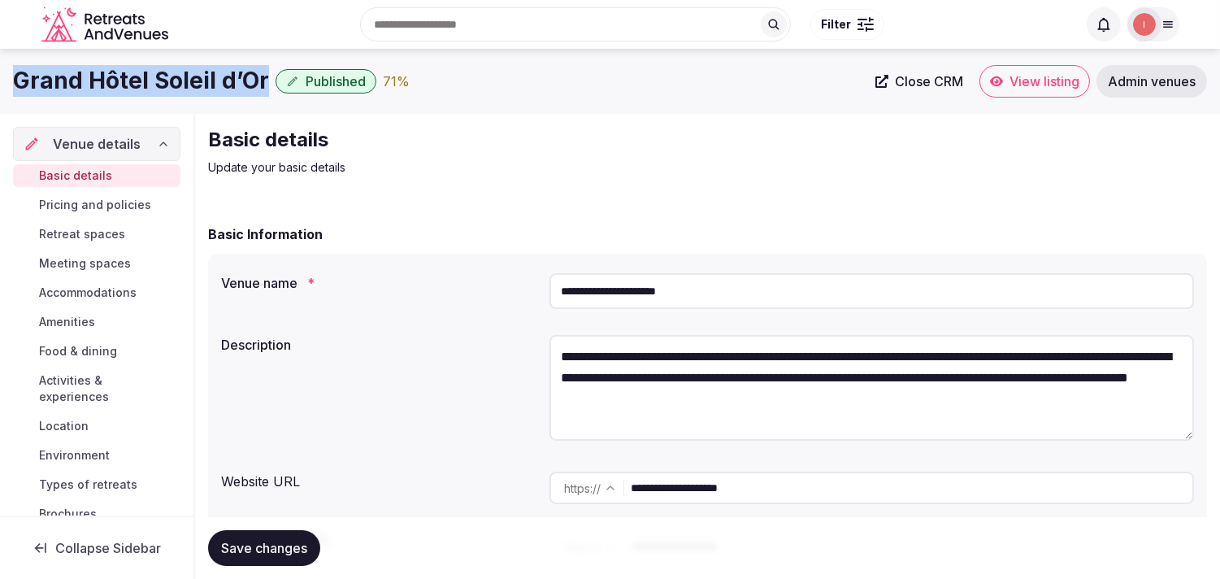
scroll to position [180, 0]
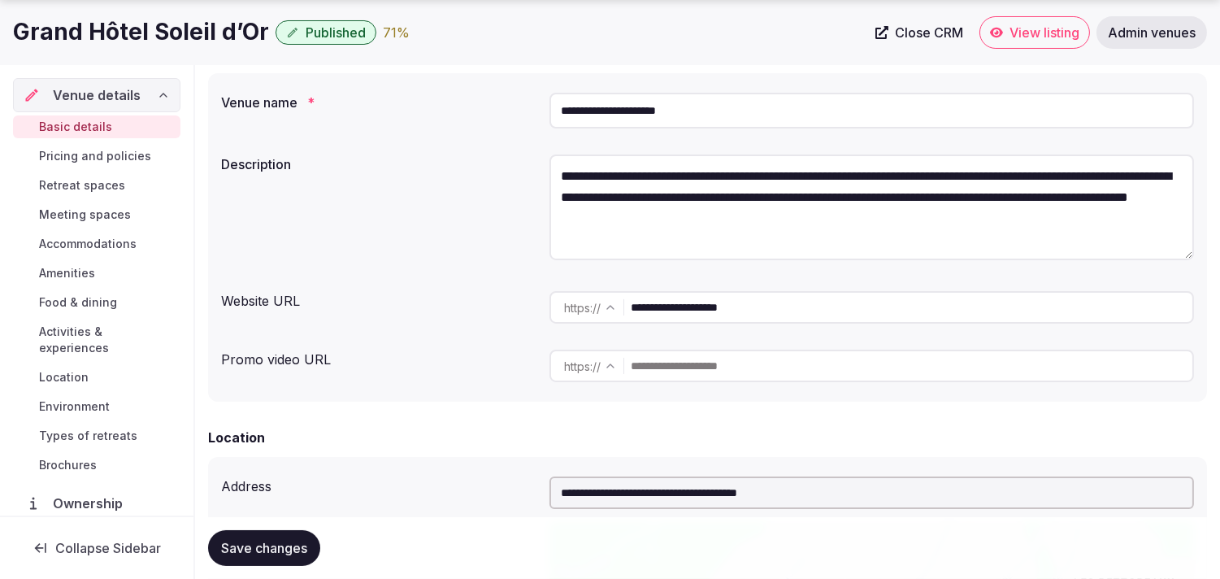
click at [700, 319] on input "**********" at bounding box center [912, 307] width 562 height 33
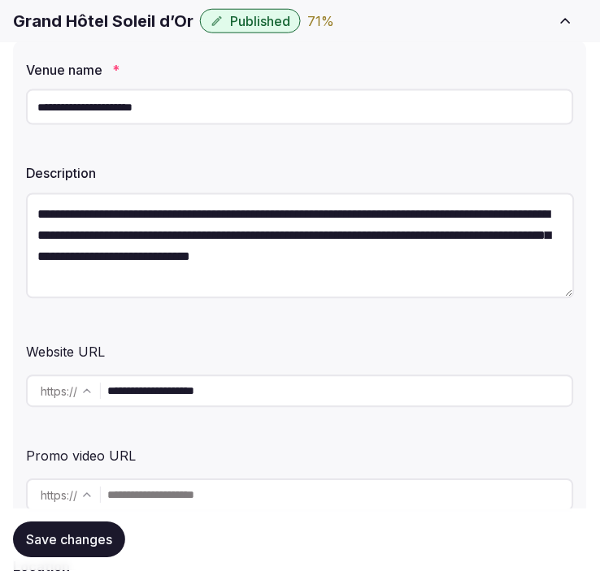
click at [98, 553] on button "Save changes" at bounding box center [69, 541] width 112 height 36
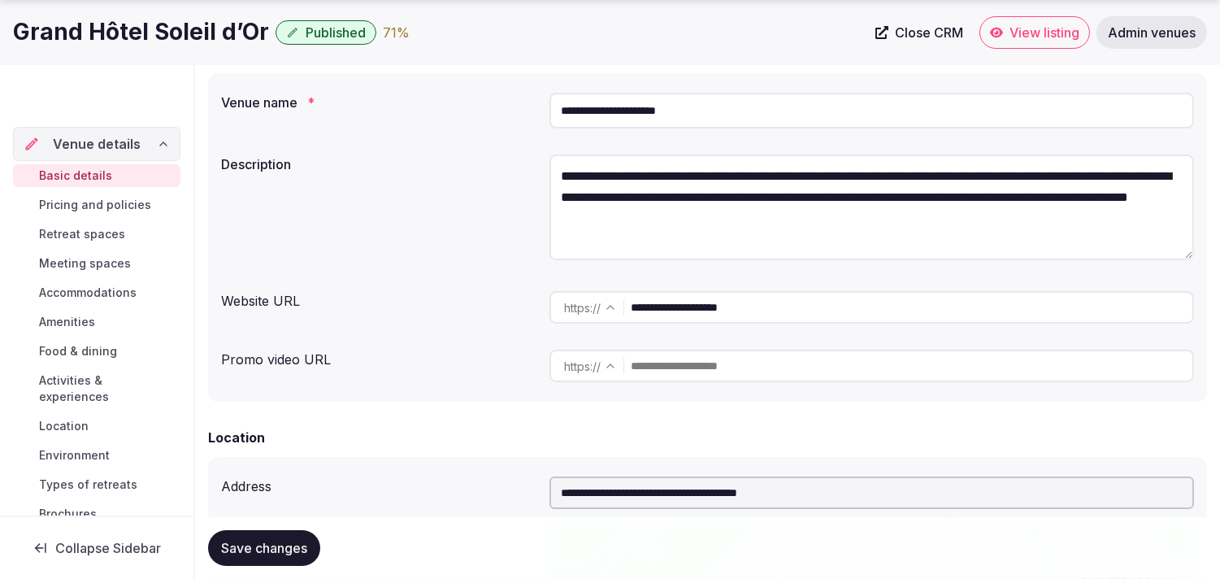
drag, startPoint x: 1023, startPoint y: 30, endPoint x: 1031, endPoint y: 27, distance: 8.8
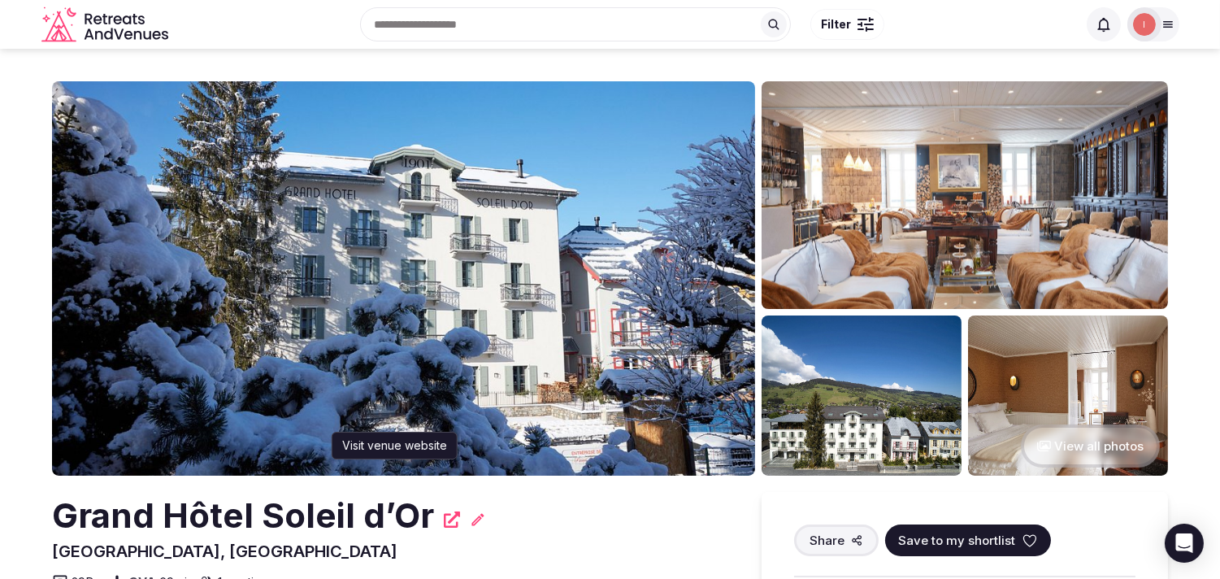
click at [444, 524] on icon at bounding box center [452, 519] width 16 height 16
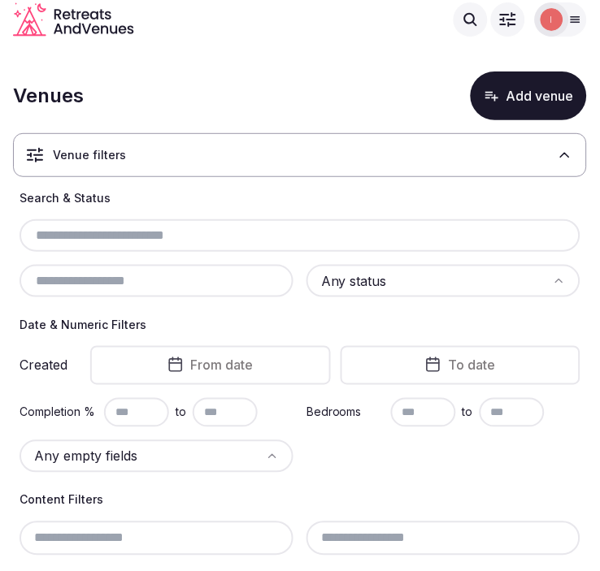
click at [150, 229] on input "text" at bounding box center [300, 236] width 548 height 20
paste input "**********"
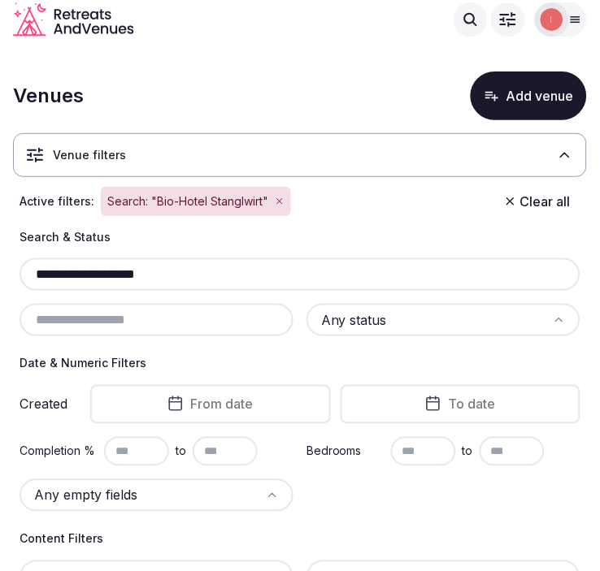
drag, startPoint x: 98, startPoint y: 271, endPoint x: 27, endPoint y: 263, distance: 72.1
click at [27, 263] on div "**********" at bounding box center [300, 274] width 561 height 33
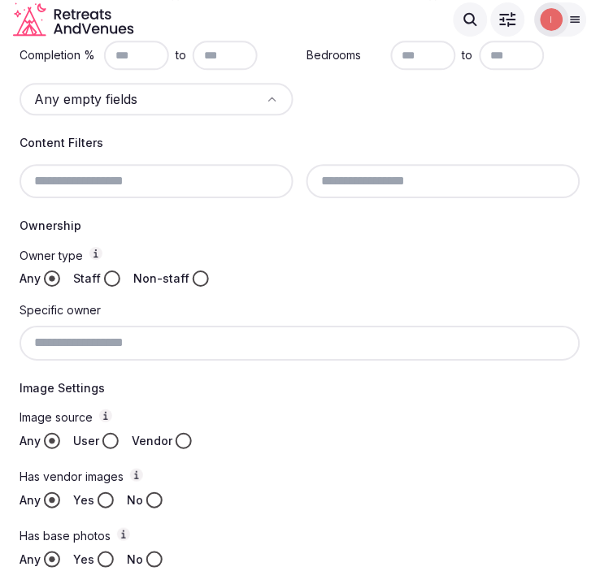
scroll to position [172, 0]
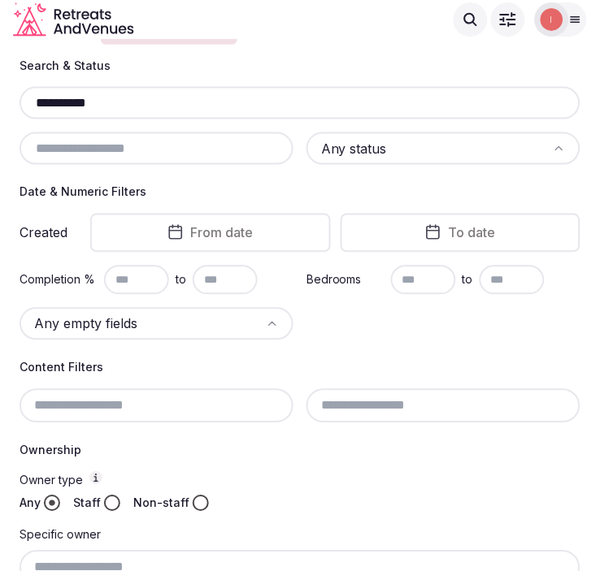
type input "**********"
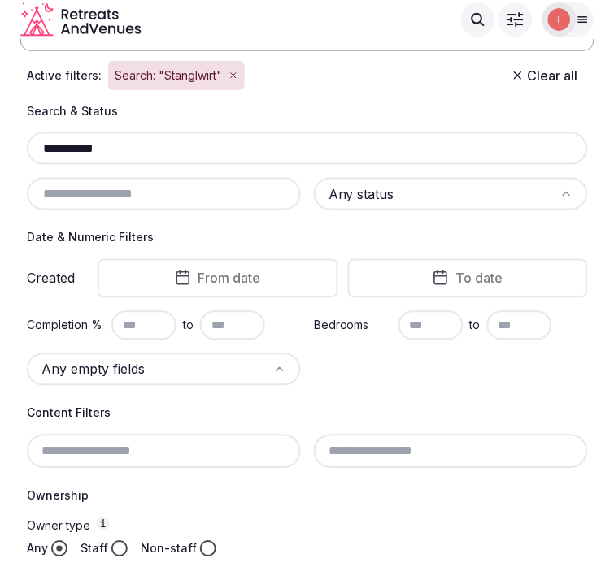
scroll to position [0, 0]
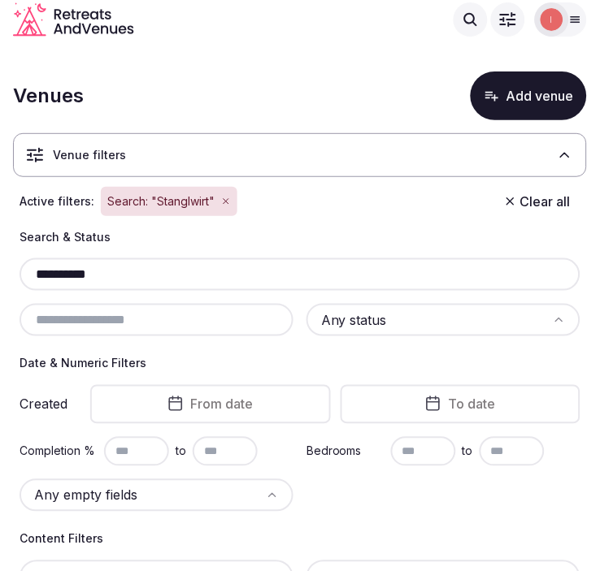
click at [501, 107] on button "Add venue" at bounding box center [529, 96] width 116 height 49
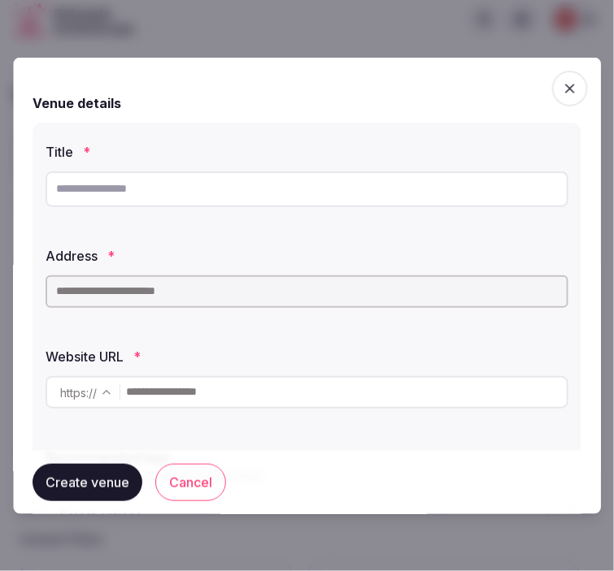
click at [244, 184] on input "text" at bounding box center [307, 189] width 523 height 36
paste input "**********"
type input "**********"
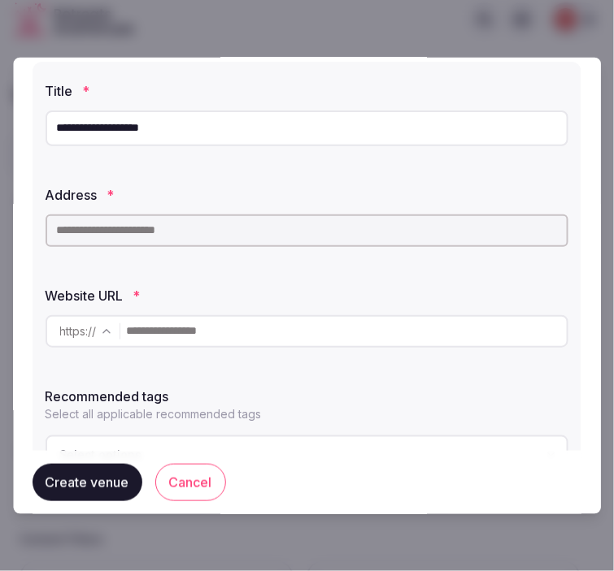
scroll to position [90, 0]
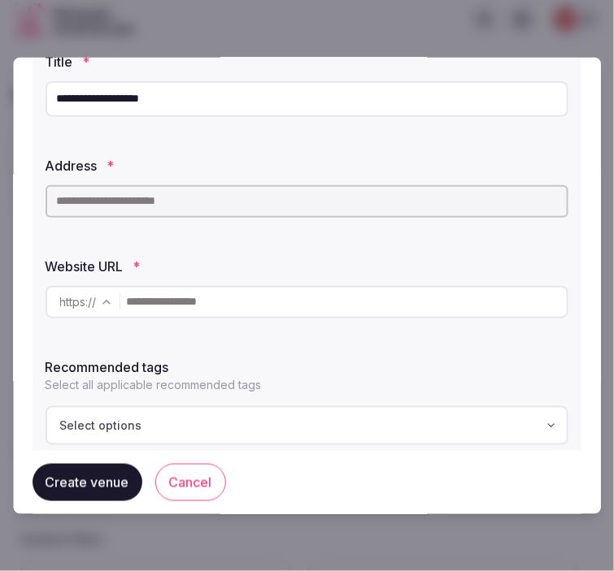
click at [325, 89] on input "**********" at bounding box center [307, 98] width 523 height 36
click at [301, 208] on input "text" at bounding box center [307, 201] width 523 height 33
paste input "**********"
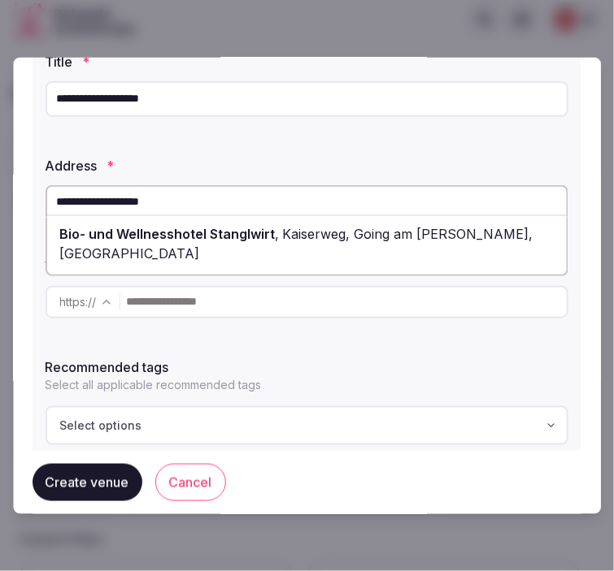
drag, startPoint x: 492, startPoint y: 244, endPoint x: 601, endPoint y: 248, distance: 109.8
click at [493, 245] on div "Bio- und Wellnesshotel Stanglwirt , Kaiserweg, Going am [PERSON_NAME], [GEOGRAP…" at bounding box center [306, 243] width 519 height 49
type input "**********"
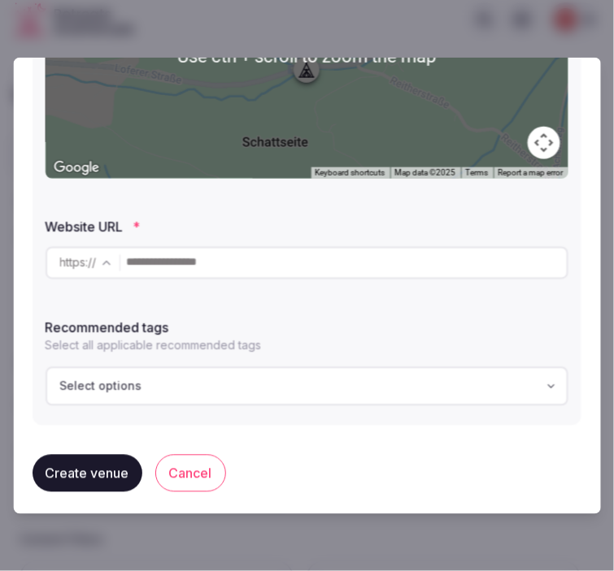
scroll to position [394, 0]
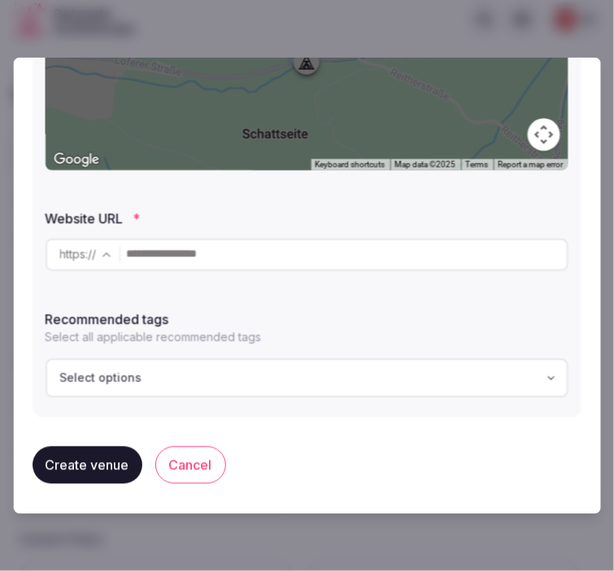
drag, startPoint x: 269, startPoint y: 253, endPoint x: 279, endPoint y: 244, distance: 13.2
click at [269, 253] on input "text" at bounding box center [347, 254] width 440 height 33
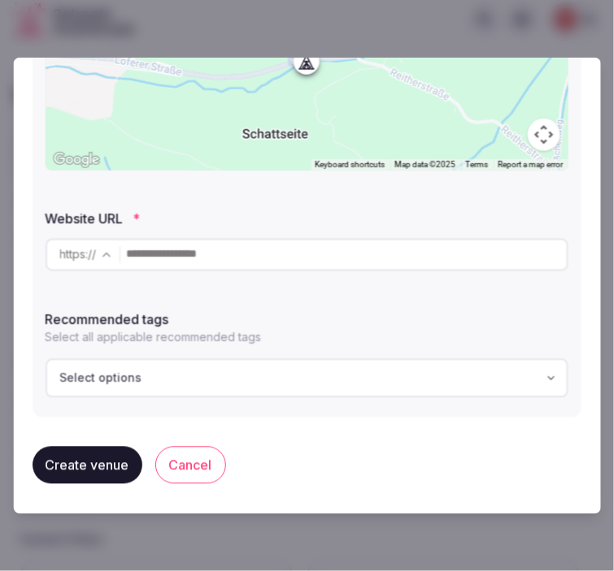
click at [371, 254] on input "text" at bounding box center [347, 254] width 440 height 33
paste input "**********"
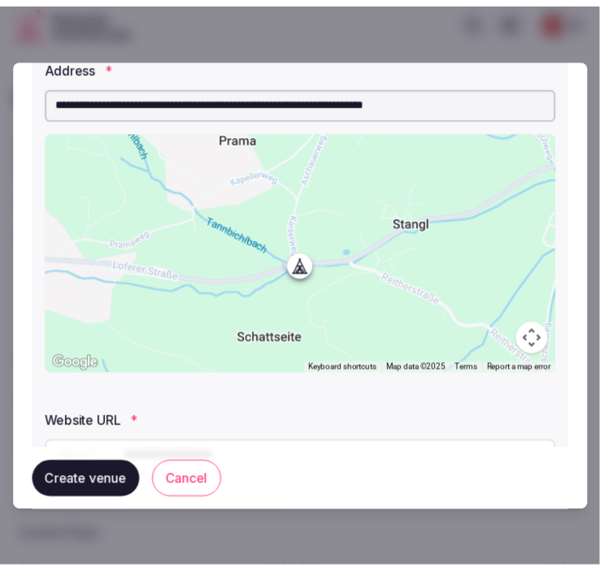
scroll to position [33, 0]
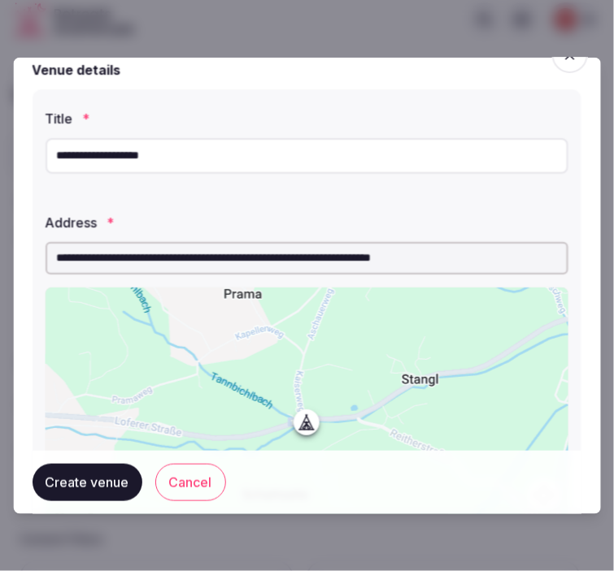
type input "**********"
click at [88, 476] on button "Create venue" at bounding box center [88, 482] width 110 height 37
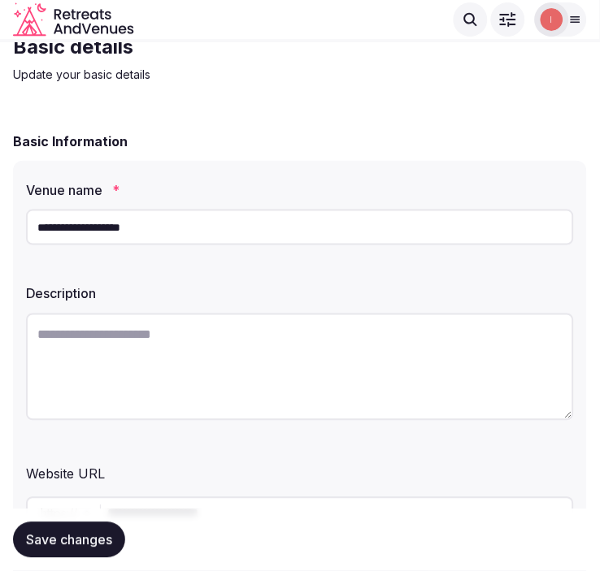
scroll to position [90, 0]
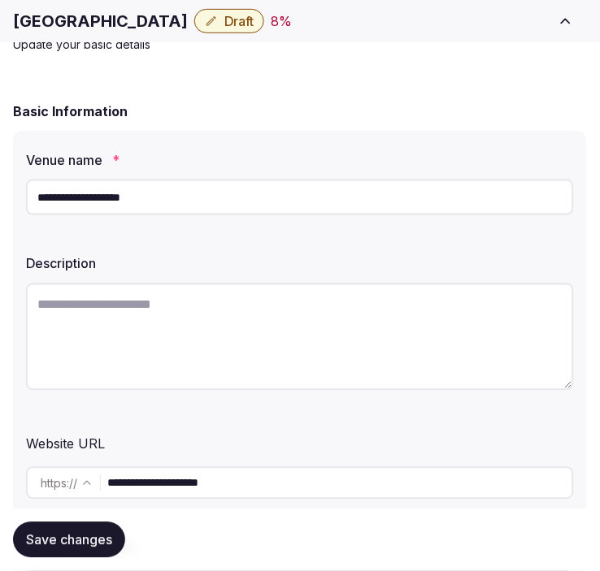
click at [256, 332] on textarea at bounding box center [300, 337] width 548 height 107
paste textarea "**********"
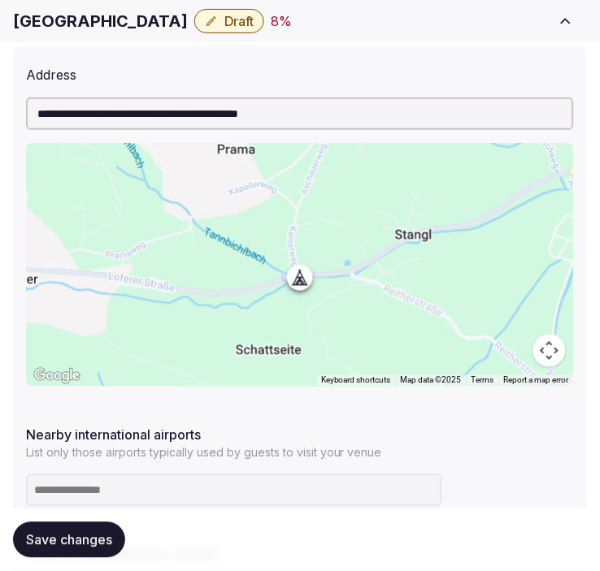
scroll to position [1083, 0]
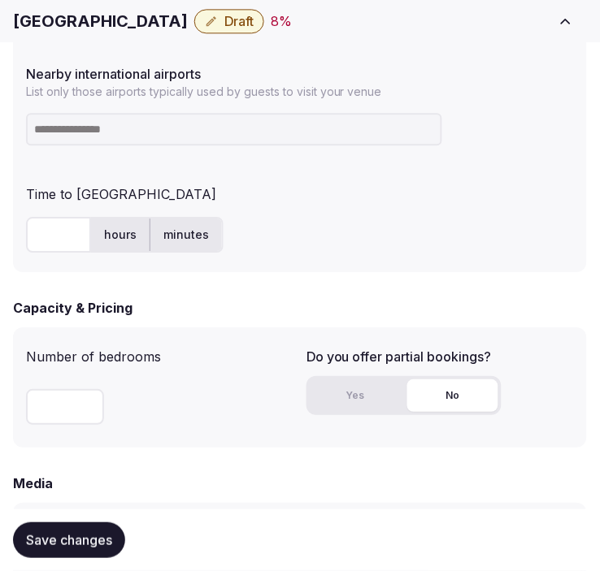
type textarea "**********"
drag, startPoint x: 106, startPoint y: 540, endPoint x: 172, endPoint y: 377, distance: 175.7
click at [106, 525] on button "Save changes" at bounding box center [69, 541] width 112 height 36
click at [104, 28] on h1 "[GEOGRAPHIC_DATA]" at bounding box center [100, 21] width 175 height 23
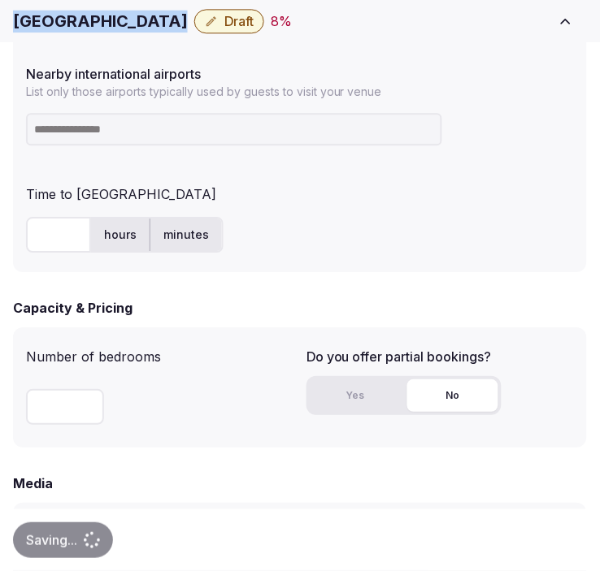
click at [104, 28] on h1 "[GEOGRAPHIC_DATA]" at bounding box center [100, 21] width 175 height 23
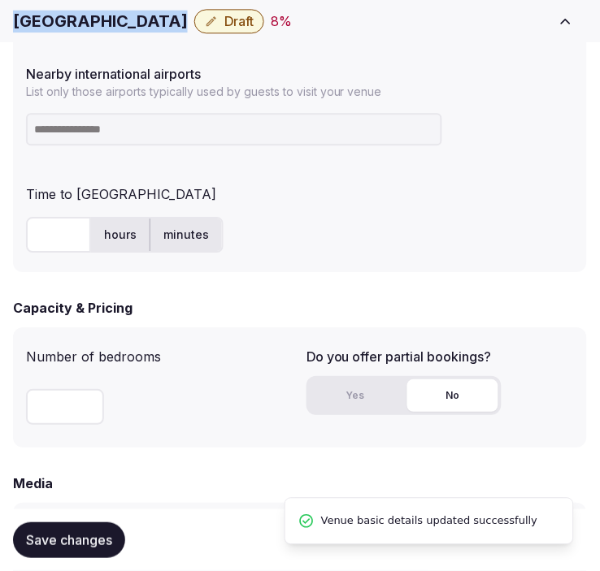
copy div "[GEOGRAPHIC_DATA]"
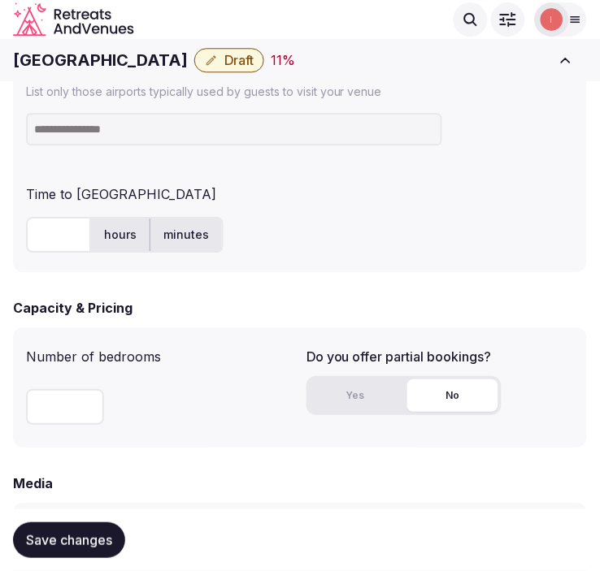
drag, startPoint x: 142, startPoint y: 147, endPoint x: 147, endPoint y: 137, distance: 11.6
click at [145, 144] on div at bounding box center [300, 129] width 548 height 46
click at [148, 134] on input at bounding box center [234, 129] width 416 height 33
paste input "***"
type input "***"
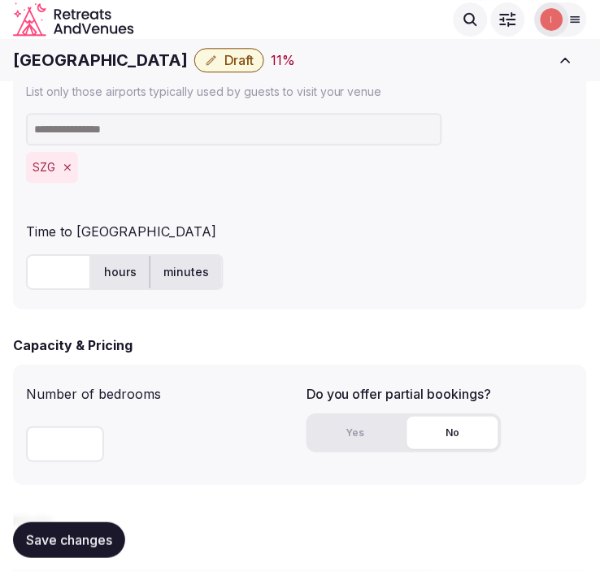
click at [182, 134] on input at bounding box center [234, 129] width 416 height 33
click at [367, 132] on input at bounding box center [234, 129] width 416 height 33
paste input "***"
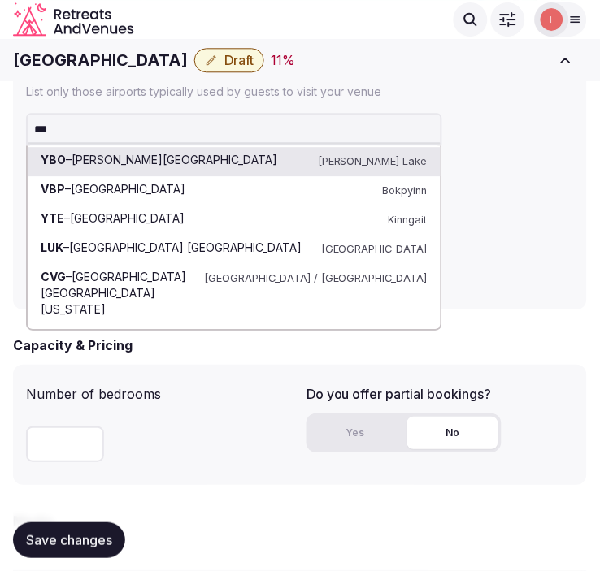
click at [384, 133] on input "***" at bounding box center [234, 129] width 416 height 33
paste input "******"
type input "*********"
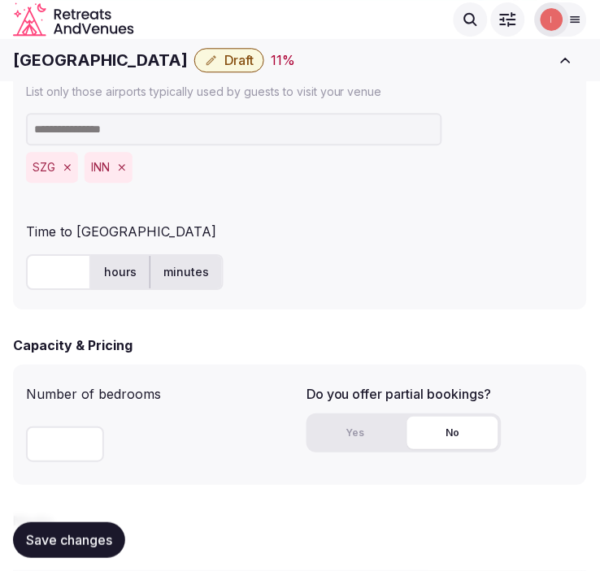
click at [68, 274] on input "text" at bounding box center [58, 272] width 65 height 36
type input "**"
drag, startPoint x: 128, startPoint y: 515, endPoint x: 111, endPoint y: 539, distance: 29.8
click at [114, 536] on div "Save changes" at bounding box center [300, 541] width 574 height 62
click at [110, 537] on span "Save changes" at bounding box center [69, 540] width 86 height 16
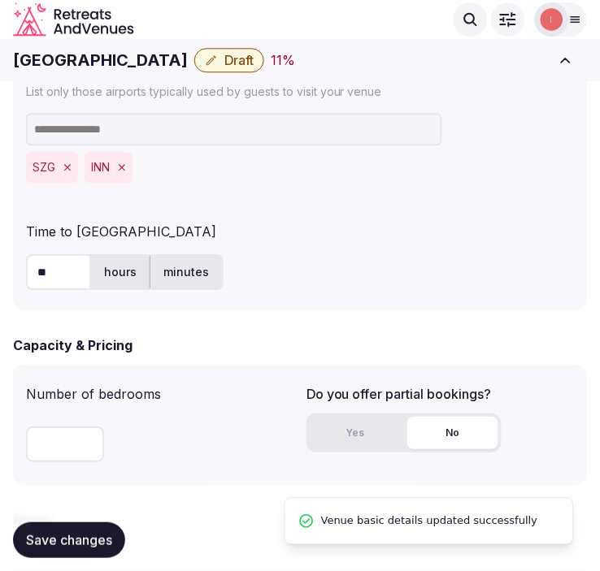
click at [95, 535] on span "Save changes" at bounding box center [69, 540] width 86 height 16
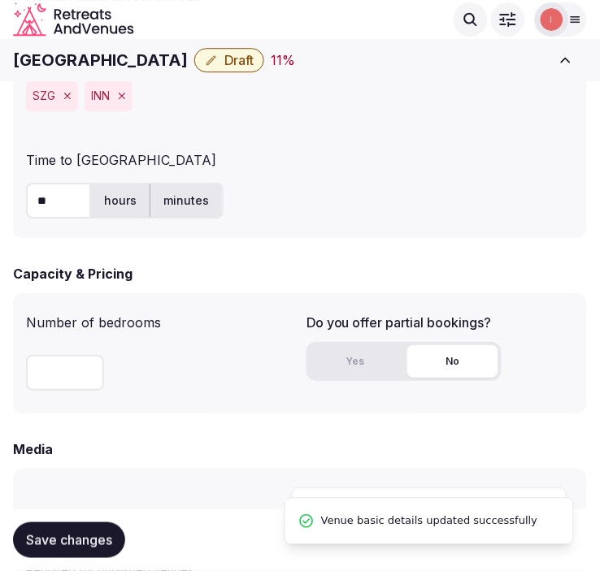
scroll to position [1264, 0]
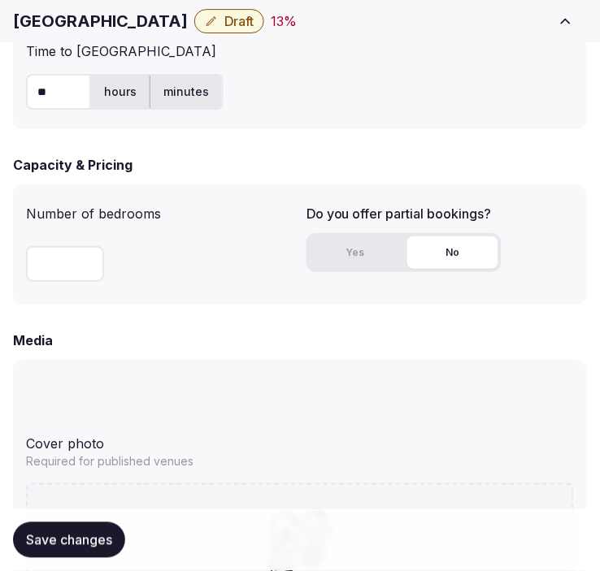
click at [66, 265] on input "number" at bounding box center [65, 264] width 78 height 36
type input "***"
click at [371, 256] on button "Yes" at bounding box center [355, 253] width 91 height 33
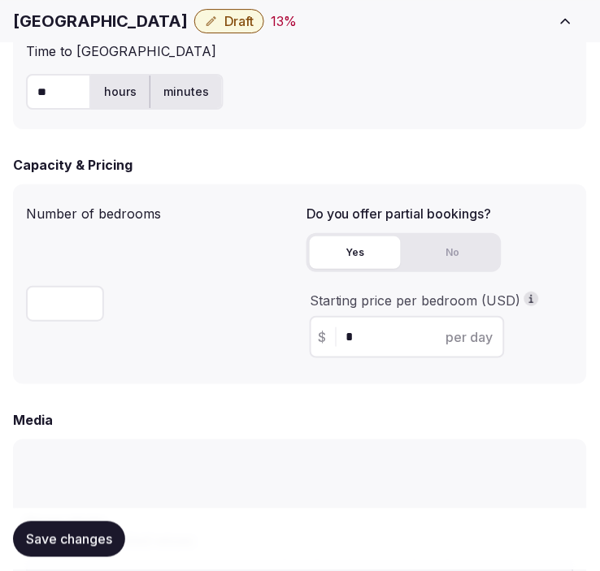
drag, startPoint x: 348, startPoint y: 337, endPoint x: 378, endPoint y: 355, distance: 35.4
click at [378, 355] on div "$ * per day" at bounding box center [407, 337] width 195 height 42
drag, startPoint x: 380, startPoint y: 343, endPoint x: 273, endPoint y: 293, distance: 117.8
click at [271, 314] on div "Number of bedrooms *** Do you offer partial bookings? Yes No Starting price per…" at bounding box center [300, 285] width 548 height 174
type input "***"
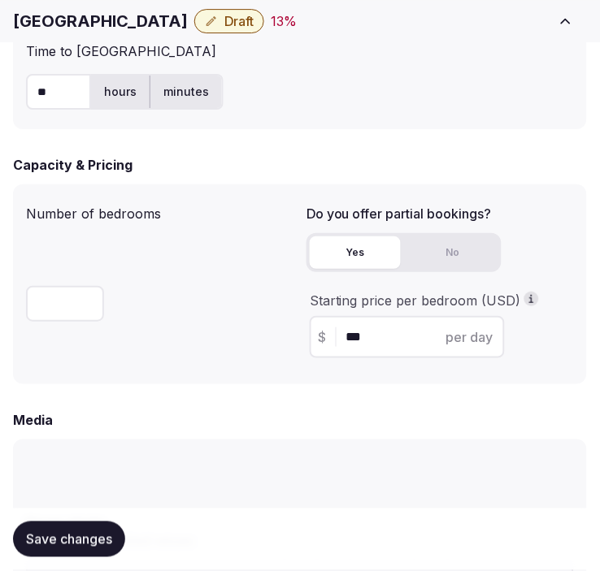
click at [37, 543] on span "Save changes" at bounding box center [69, 540] width 86 height 16
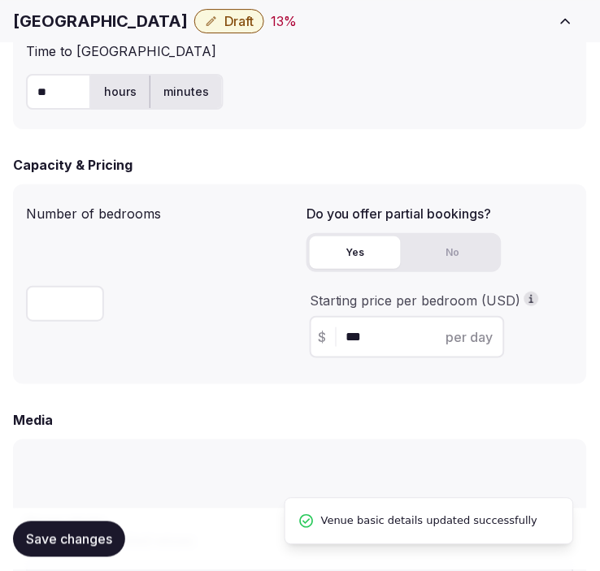
click at [45, 543] on span "Save changes" at bounding box center [69, 540] width 86 height 16
